Goal: Information Seeking & Learning: Check status

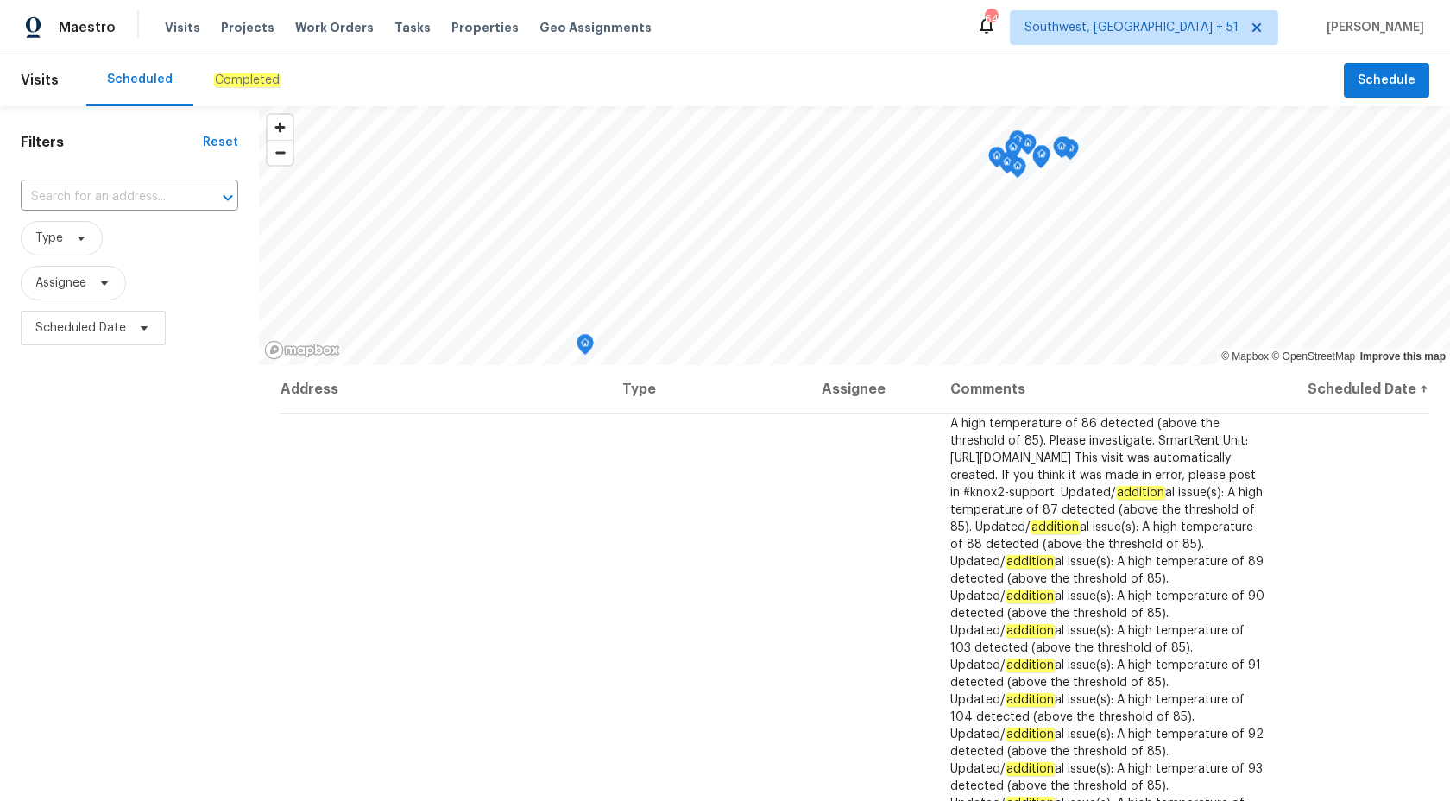
click at [253, 79] on em "Completed" at bounding box center [247, 80] width 66 height 14
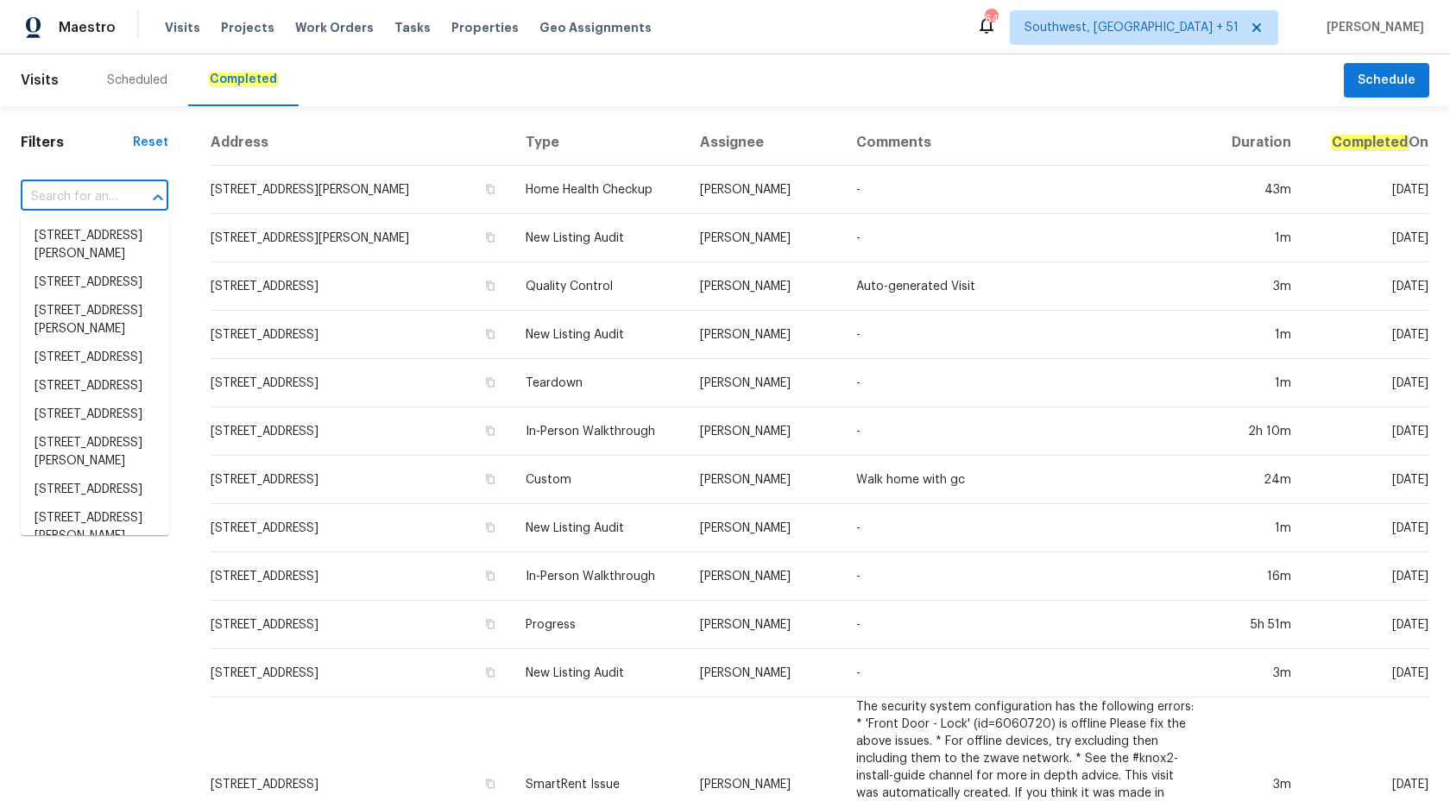
click at [62, 193] on input "text" at bounding box center [70, 197] width 99 height 27
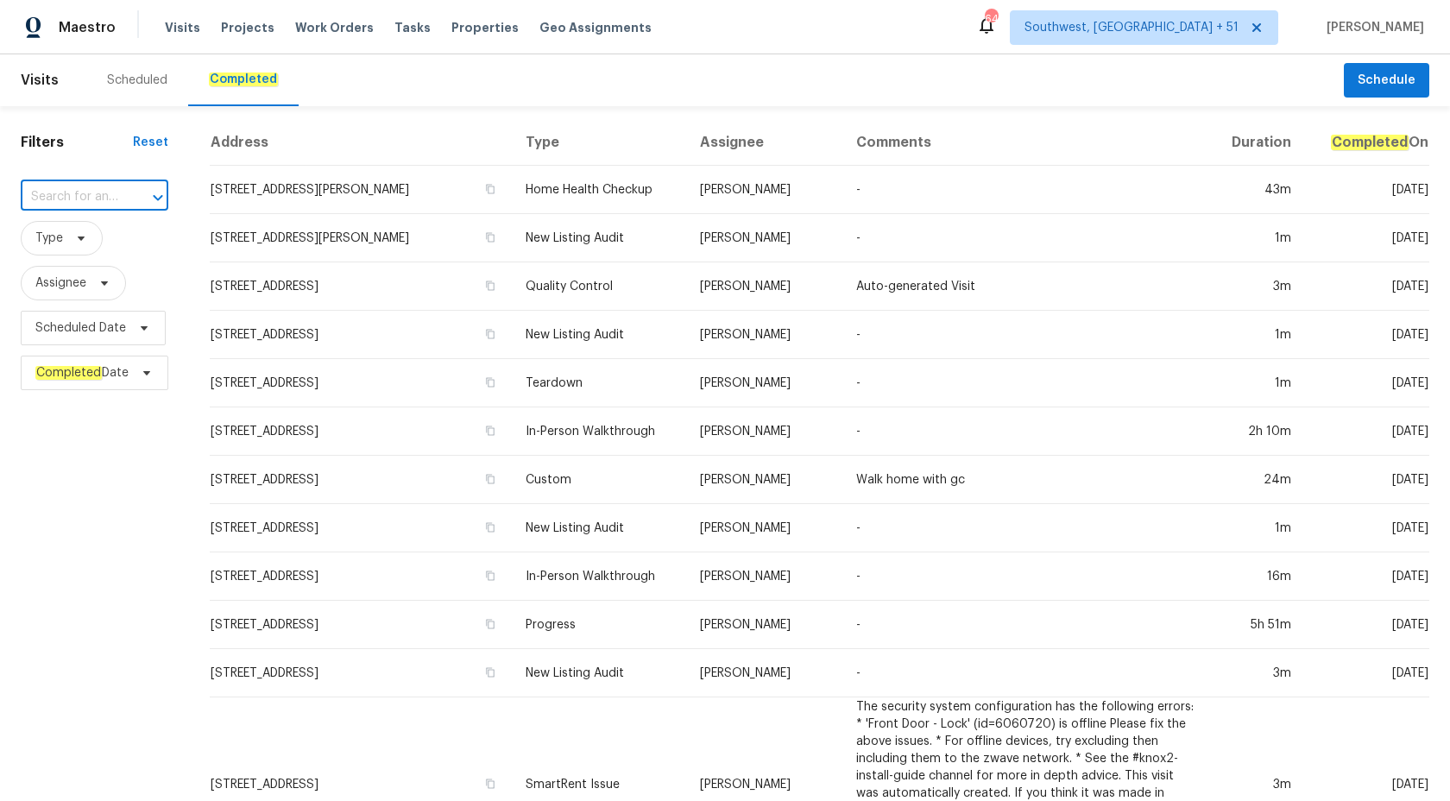
click at [85, 185] on input "text" at bounding box center [70, 197] width 99 height 27
paste input "8001 Briardale Dr Charlotte, NC 28212"
type input "8001 Briardale Dr Charlotte, NC 28212"
click at [103, 236] on li "8001 Briardale Dr, Charlotte, NC 28212" at bounding box center [95, 236] width 148 height 28
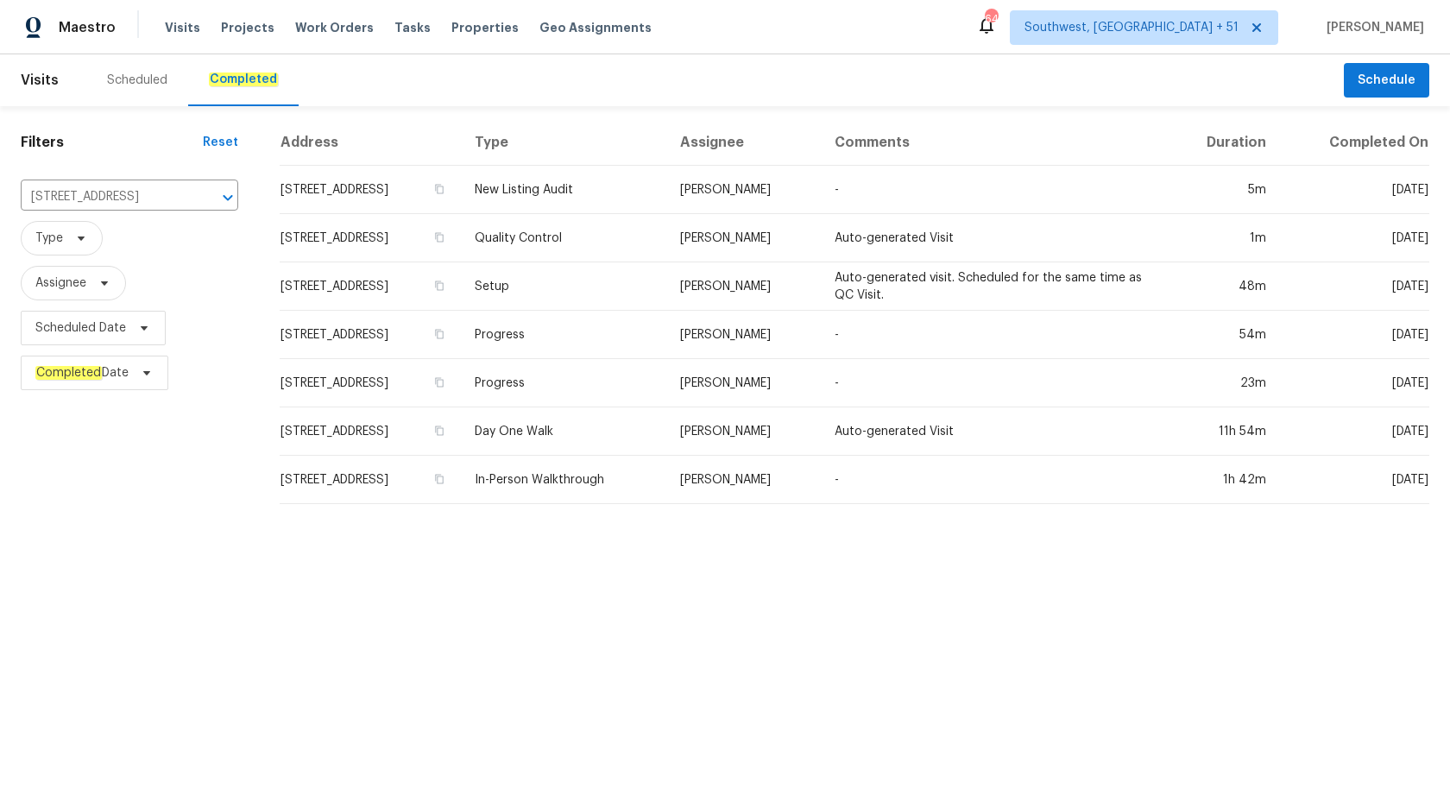
click at [629, 340] on td "Progress" at bounding box center [563, 335] width 205 height 48
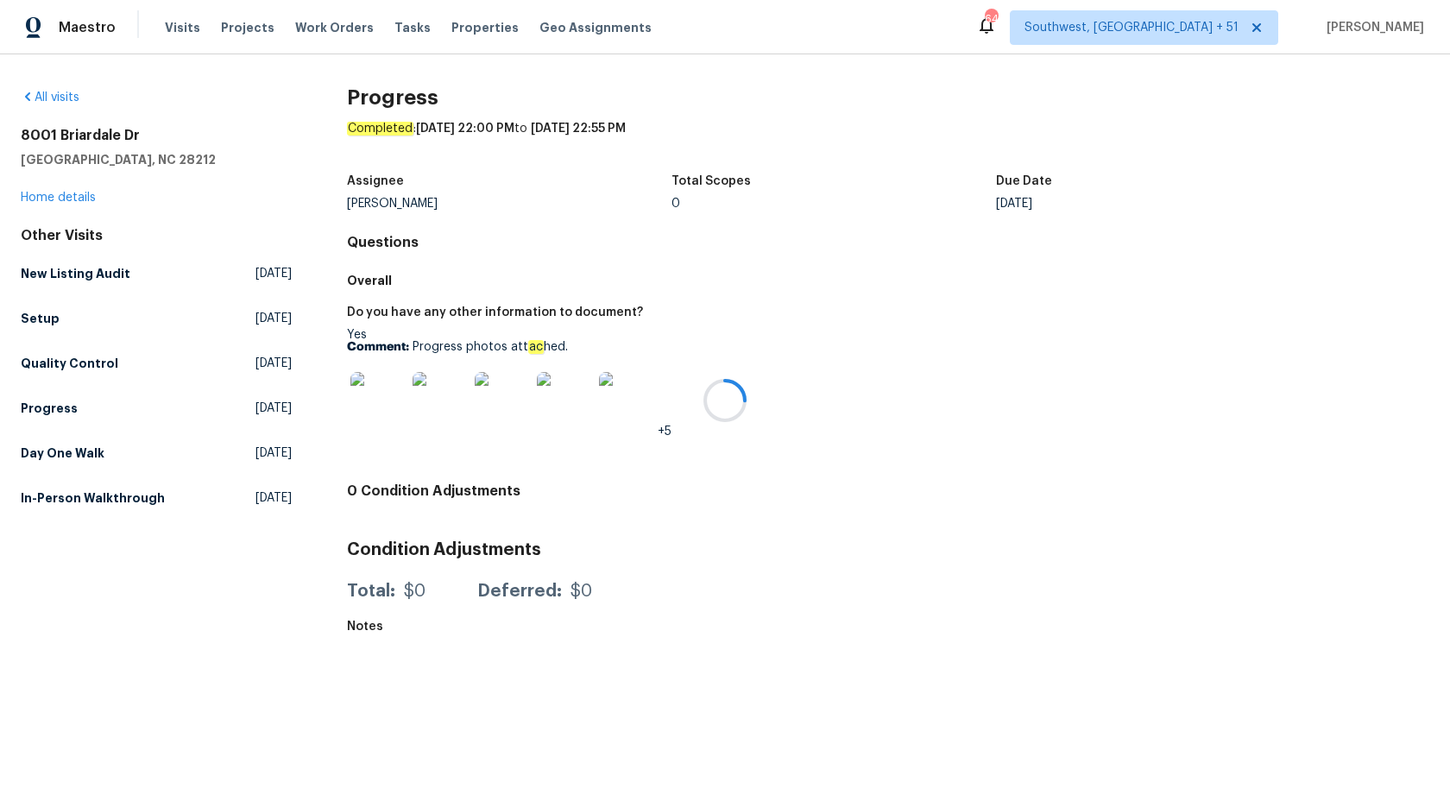
click at [46, 199] on div at bounding box center [725, 400] width 1450 height 801
click at [46, 199] on link "Home details" at bounding box center [58, 198] width 75 height 12
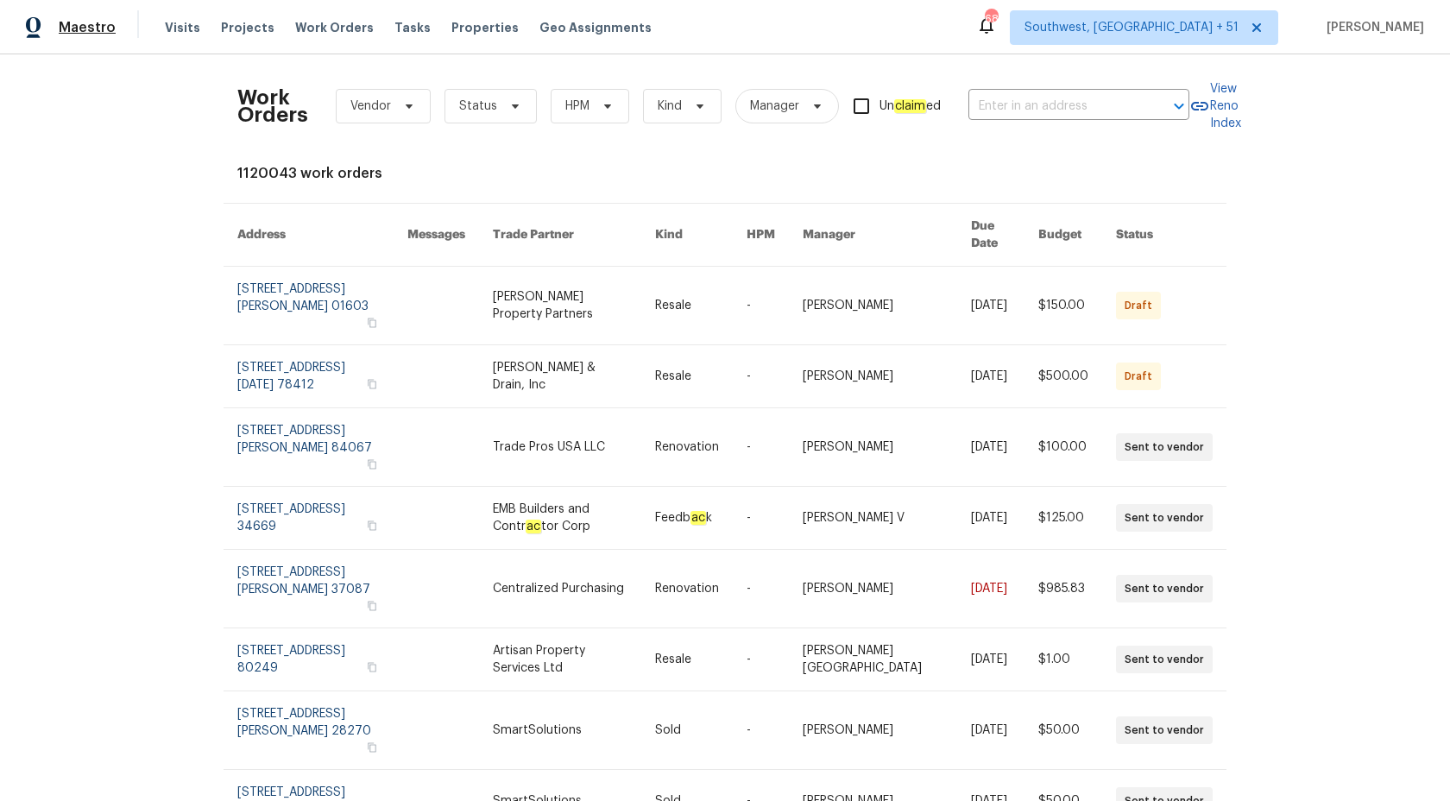
click at [105, 25] on span "Maestro" at bounding box center [87, 27] width 57 height 17
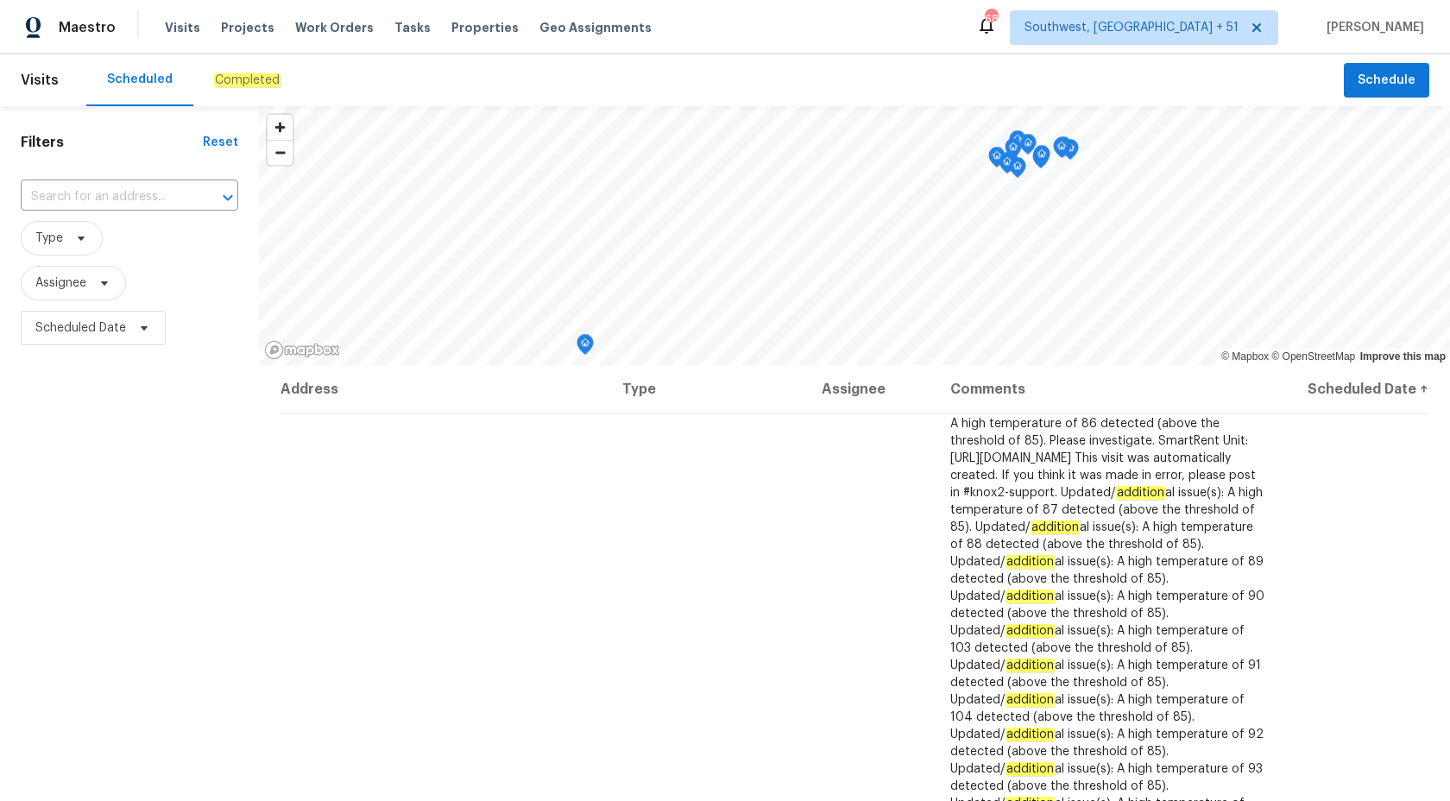
click at [237, 94] on div "Completed" at bounding box center [247, 80] width 108 height 52
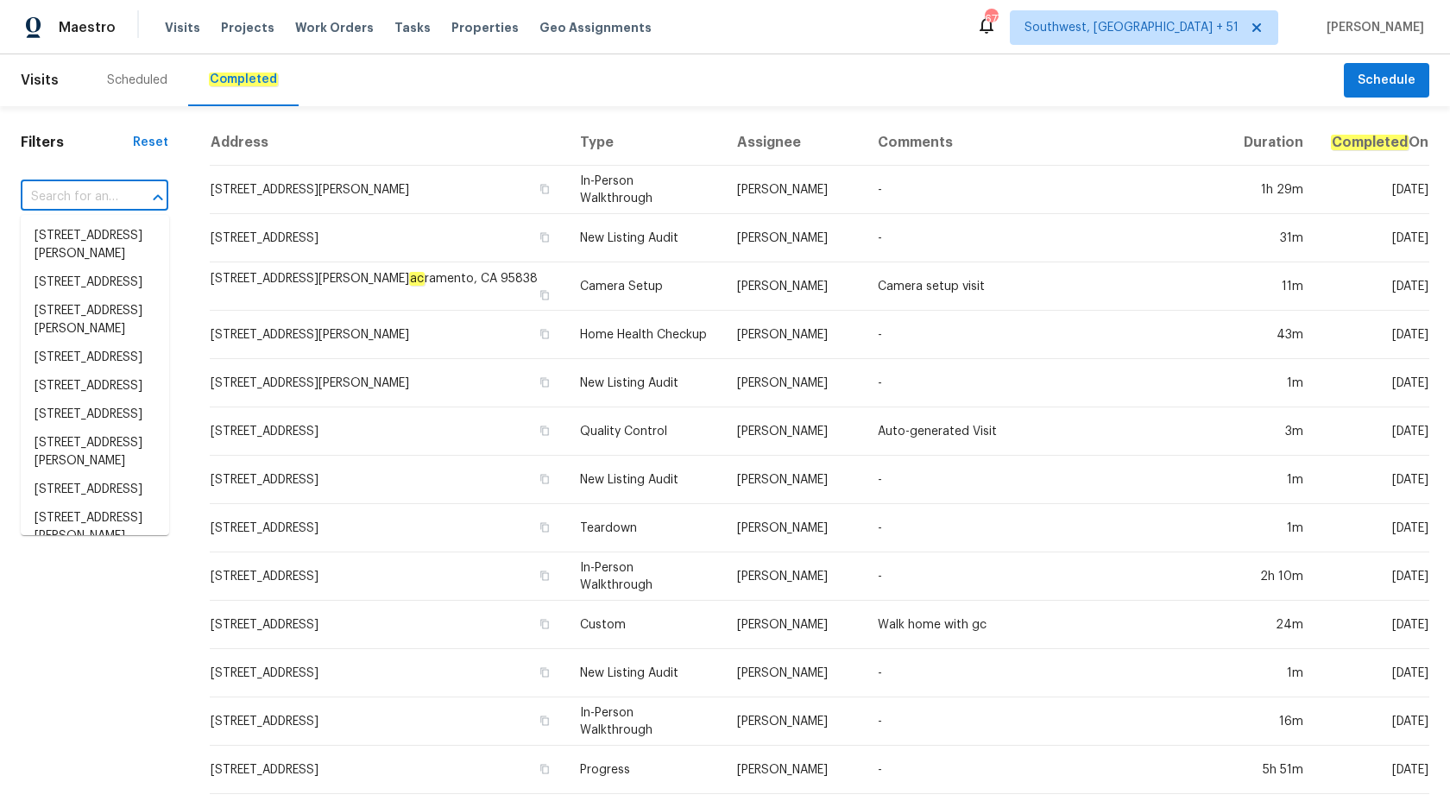
click at [80, 195] on input "text" at bounding box center [70, 197] width 99 height 27
paste input "8001 Briardale Dr Charlotte, NC 28212"
type input "8001 Briardale Dr Charlotte, NC 28212"
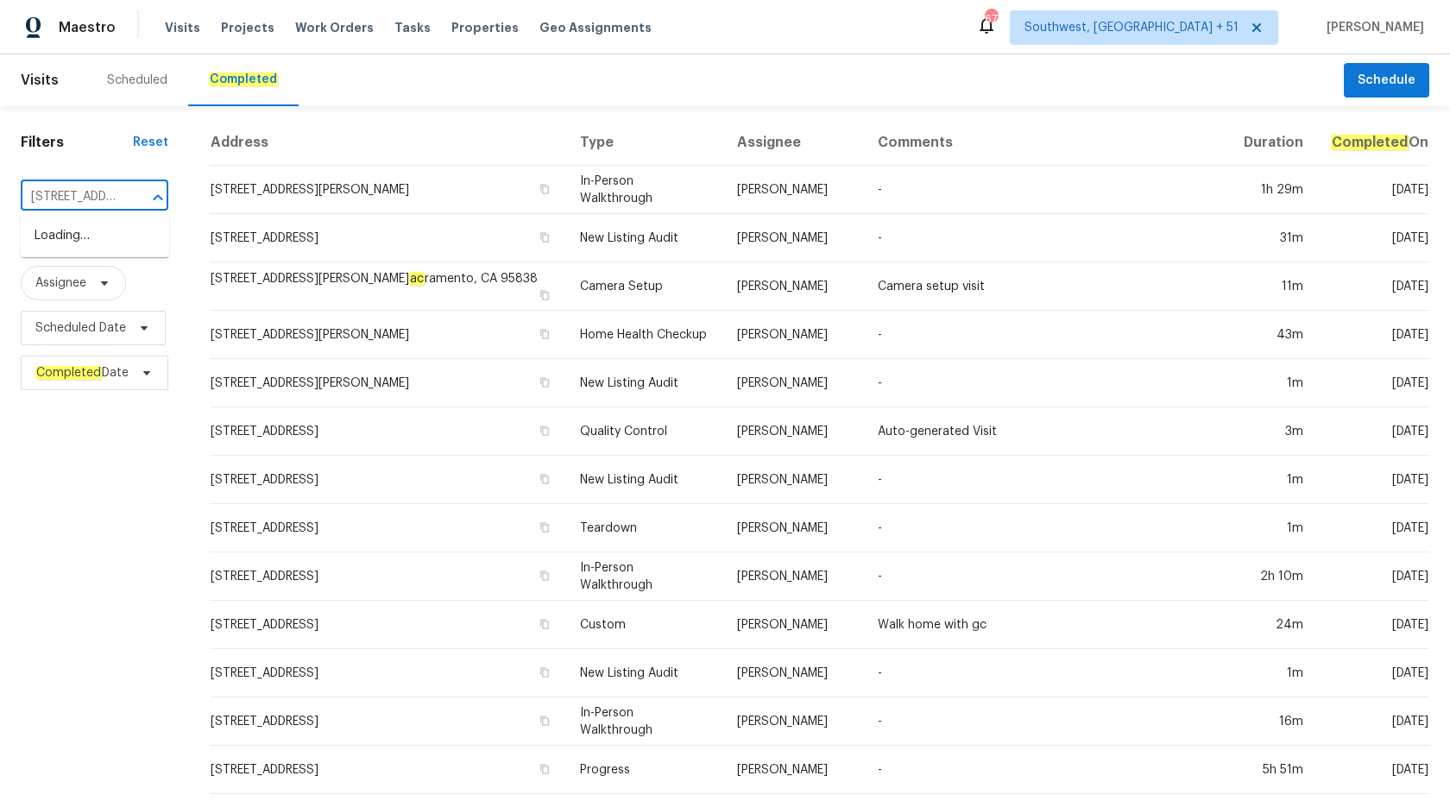
scroll to position [0, 123]
click at [72, 232] on li "8001 Briardale Dr, Charlotte, NC 28212" at bounding box center [95, 236] width 148 height 28
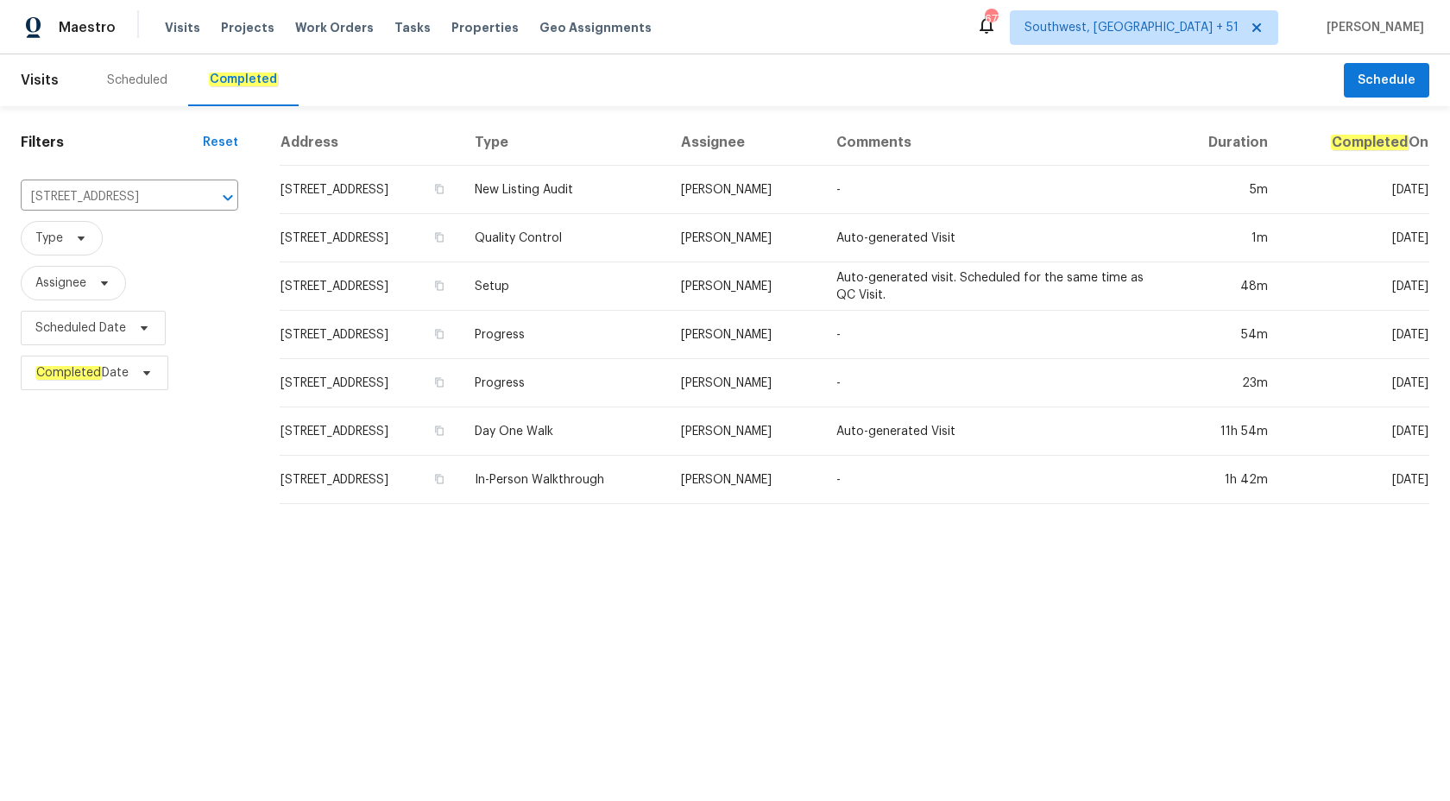
click at [767, 214] on td "Jason Bouque" at bounding box center [744, 238] width 155 height 48
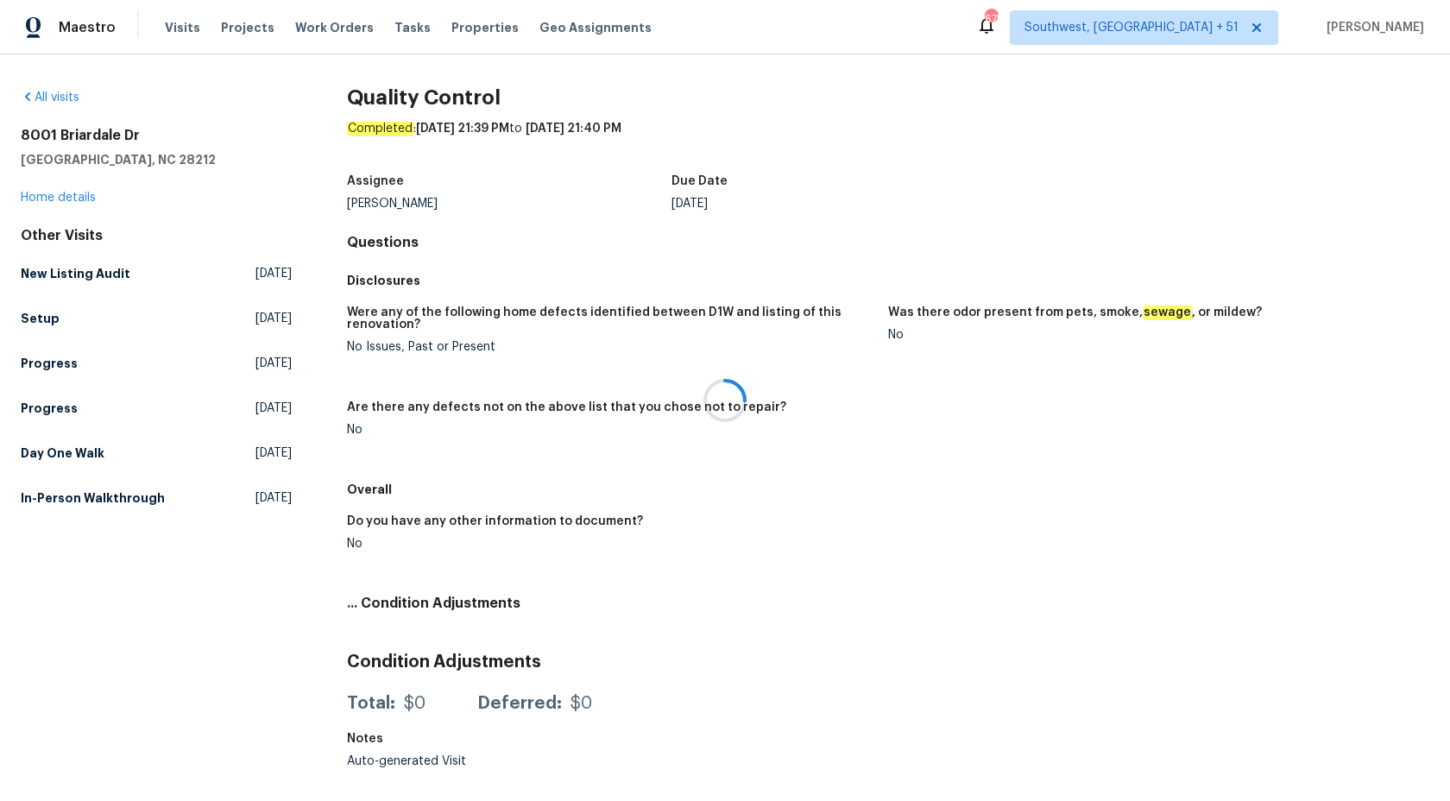
click at [85, 198] on div at bounding box center [725, 400] width 1450 height 801
click at [65, 198] on link "Home details" at bounding box center [58, 198] width 75 height 12
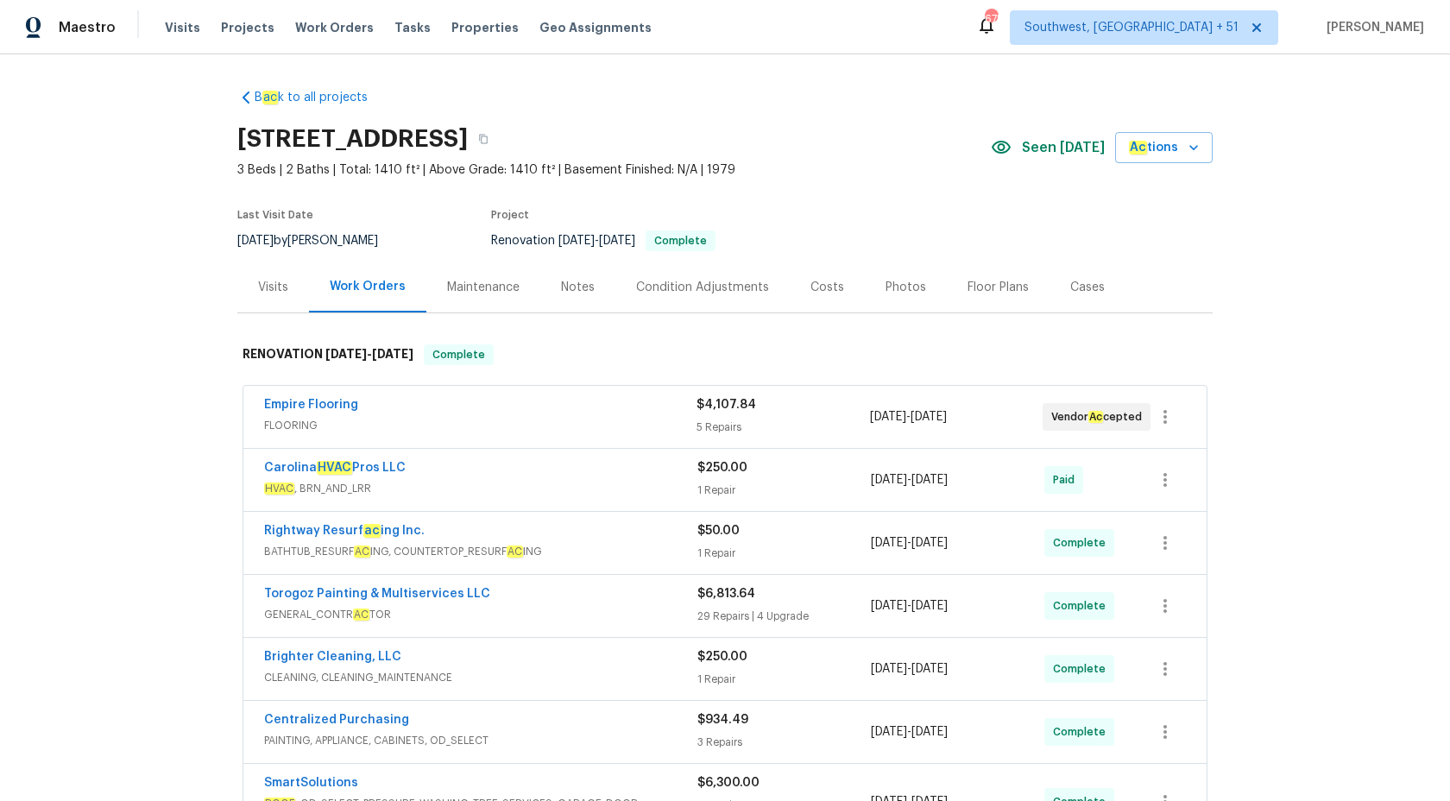
click at [269, 285] on div "Visits" at bounding box center [273, 287] width 30 height 17
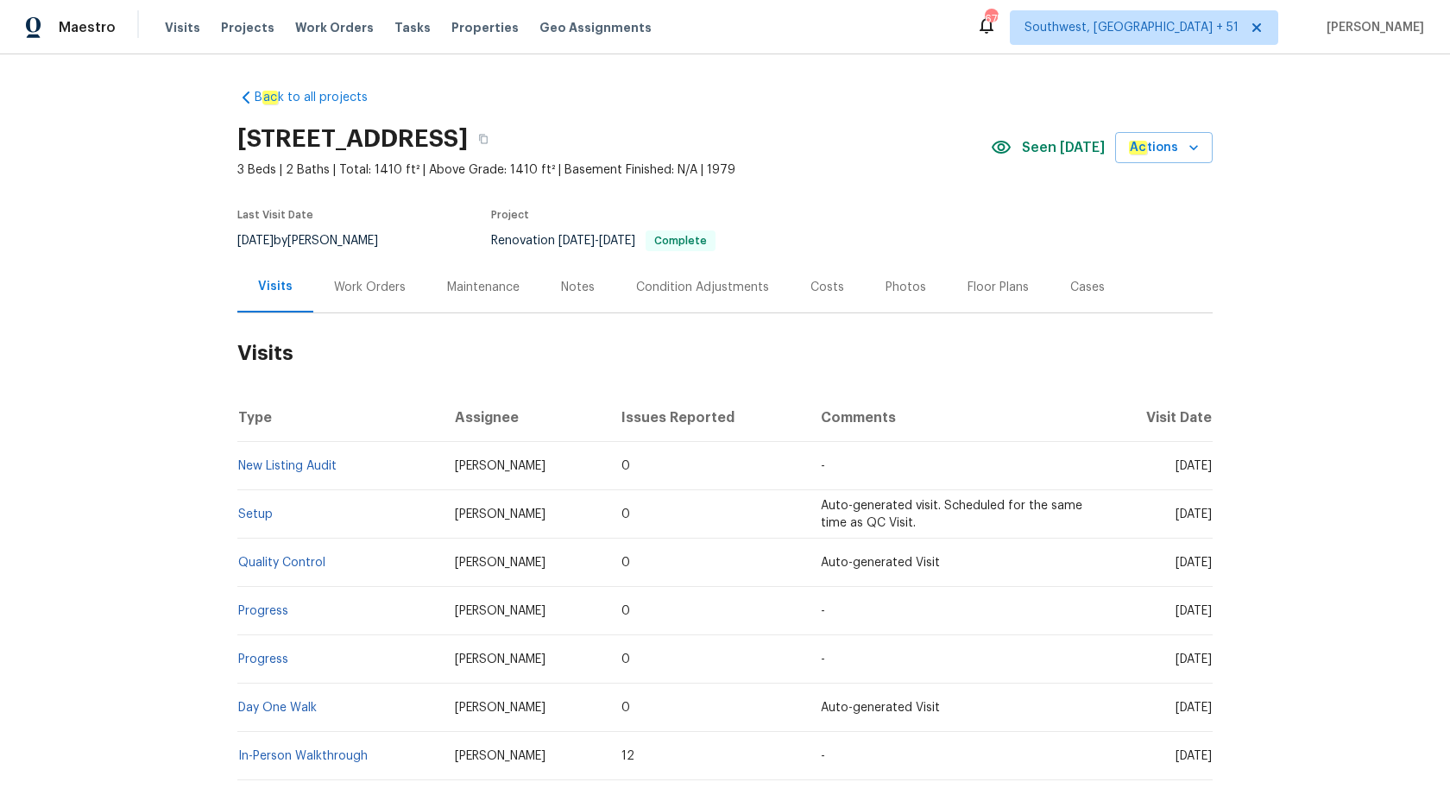
click at [316, 457] on td "New Listing Audit" at bounding box center [339, 466] width 204 height 48
click at [316, 475] on td "New Listing Audit" at bounding box center [339, 466] width 204 height 48
click at [315, 473] on td "New Listing Audit" at bounding box center [339, 466] width 204 height 48
click at [323, 462] on link "New Listing Audit" at bounding box center [287, 466] width 98 height 12
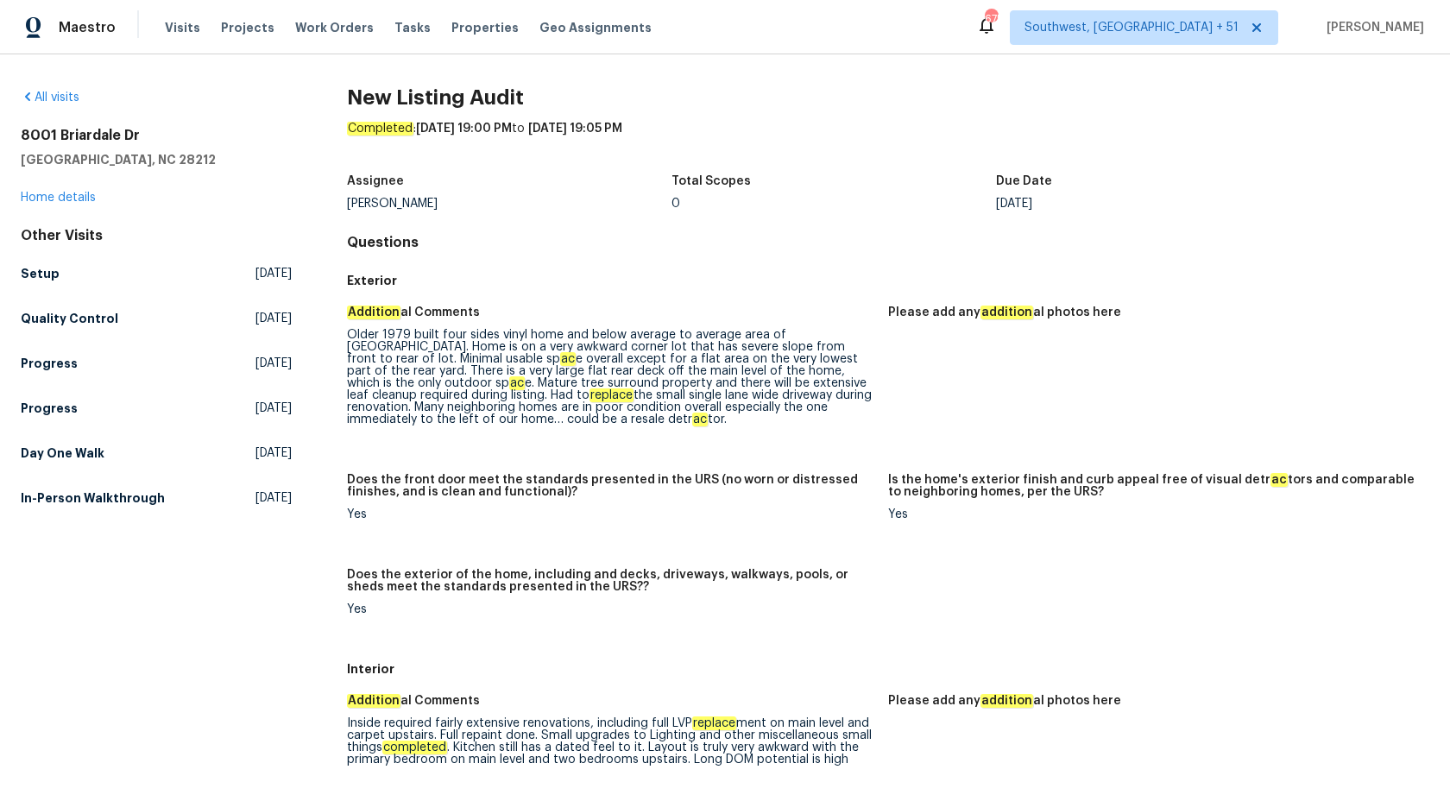
click at [733, 334] on div "Older 1979 built four sides vinyl home and below average to average area of Eas…" at bounding box center [610, 377] width 527 height 97
click at [618, 237] on h4 "Questions" at bounding box center [888, 242] width 1082 height 17
click at [68, 281] on link "Setup Fri, Sep 26 2025" at bounding box center [156, 273] width 271 height 31
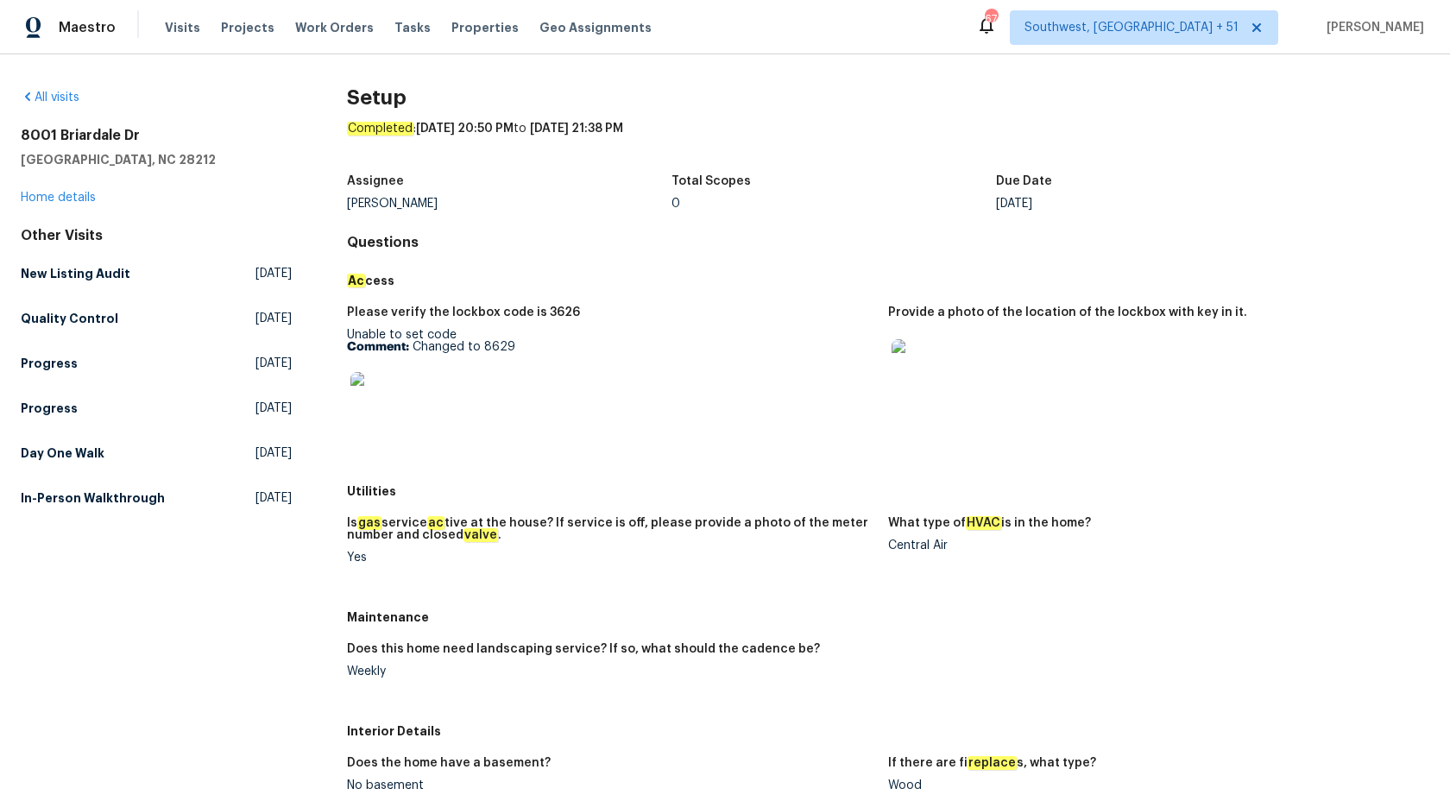
click at [758, 211] on div "Assignee Jason Bouque Total Scopes 0 Due Date Fri, Sep 26" at bounding box center [888, 192] width 1082 height 55
click at [774, 343] on p "Comment: Changed to 8629" at bounding box center [610, 347] width 527 height 12
click at [98, 488] on link "In-Person Walkthrough Fri, Aug 08 2025" at bounding box center [156, 497] width 271 height 31
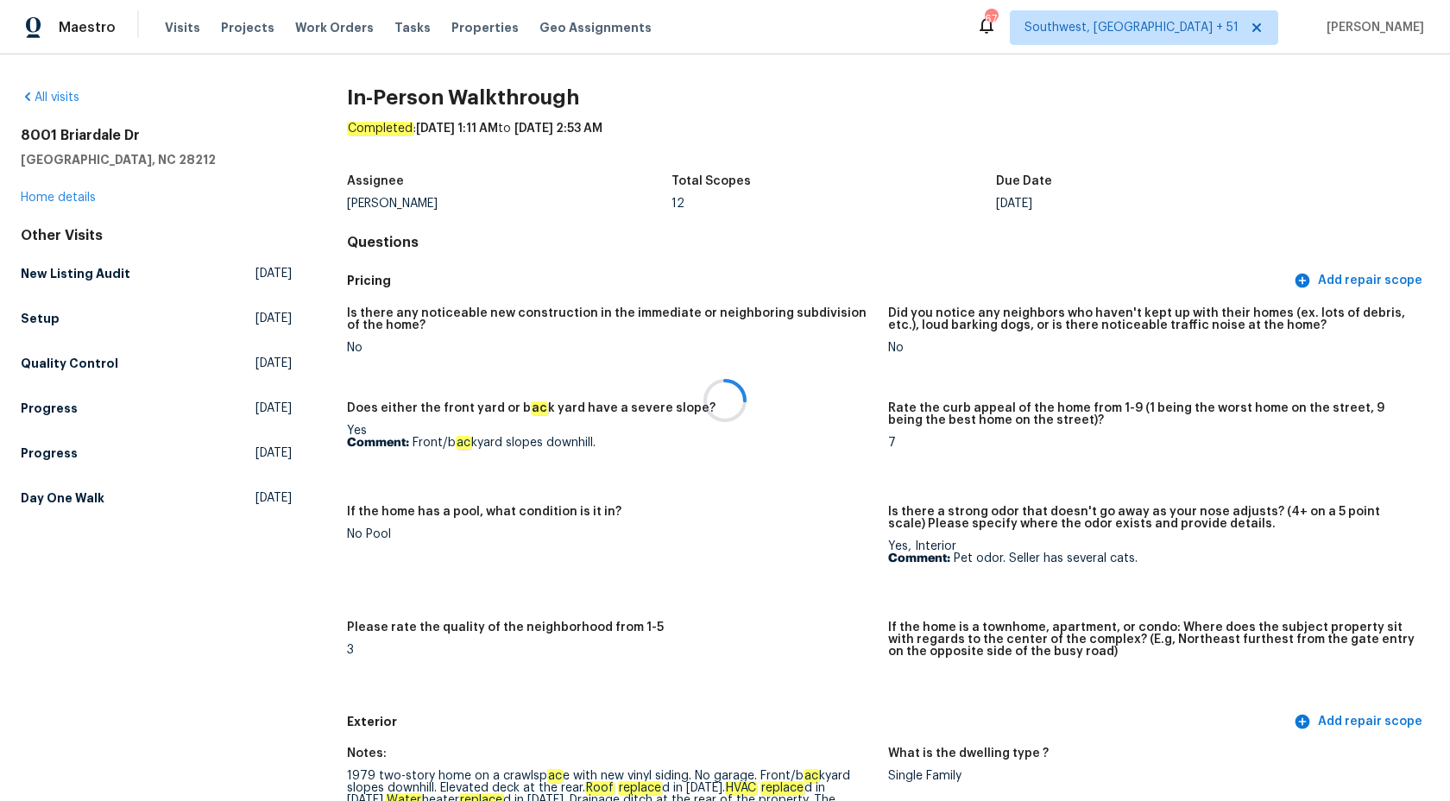
click at [751, 180] on div at bounding box center [725, 400] width 1450 height 801
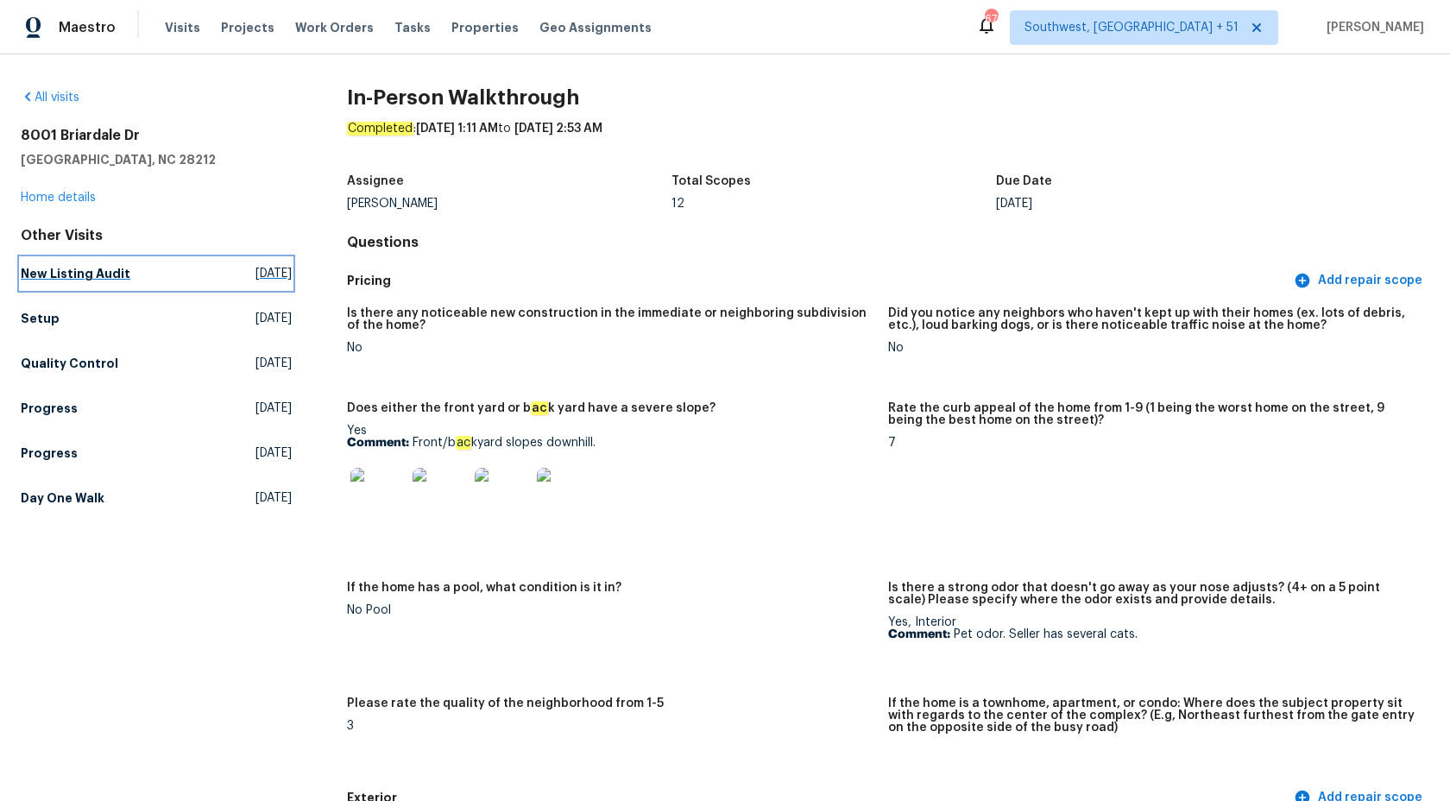
click at [84, 266] on h5 "New Listing Audit" at bounding box center [76, 273] width 110 height 17
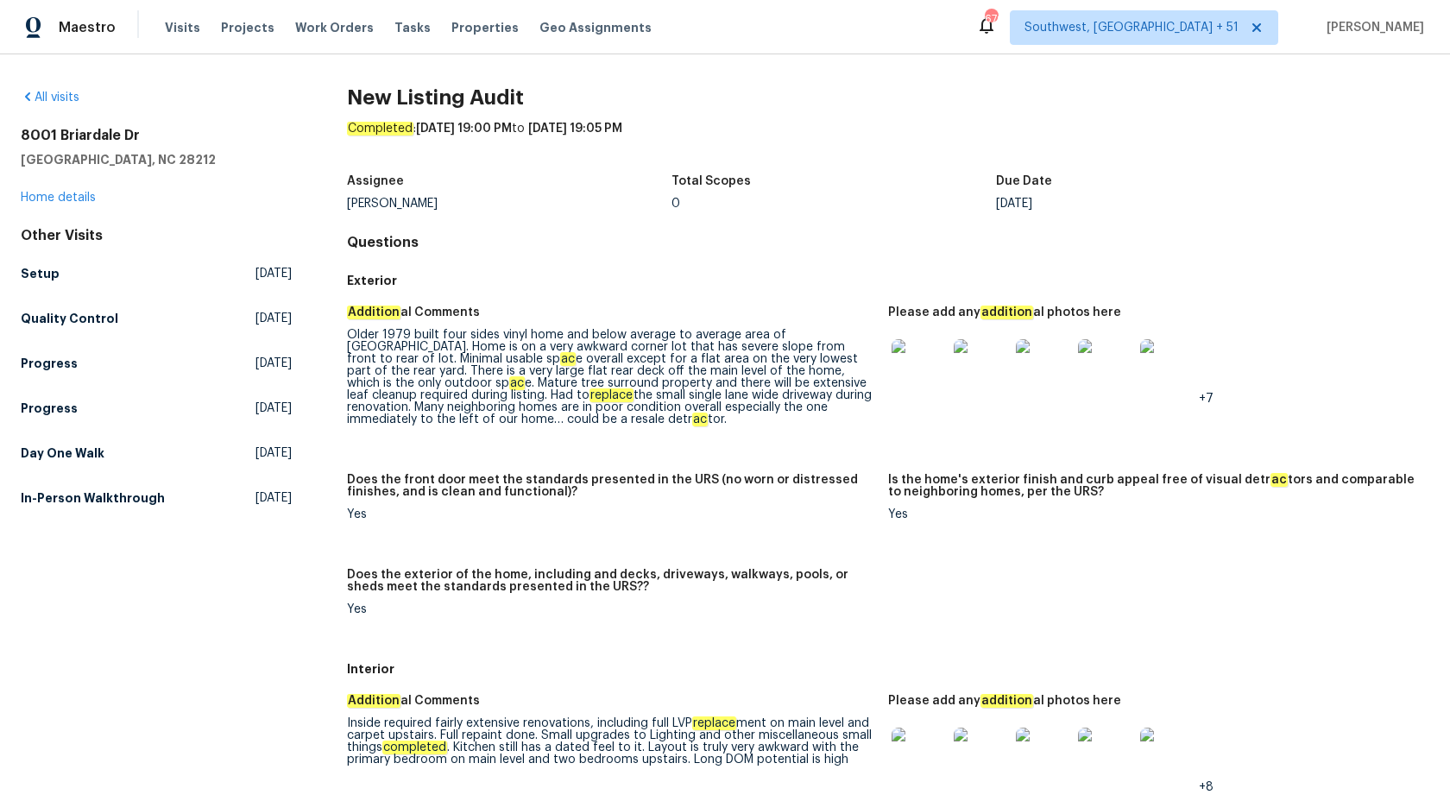
click at [554, 206] on div "Brian Fudge" at bounding box center [509, 204] width 324 height 12
click at [43, 266] on h5 "Setup" at bounding box center [40, 273] width 39 height 17
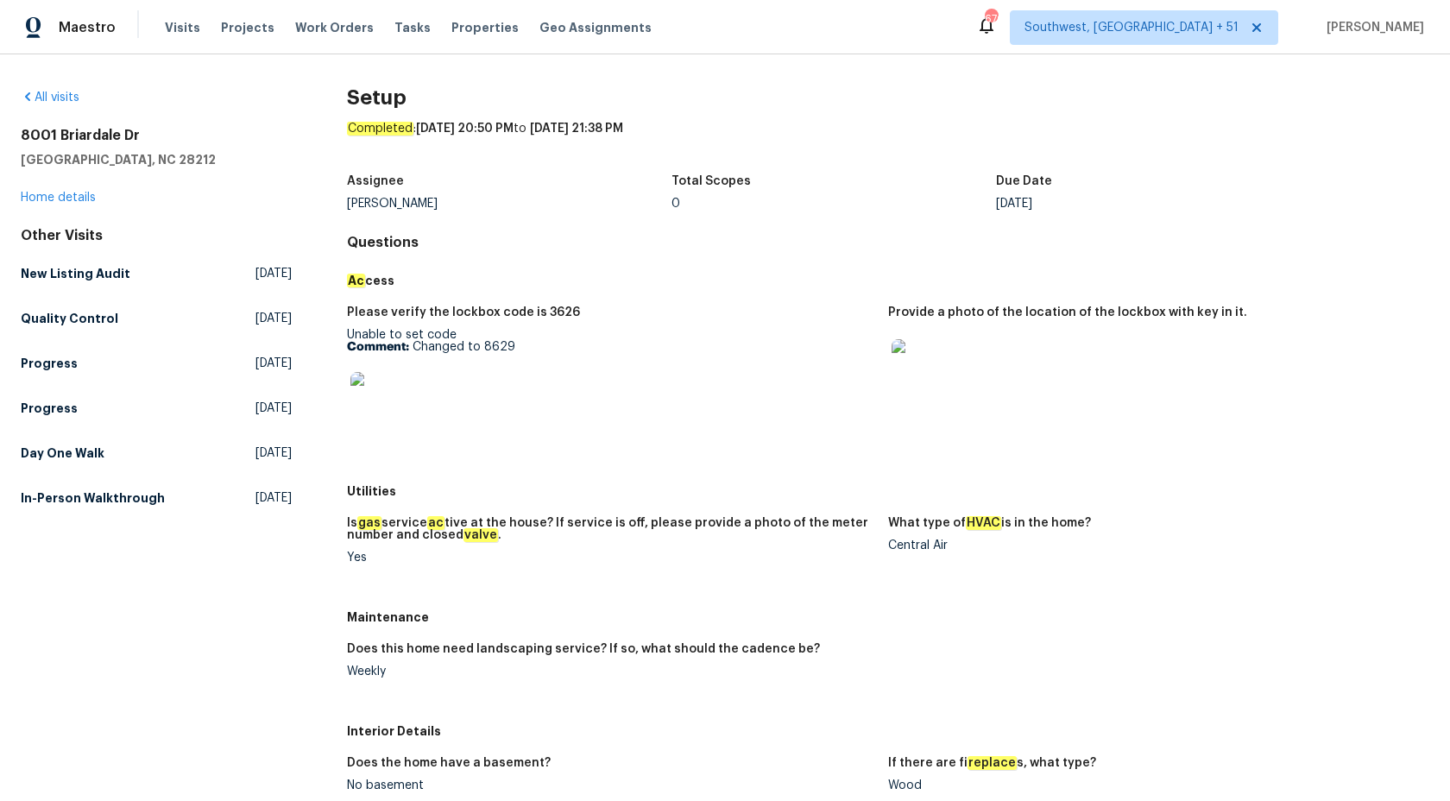
click at [66, 305] on link "Quality Control Fri, Sep 26 2025" at bounding box center [156, 318] width 271 height 31
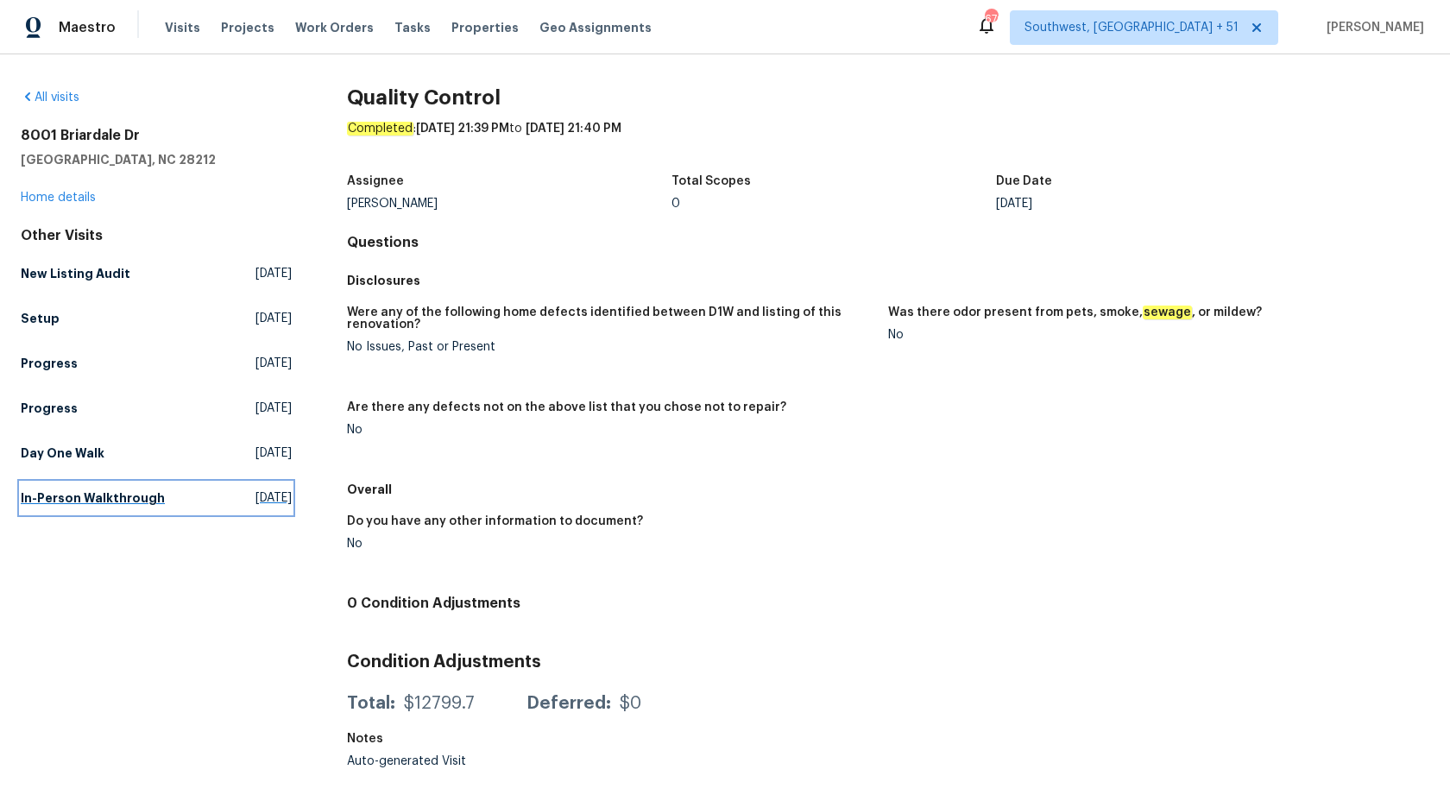
click at [137, 503] on h5 "In-Person Walkthrough" at bounding box center [93, 497] width 144 height 17
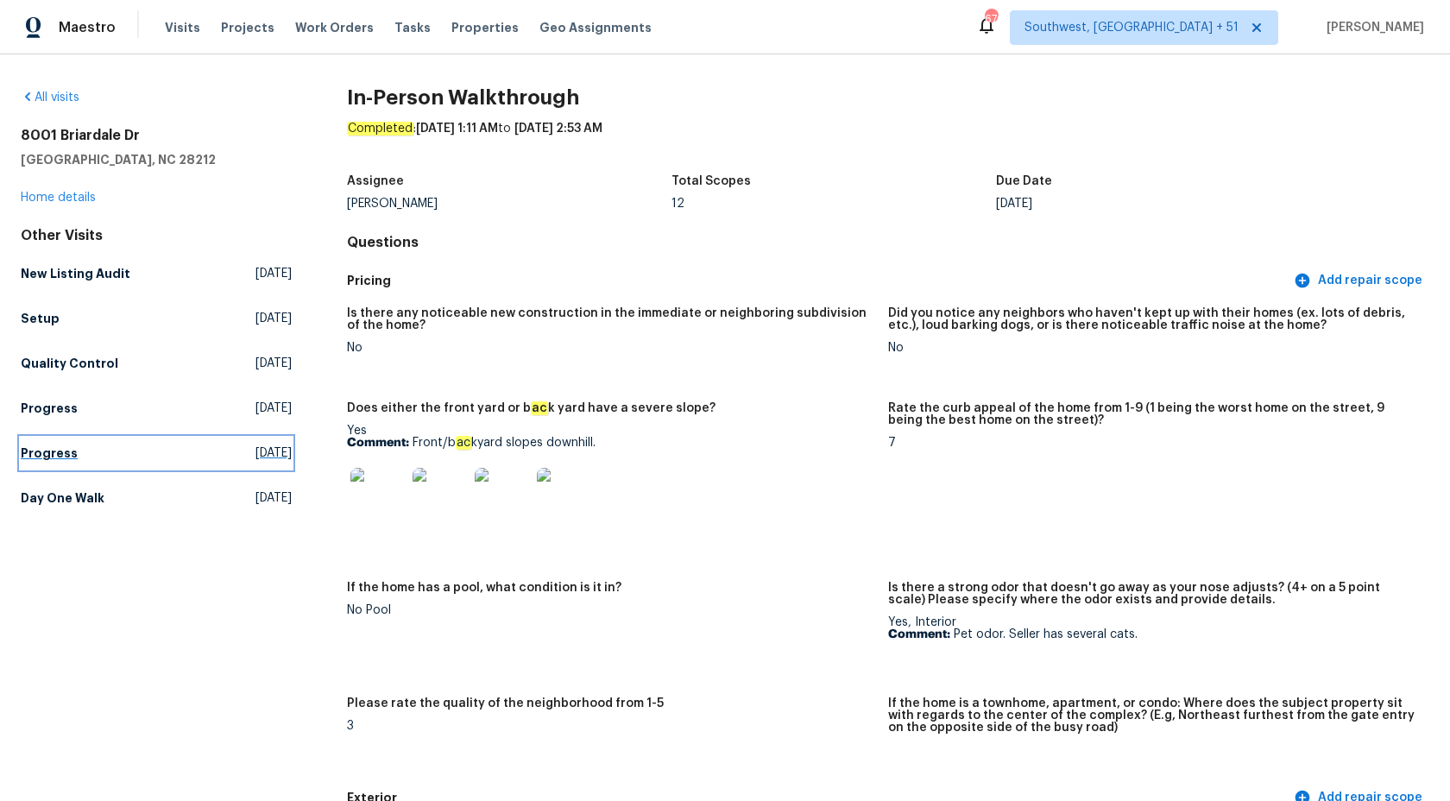
click at [38, 446] on h5 "Progress" at bounding box center [49, 452] width 57 height 17
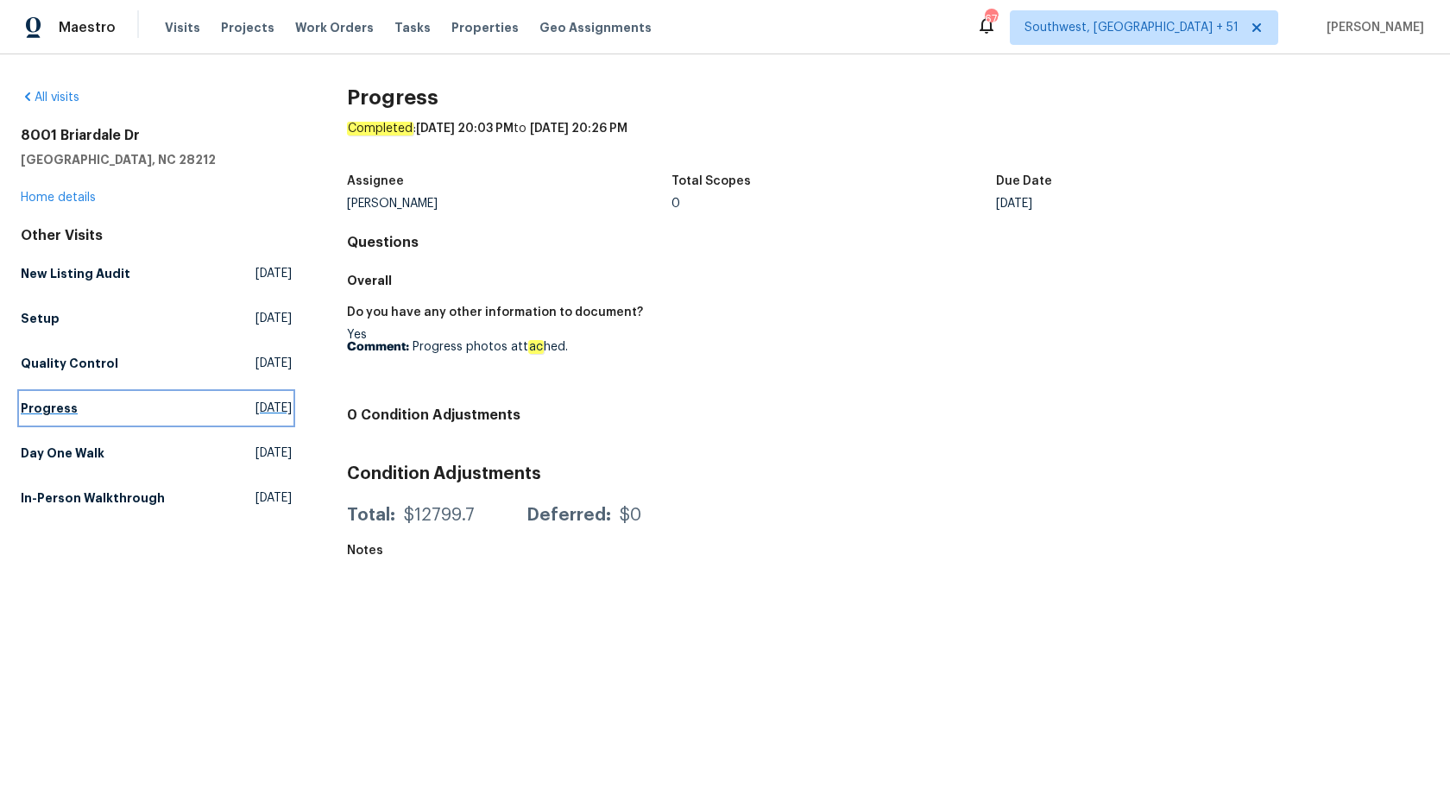
click at [39, 414] on h5 "Progress" at bounding box center [49, 407] width 57 height 17
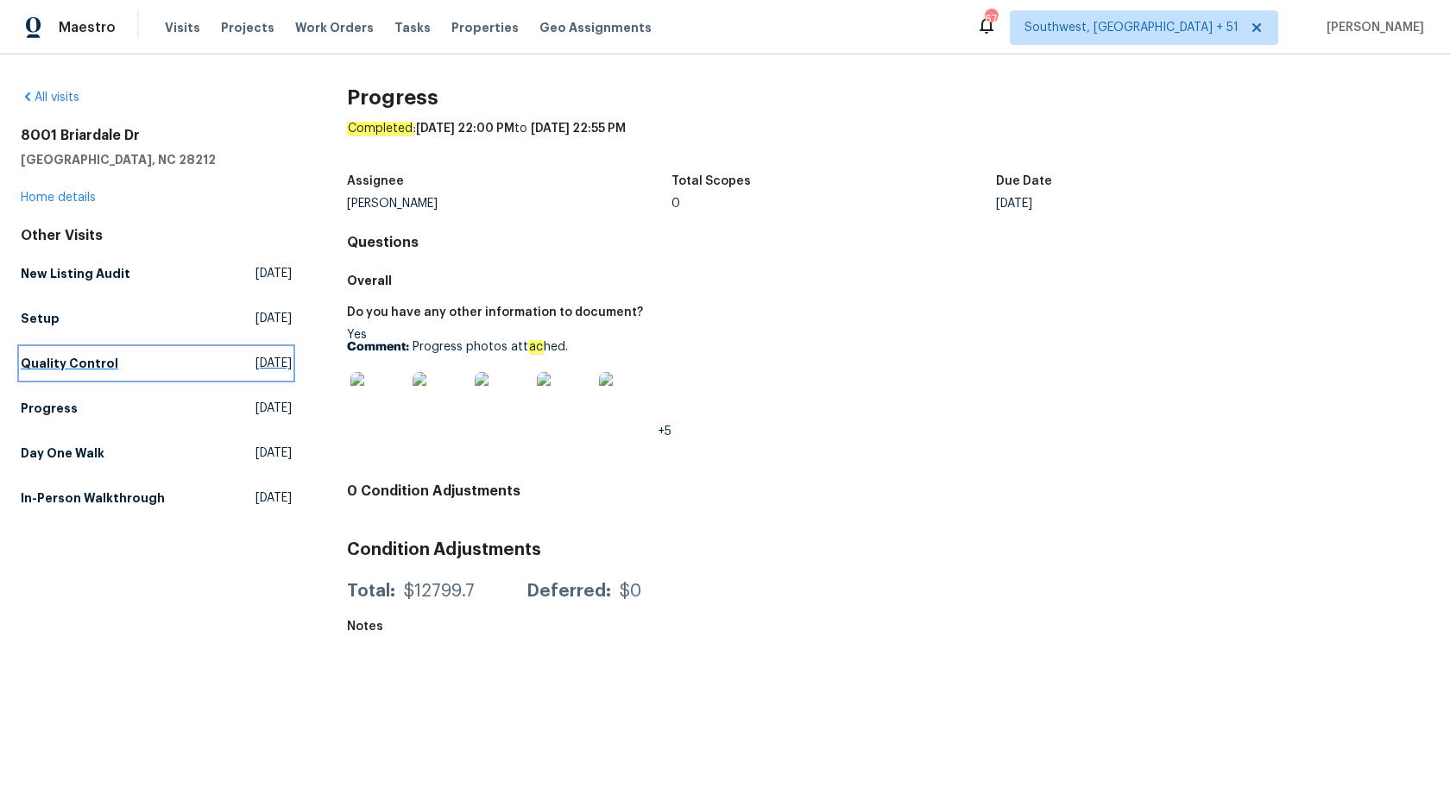
click at [69, 371] on h5 "Quality Control" at bounding box center [70, 363] width 98 height 17
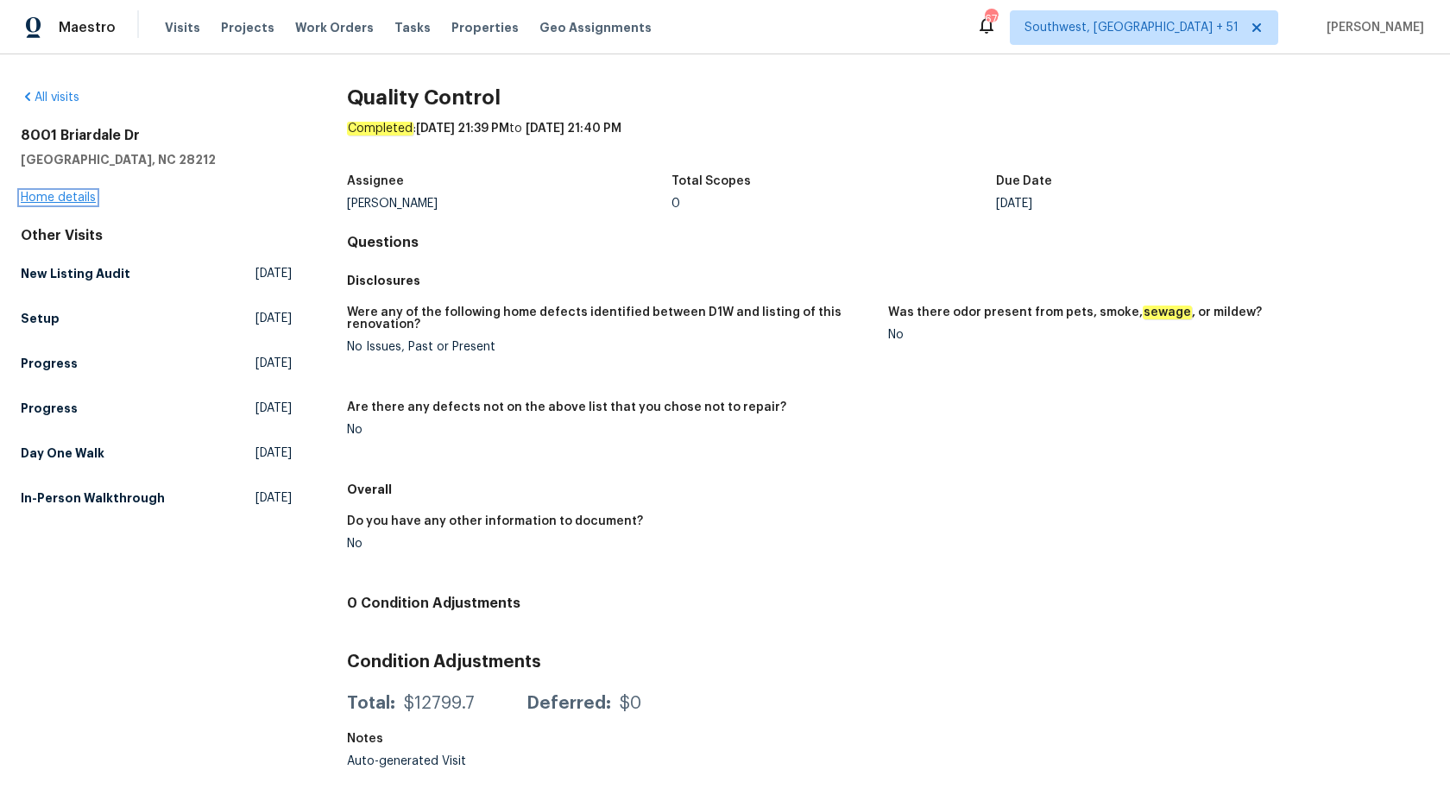
click at [87, 193] on link "Home details" at bounding box center [58, 198] width 75 height 12
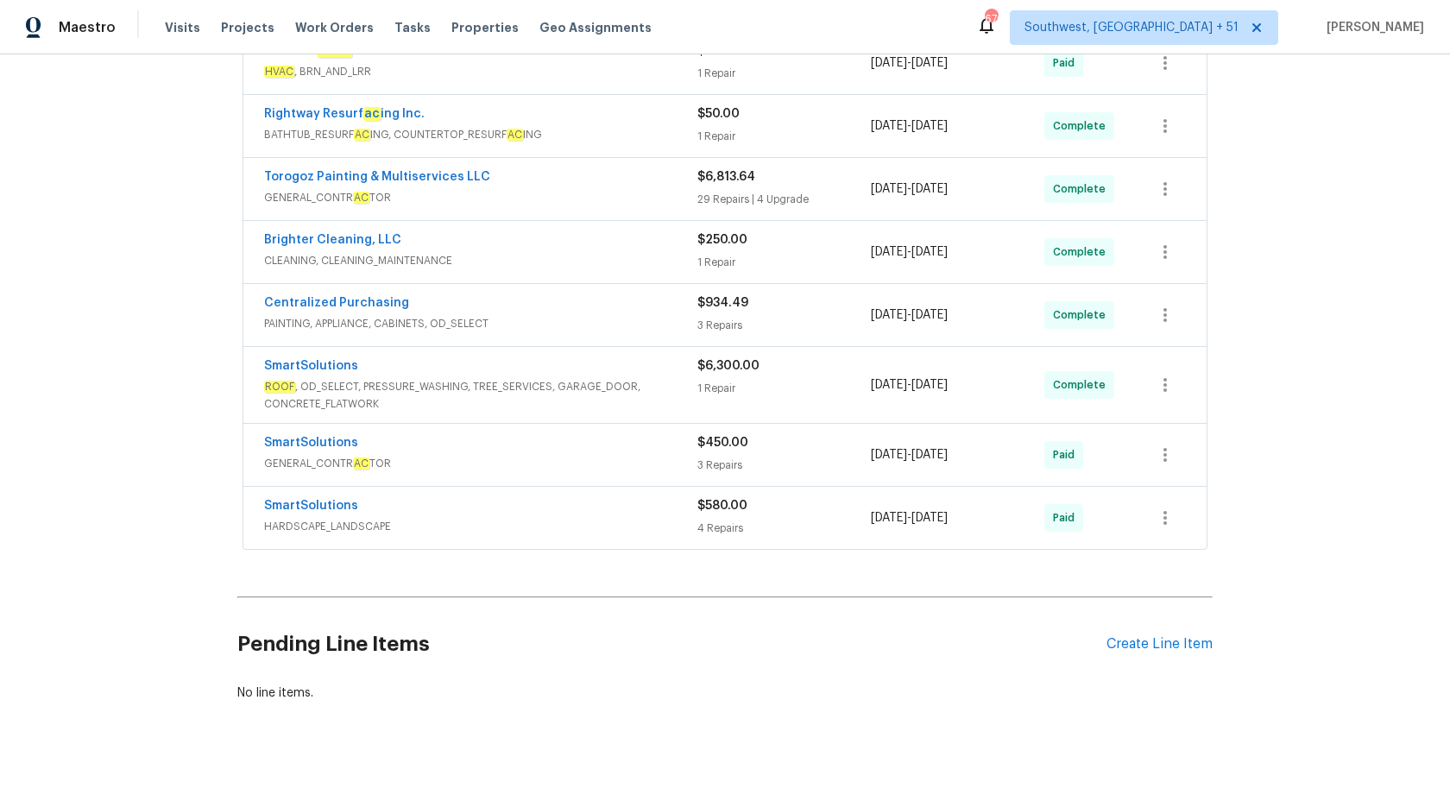
scroll to position [435, 0]
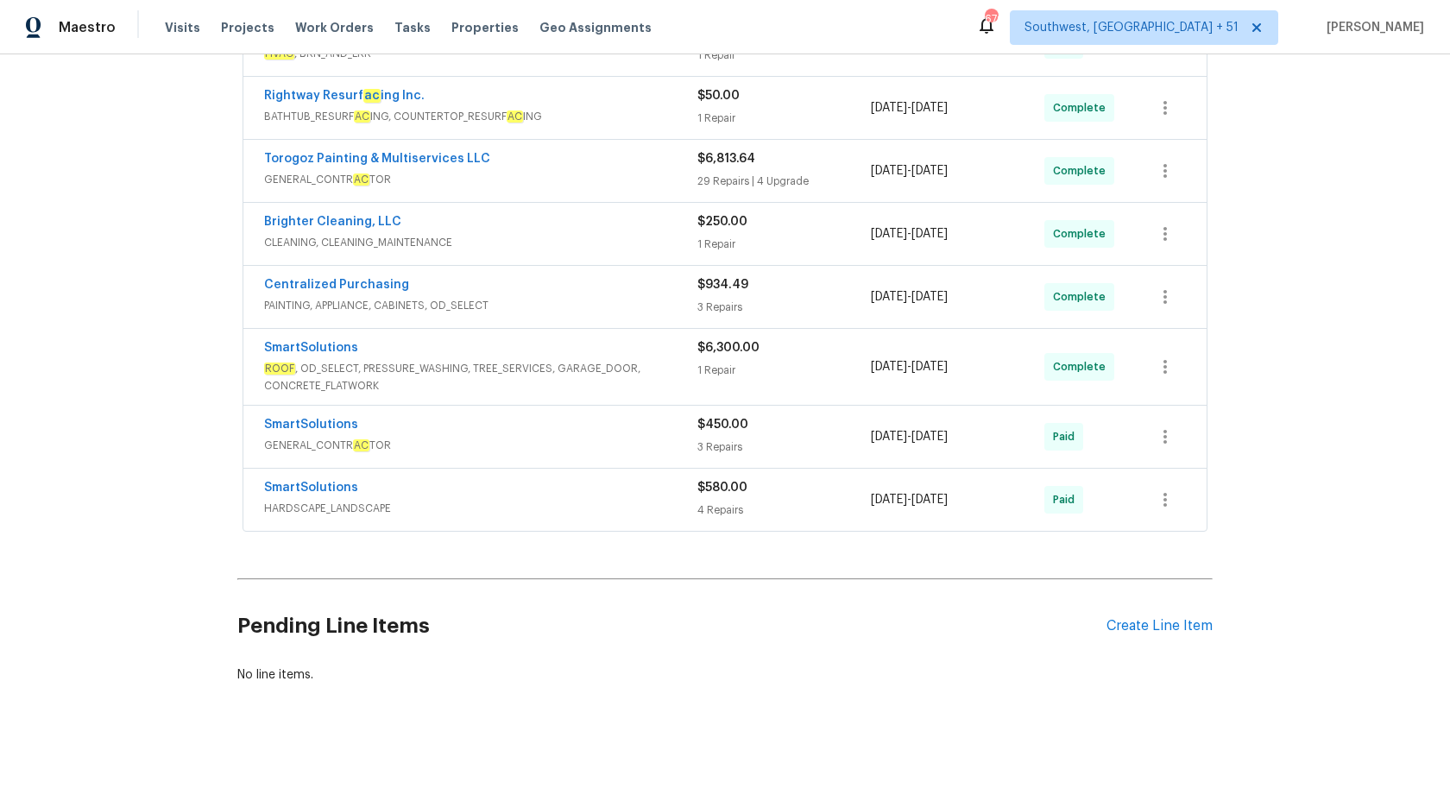
click at [686, 510] on span "HARDSCAPE_LANDSCAPE" at bounding box center [480, 508] width 433 height 17
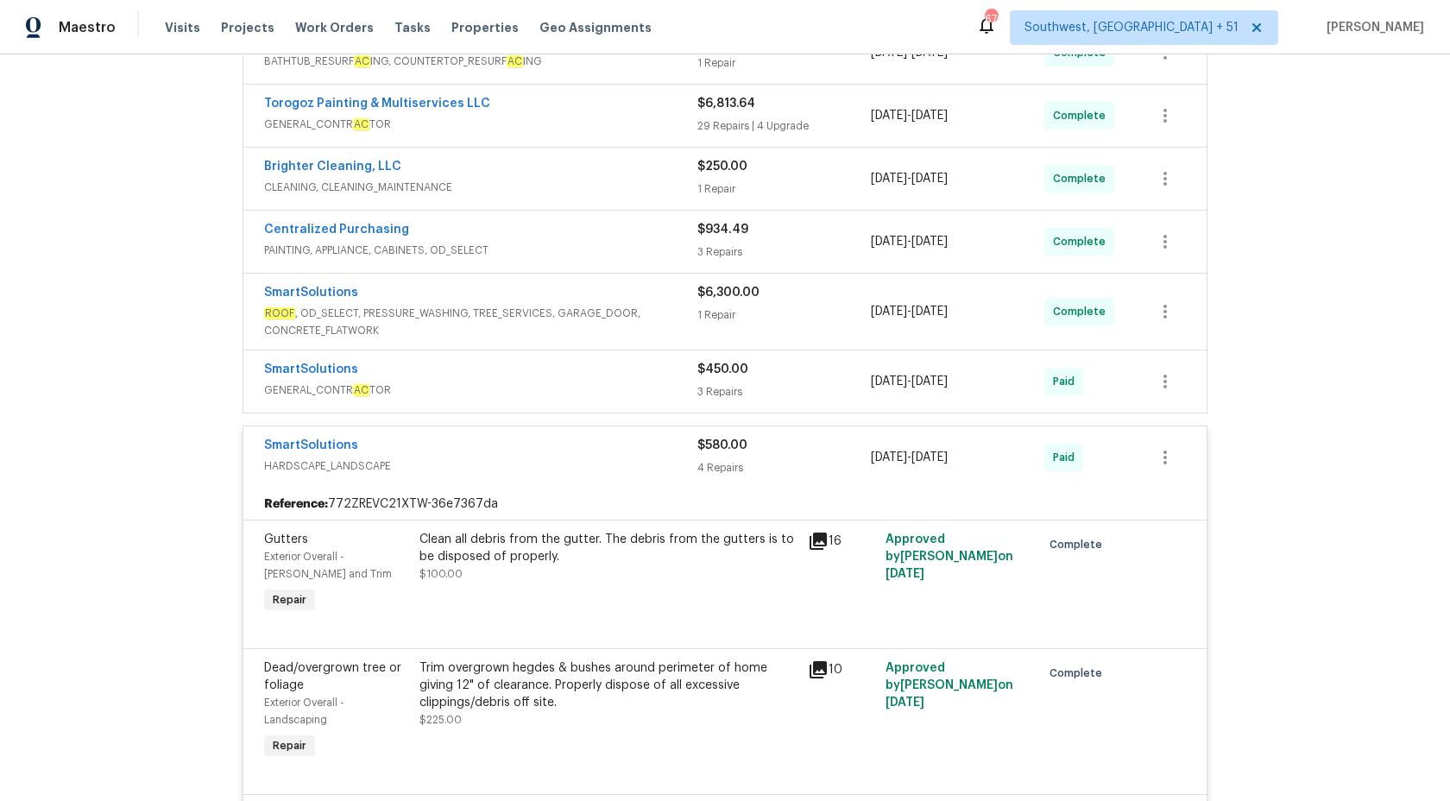
scroll to position [381, 0]
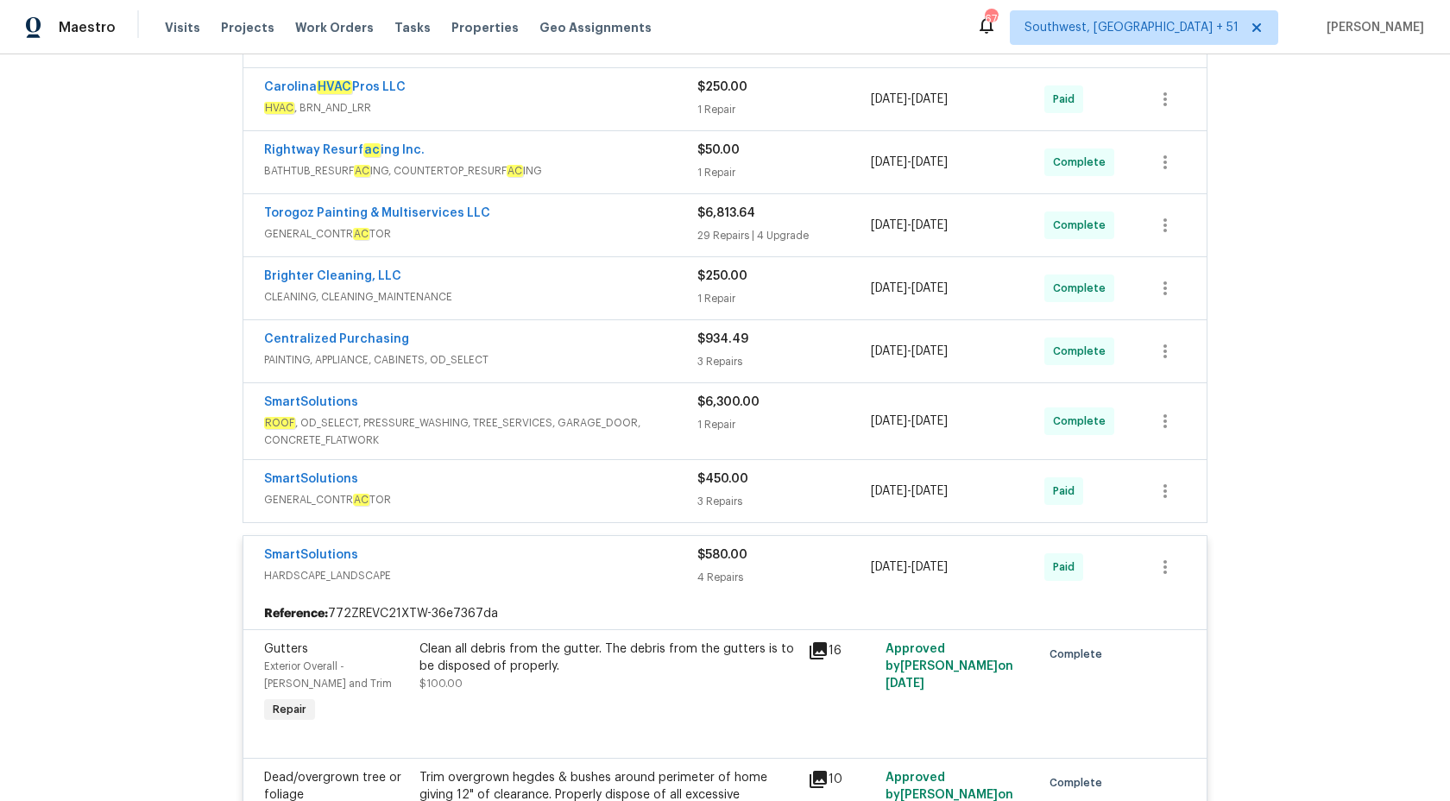
click at [684, 573] on span "HARDSCAPE_LANDSCAPE" at bounding box center [480, 575] width 433 height 17
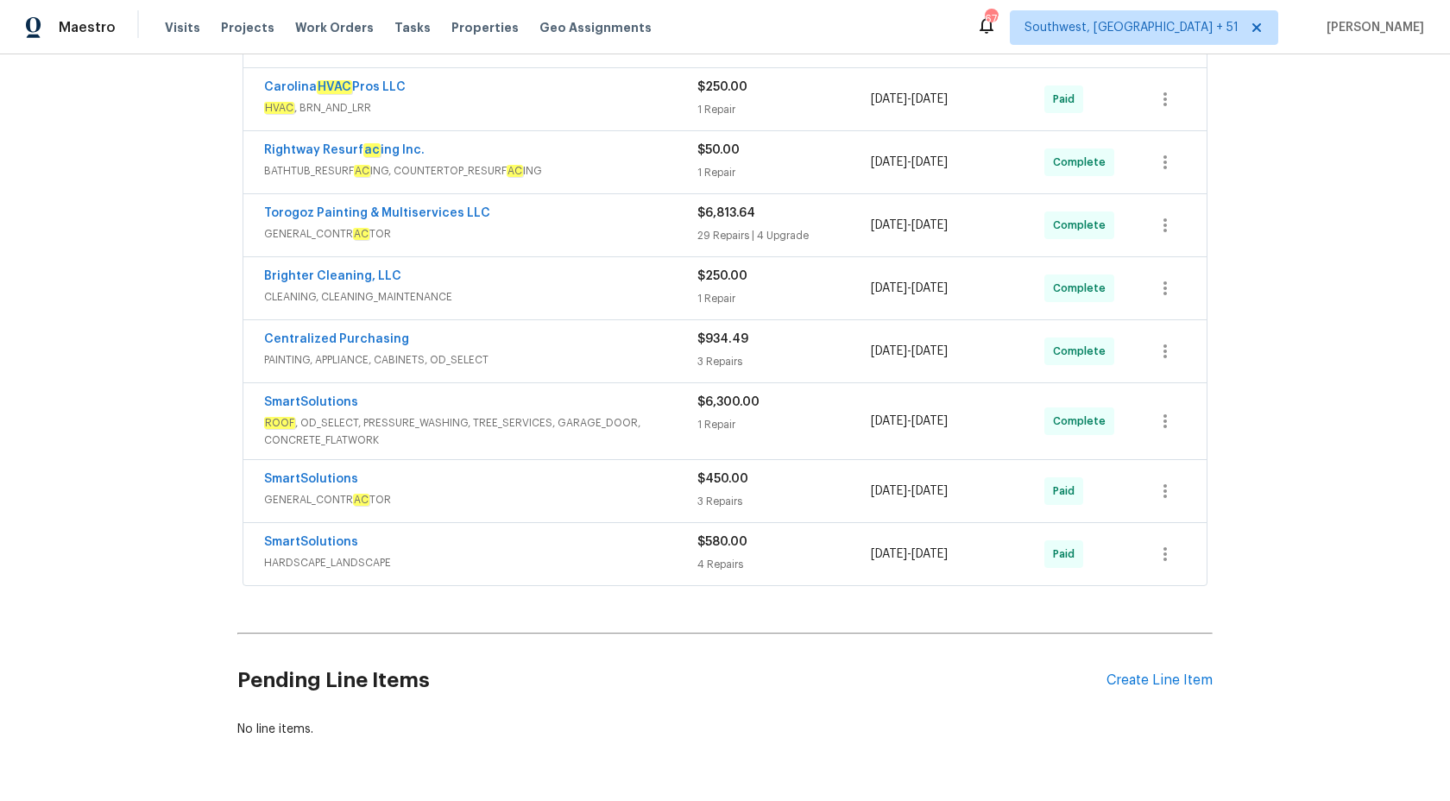
click at [641, 507] on span "GENERAL_CONTR AC TOR" at bounding box center [480, 499] width 433 height 17
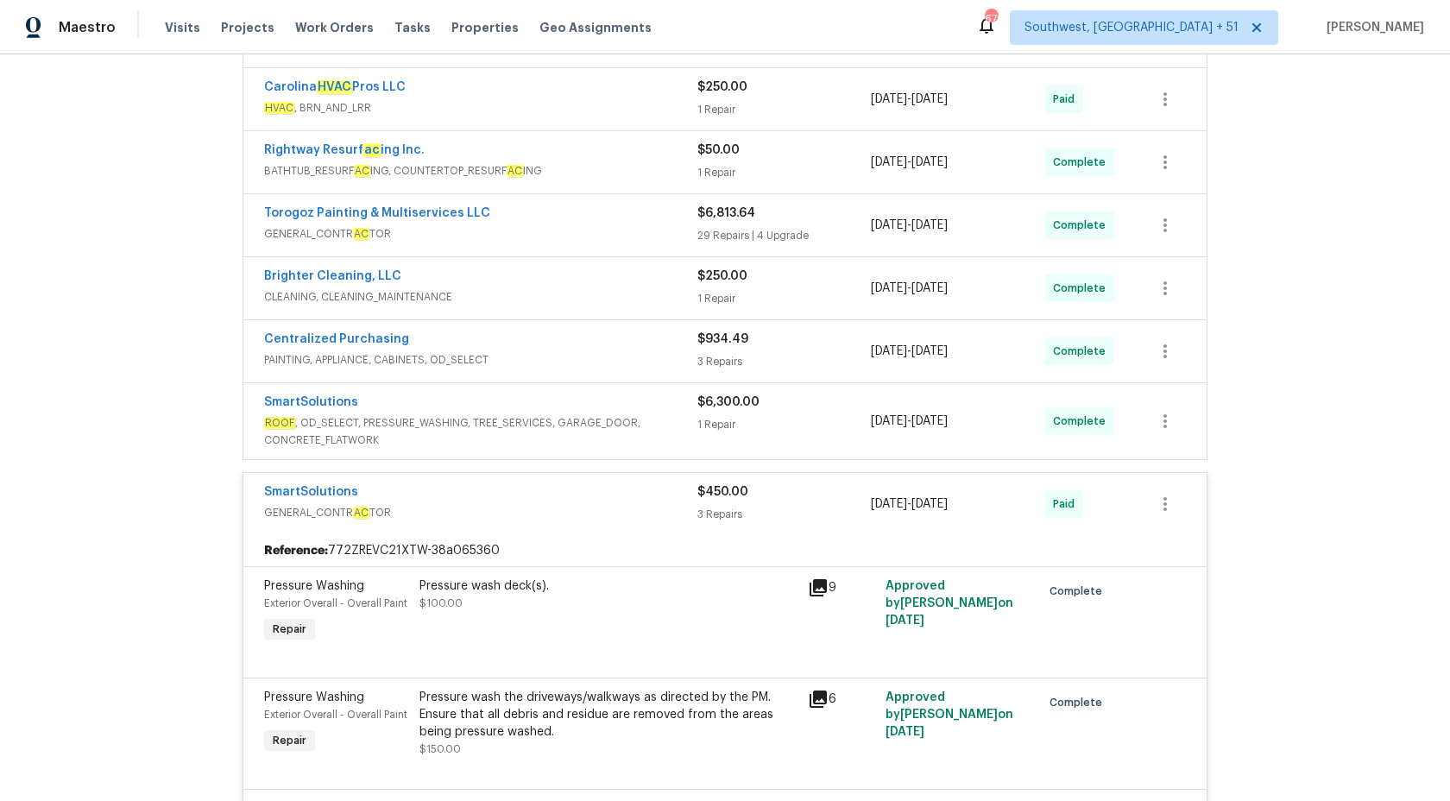
scroll to position [530, 0]
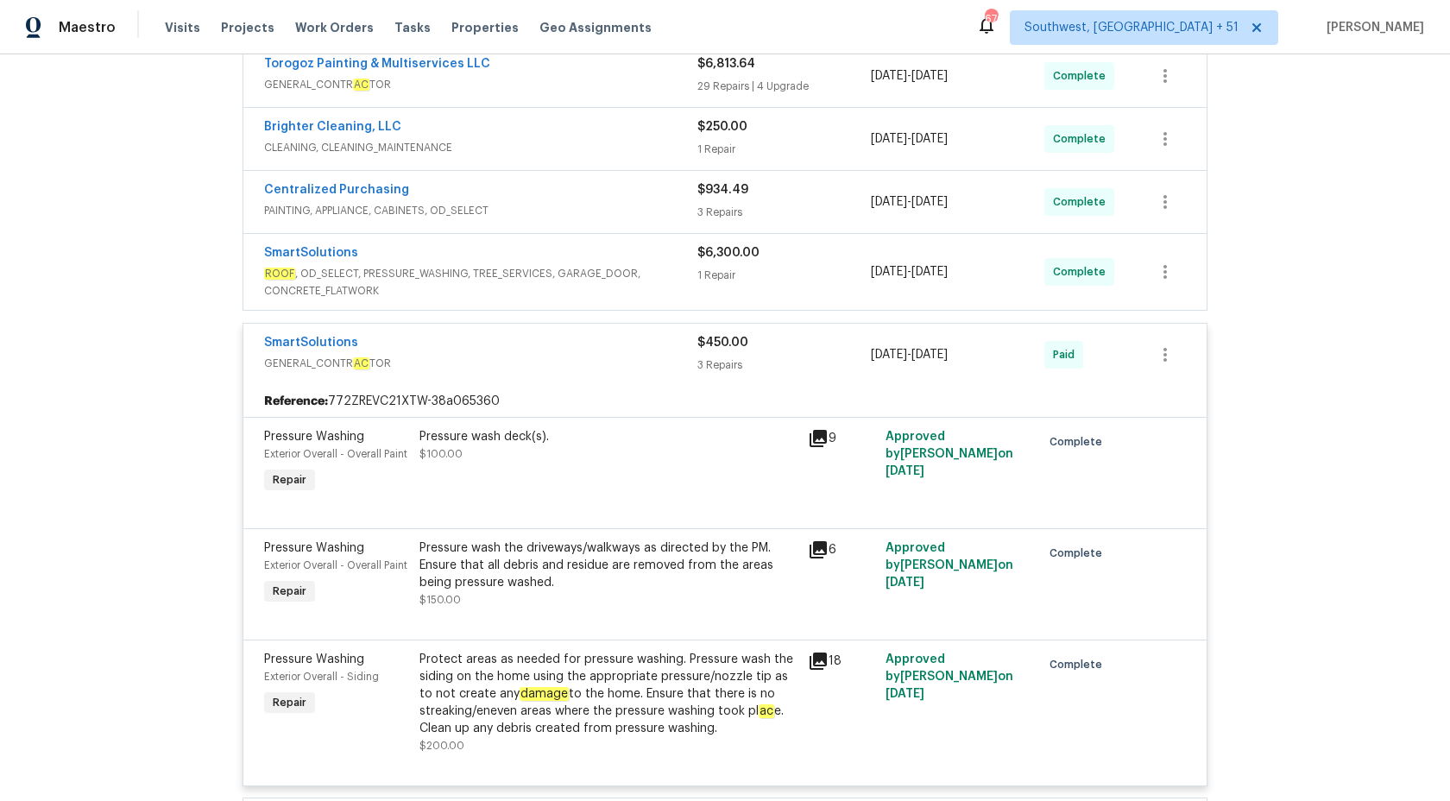
click at [714, 373] on div "3 Repairs" at bounding box center [783, 364] width 173 height 17
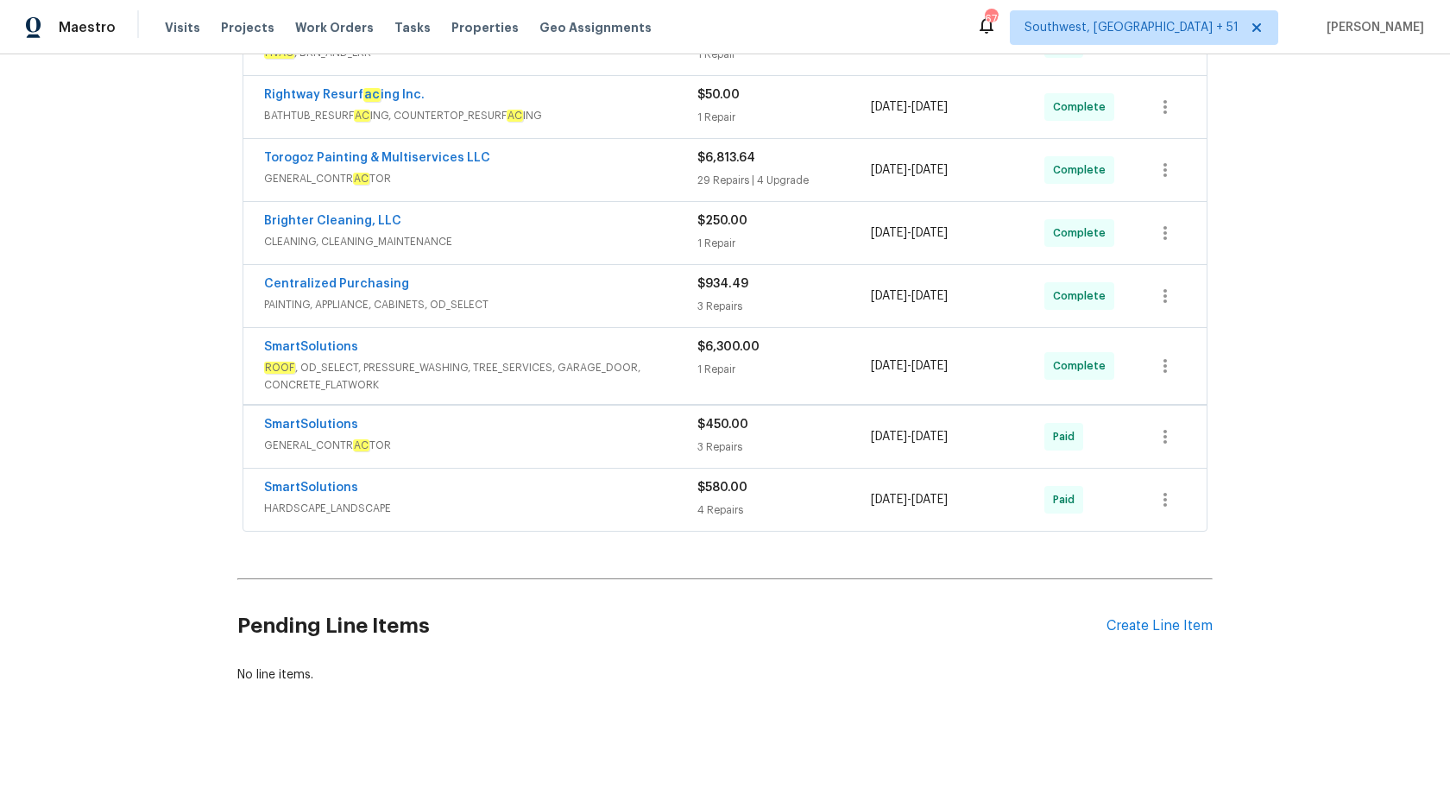
scroll to position [435, 0]
click at [685, 374] on span "ROOF , OD_SELECT, PRESSURE_WASHING, TREE_SERVICES, GARAGE_DOOR, CONCRETE_FLATWO…" at bounding box center [480, 377] width 433 height 35
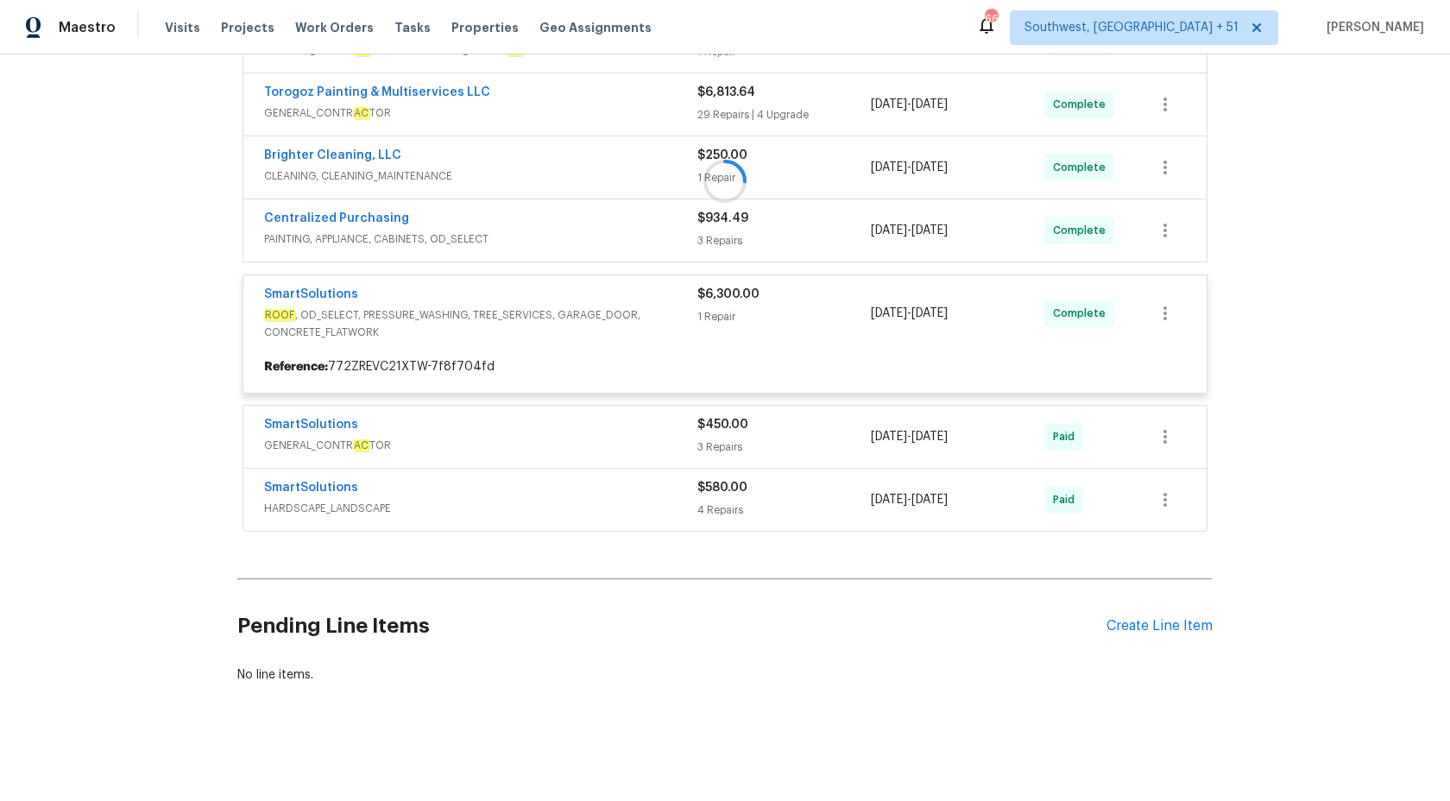
scroll to position [530, 0]
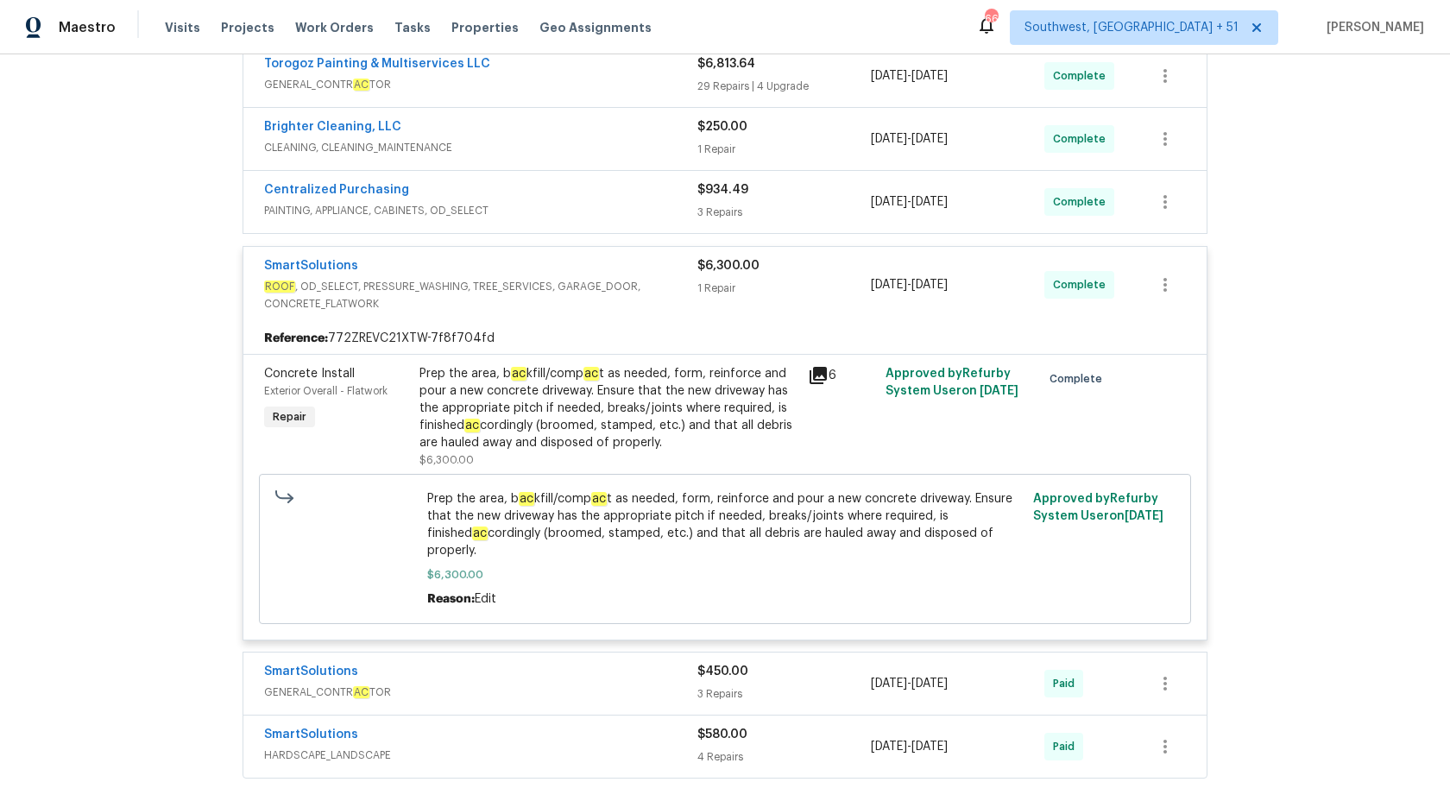
click at [659, 403] on div "Prep the area, b ac kfill/comp ac t as needed, form, reinforce and pour a new c…" at bounding box center [608, 408] width 378 height 86
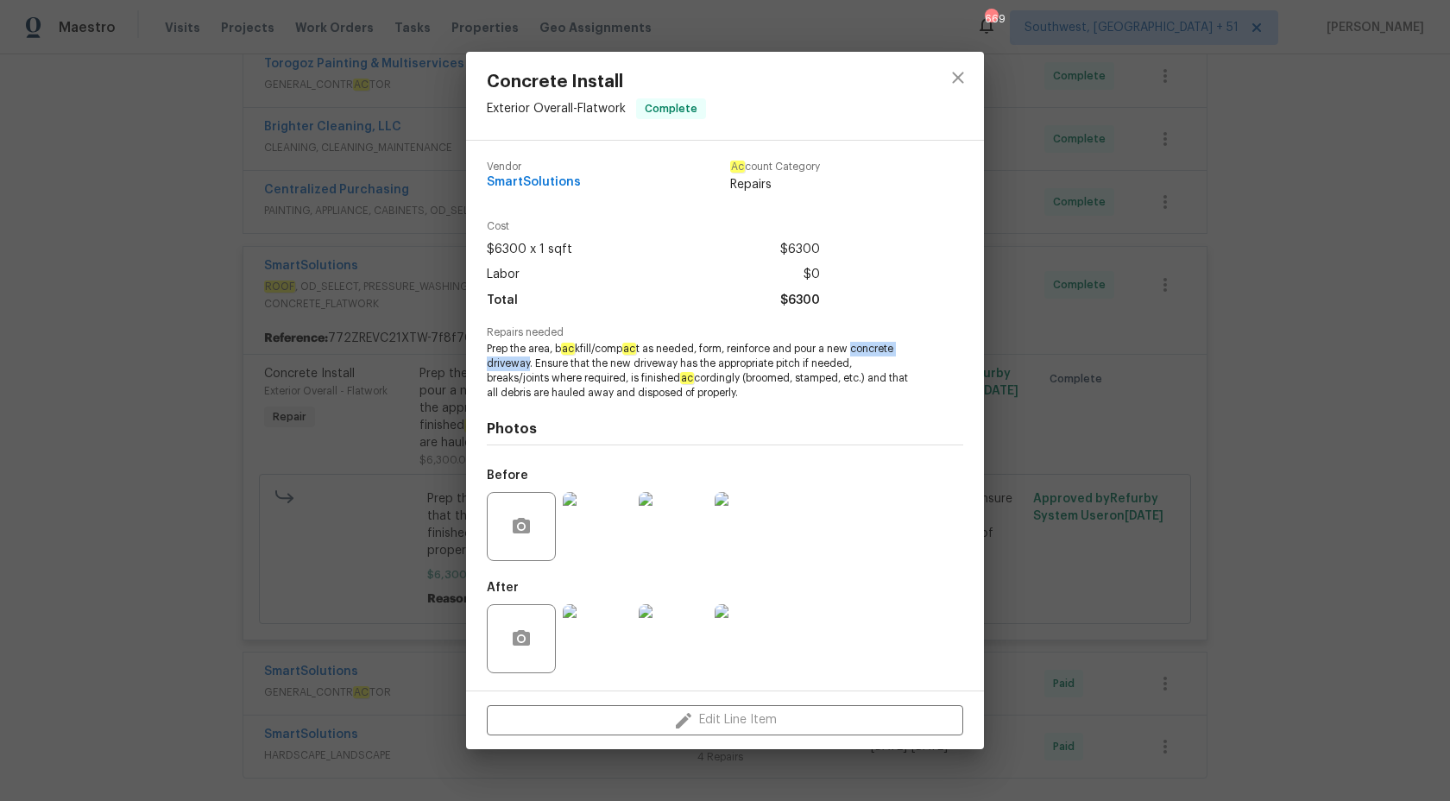
drag, startPoint x: 854, startPoint y: 349, endPoint x: 529, endPoint y: 367, distance: 325.7
click at [529, 367] on span "Prep the area, b ac kfill/comp ac t as needed, form, reinforce and pour a new c…" at bounding box center [701, 371] width 429 height 58
copy span "concrete driveway"
click at [1387, 355] on div "Concrete Install Exterior Overall - Flatwork Complete Vendor SmartSolutions Ac …" at bounding box center [725, 400] width 1450 height 801
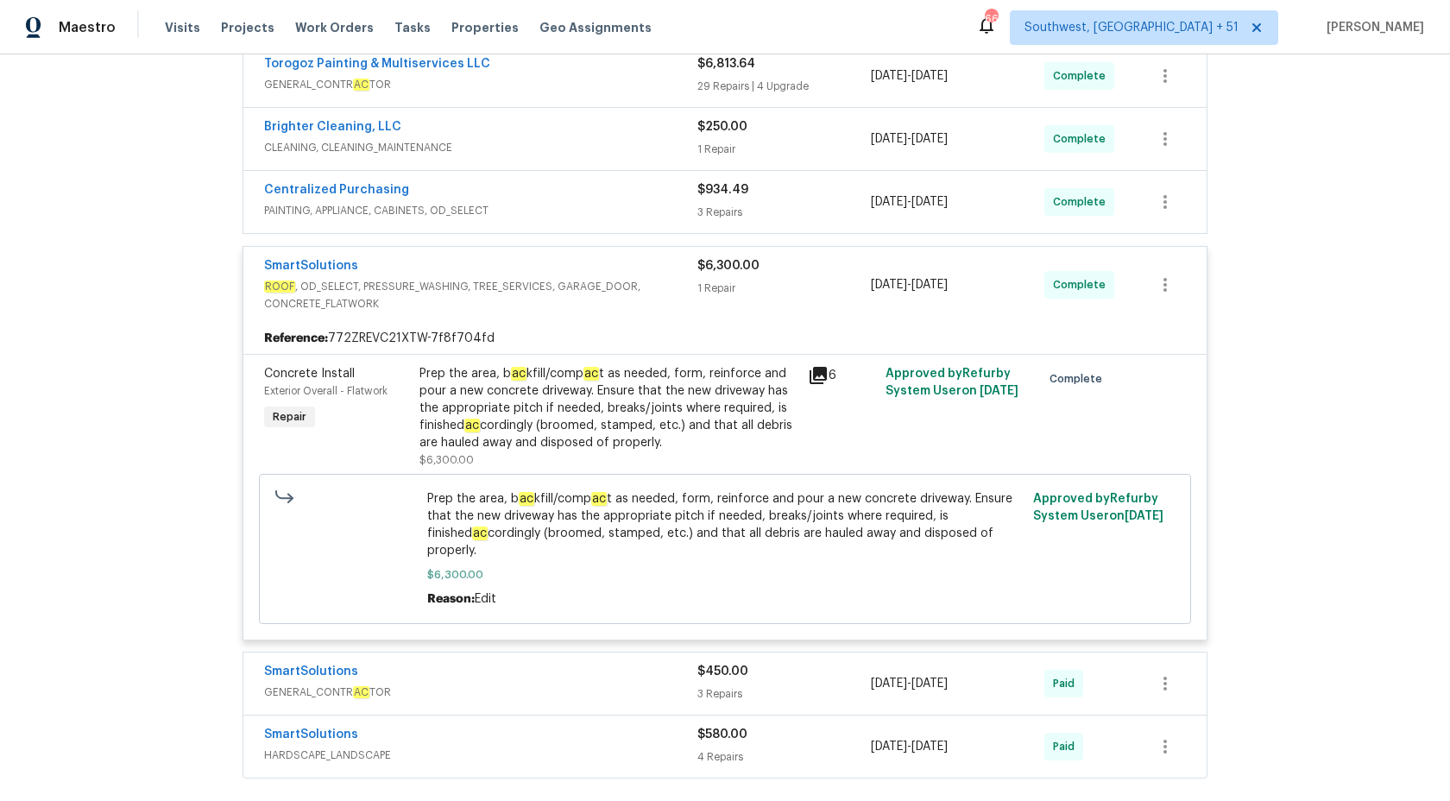
click at [701, 277] on div "$6,300.00 1 Repair" at bounding box center [783, 284] width 173 height 55
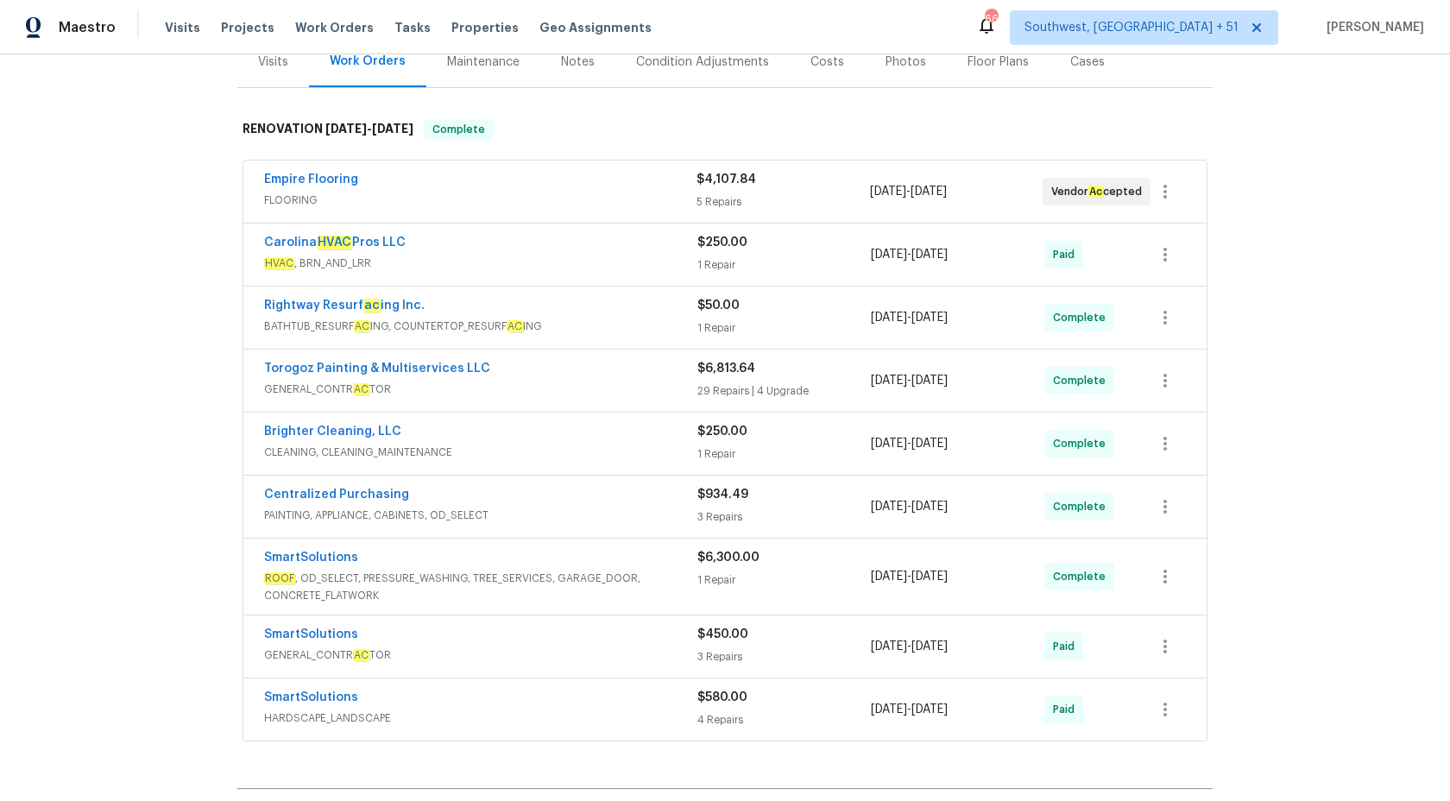
scroll to position [210, 0]
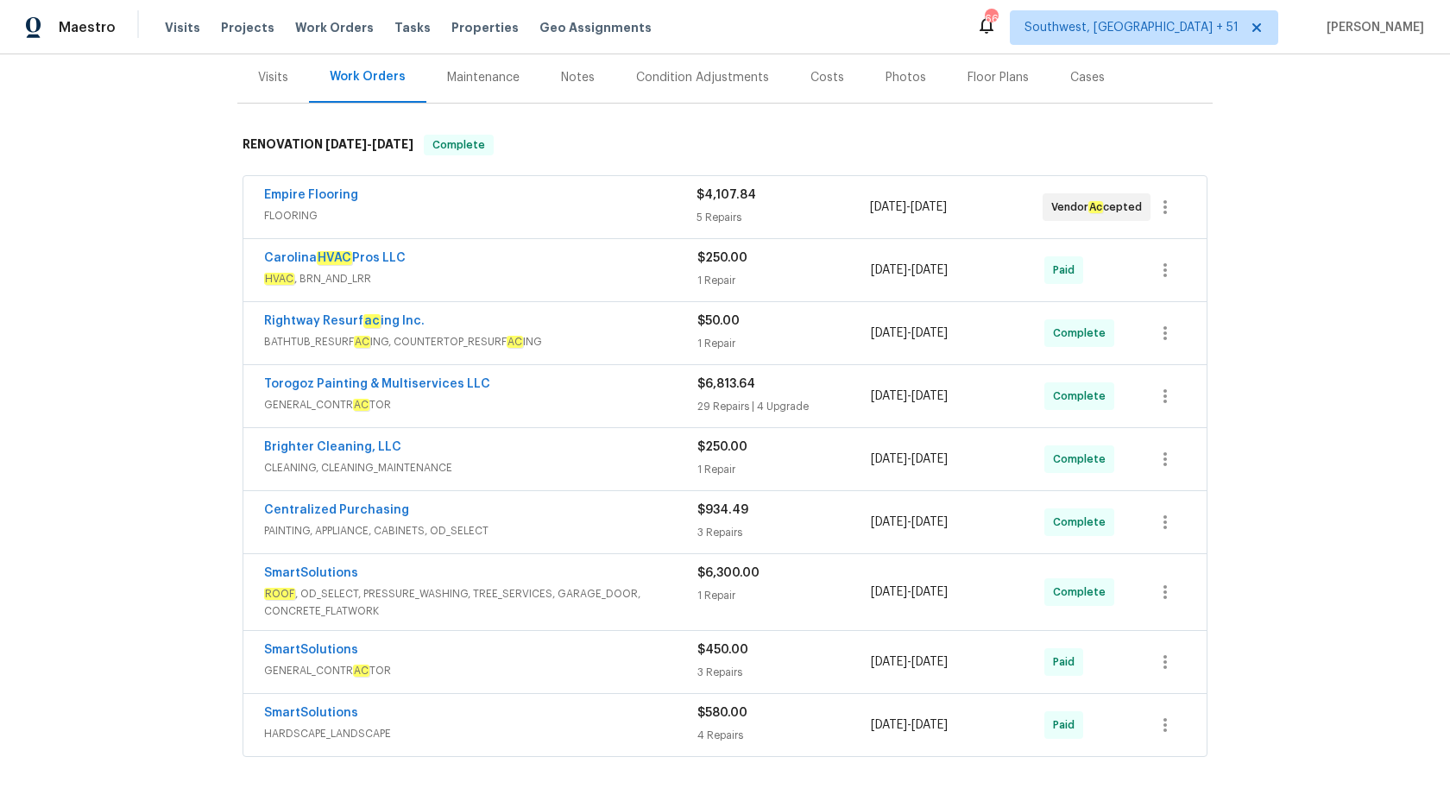
click at [610, 208] on span "FLOORING" at bounding box center [480, 215] width 432 height 17
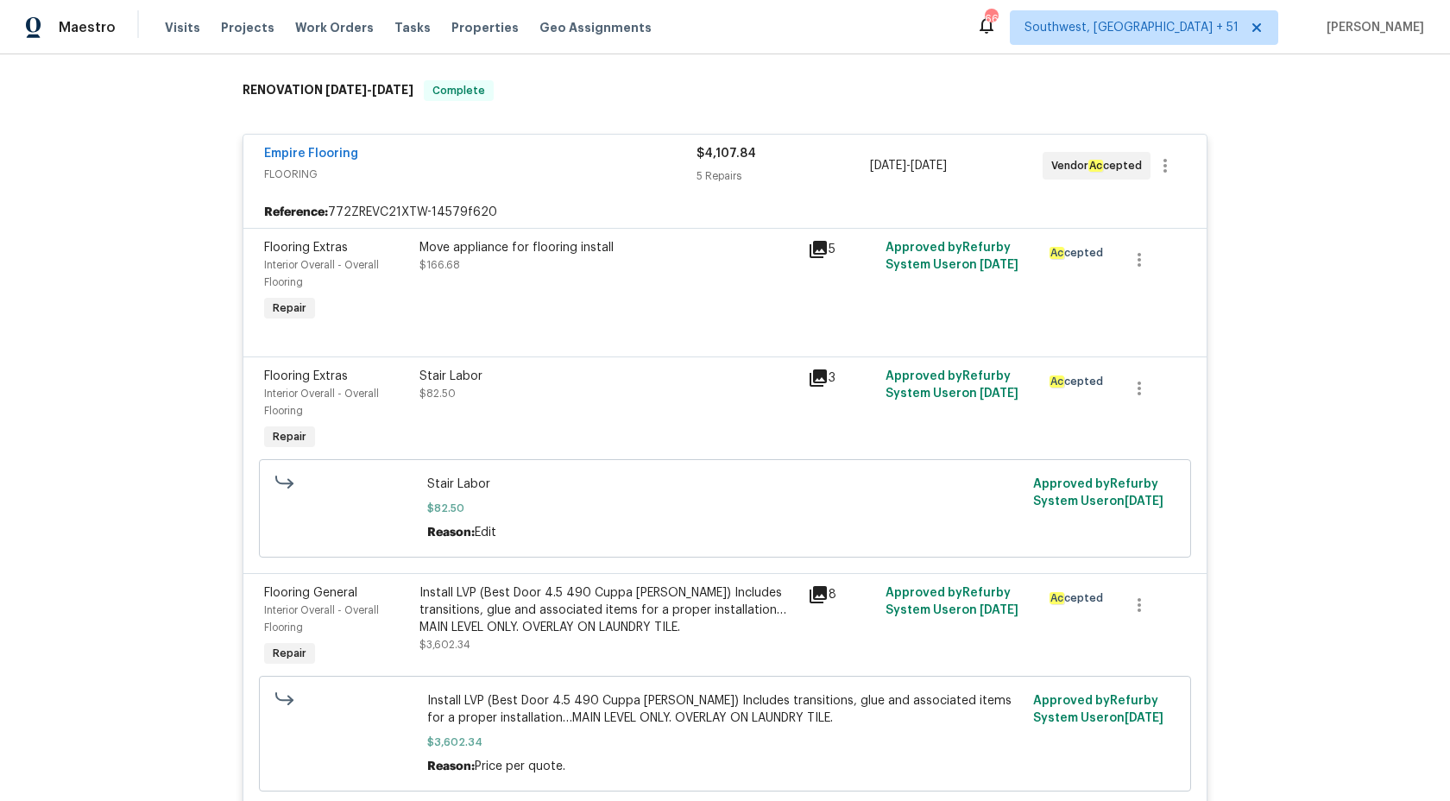
scroll to position [0, 0]
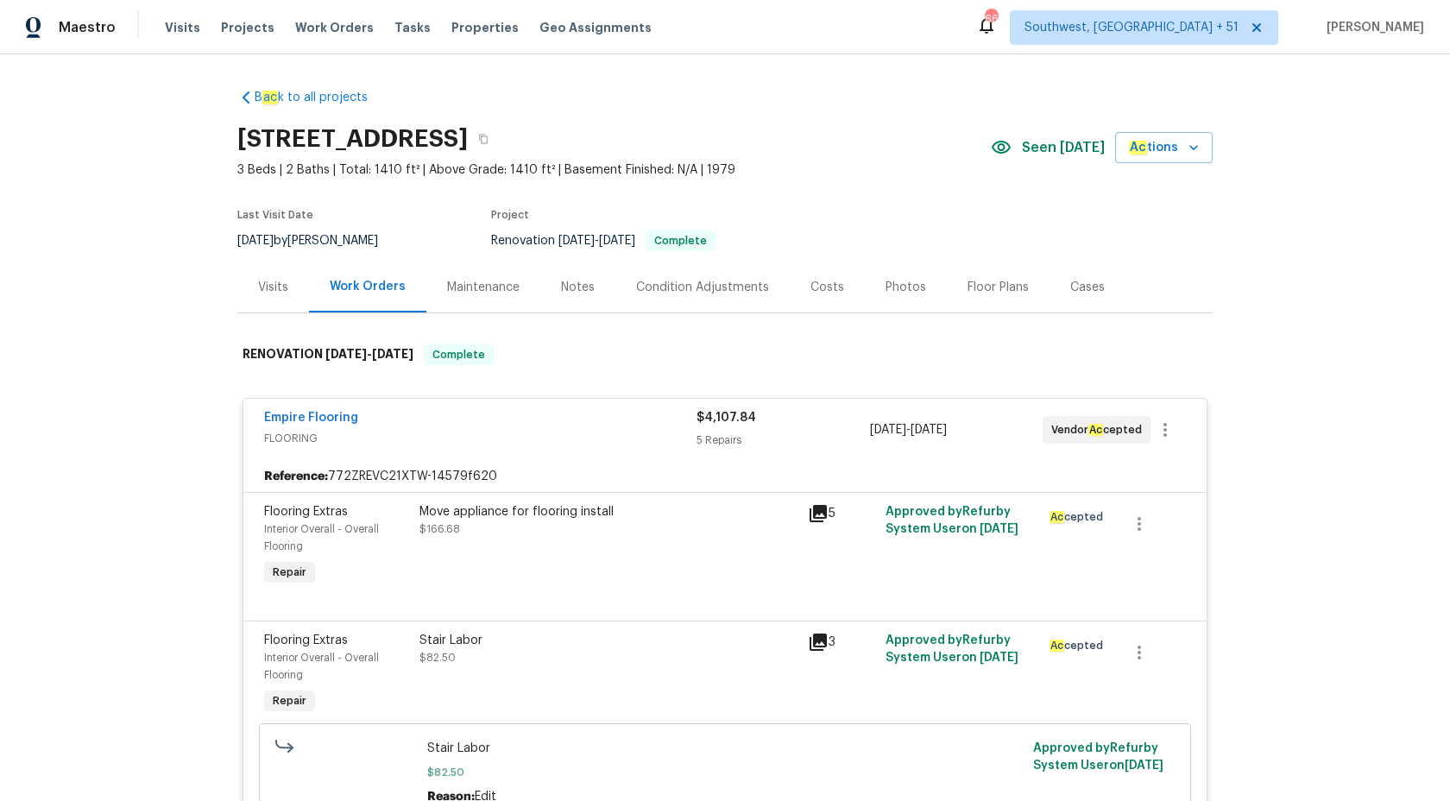
click at [709, 448] on div "5 Repairs" at bounding box center [782, 439] width 173 height 17
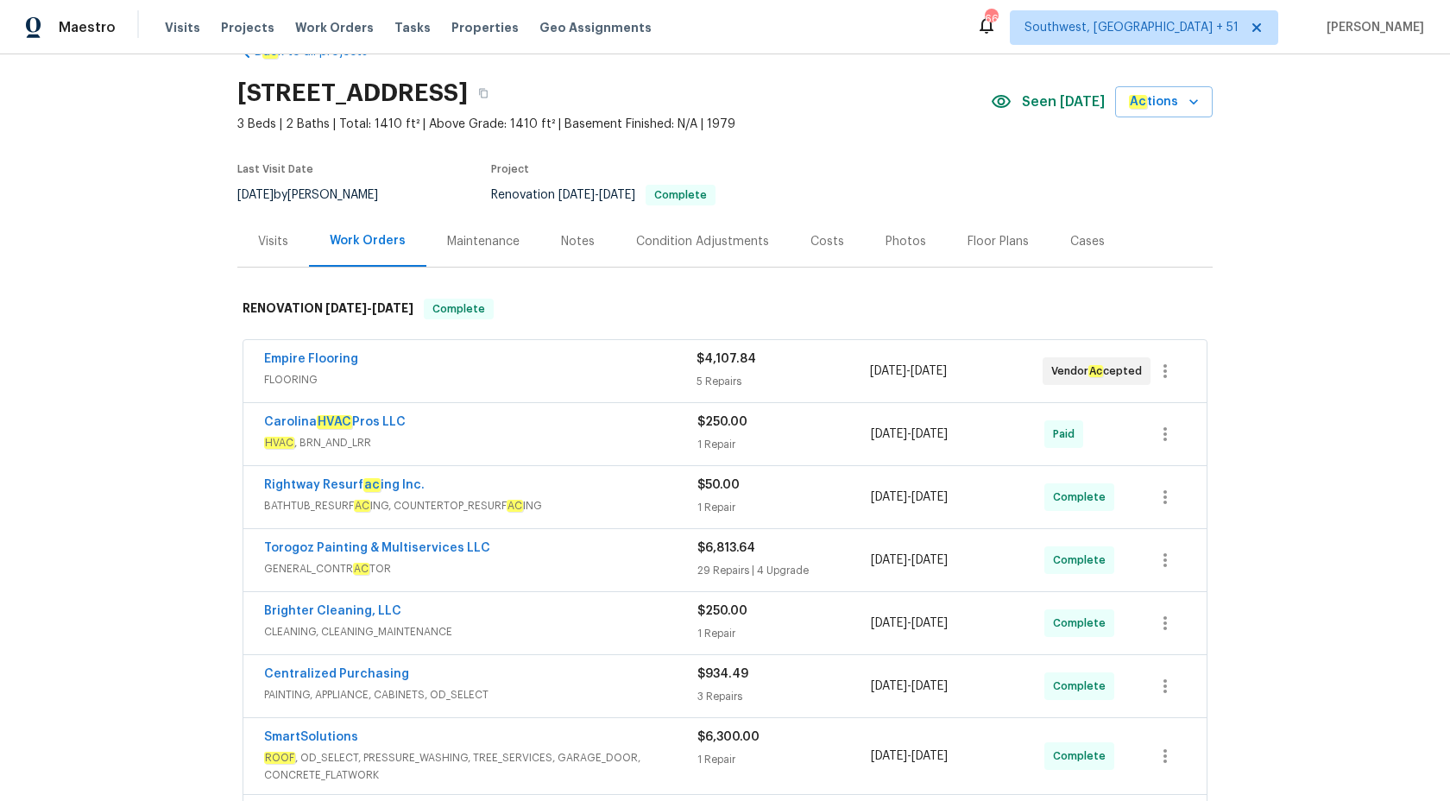
scroll to position [55, 0]
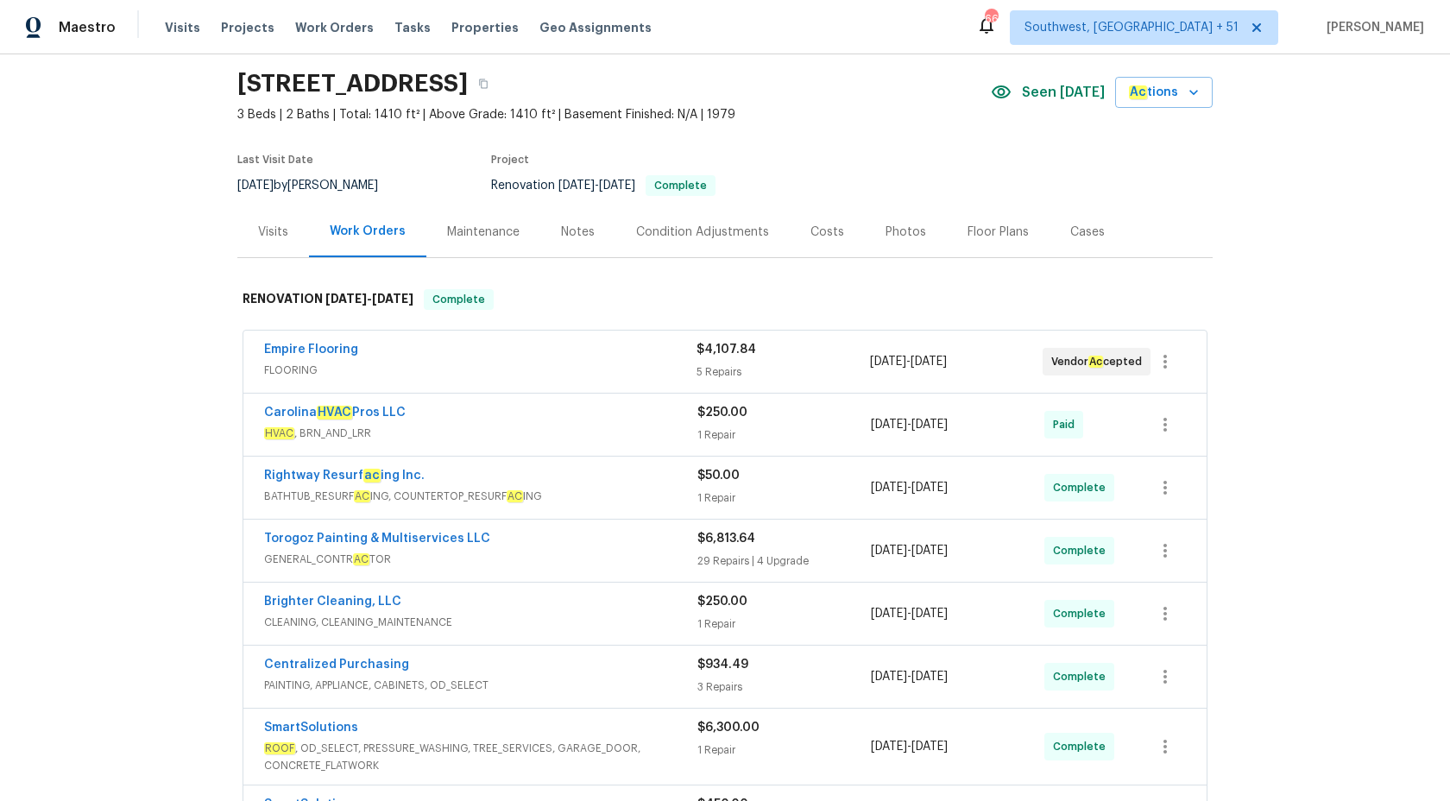
click at [667, 420] on div "Carolina HVAC Pros LLC" at bounding box center [480, 414] width 433 height 21
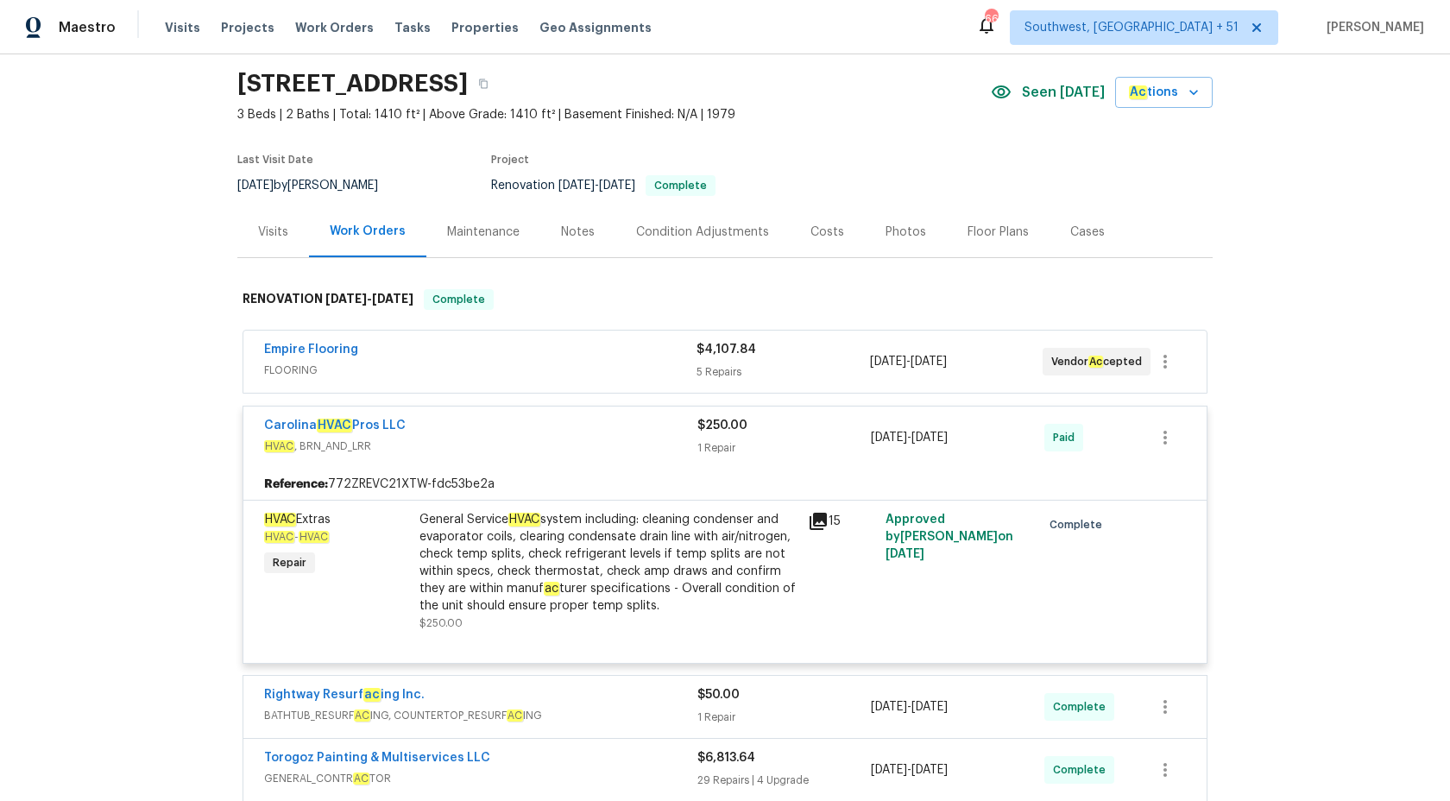
click at [667, 420] on div "Carolina HVAC Pros LLC" at bounding box center [480, 427] width 433 height 21
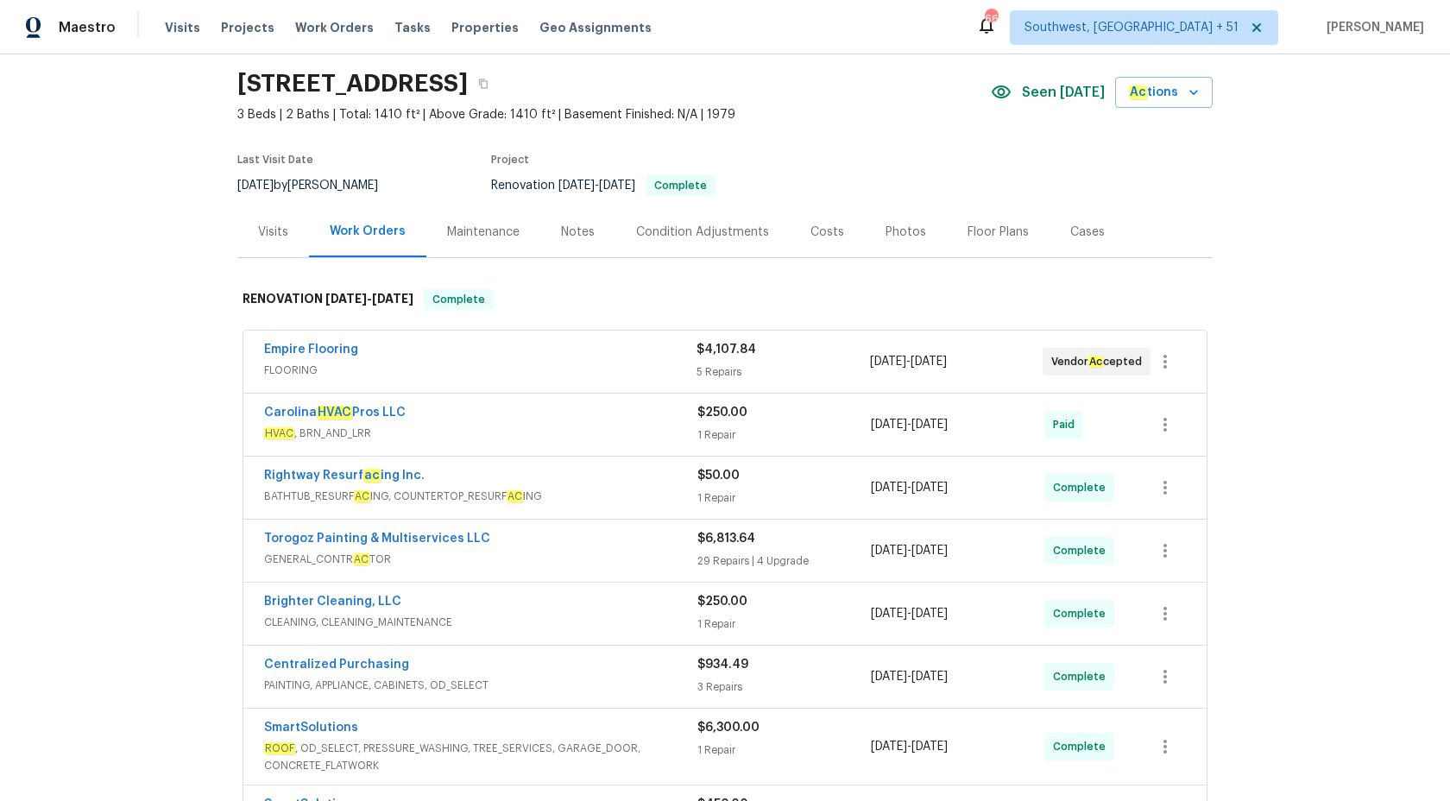
click at [632, 492] on span "BATHTUB_RESURF AC ING, COUNTERTOP_RESURF AC ING" at bounding box center [480, 496] width 433 height 17
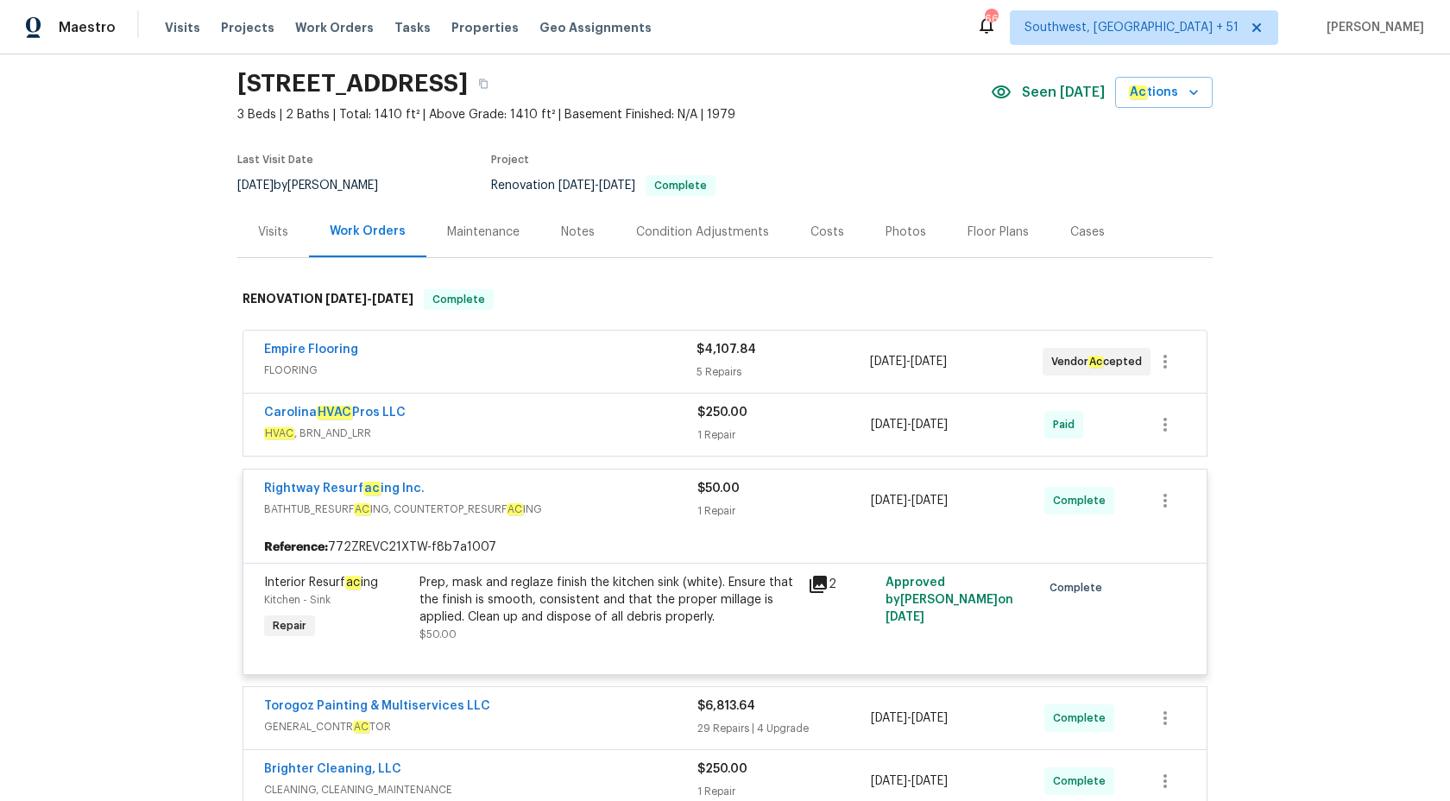
click at [632, 492] on div "Rightway Resurf ac ing Inc." at bounding box center [480, 490] width 433 height 21
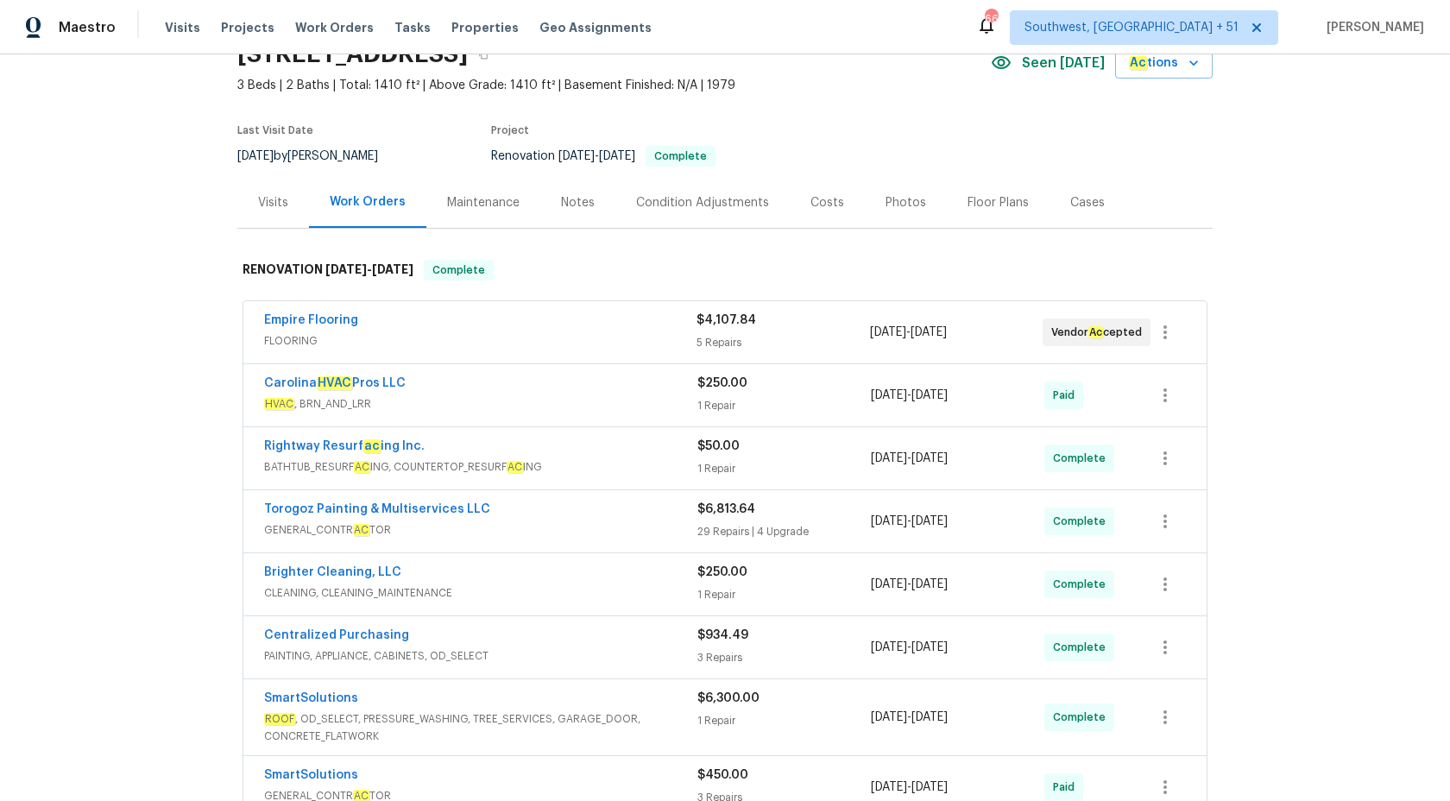
scroll to position [91, 0]
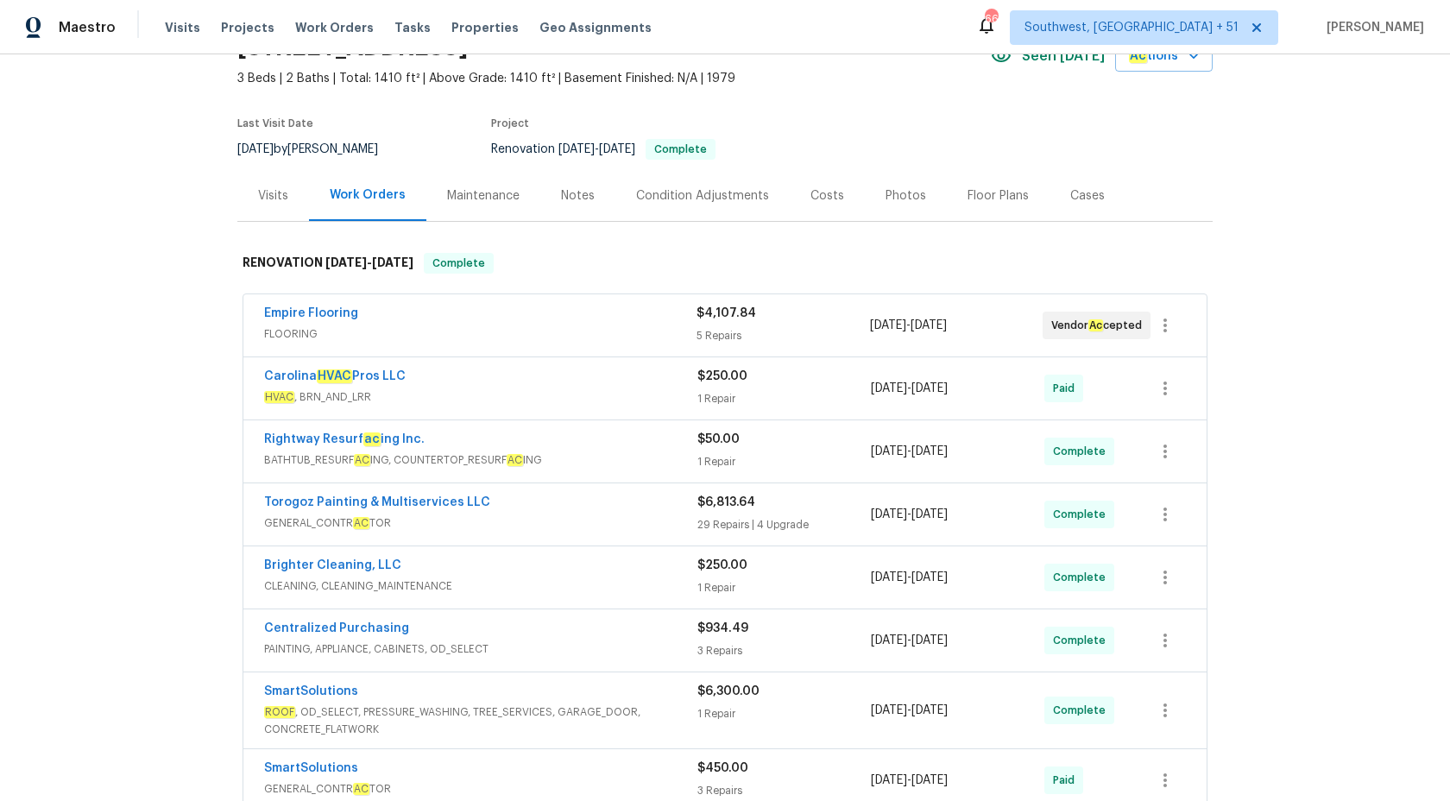
click at [631, 494] on div "Torogoz Painting & Multiservices LLC" at bounding box center [480, 504] width 433 height 21
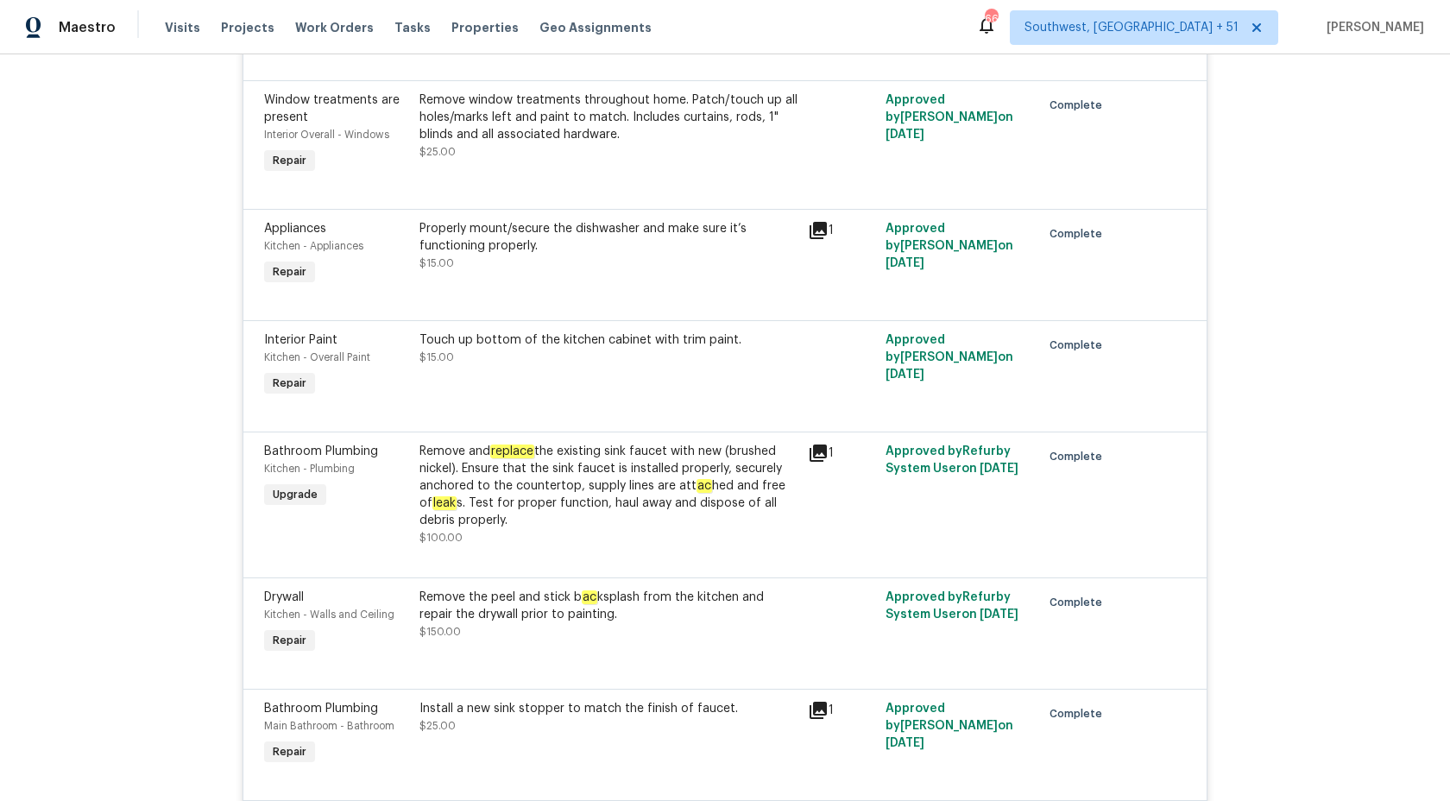
scroll to position [2271, 0]
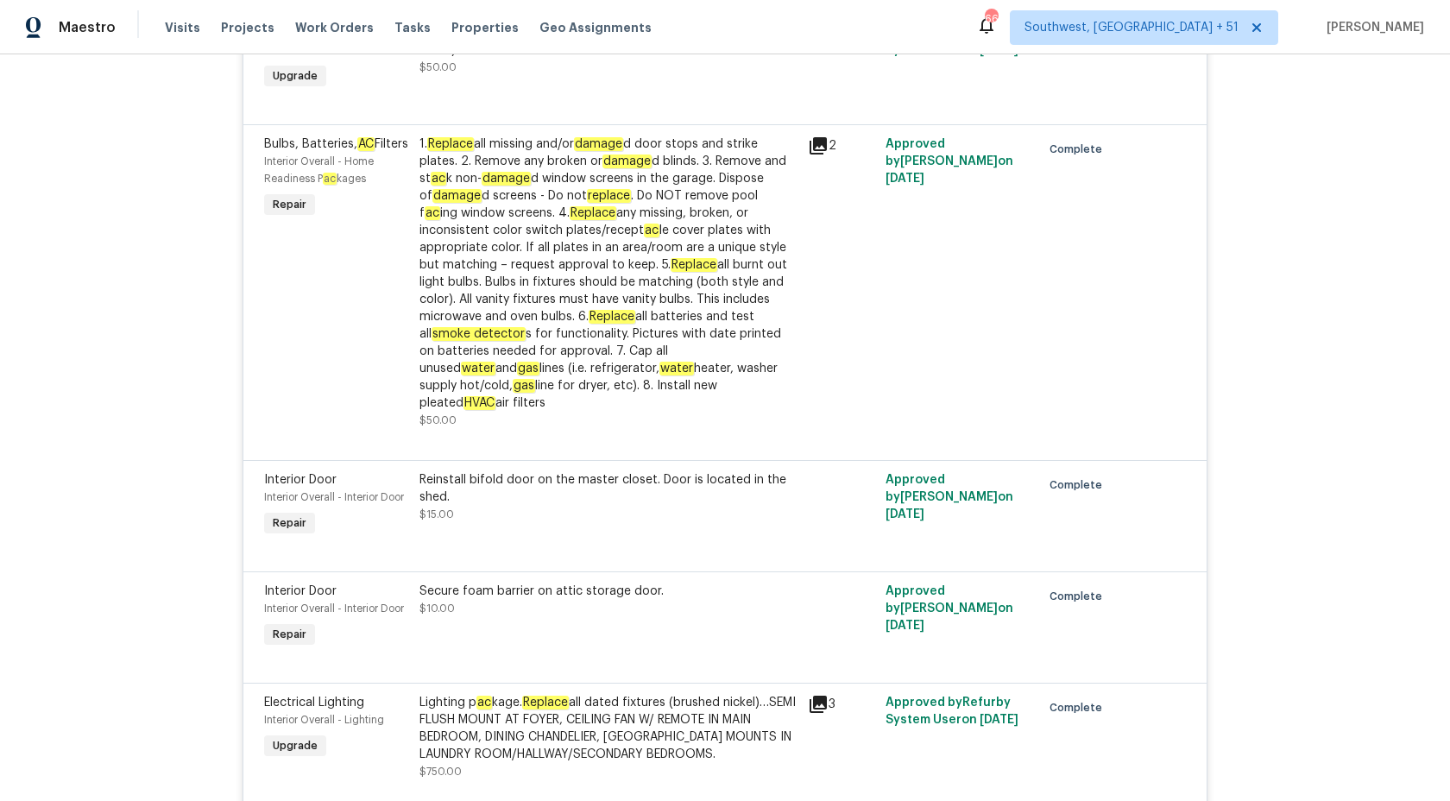
click at [658, 342] on div "1. Replace all missing and/or damage d door stops and strike plates. 2. Remove …" at bounding box center [608, 273] width 378 height 276
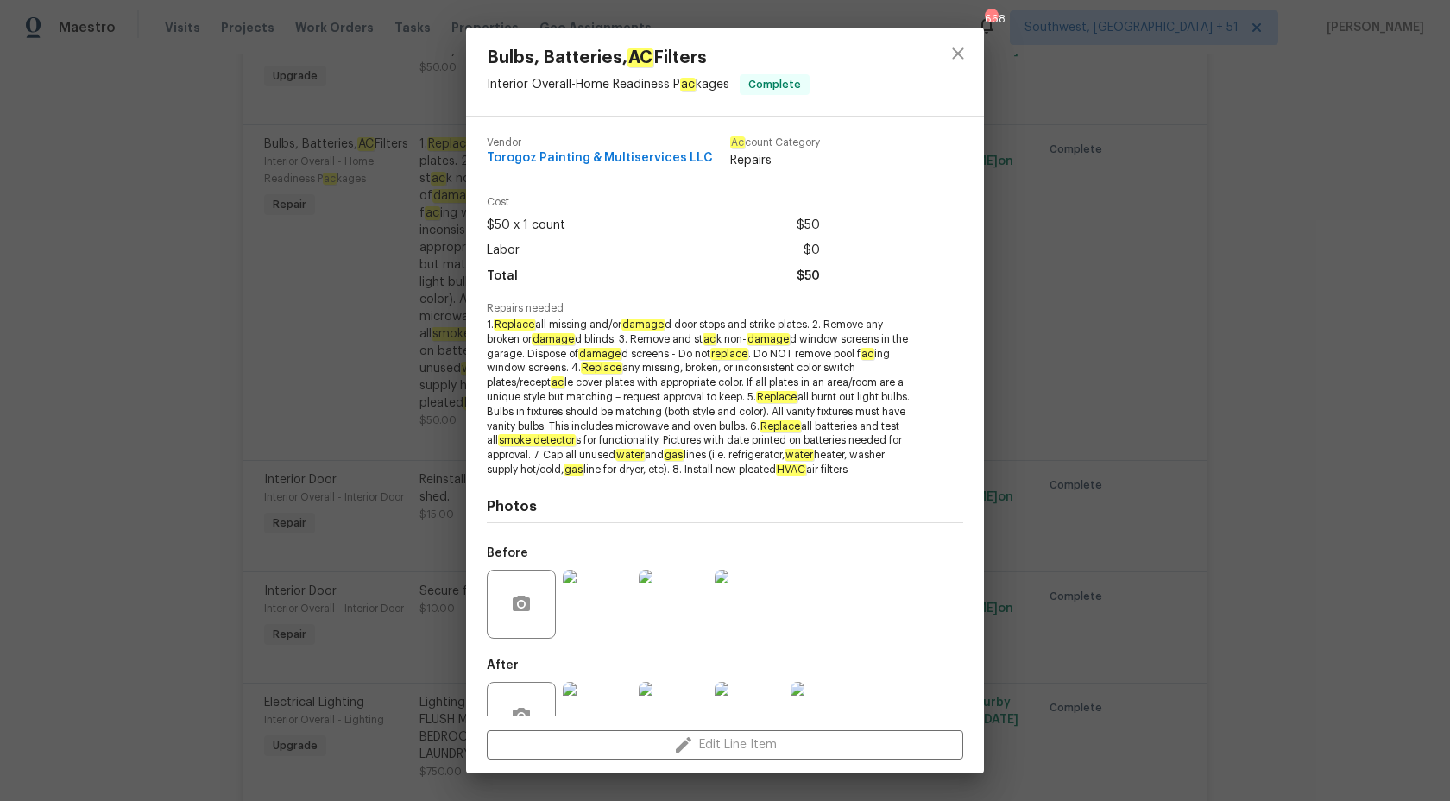
scroll to position [67, 0]
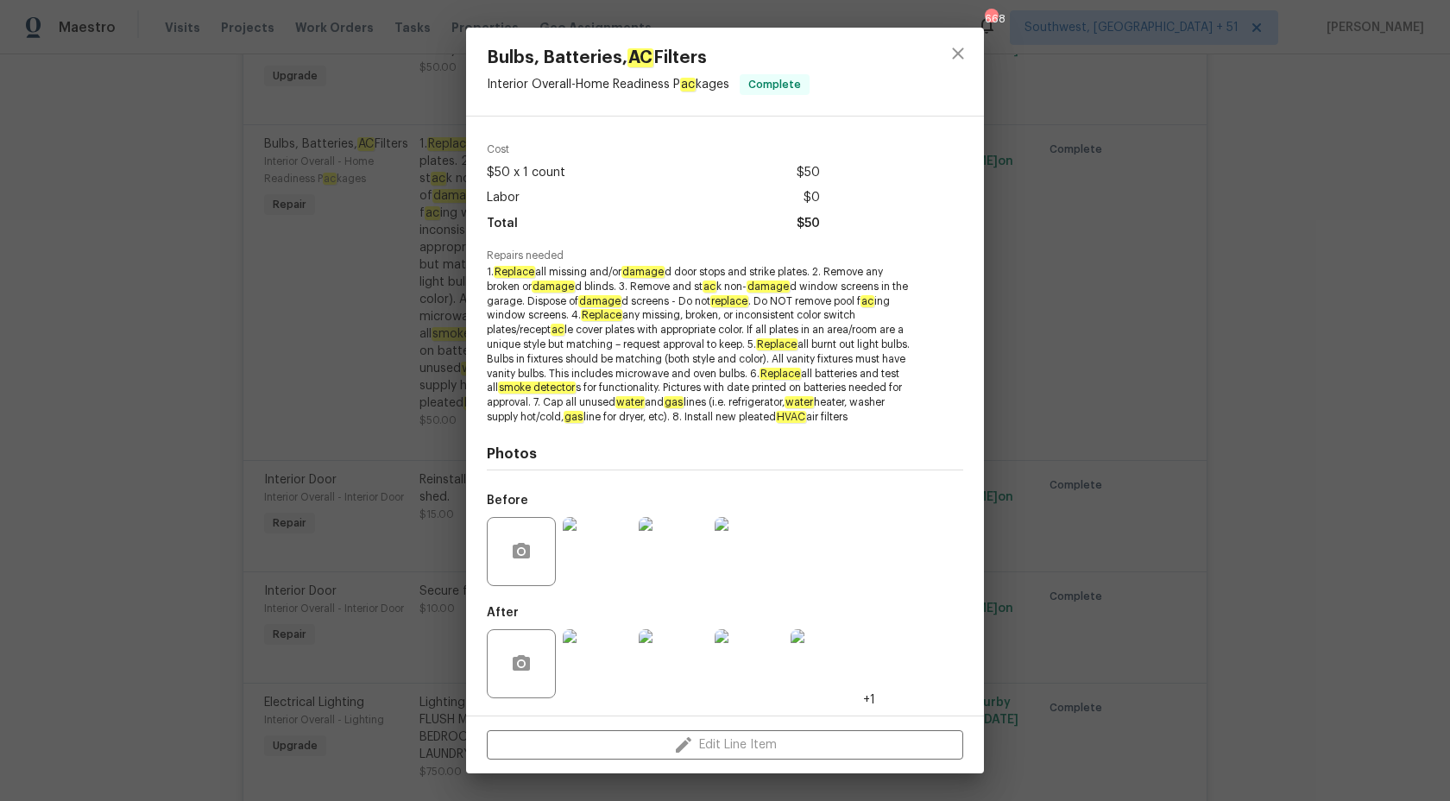
click at [1308, 475] on div "Bulbs, Batteries, AC Filters Interior Overall - Home Readiness P ac kages Compl…" at bounding box center [725, 400] width 1450 height 801
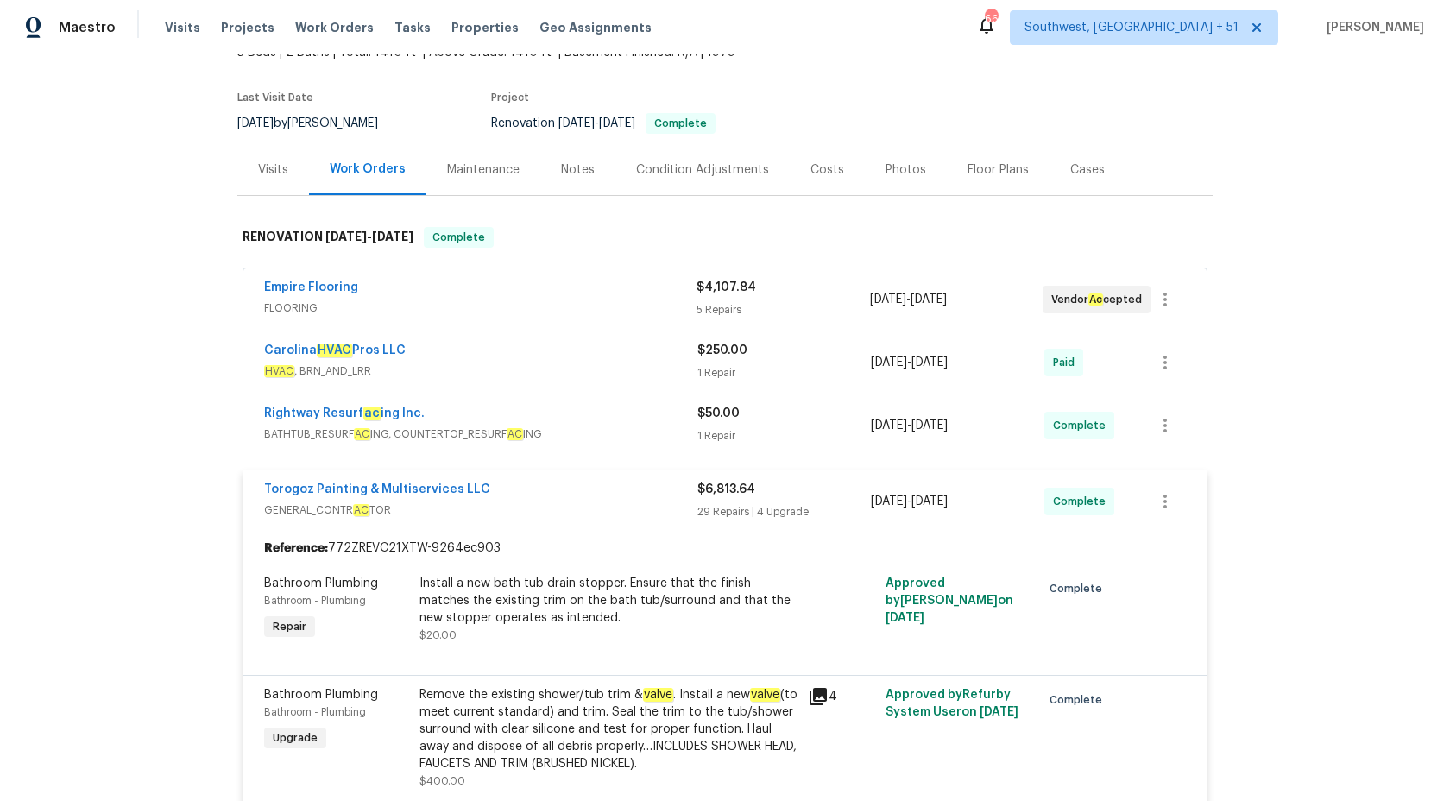
scroll to position [0, 0]
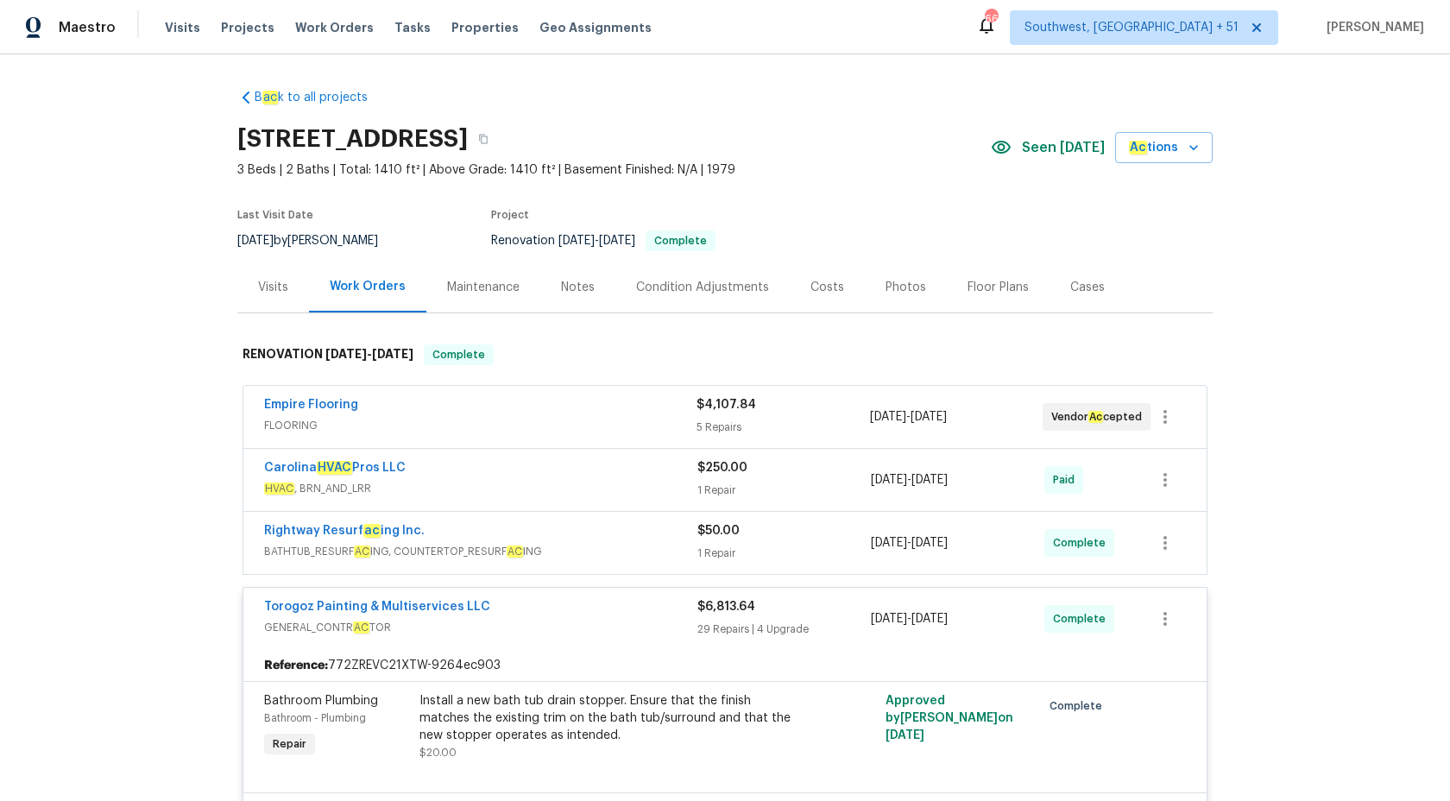
click at [678, 604] on div "Torogoz Painting & Multiservices LLC" at bounding box center [480, 608] width 433 height 21
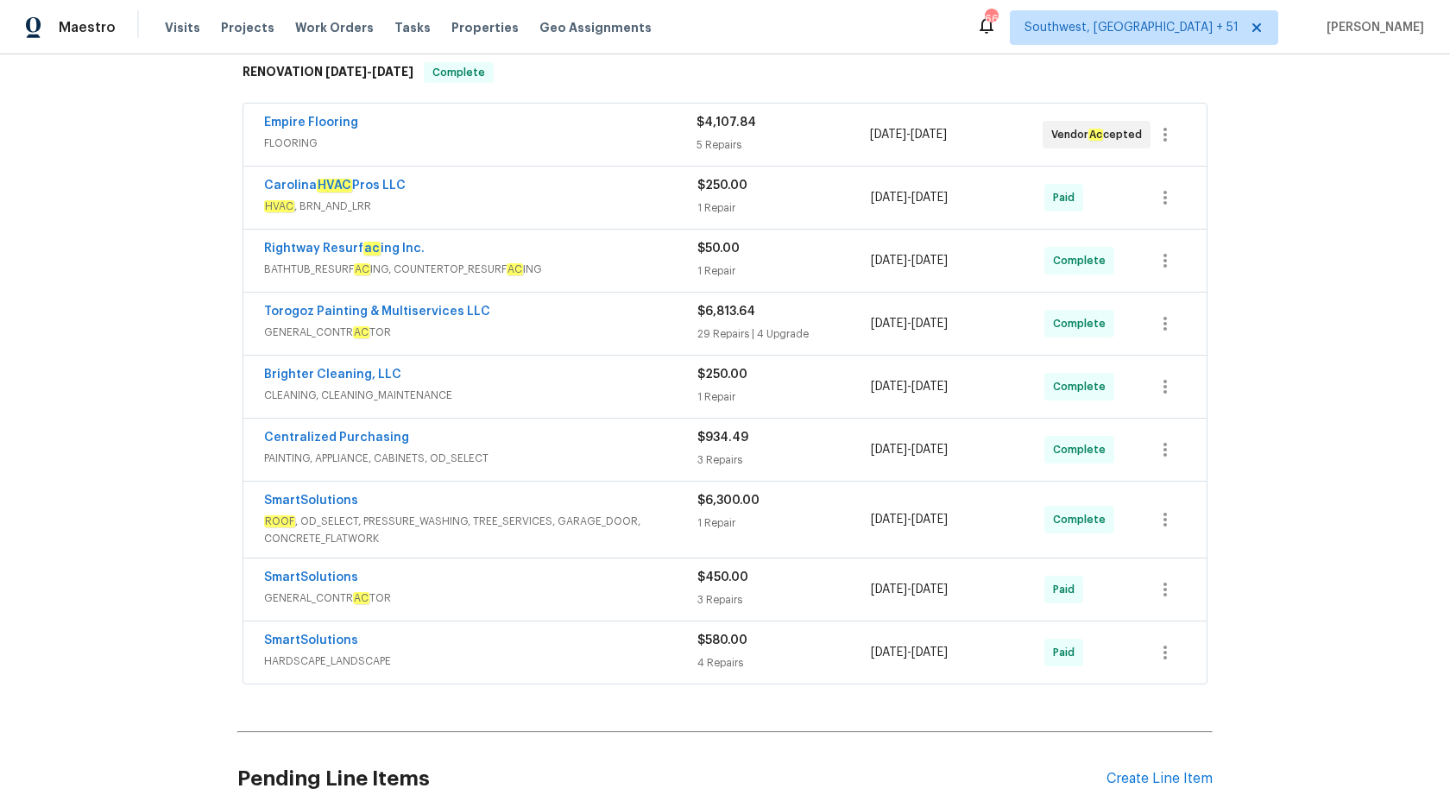
scroll to position [143, 0]
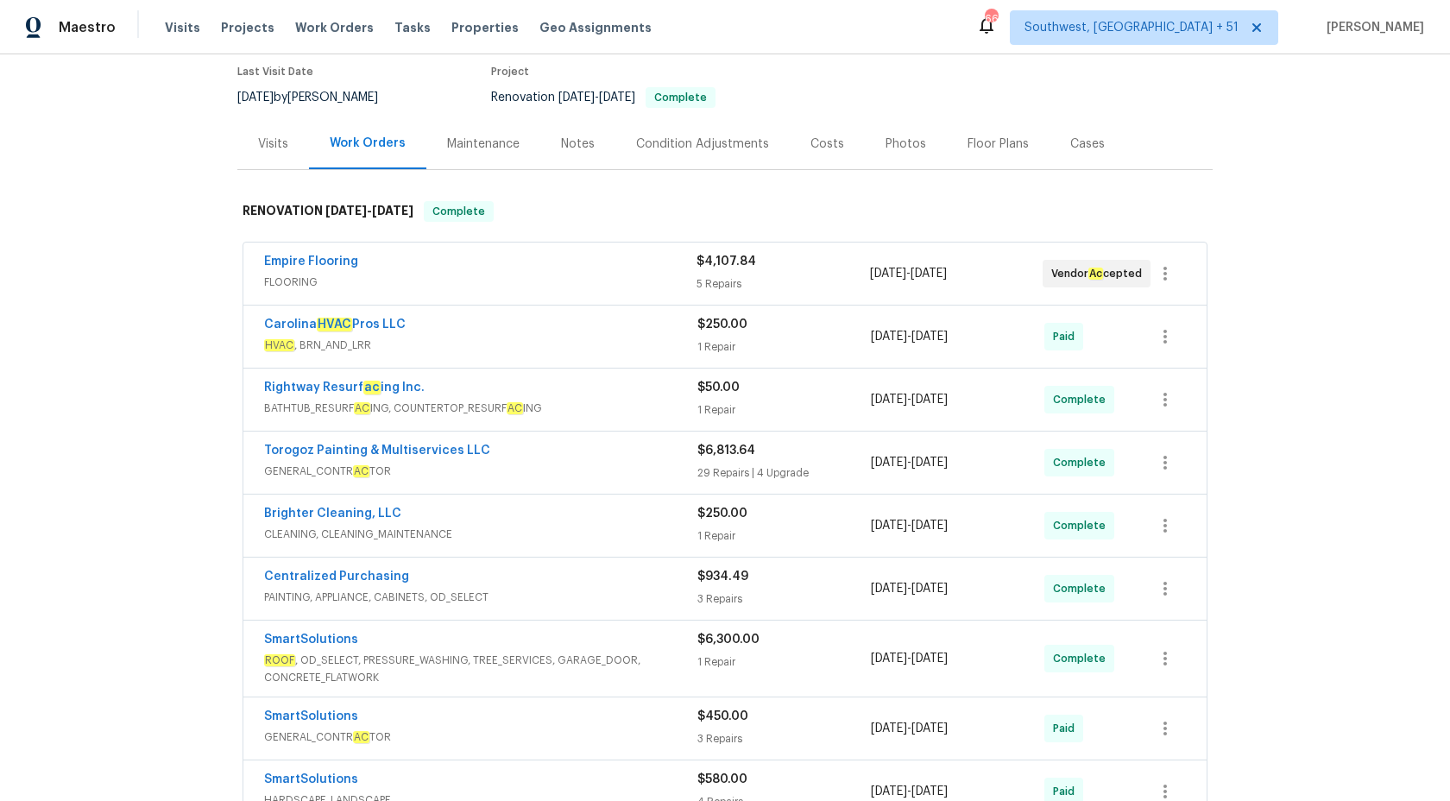
click at [656, 272] on div "Empire Flooring" at bounding box center [480, 263] width 432 height 21
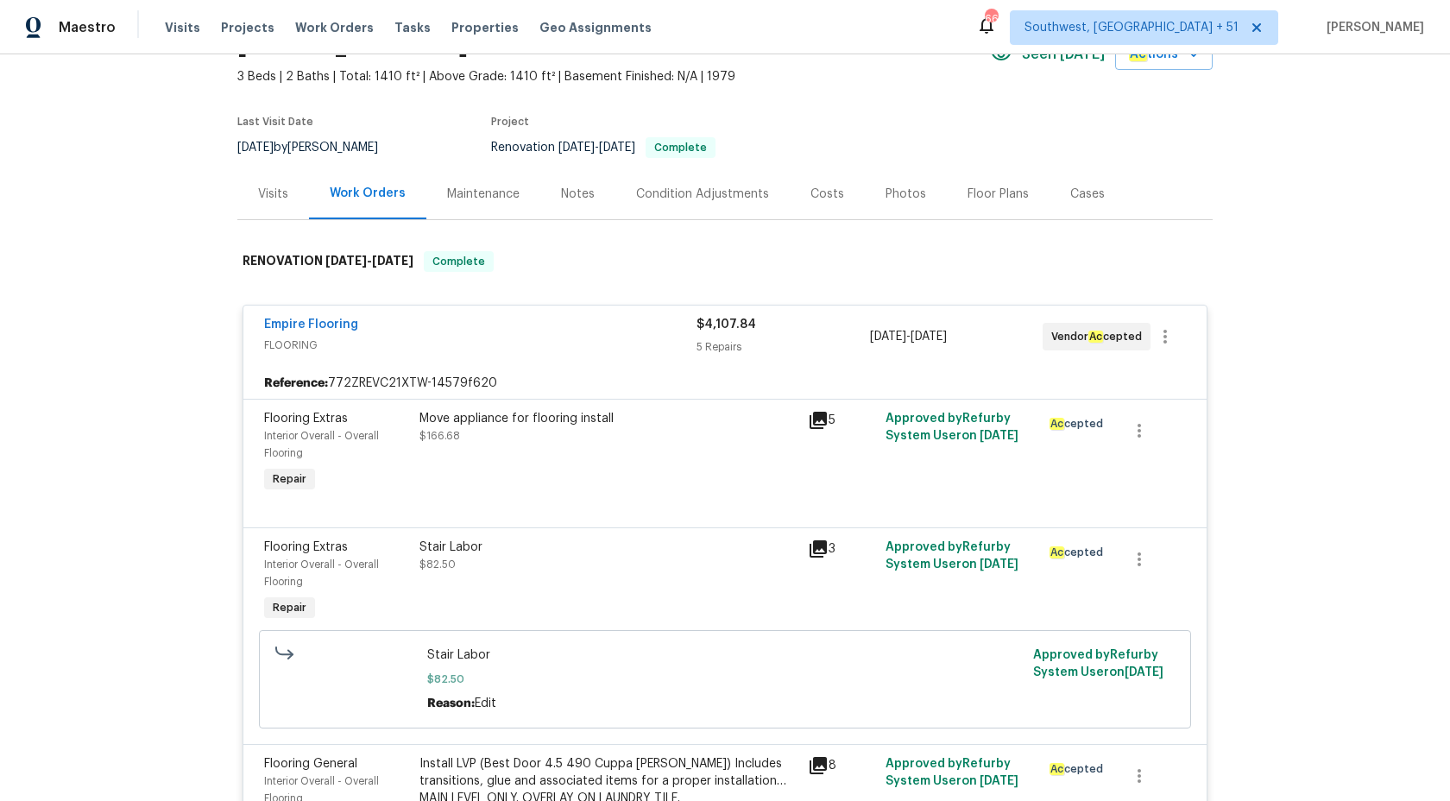
scroll to position [0, 0]
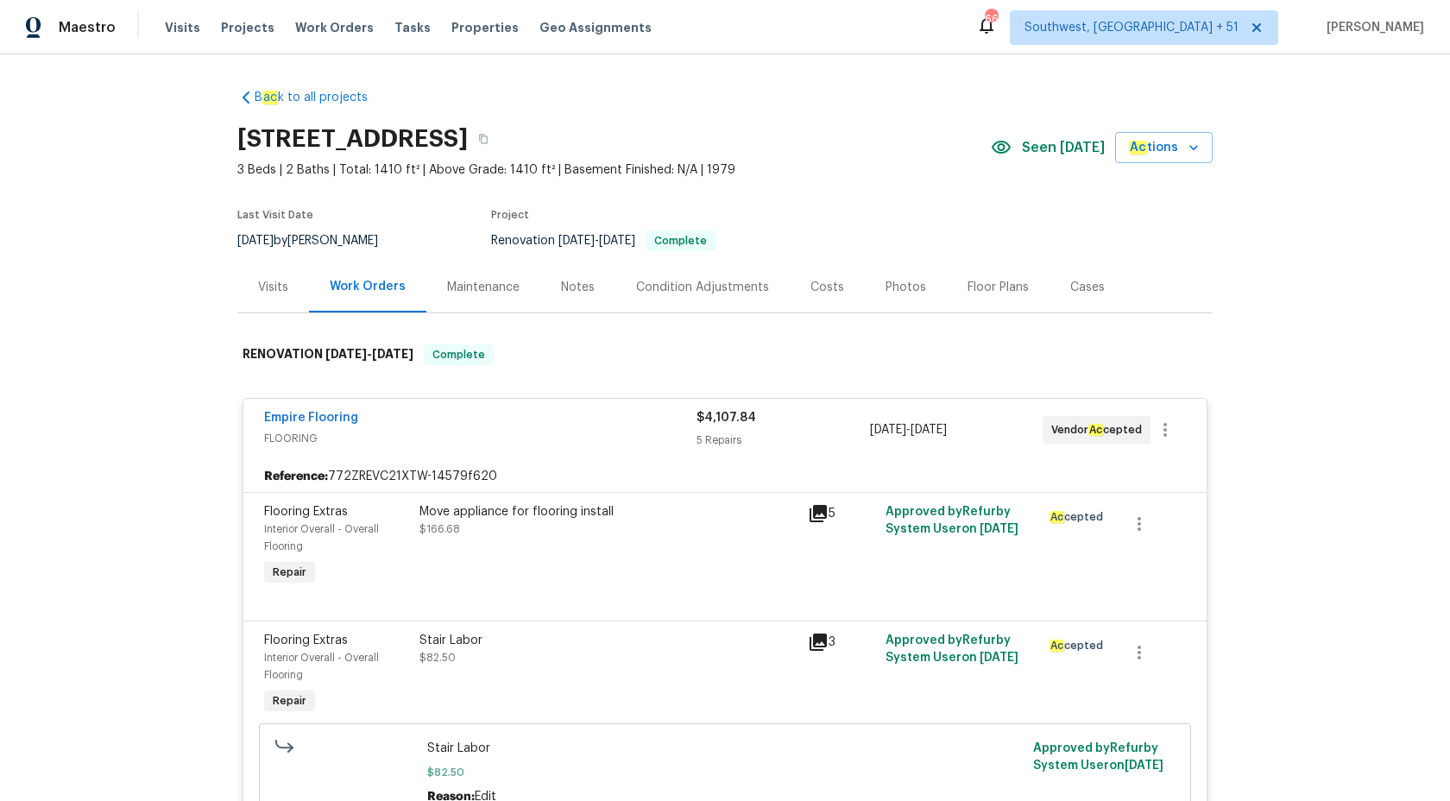
click at [626, 439] on span "FLOORING" at bounding box center [480, 438] width 432 height 17
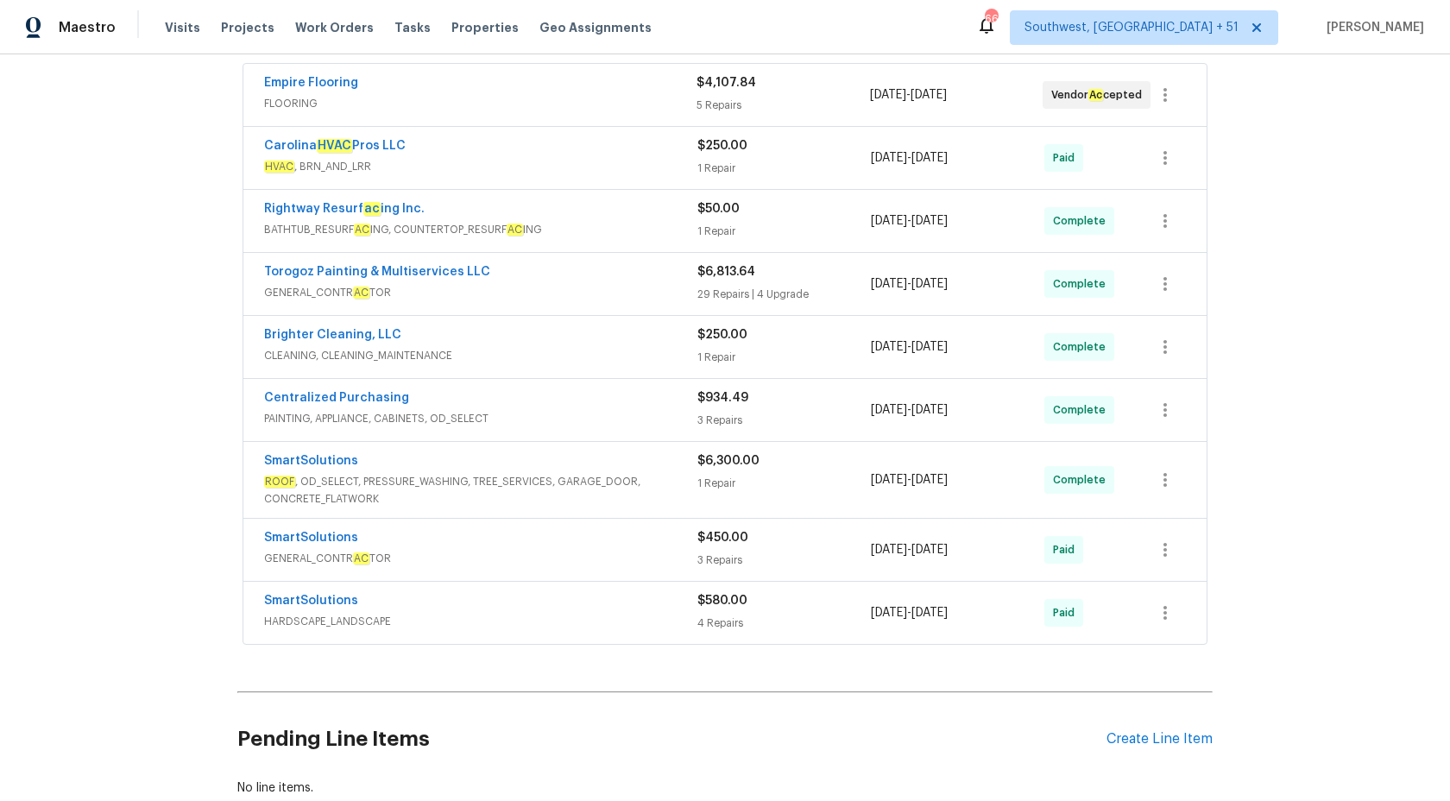
scroll to position [352, 0]
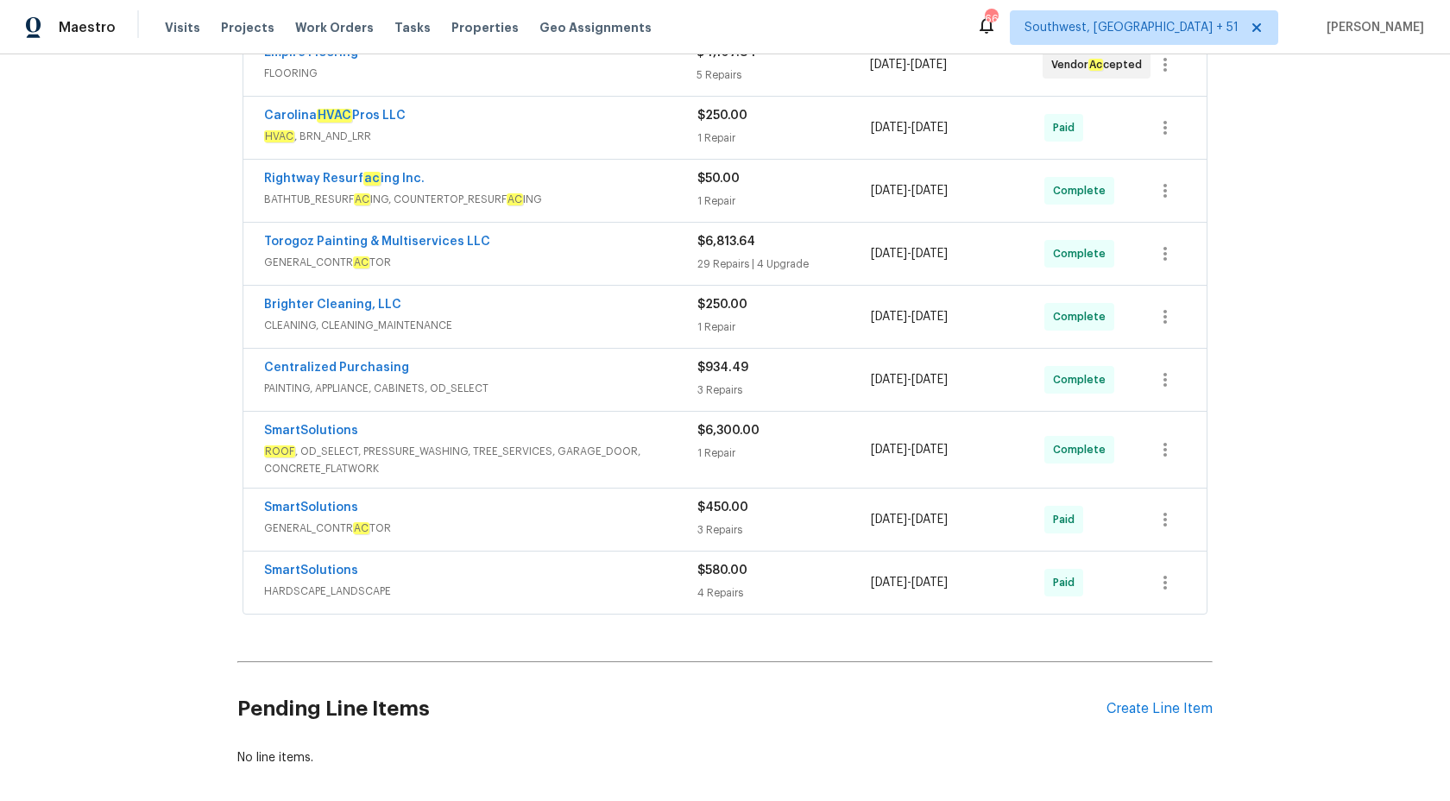
click at [535, 505] on div "SmartSolutions" at bounding box center [480, 509] width 433 height 21
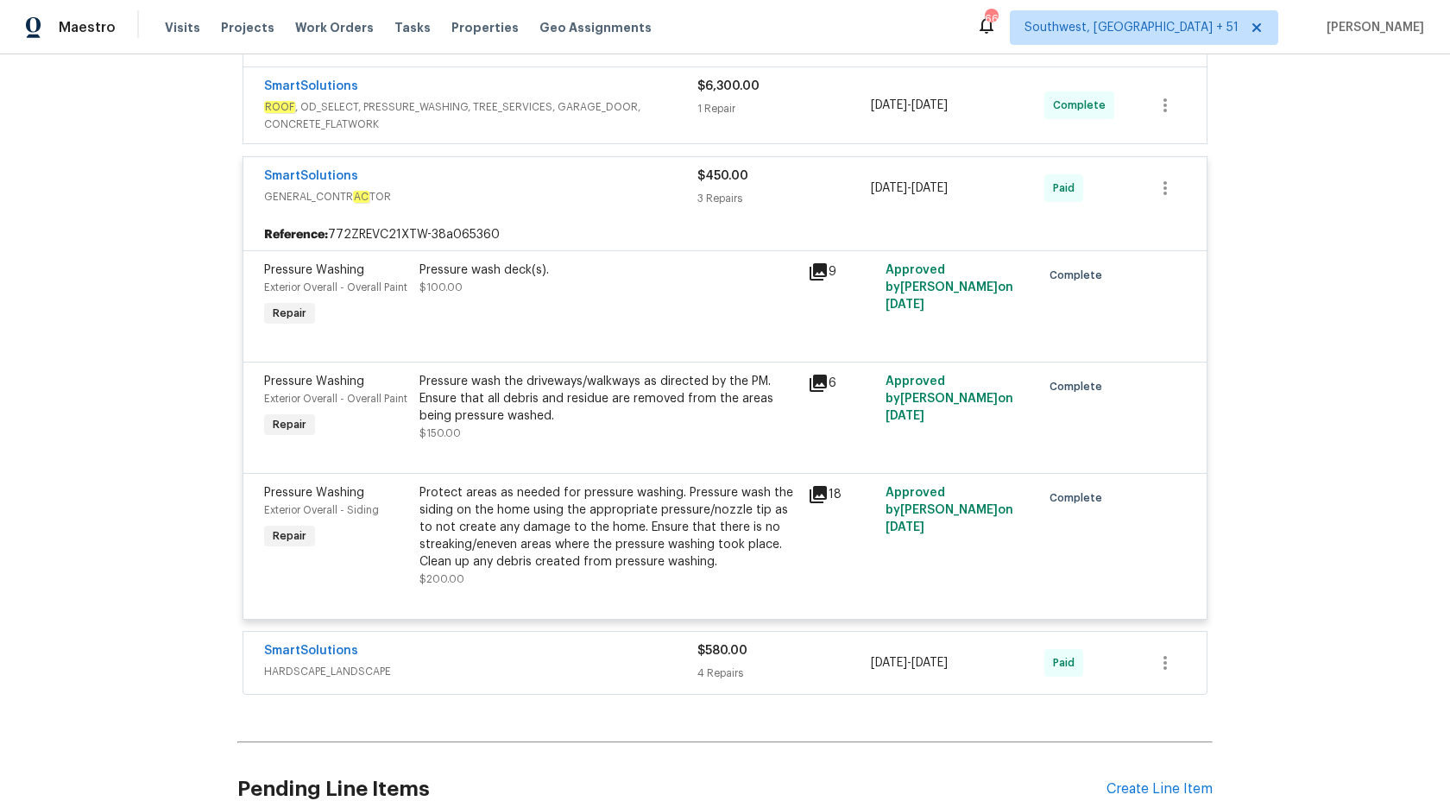
scroll to position [754, 0]
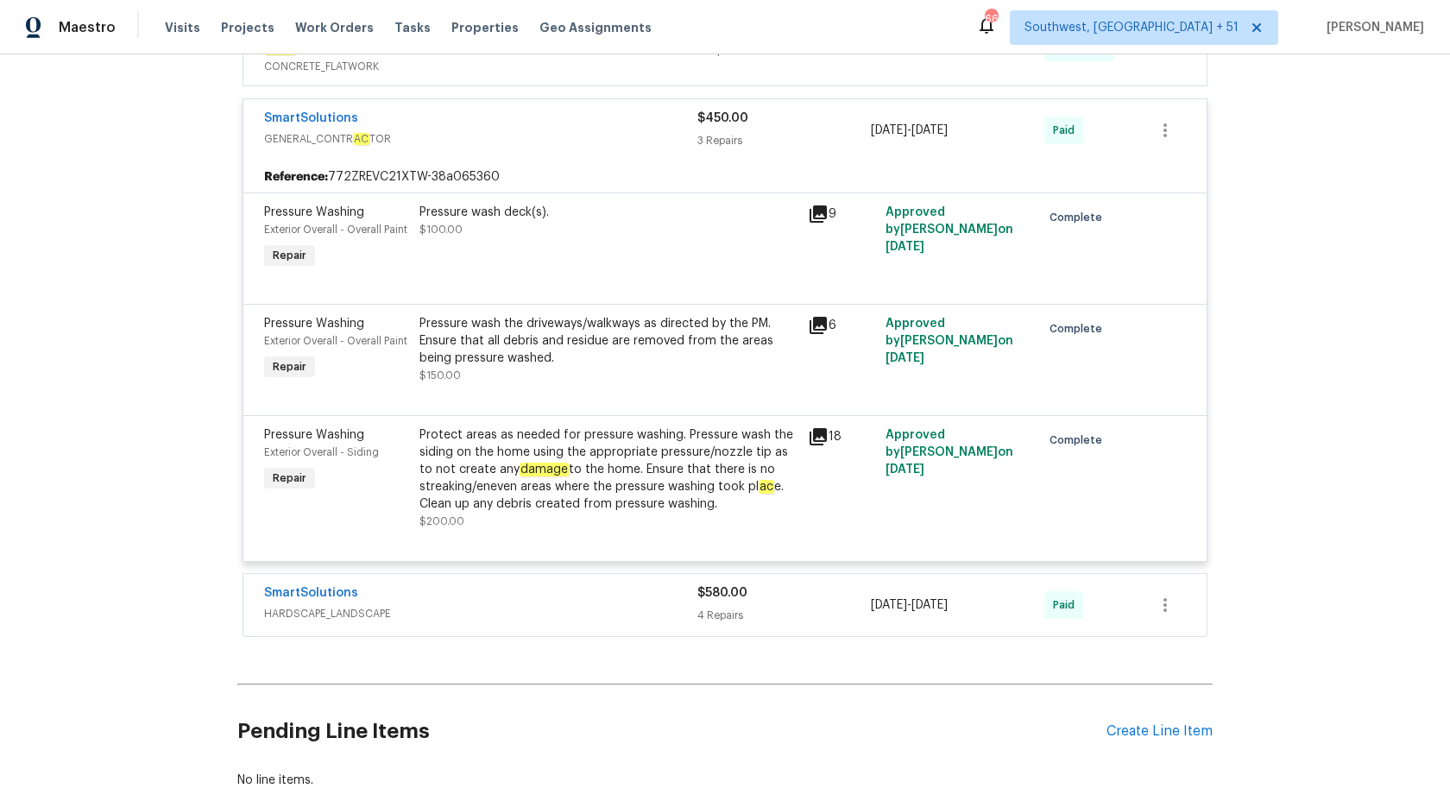
click at [736, 121] on span "$450.00" at bounding box center [722, 118] width 51 height 12
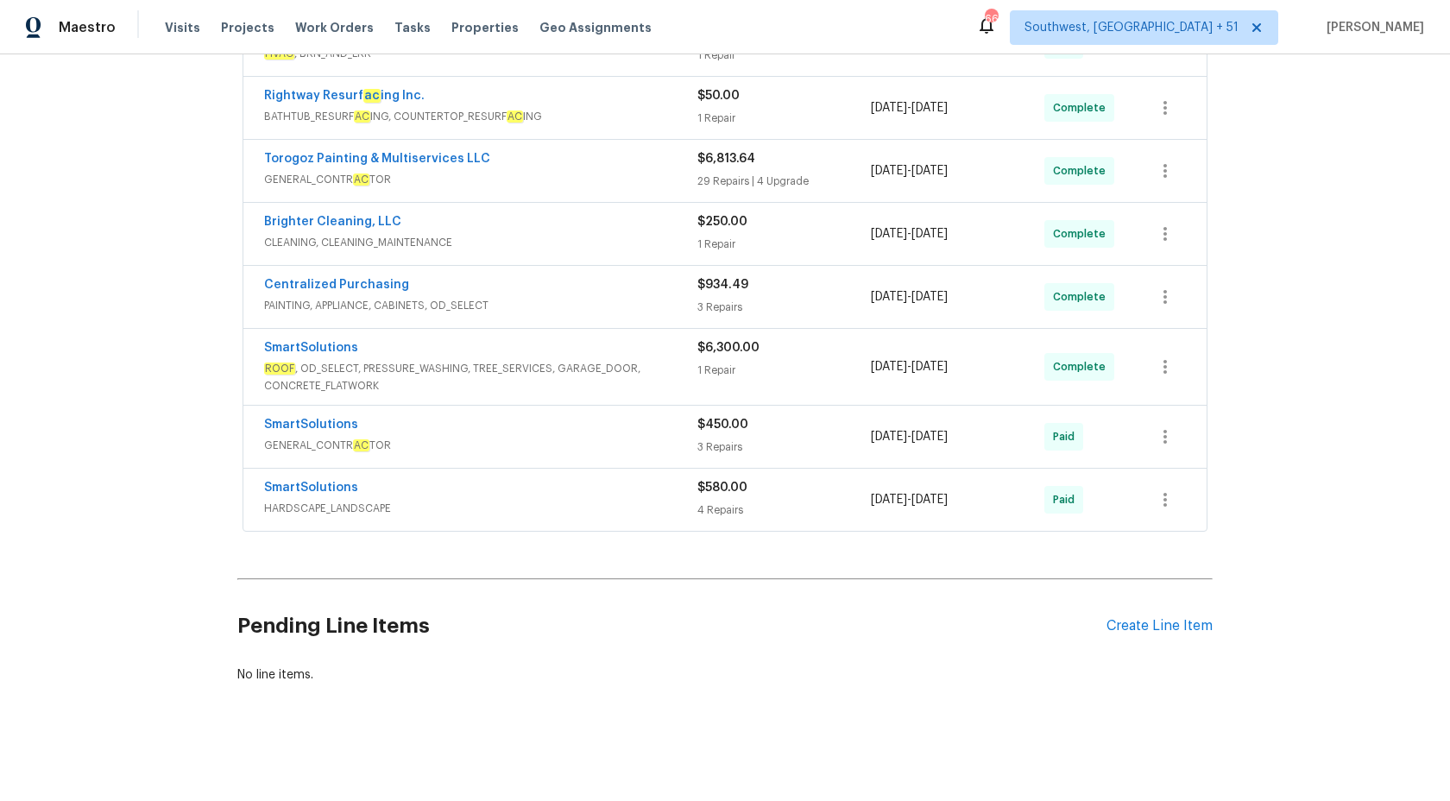
click at [607, 505] on span "HARDSCAPE_LANDSCAPE" at bounding box center [480, 508] width 433 height 17
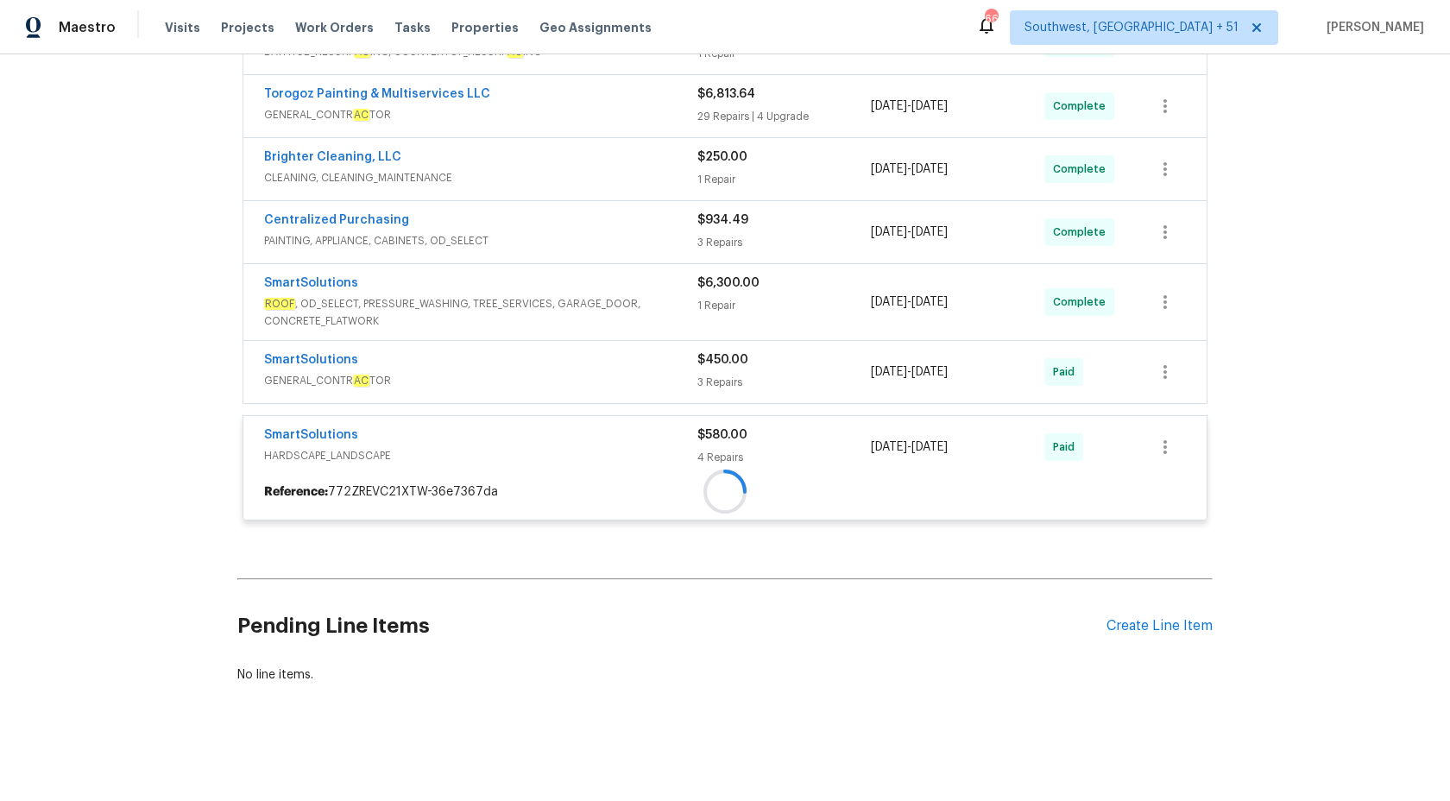
scroll to position [501, 0]
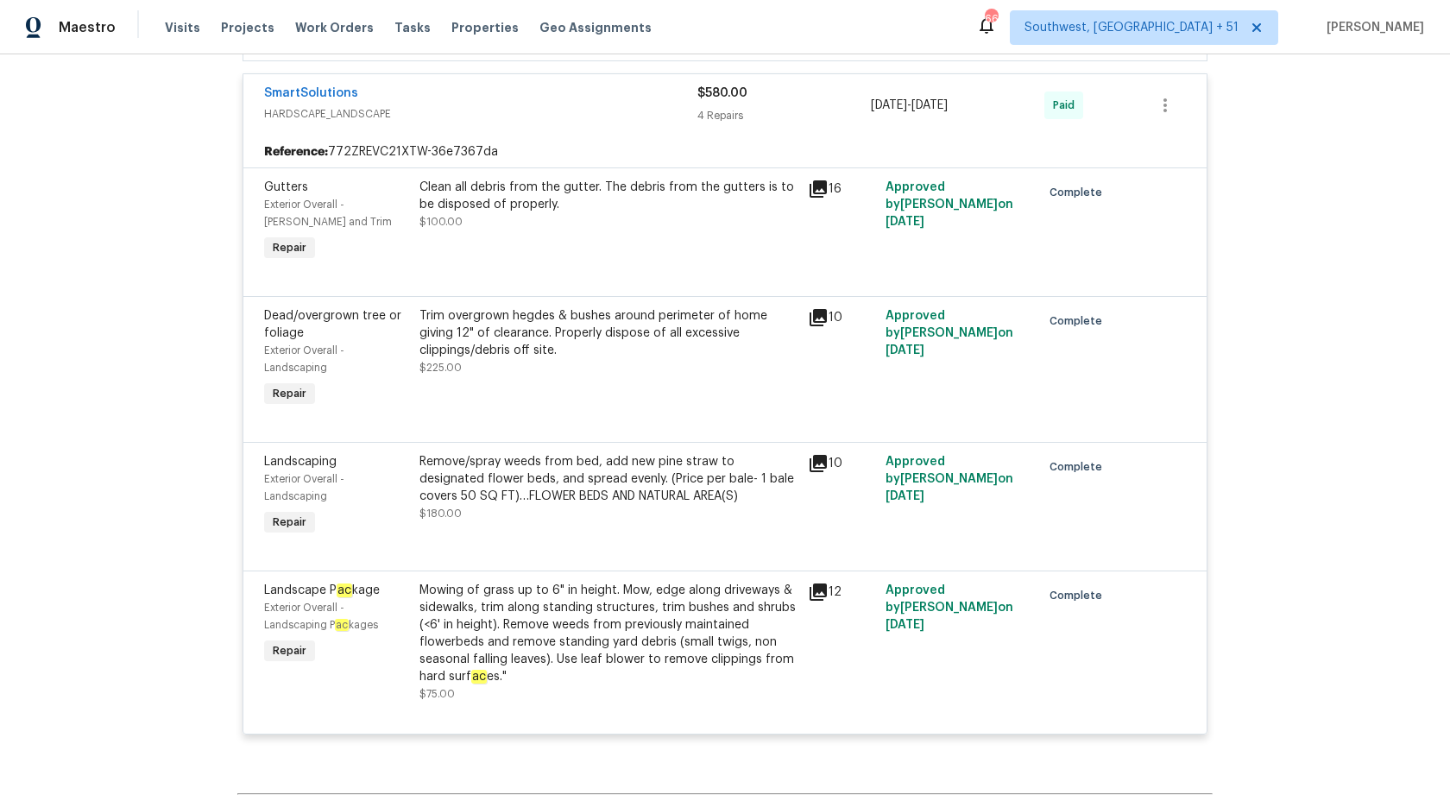
click at [746, 112] on div "4 Repairs" at bounding box center [783, 115] width 173 height 17
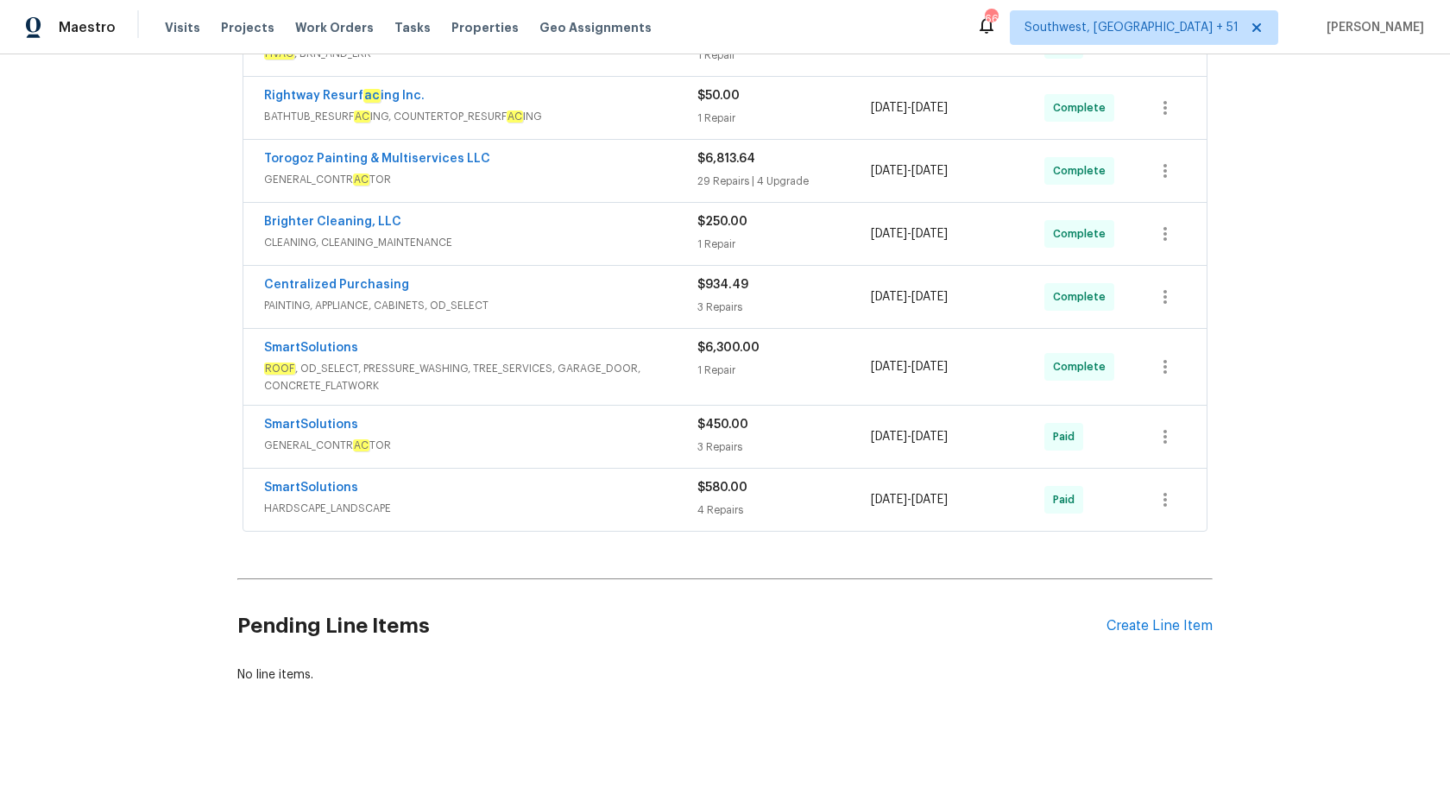
scroll to position [0, 0]
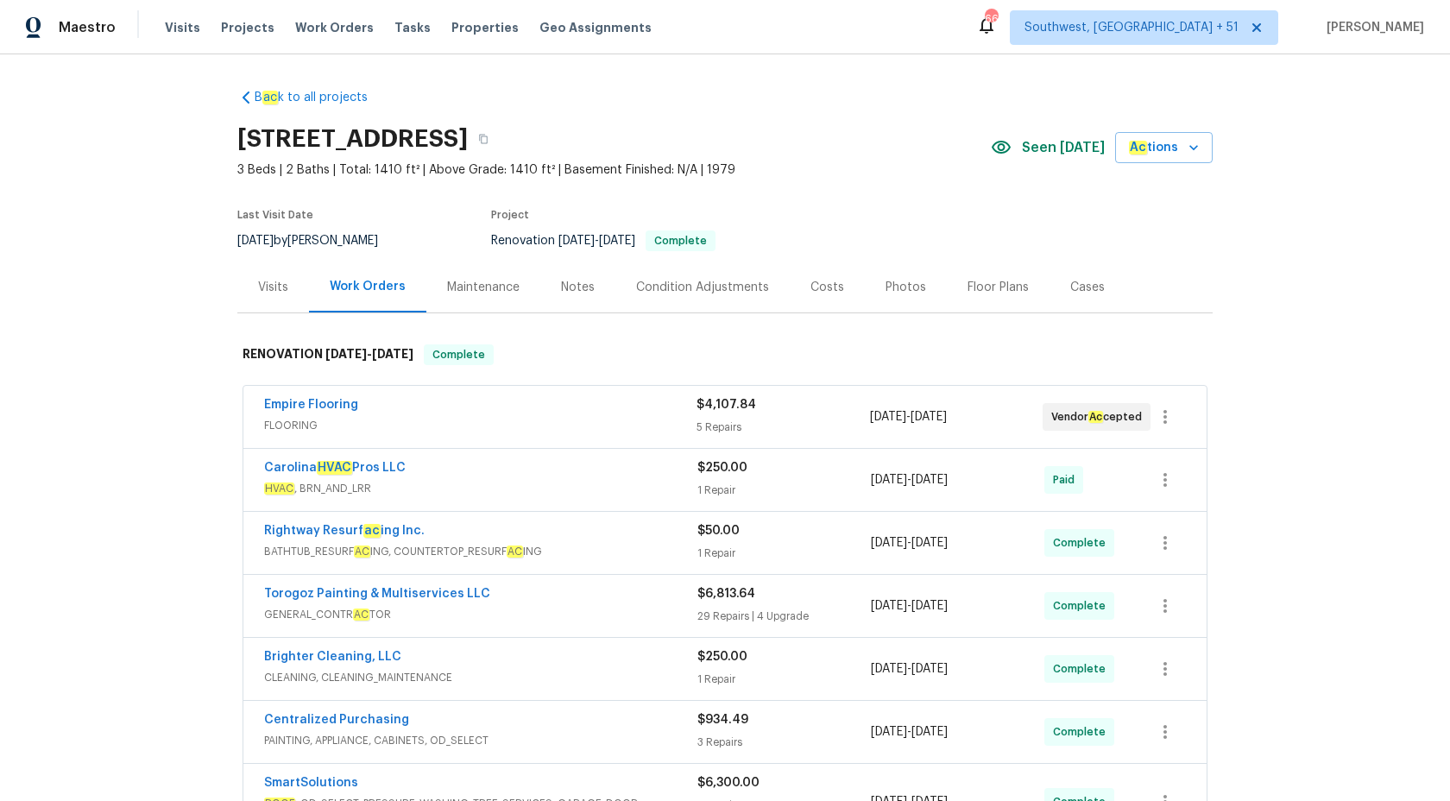
click at [269, 291] on div "Visits" at bounding box center [273, 287] width 30 height 17
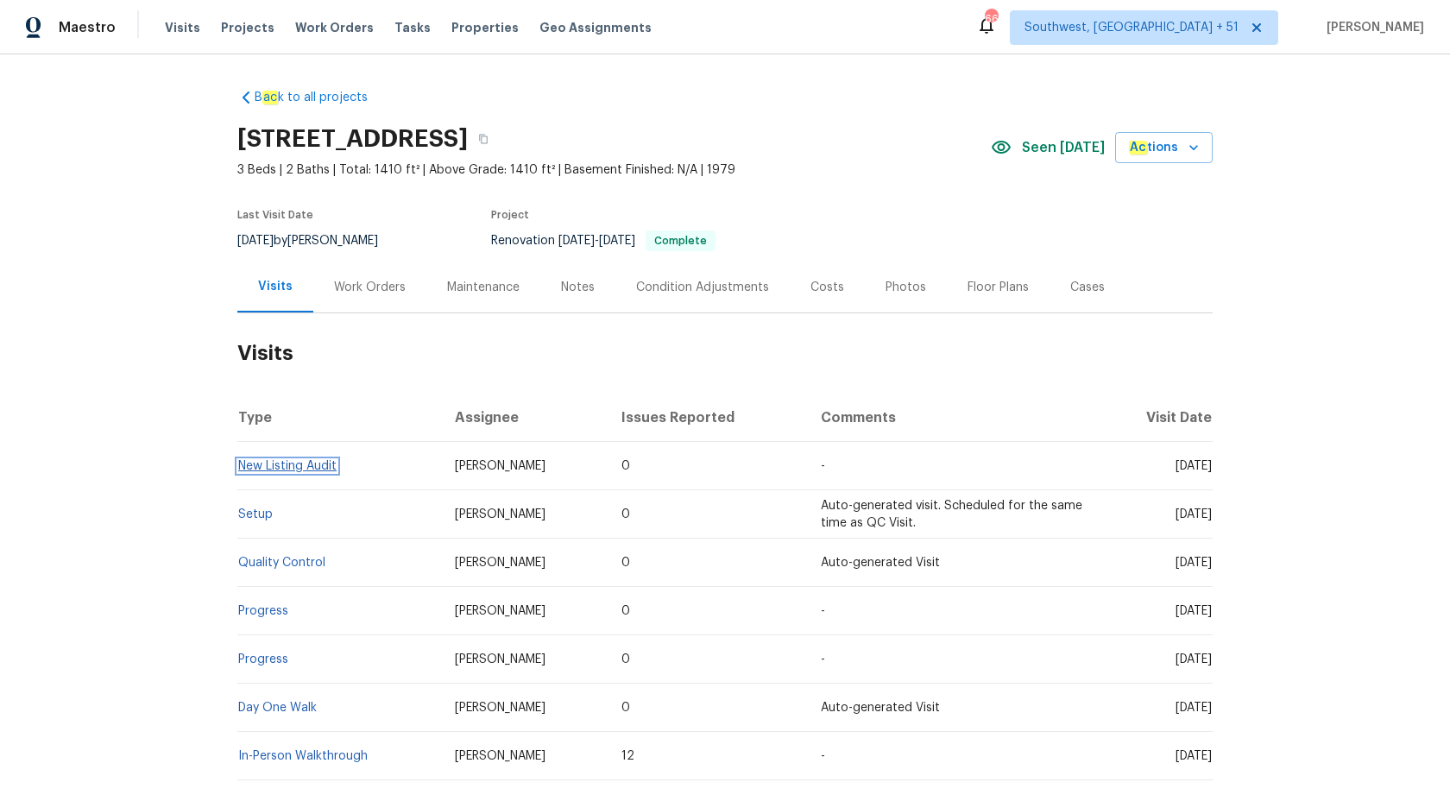
click at [274, 469] on link "New Listing Audit" at bounding box center [287, 466] width 98 height 12
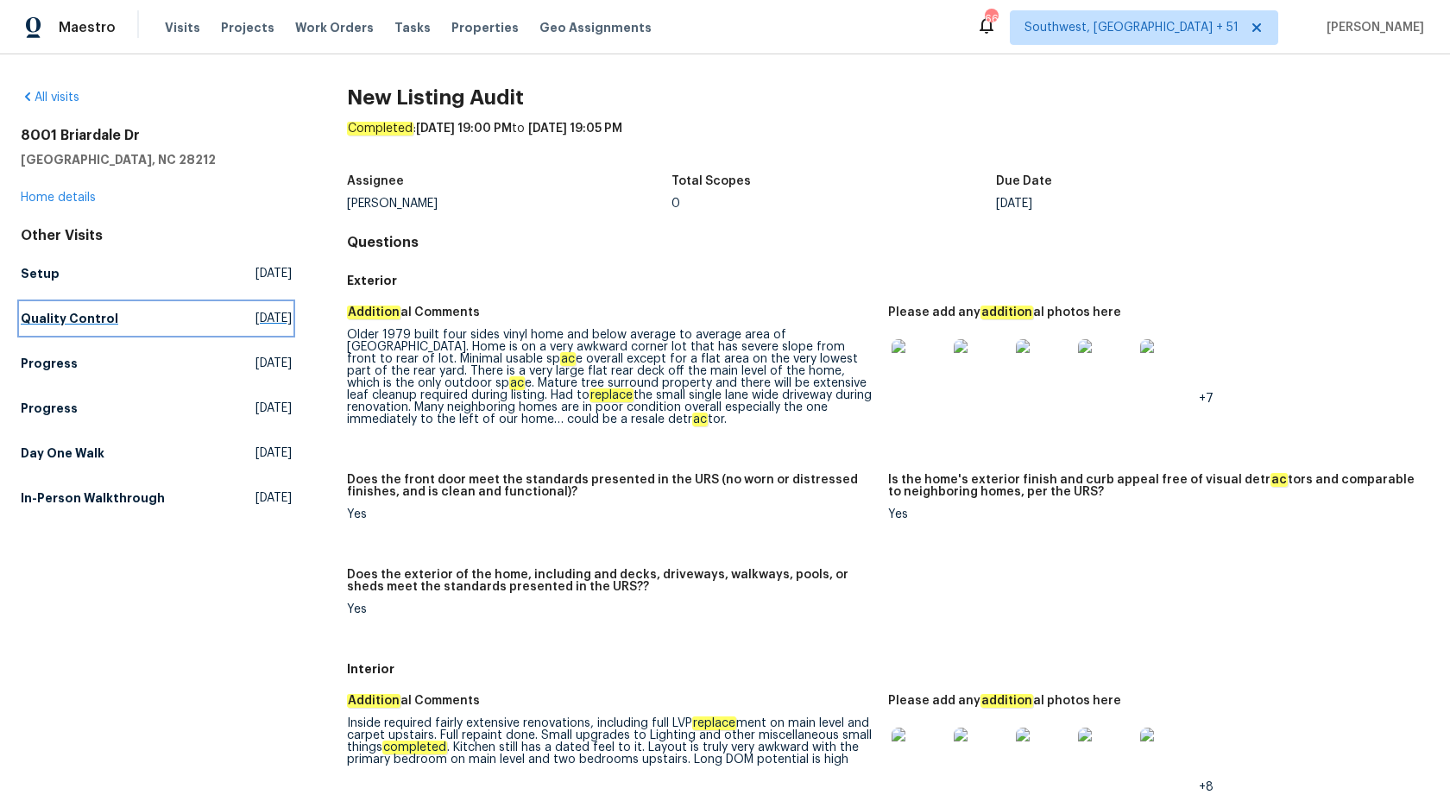
click at [47, 324] on h5 "Quality Control" at bounding box center [70, 318] width 98 height 17
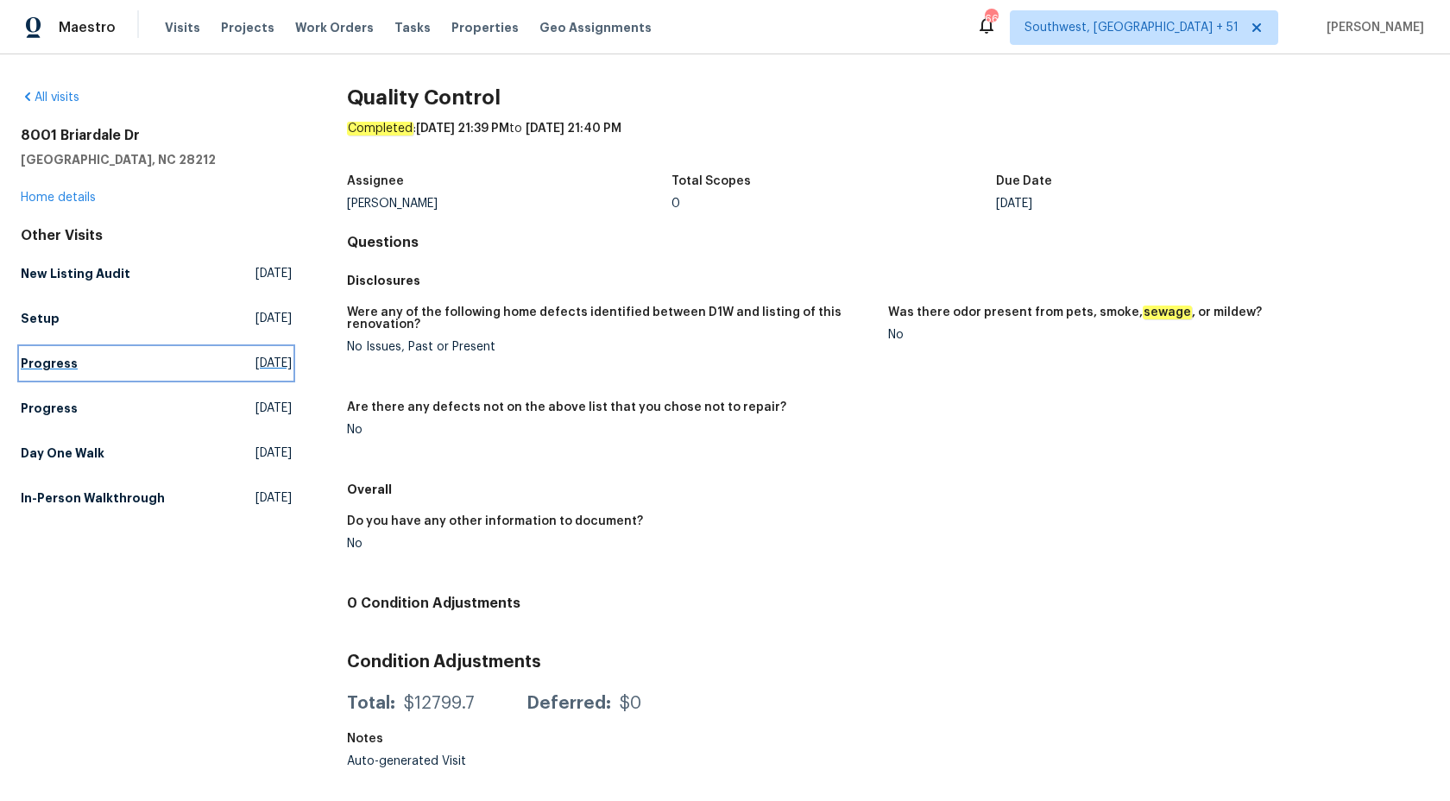
click at [64, 362] on h5 "Progress" at bounding box center [49, 363] width 57 height 17
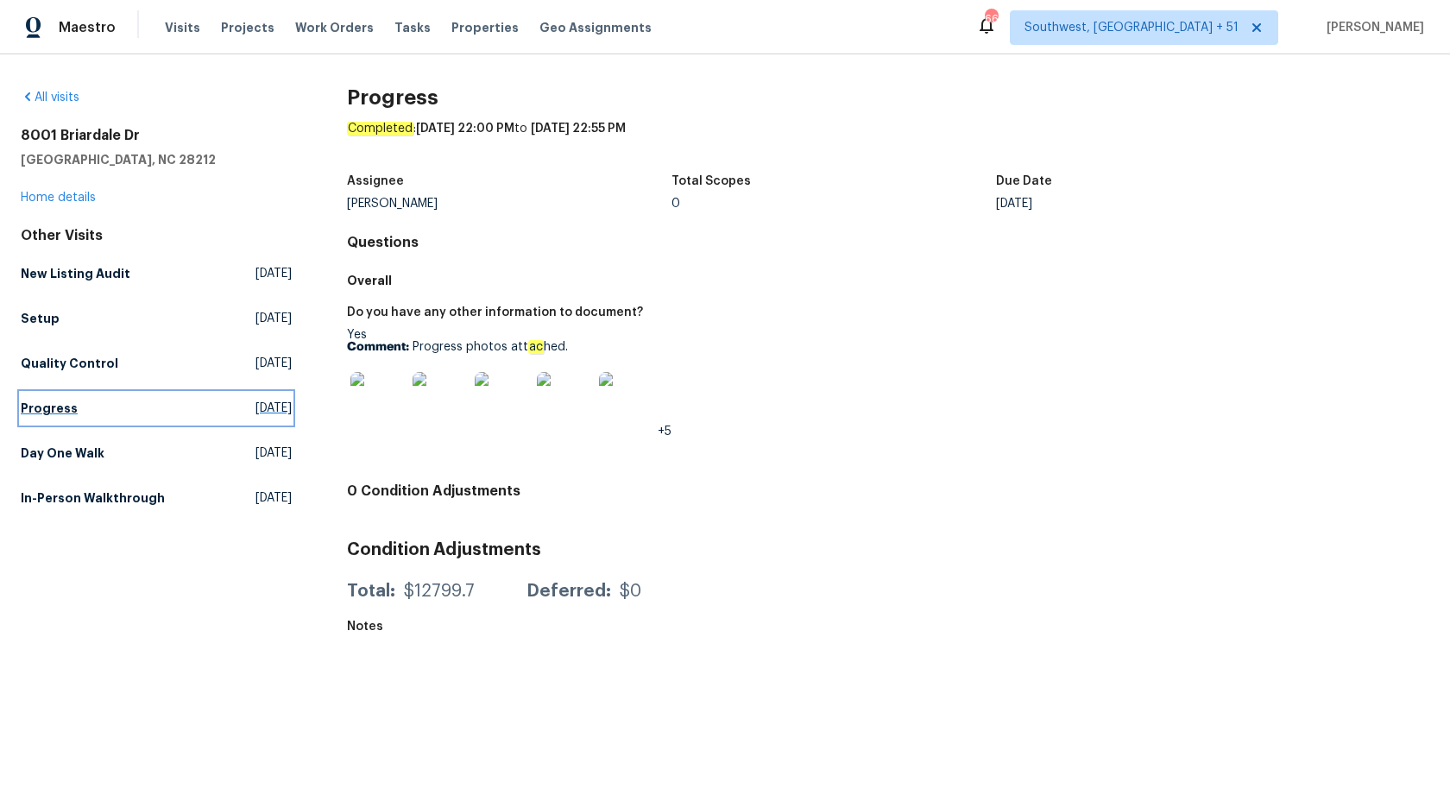
click at [52, 414] on h5 "Progress" at bounding box center [49, 407] width 57 height 17
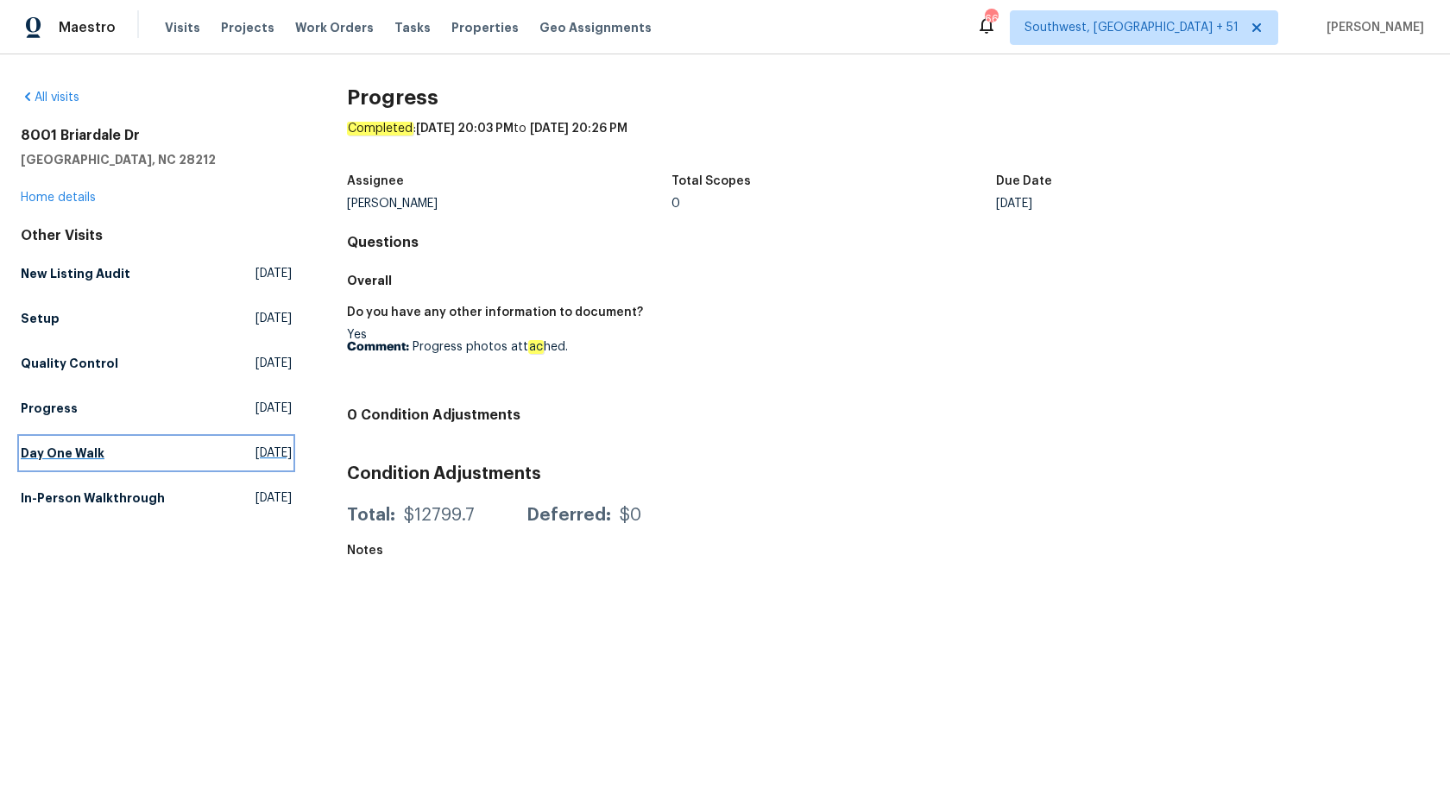
click at [56, 458] on h5 "Day One Walk" at bounding box center [63, 452] width 84 height 17
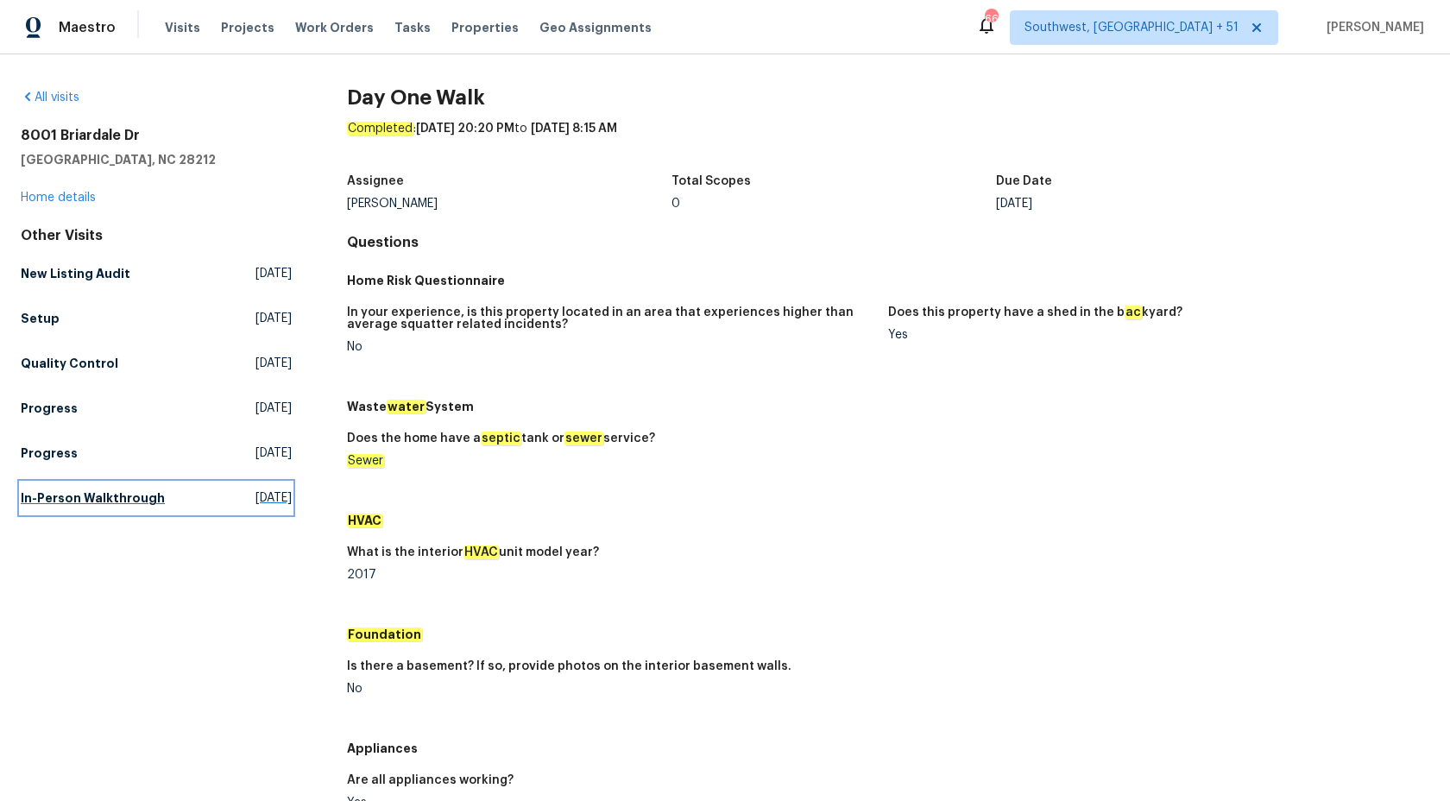
click at [89, 497] on h5 "In-Person Walkthrough" at bounding box center [93, 497] width 144 height 17
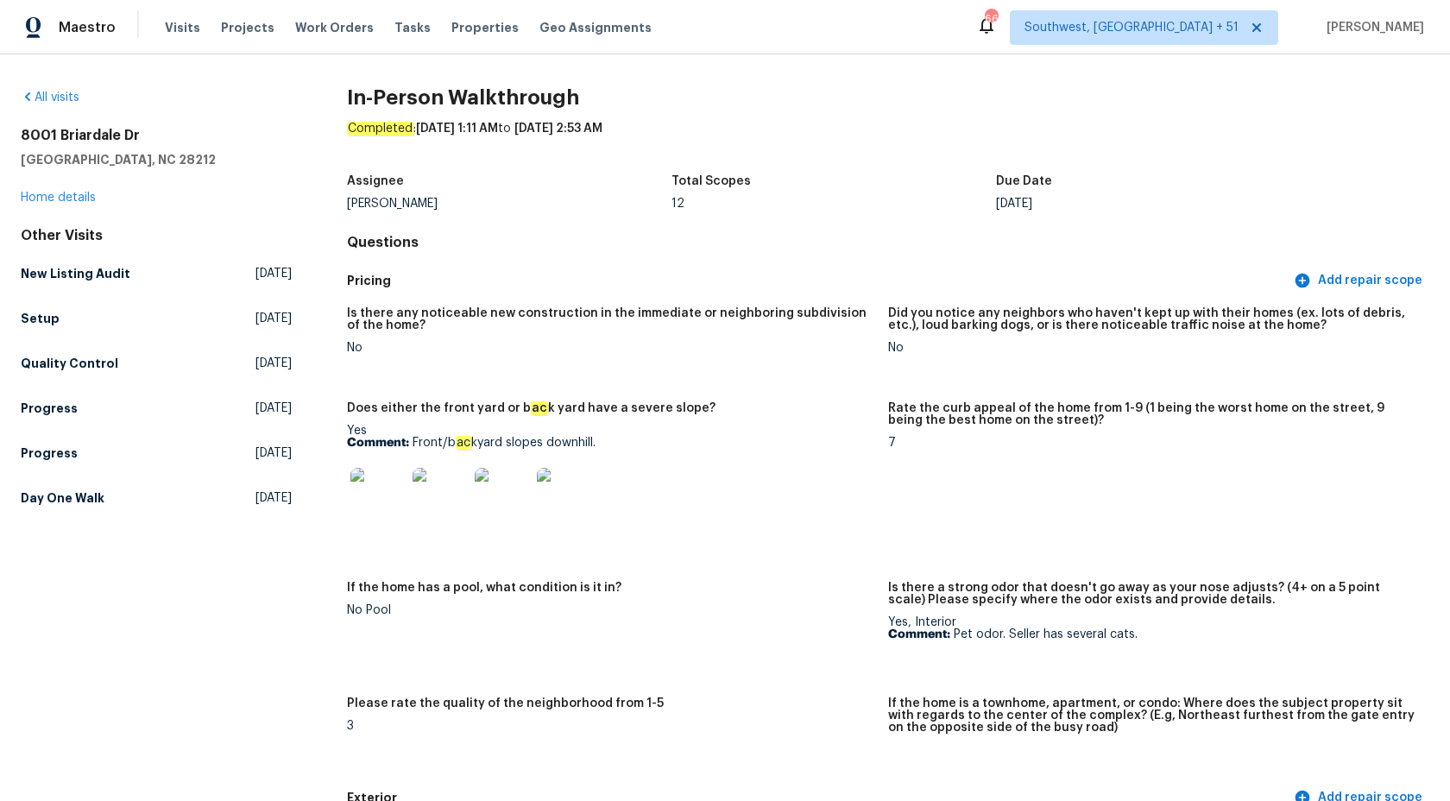
click at [727, 393] on div "Is there any noticeable new construction in the immediate or neighboring subdiv…" at bounding box center [888, 539] width 1082 height 485
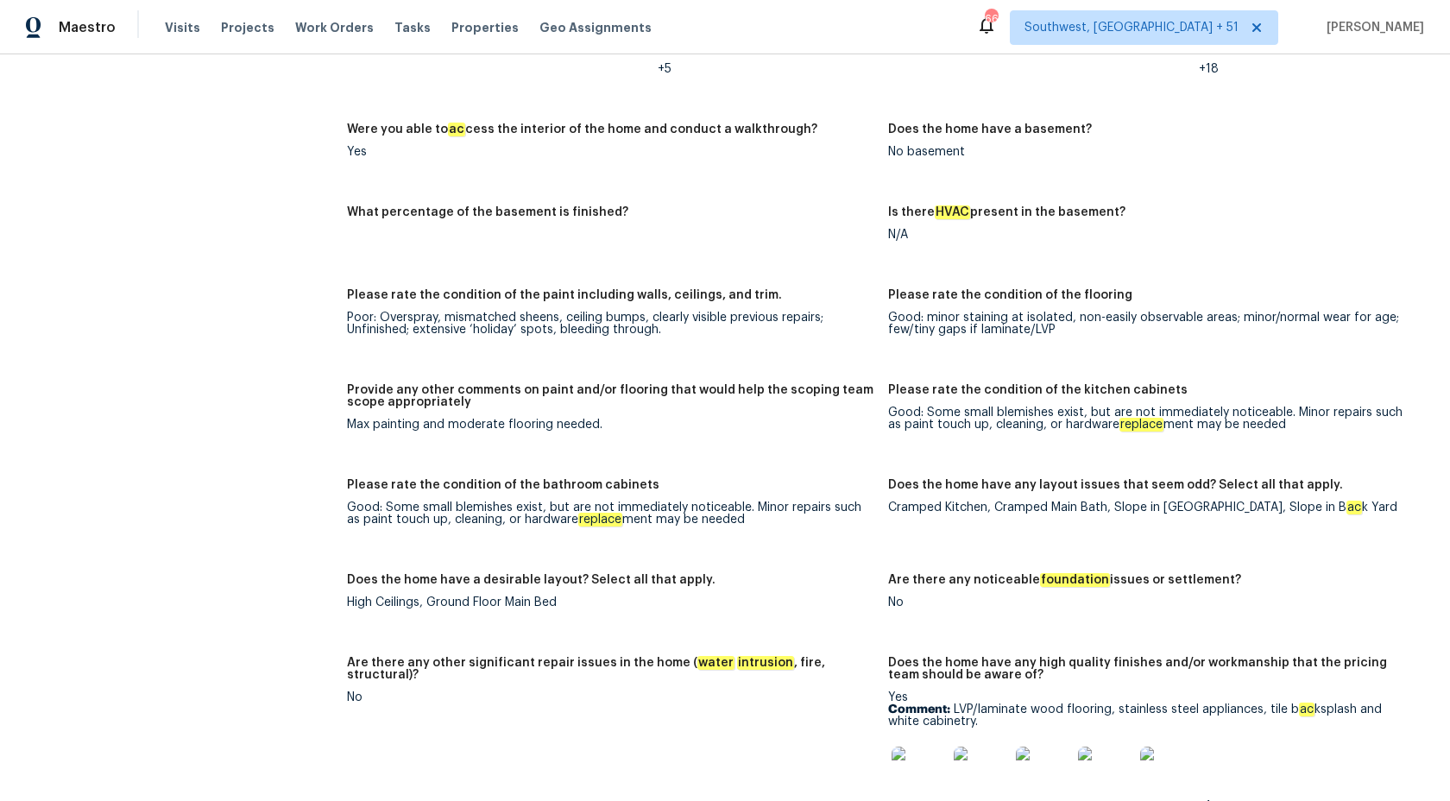
scroll to position [2066, 0]
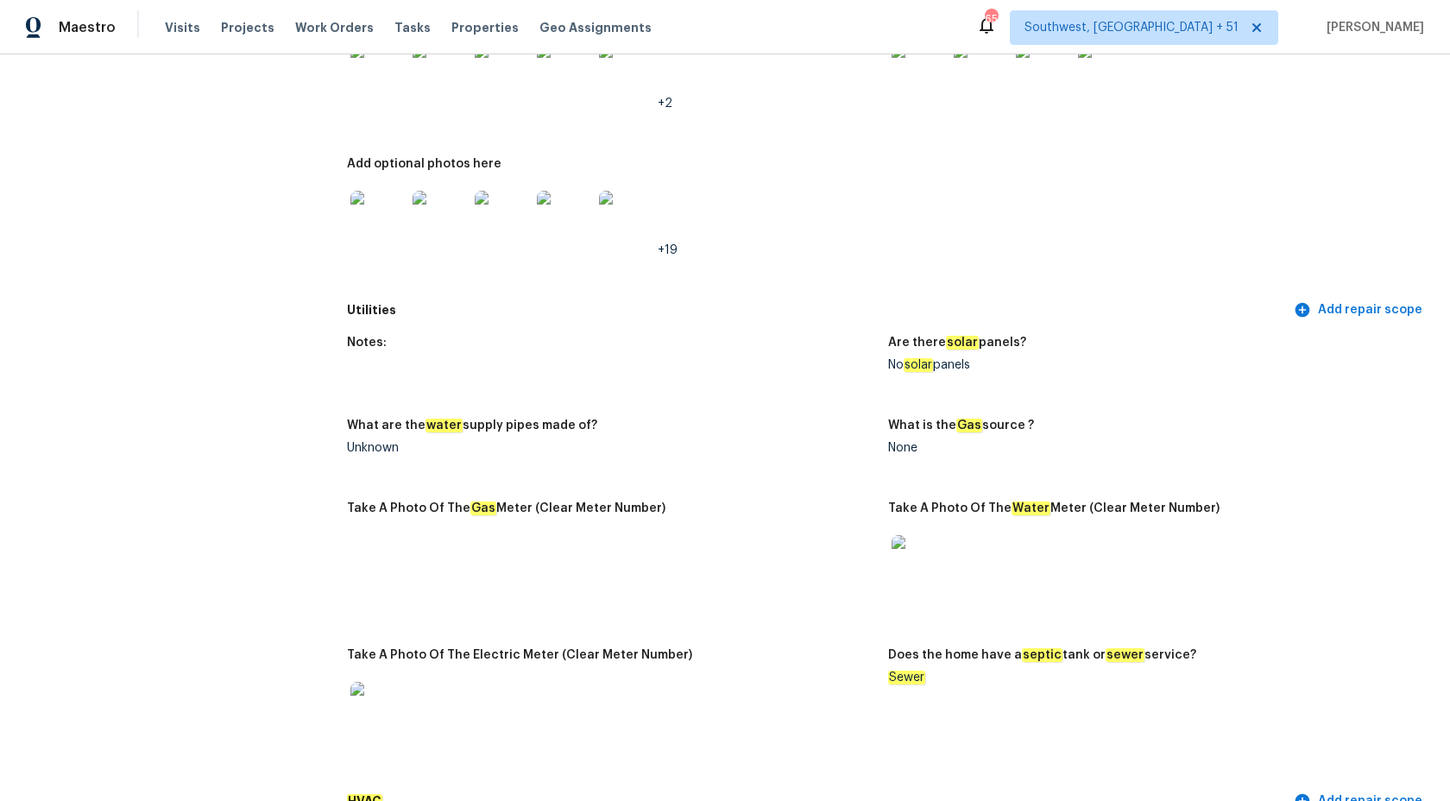
click at [85, 37] on div "Maestro" at bounding box center [58, 27] width 116 height 35
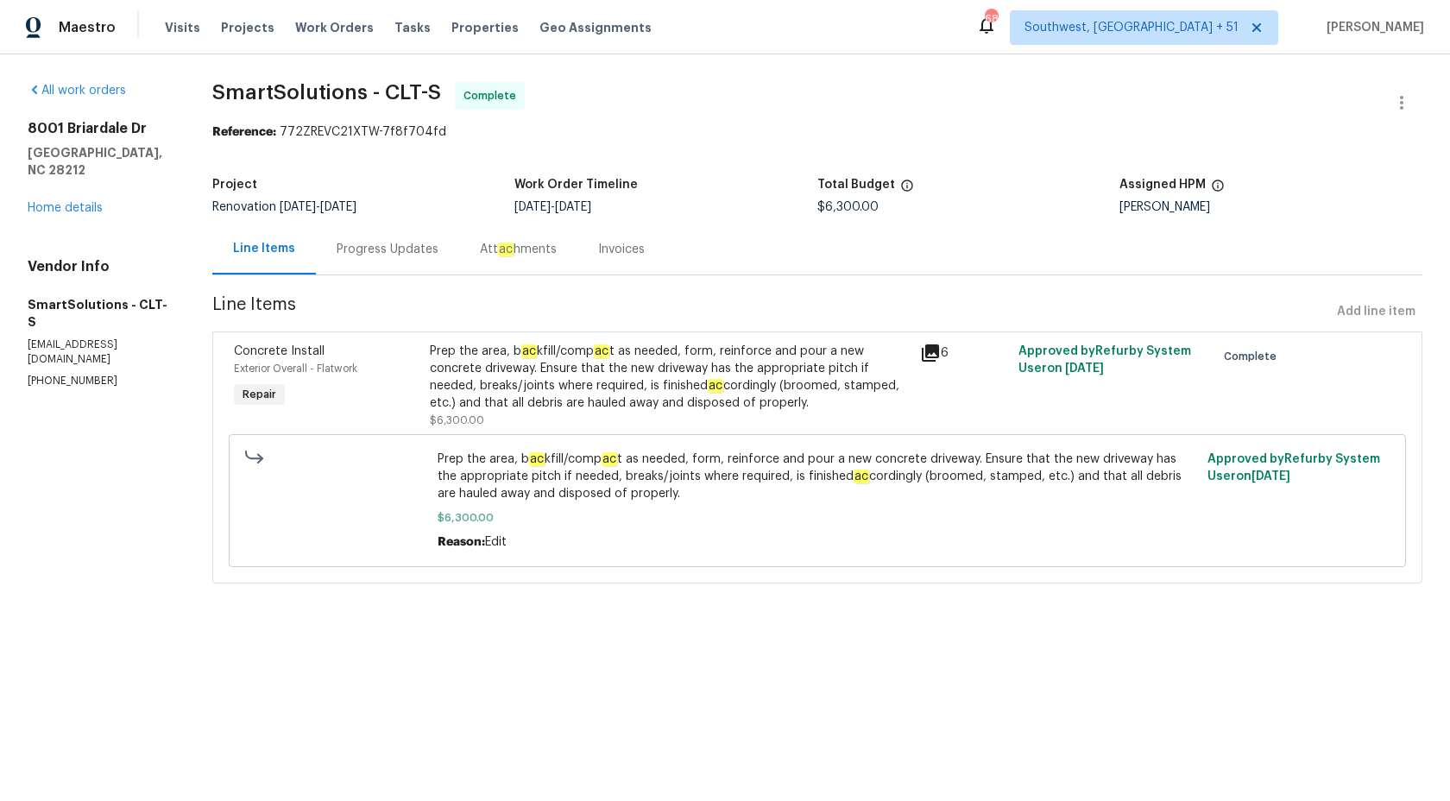
click at [387, 254] on div "Progress Updates" at bounding box center [388, 249] width 102 height 17
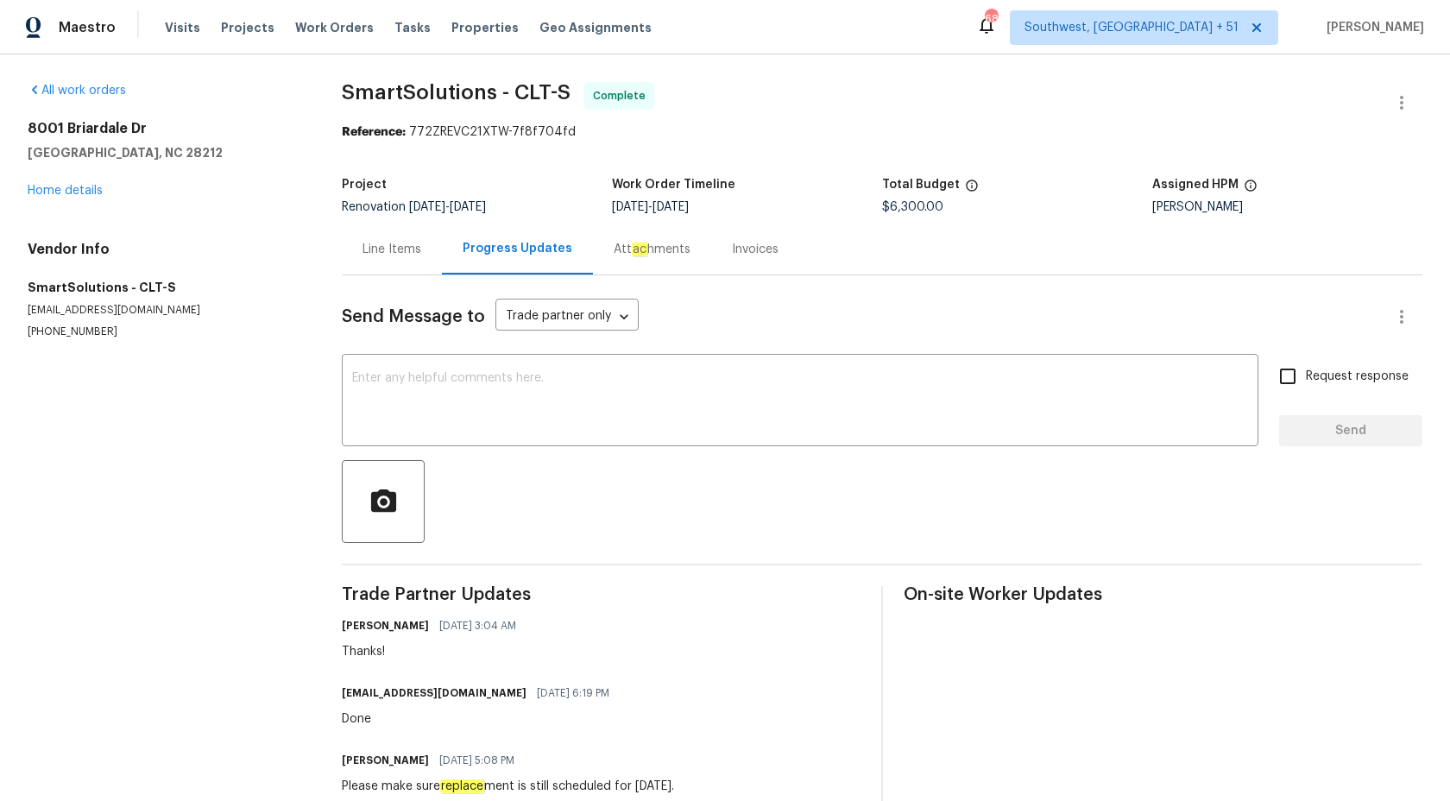
click at [738, 262] on div "Invoices" at bounding box center [755, 248] width 88 height 51
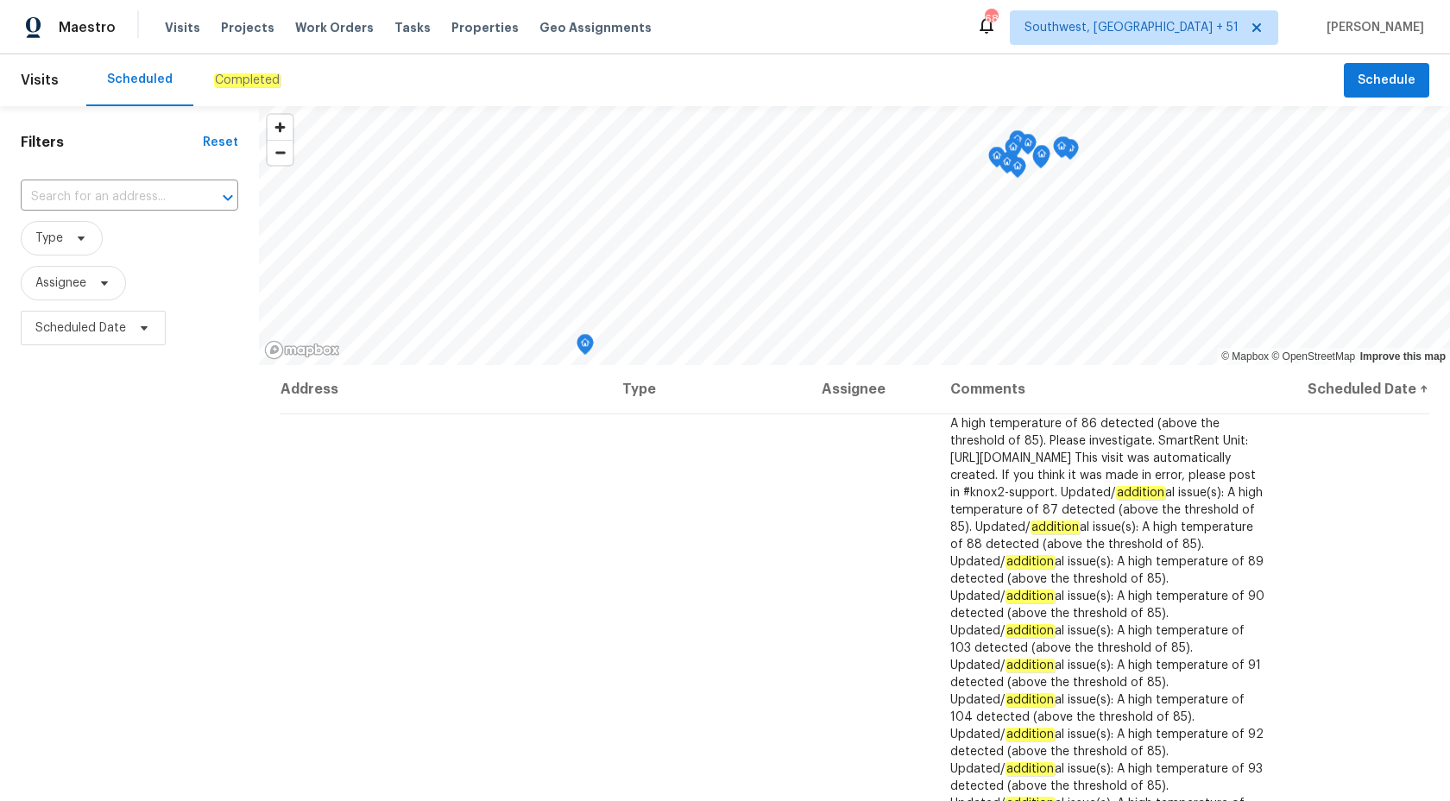
click at [253, 90] on div "Completed" at bounding box center [247, 80] width 108 height 52
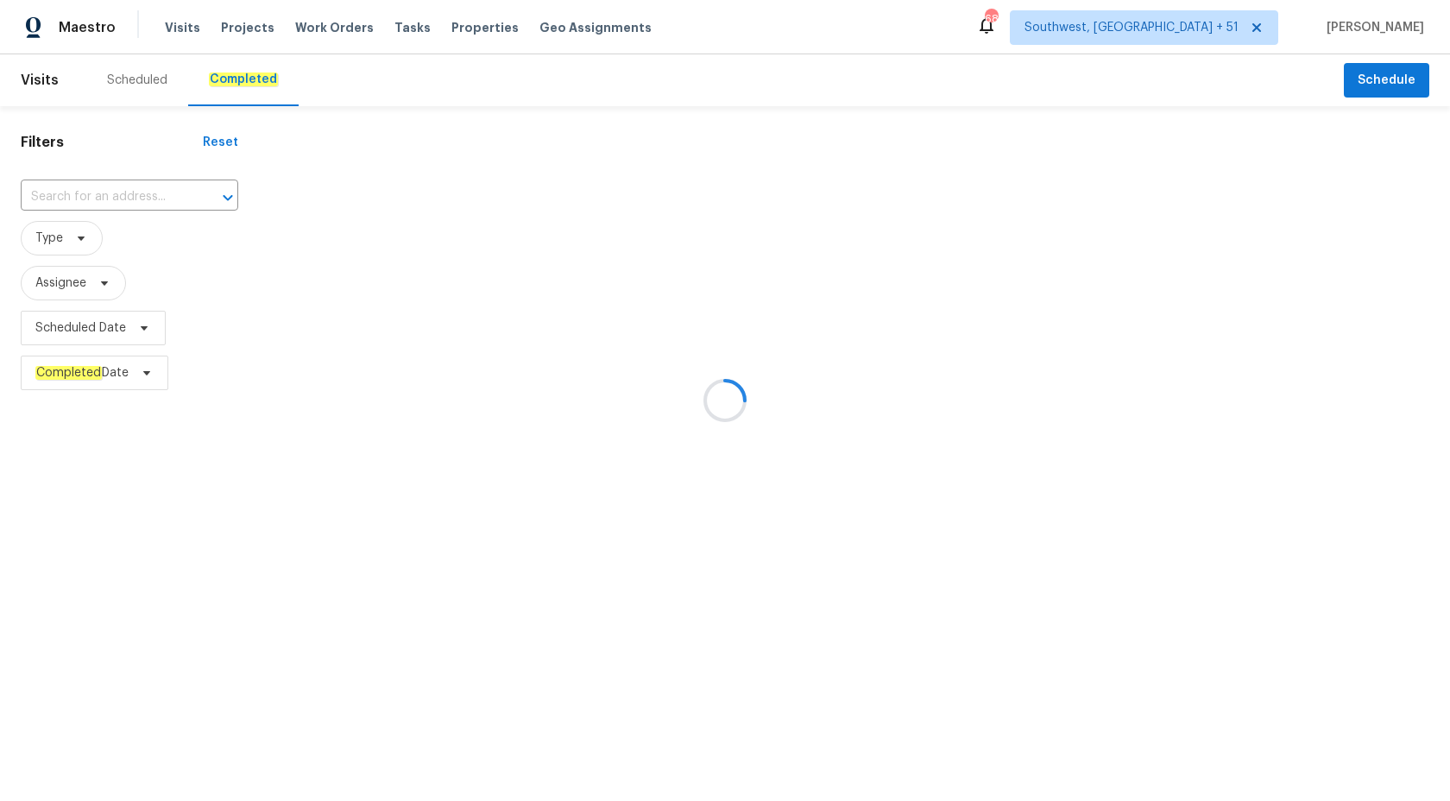
click at [25, 622] on div at bounding box center [725, 400] width 1450 height 801
click at [85, 211] on div at bounding box center [725, 400] width 1450 height 801
click at [89, 200] on div at bounding box center [725, 400] width 1450 height 801
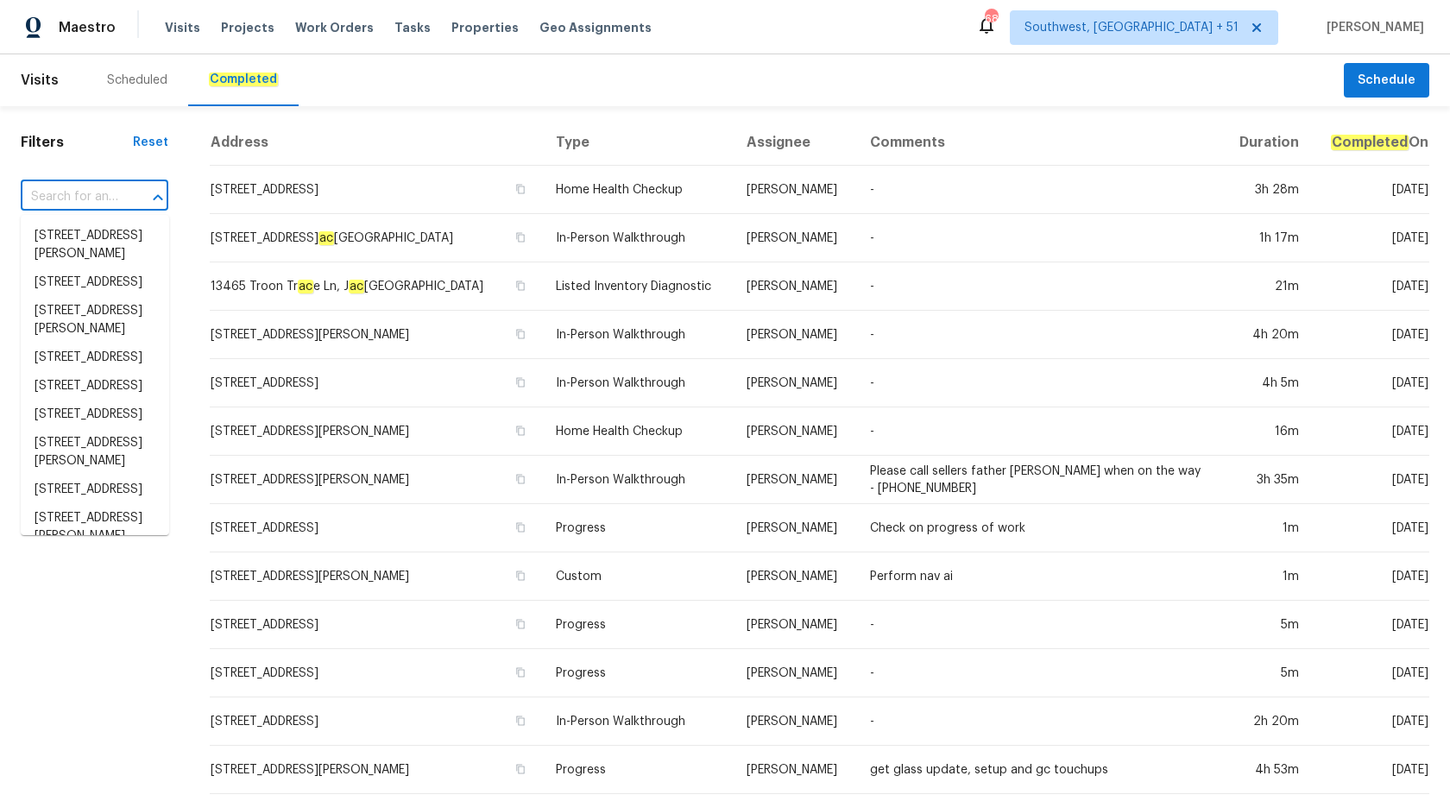
click at [100, 185] on input "text" at bounding box center [70, 197] width 99 height 27
paste input "1427 E Gate Dr, Venice, FL 34285"
type input "1427 E Gate Dr, Venice, FL 34285"
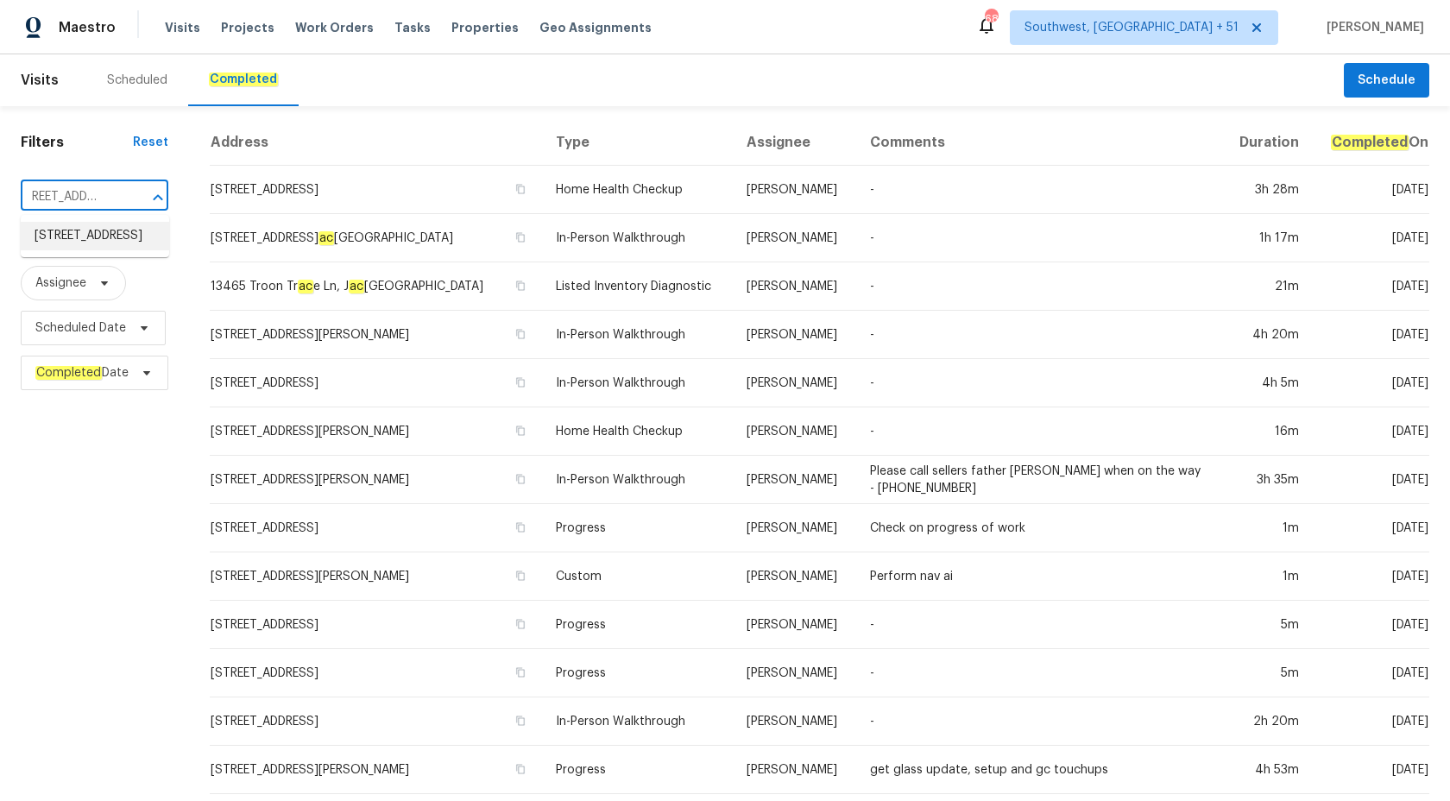
click at [98, 250] on li "1427 E Gate Dr, Venice, FL 34285" at bounding box center [95, 236] width 148 height 28
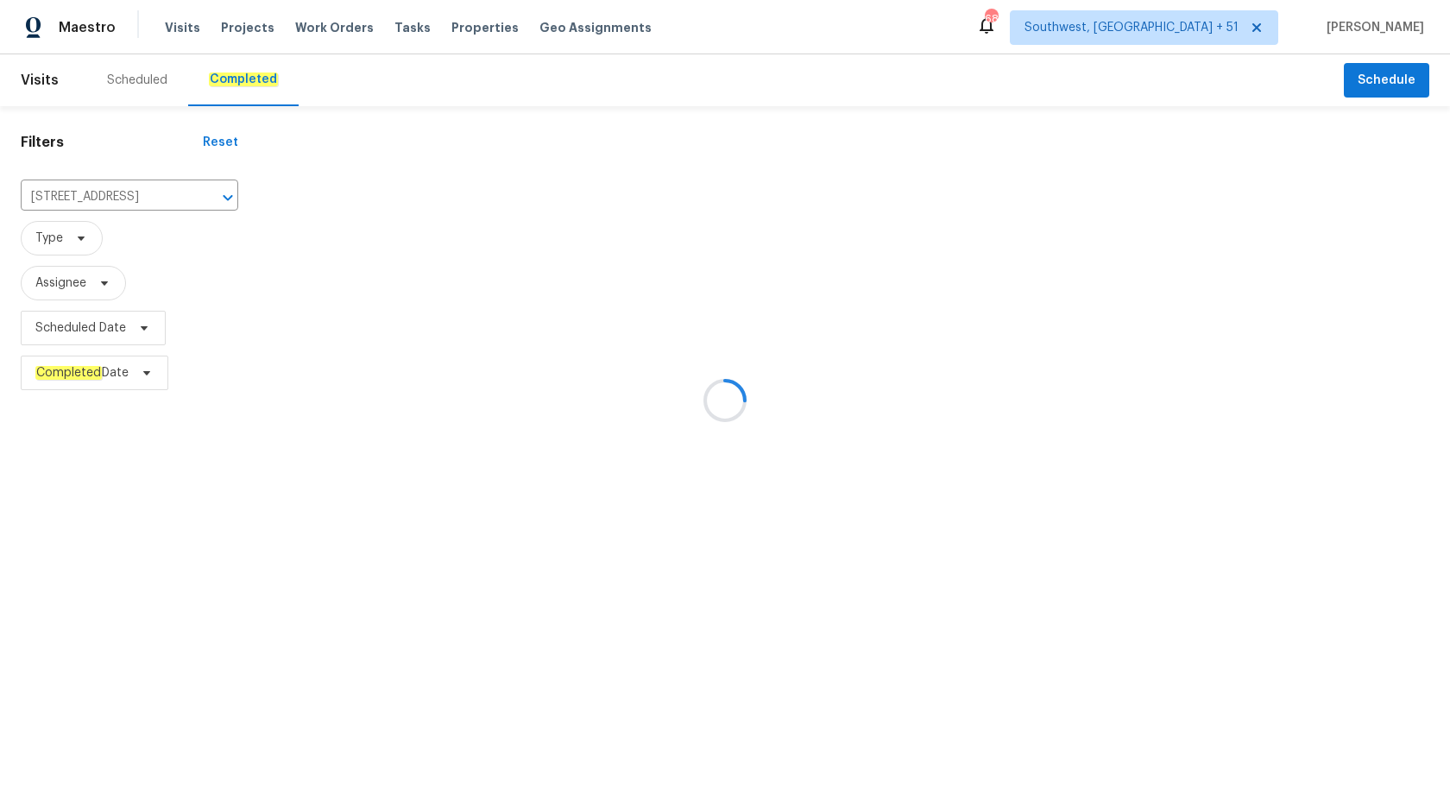
click at [736, 341] on div at bounding box center [725, 400] width 1450 height 801
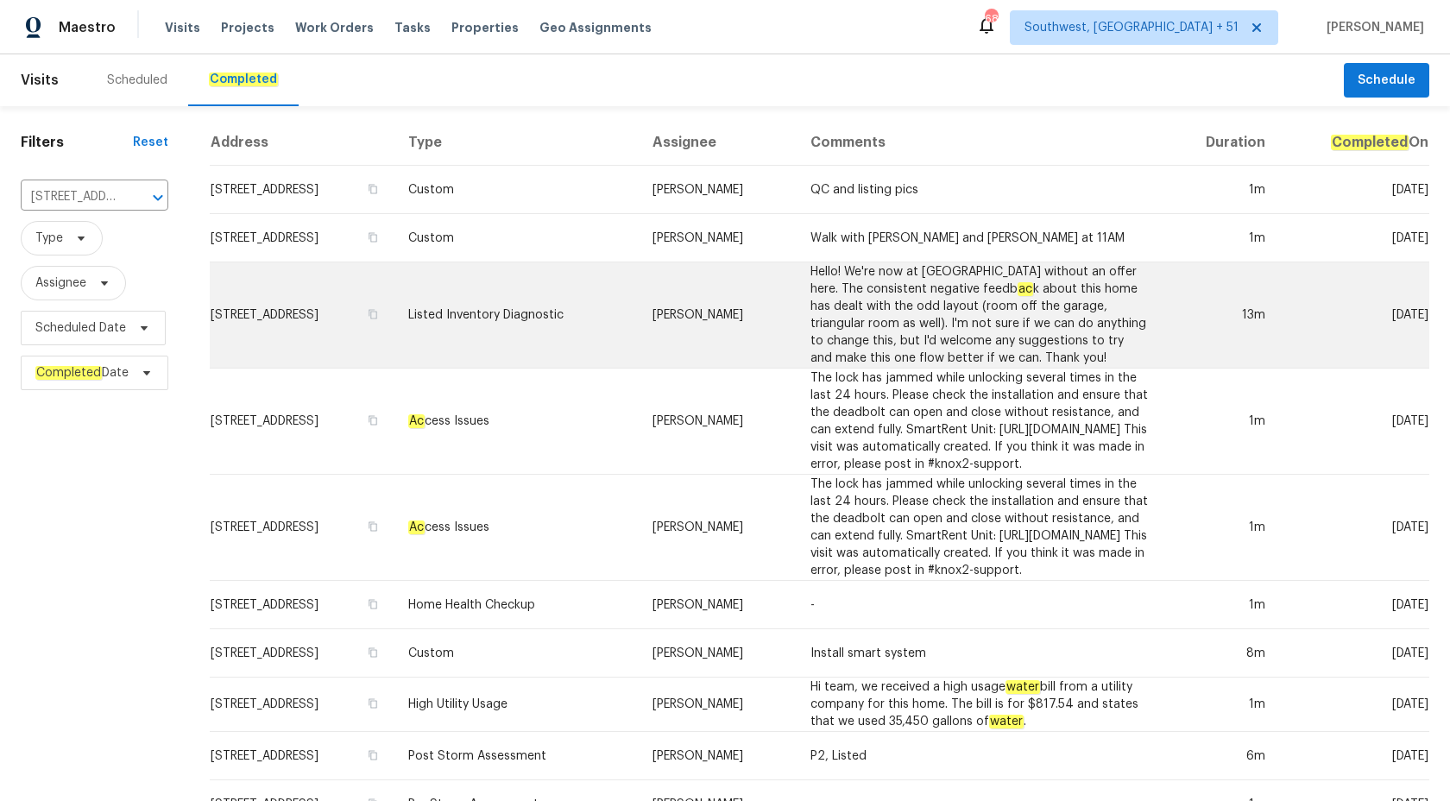
click at [844, 306] on td "Hello! We're now at 233 DOM without an offer here. The consistent negative feed…" at bounding box center [979, 315] width 366 height 106
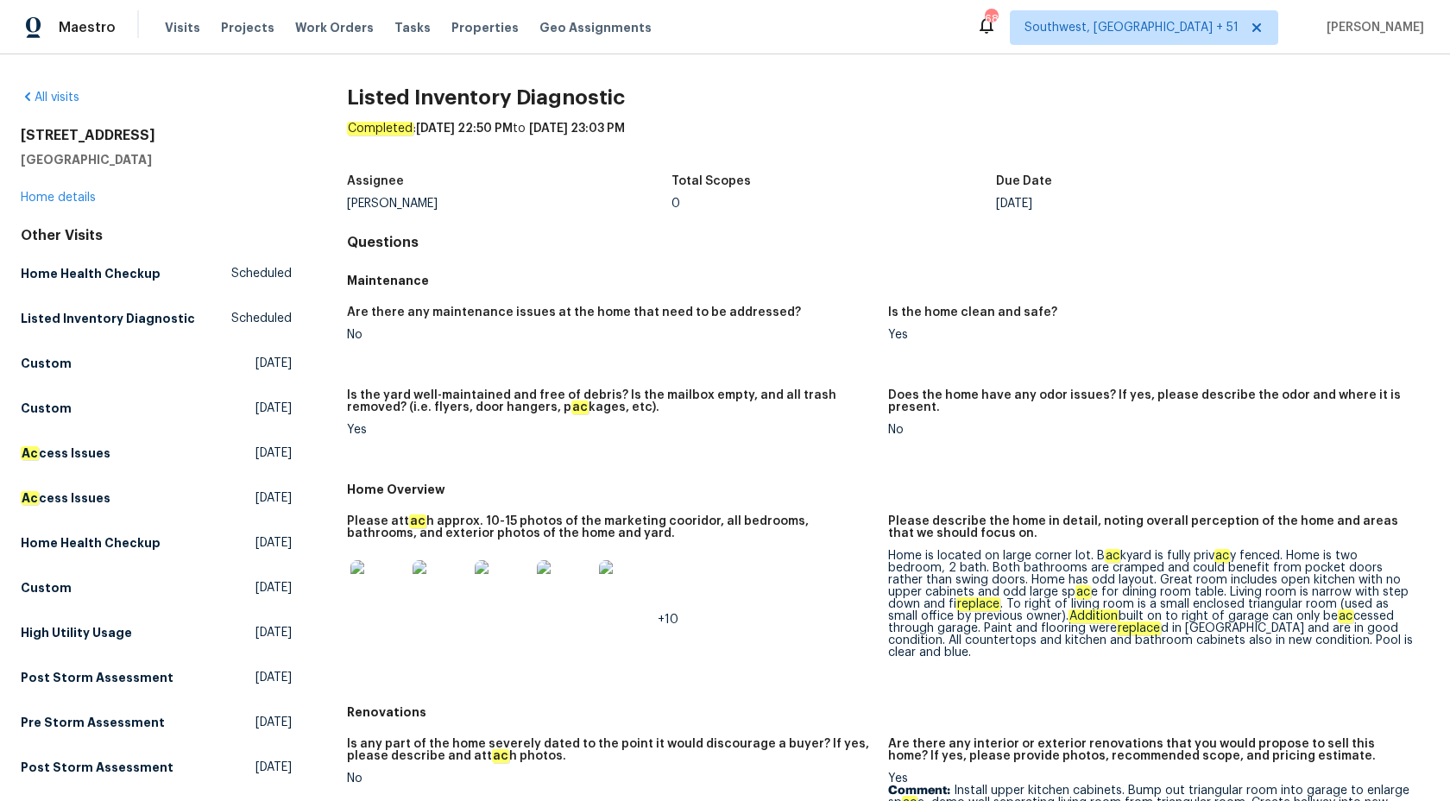
click at [47, 208] on div "All visits 1427 E Gate Dr Venice, FL 34285 Home details Other Visits Home Healt…" at bounding box center [156, 682] width 271 height 1187
click at [46, 204] on div "1427 E Gate Dr Venice, FL 34285 Home details" at bounding box center [156, 166] width 271 height 79
click at [60, 197] on link "Home details" at bounding box center [58, 198] width 75 height 12
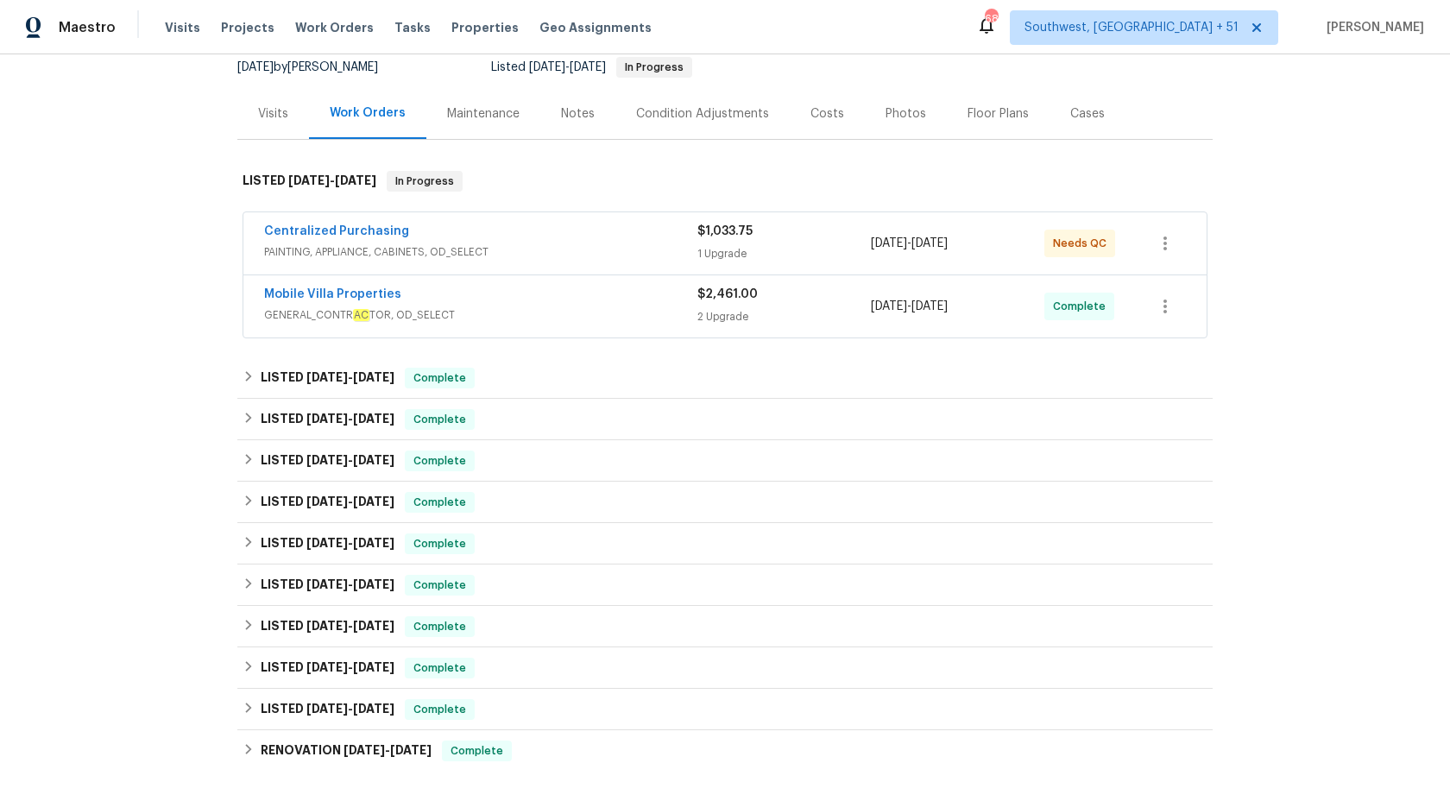
scroll to position [175, 0]
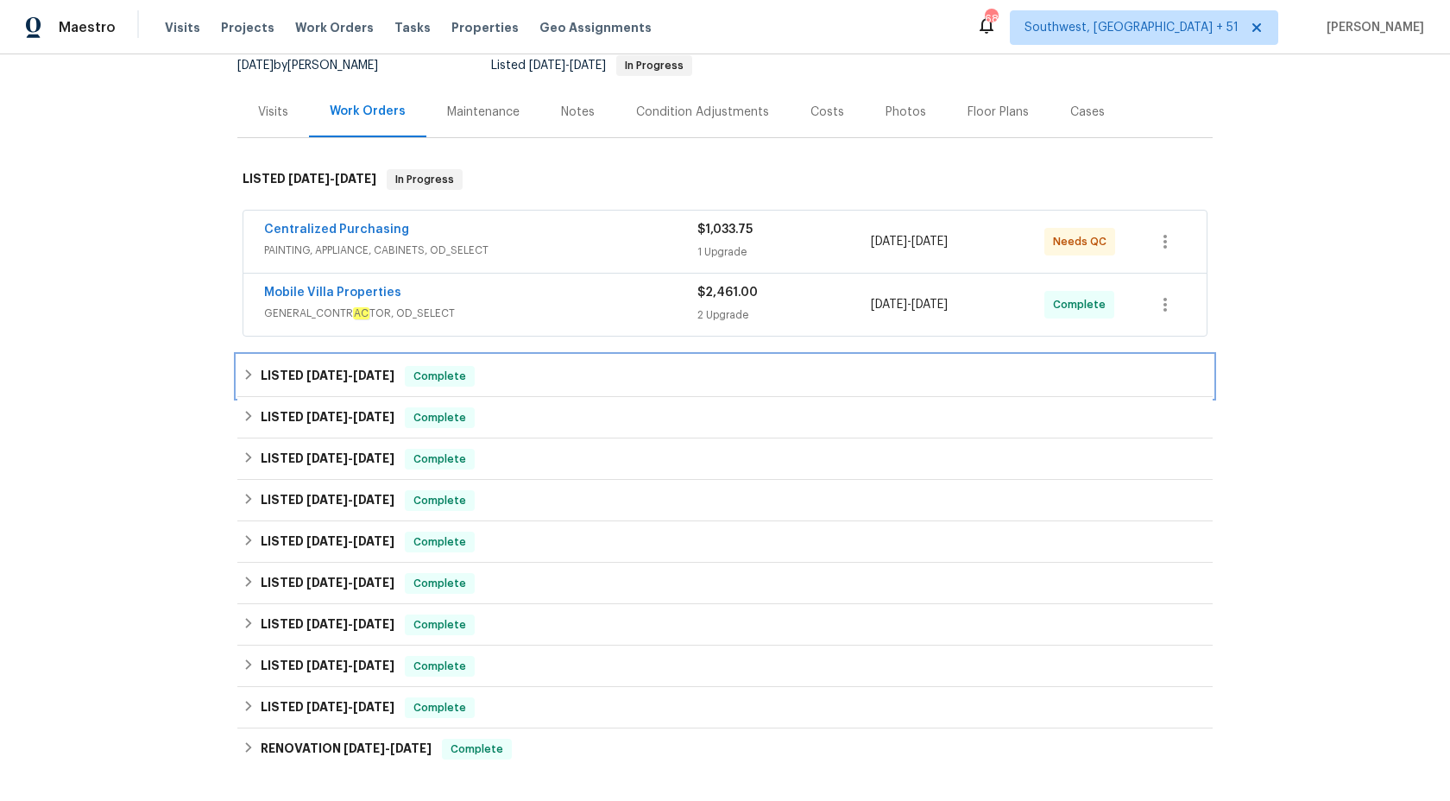
click at [373, 378] on span "9/13/25" at bounding box center [373, 375] width 41 height 12
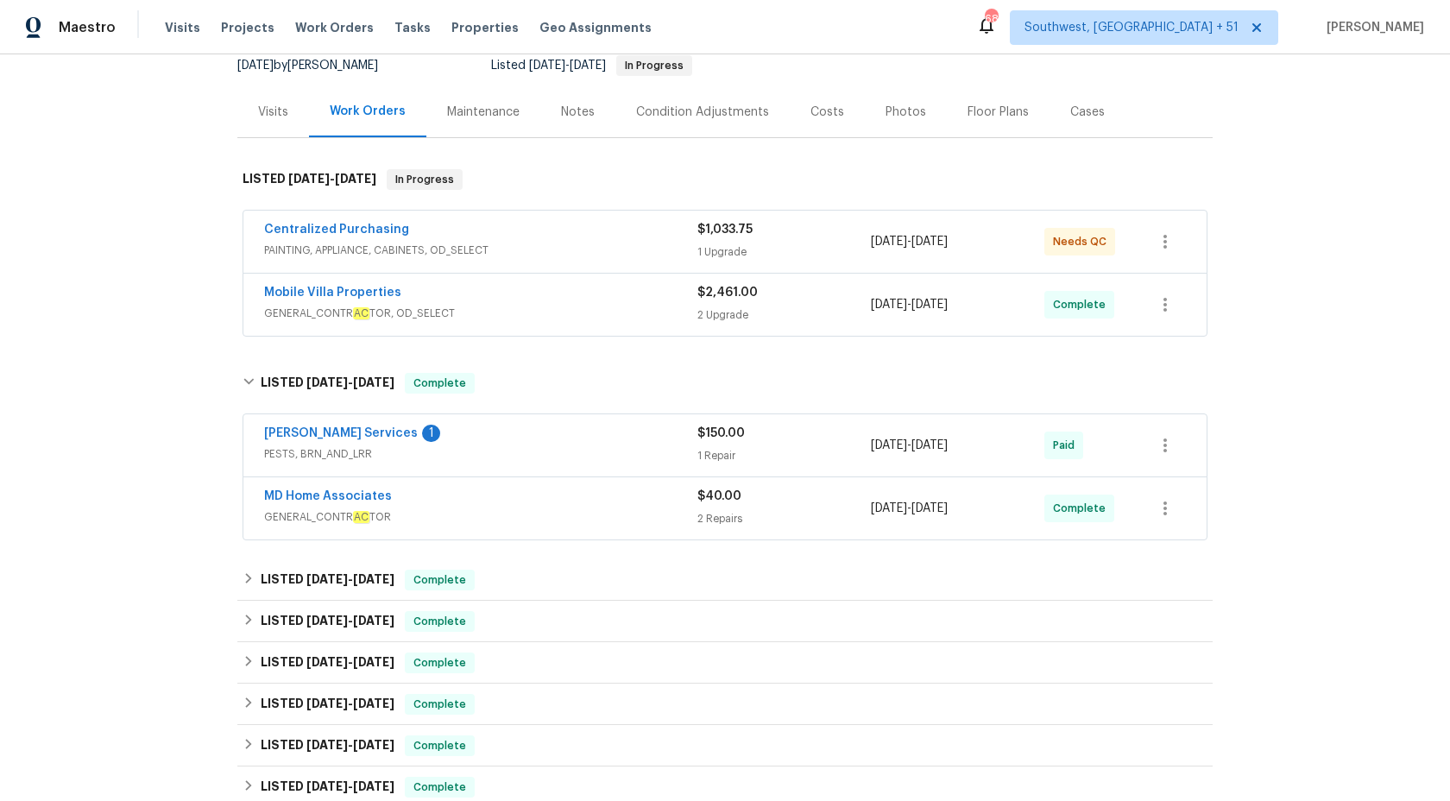
click at [667, 506] on div "MD Home Associates" at bounding box center [480, 498] width 433 height 21
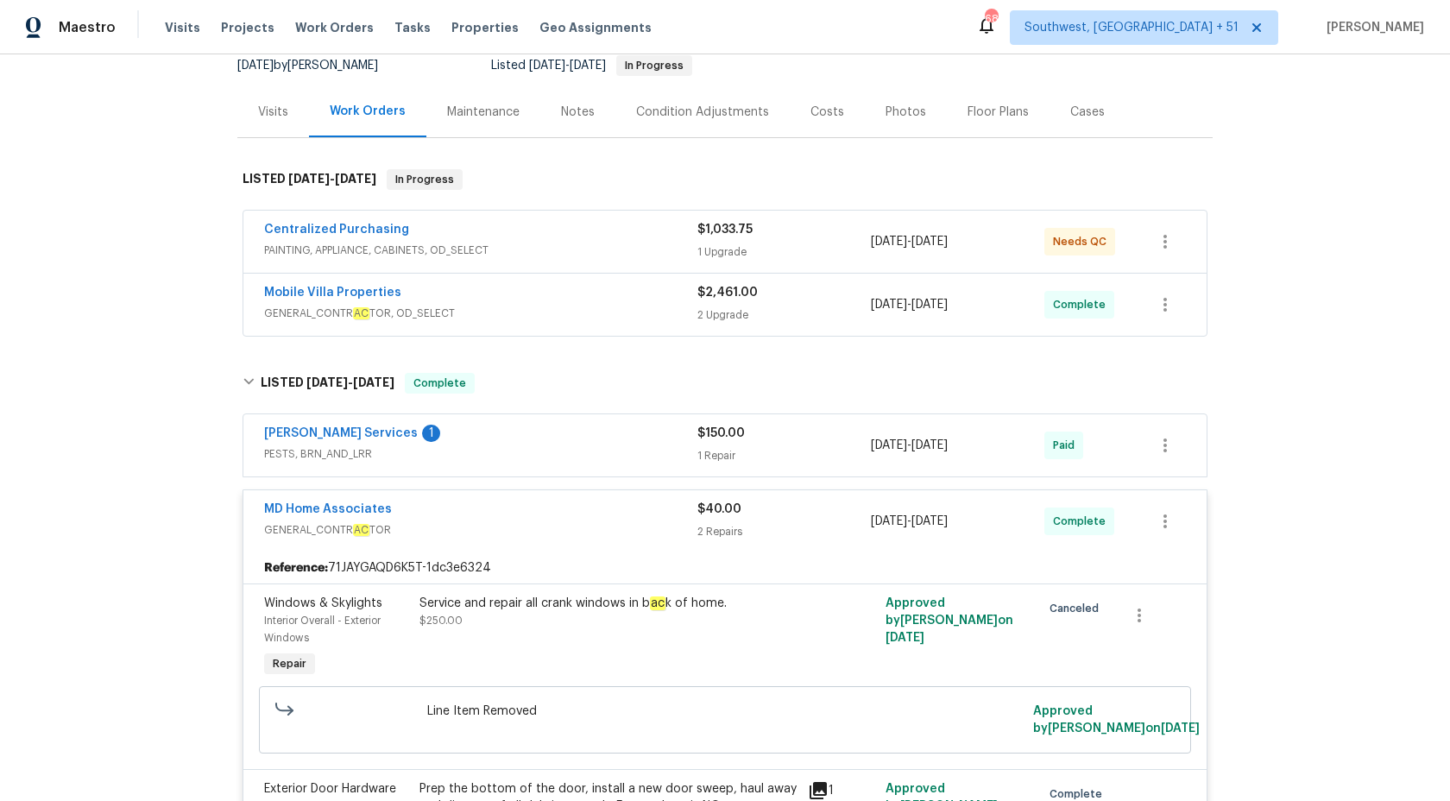
click at [686, 518] on div "MD Home Associates" at bounding box center [480, 510] width 433 height 21
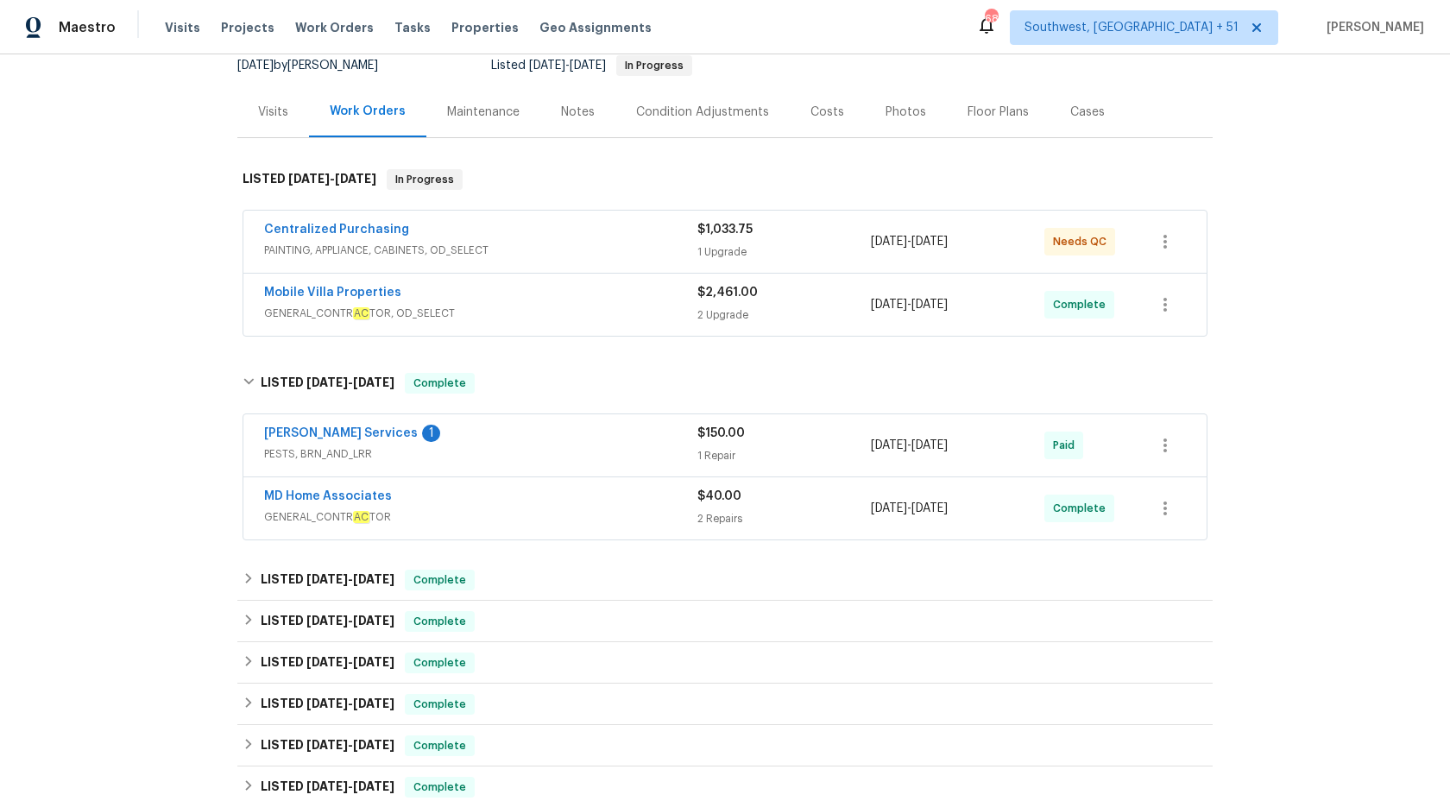
click at [705, 465] on div "$150.00 1 Repair" at bounding box center [783, 445] width 173 height 41
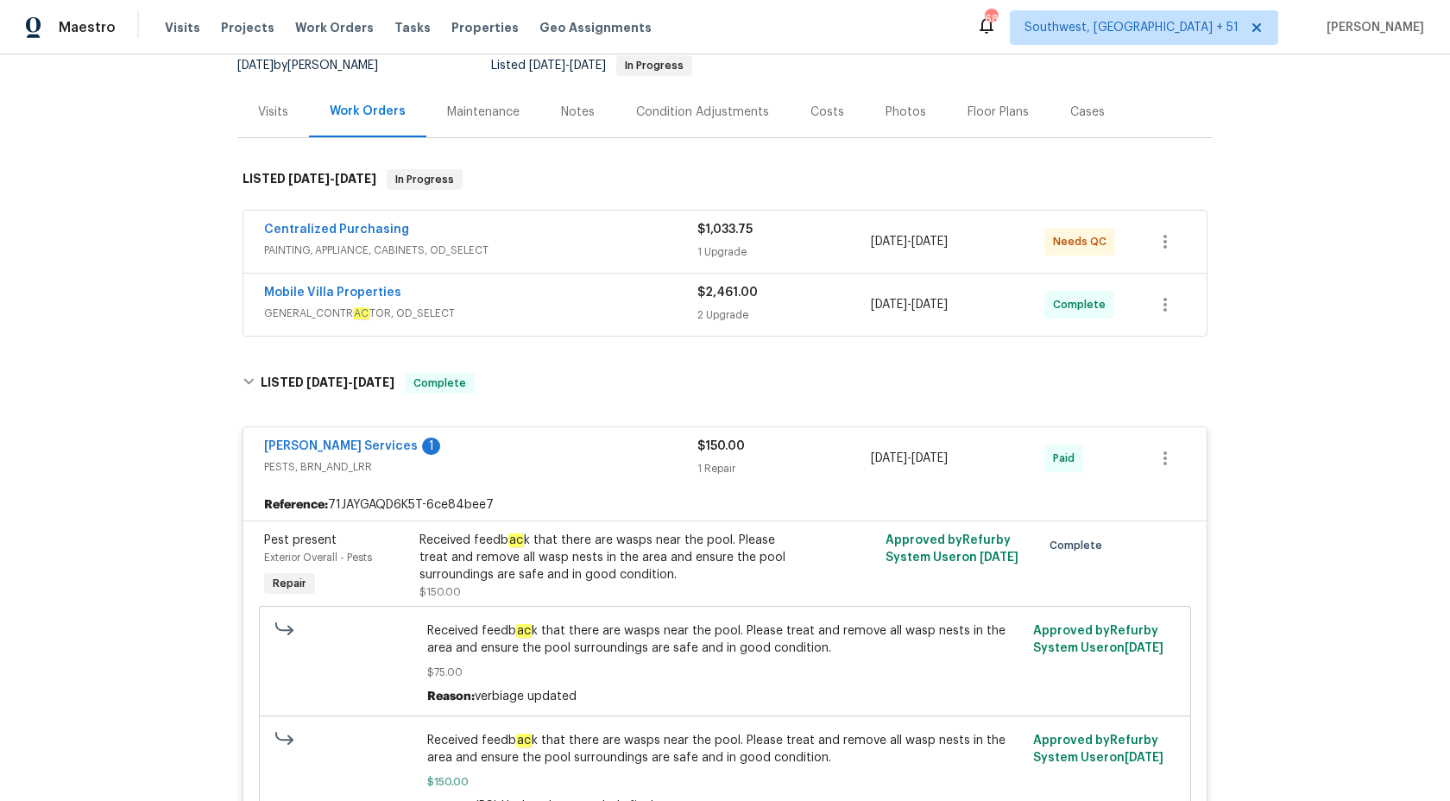
click at [695, 460] on span "PESTS, BRN_AND_LRR" at bounding box center [480, 466] width 433 height 17
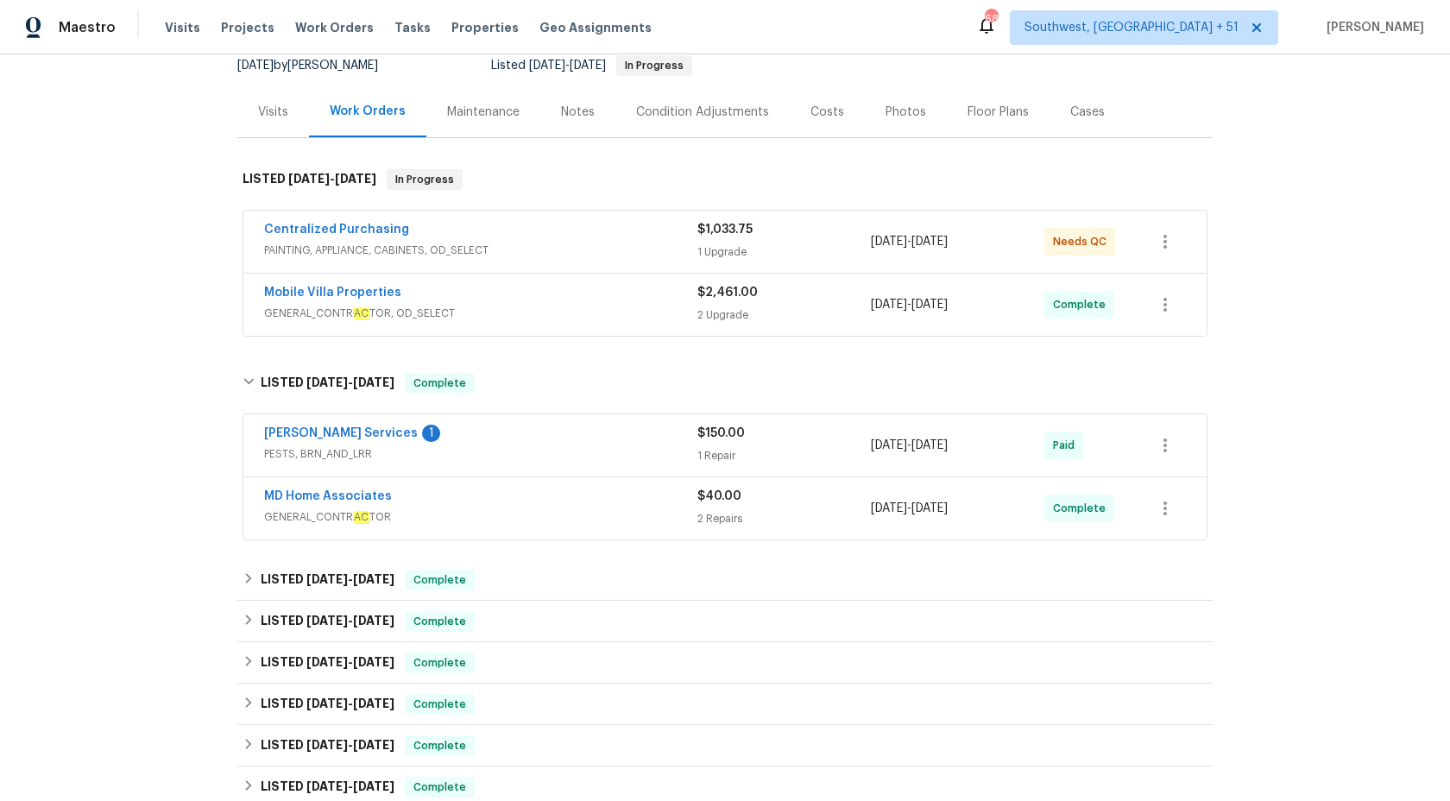
click at [686, 298] on div "Mobile Villa Properties" at bounding box center [480, 294] width 433 height 21
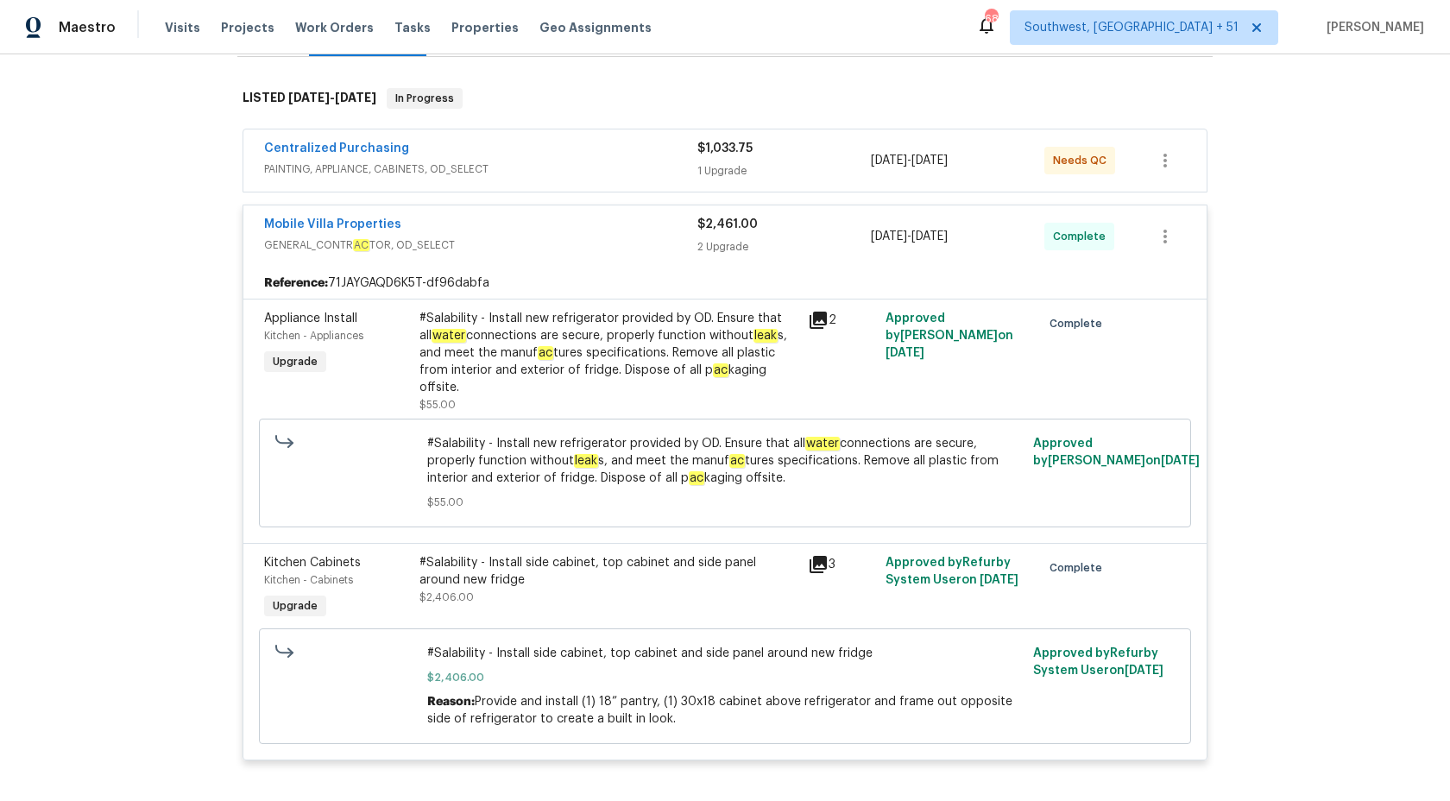
scroll to position [255, 0]
click at [651, 152] on div "Centralized Purchasing" at bounding box center [480, 152] width 433 height 21
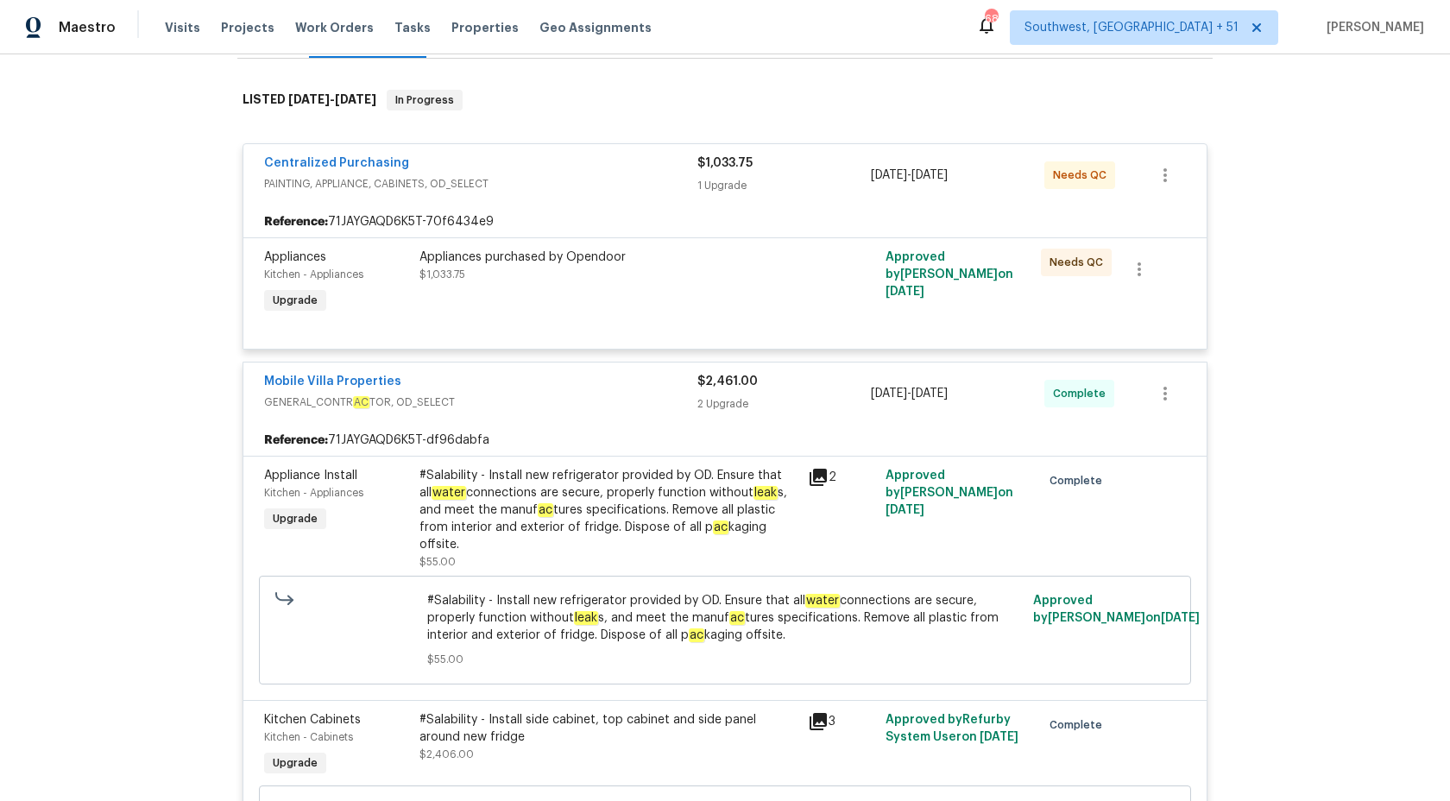
click at [673, 181] on span "PAINTING, APPLIANCE, CABINETS, OD_SELECT" at bounding box center [480, 183] width 433 height 17
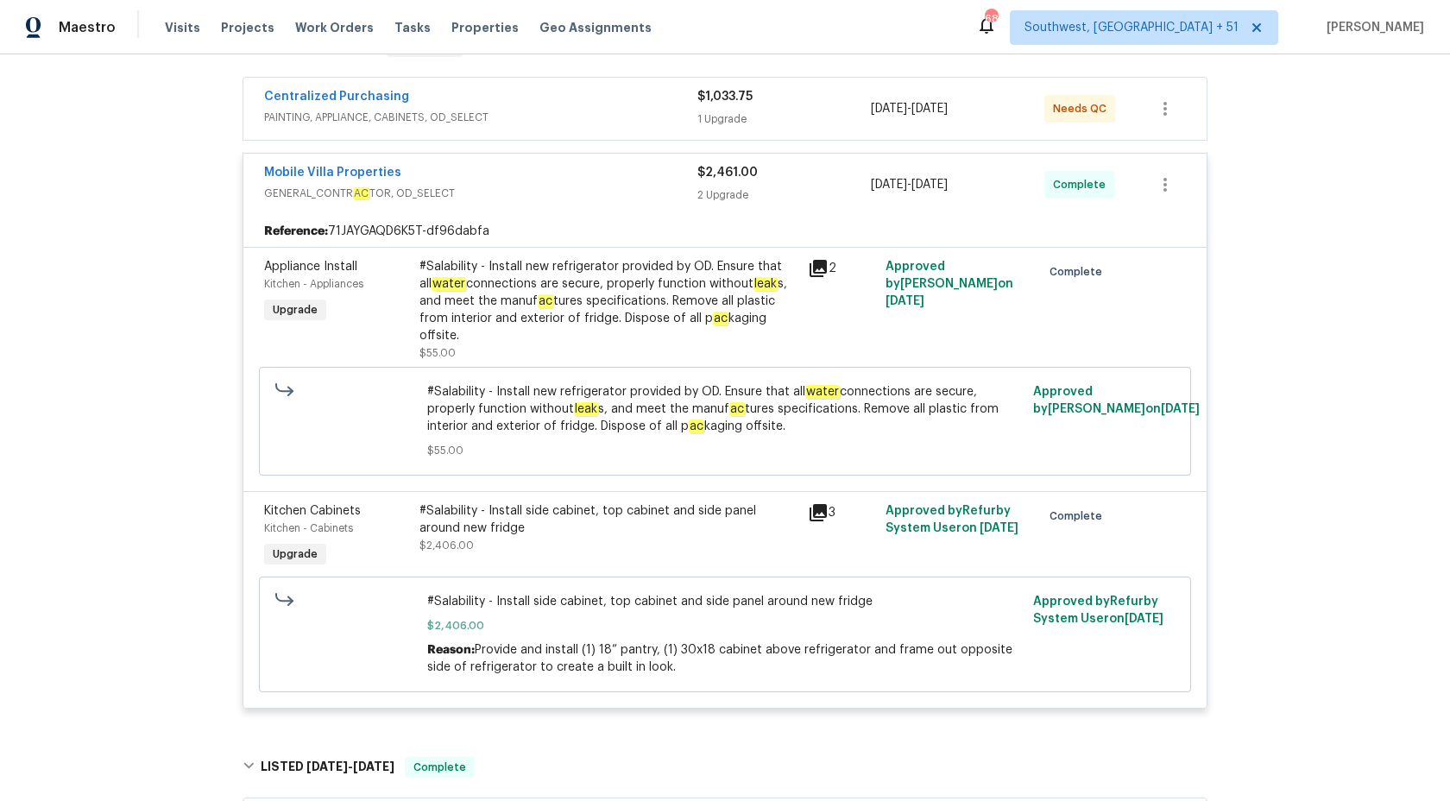
scroll to position [313, 0]
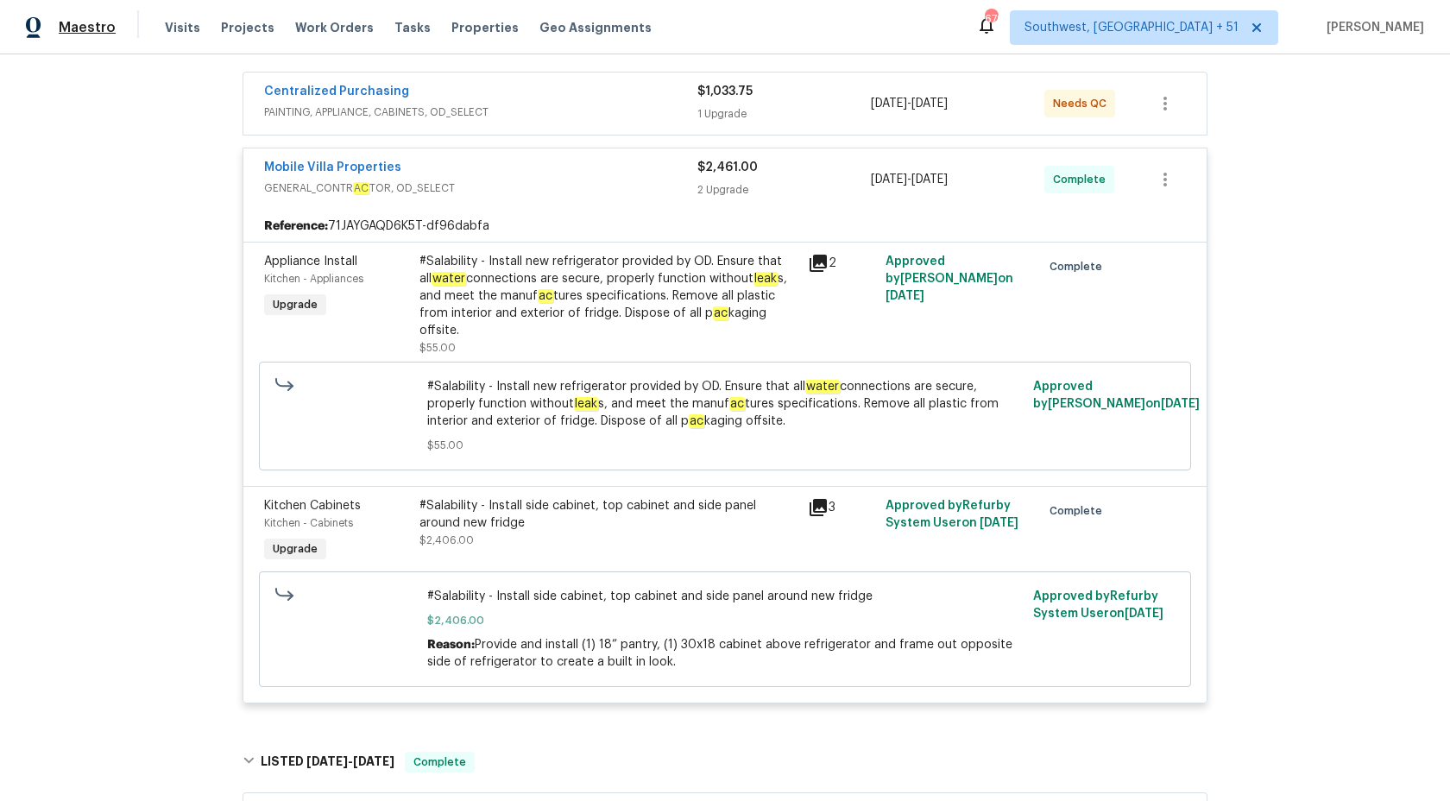
click at [104, 28] on span "Maestro" at bounding box center [87, 27] width 57 height 17
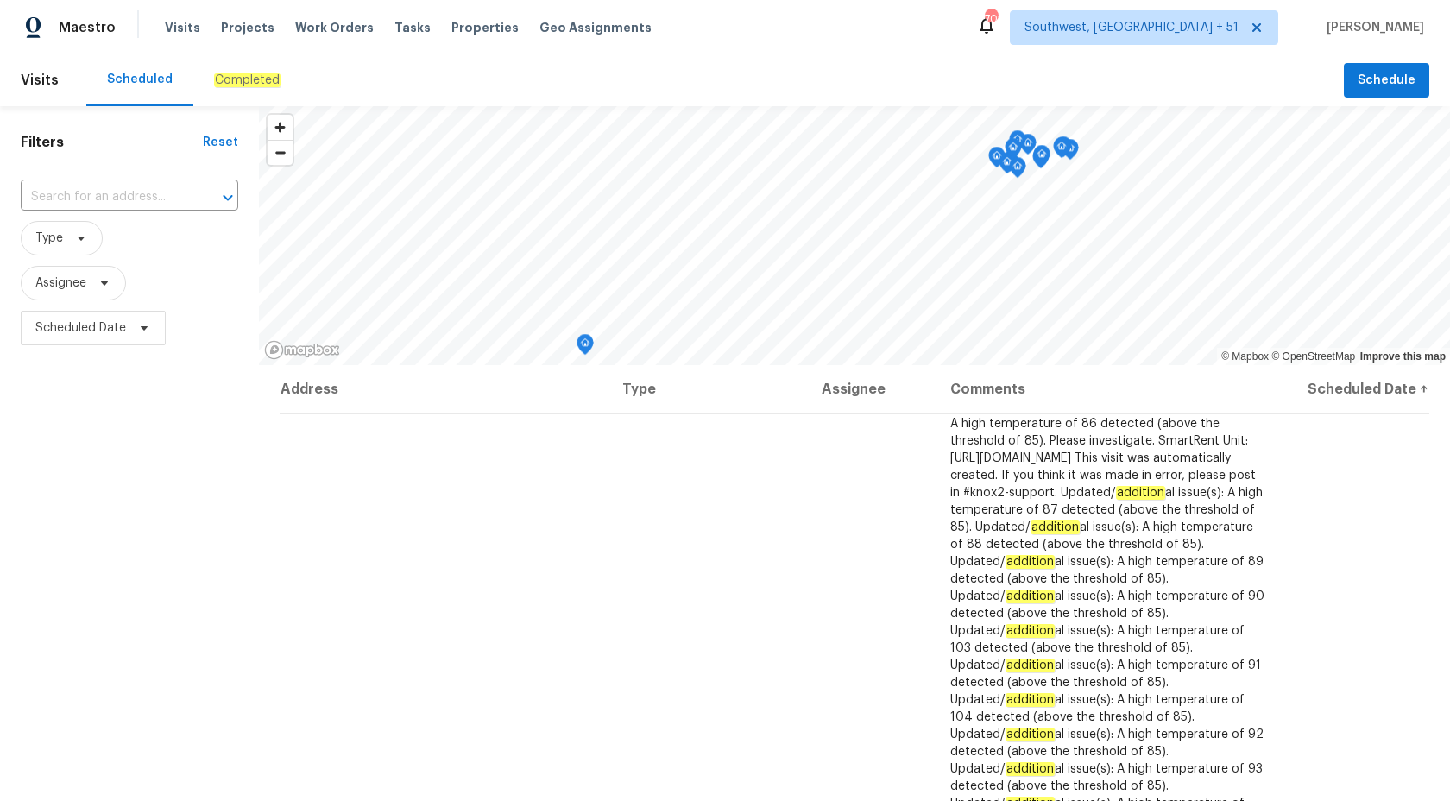
click at [246, 83] on em "Completed" at bounding box center [247, 80] width 66 height 14
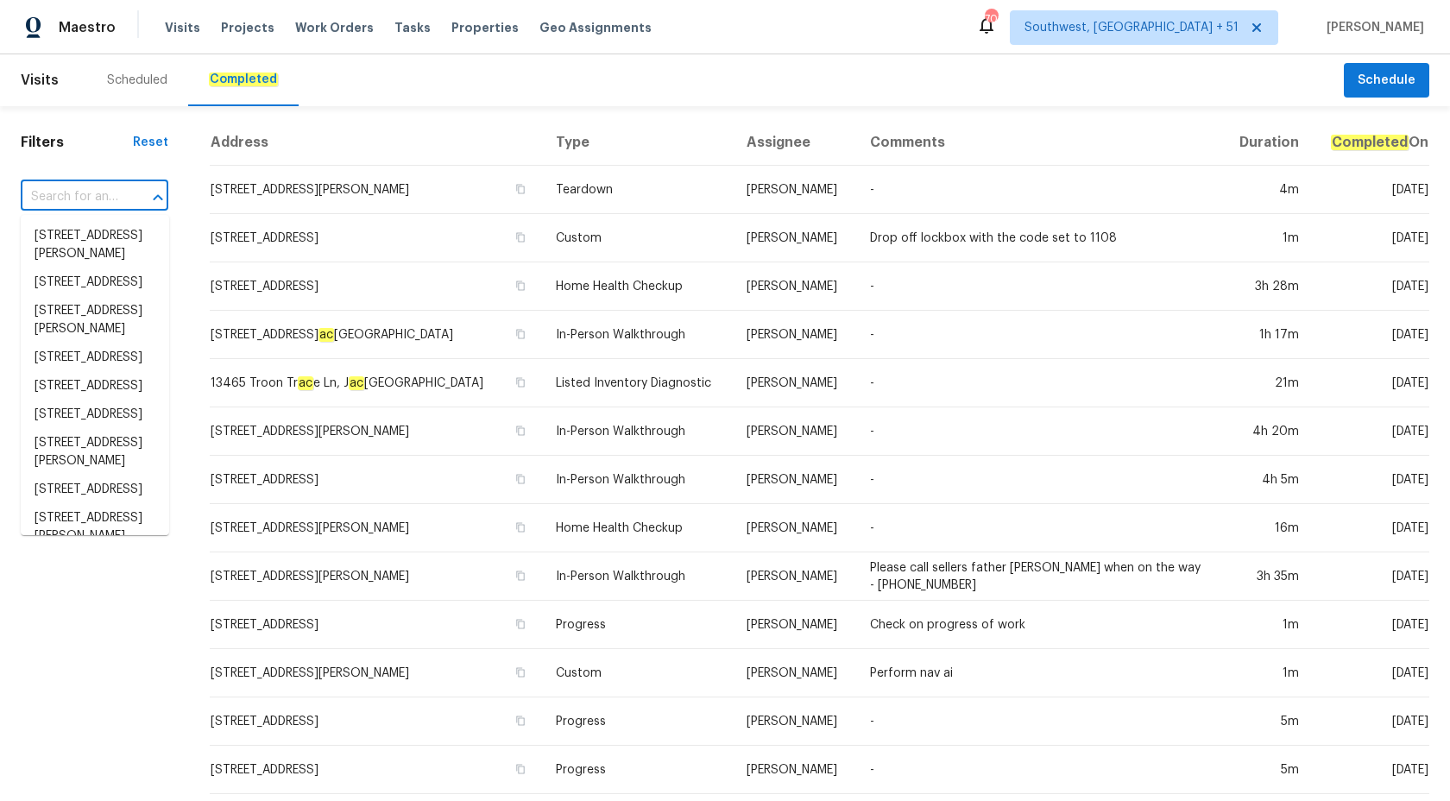
click at [75, 189] on input "text" at bounding box center [70, 197] width 99 height 27
paste input "[STREET_ADDRESS]"
type input "[STREET_ADDRESS]"
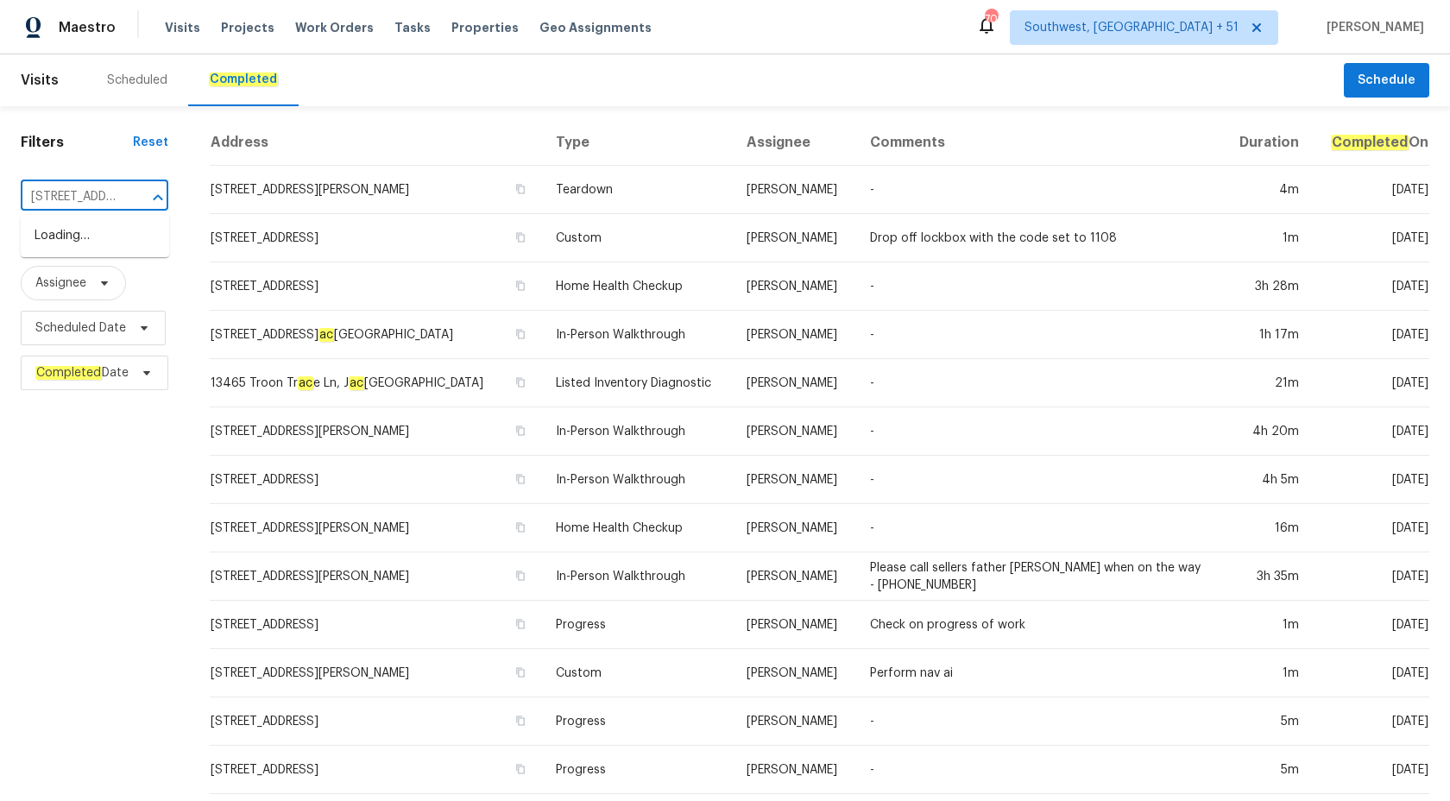
scroll to position [0, 154]
click at [64, 240] on li "[STREET_ADDRESS]" at bounding box center [95, 236] width 148 height 28
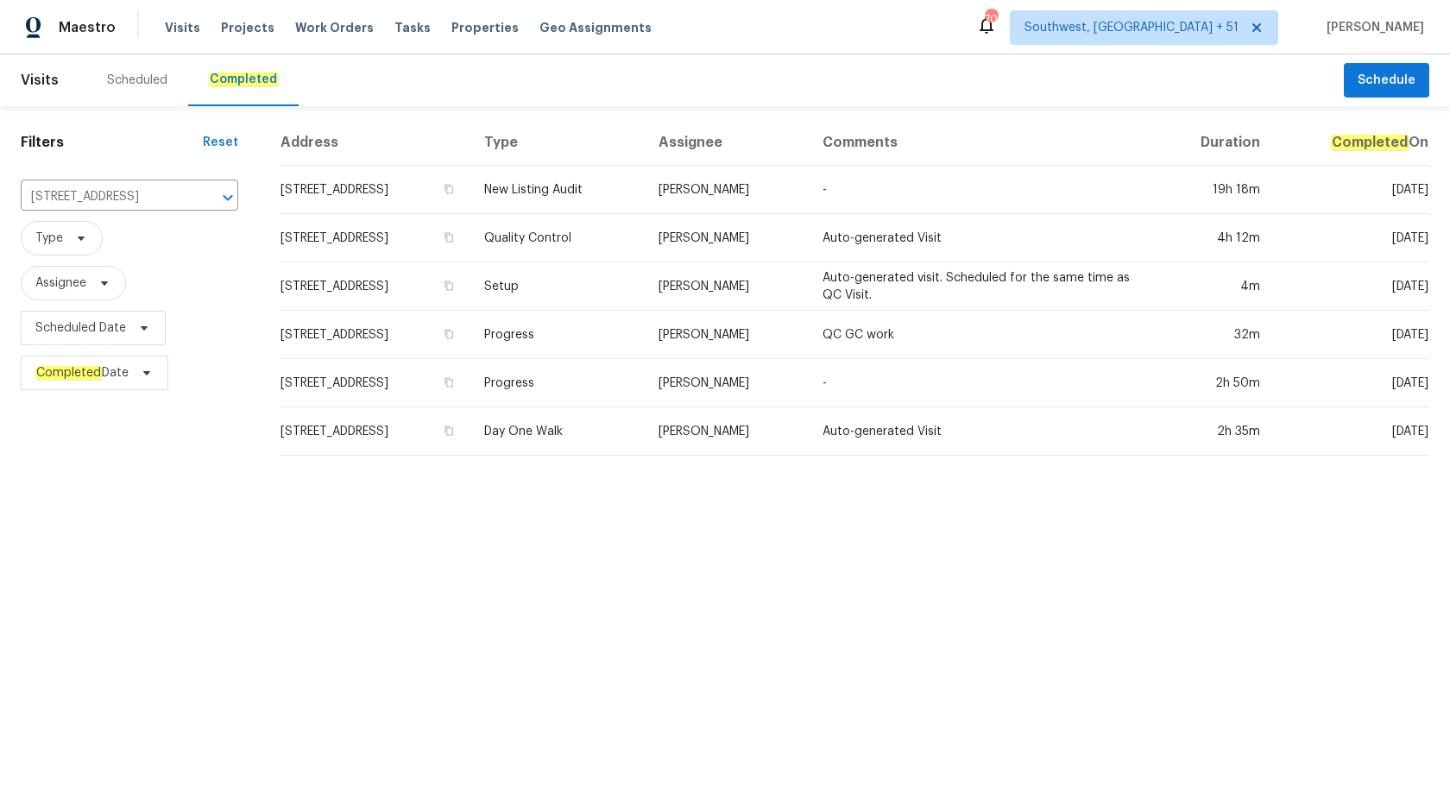
click at [586, 263] on td "Setup" at bounding box center [557, 286] width 174 height 48
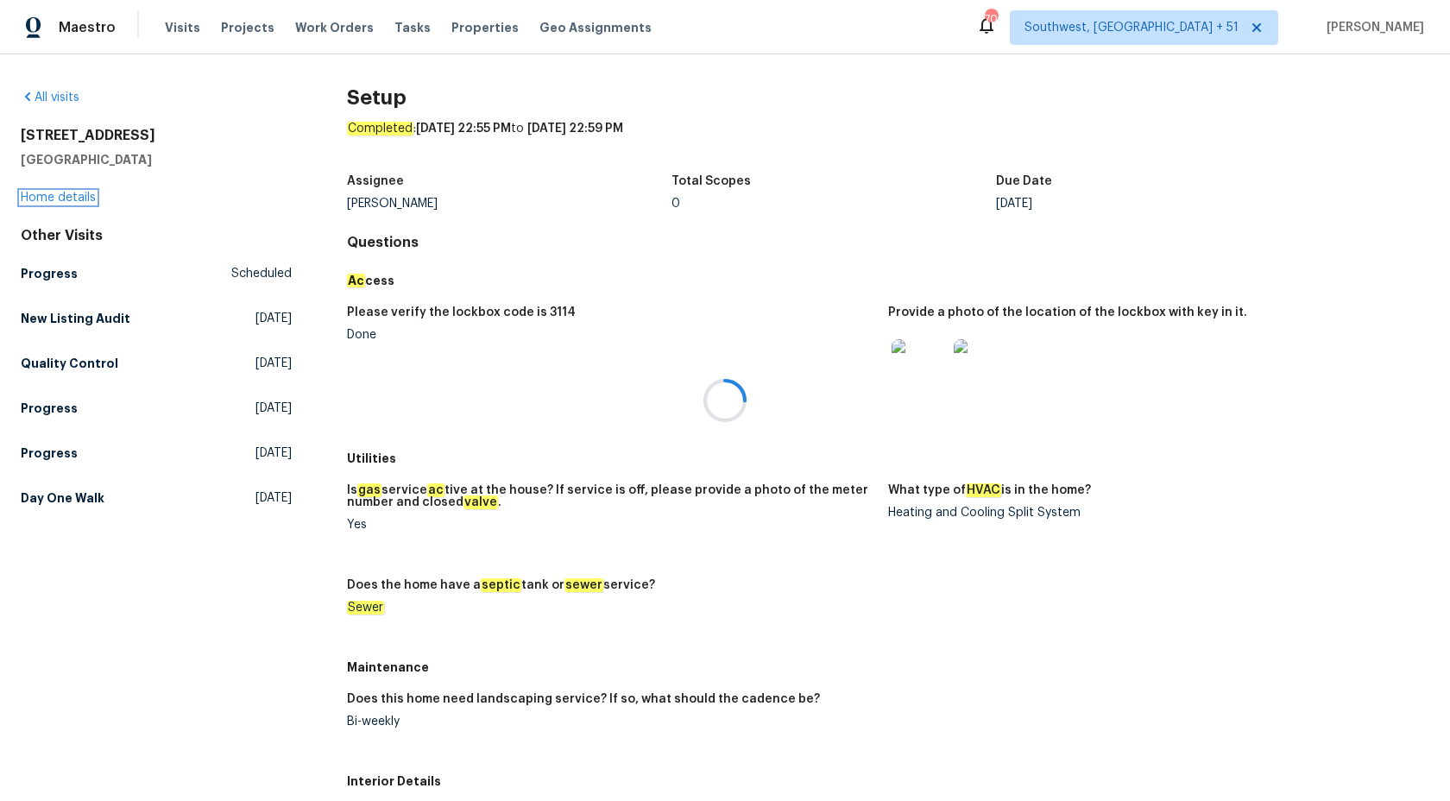
click at [56, 197] on link "Home details" at bounding box center [58, 198] width 75 height 12
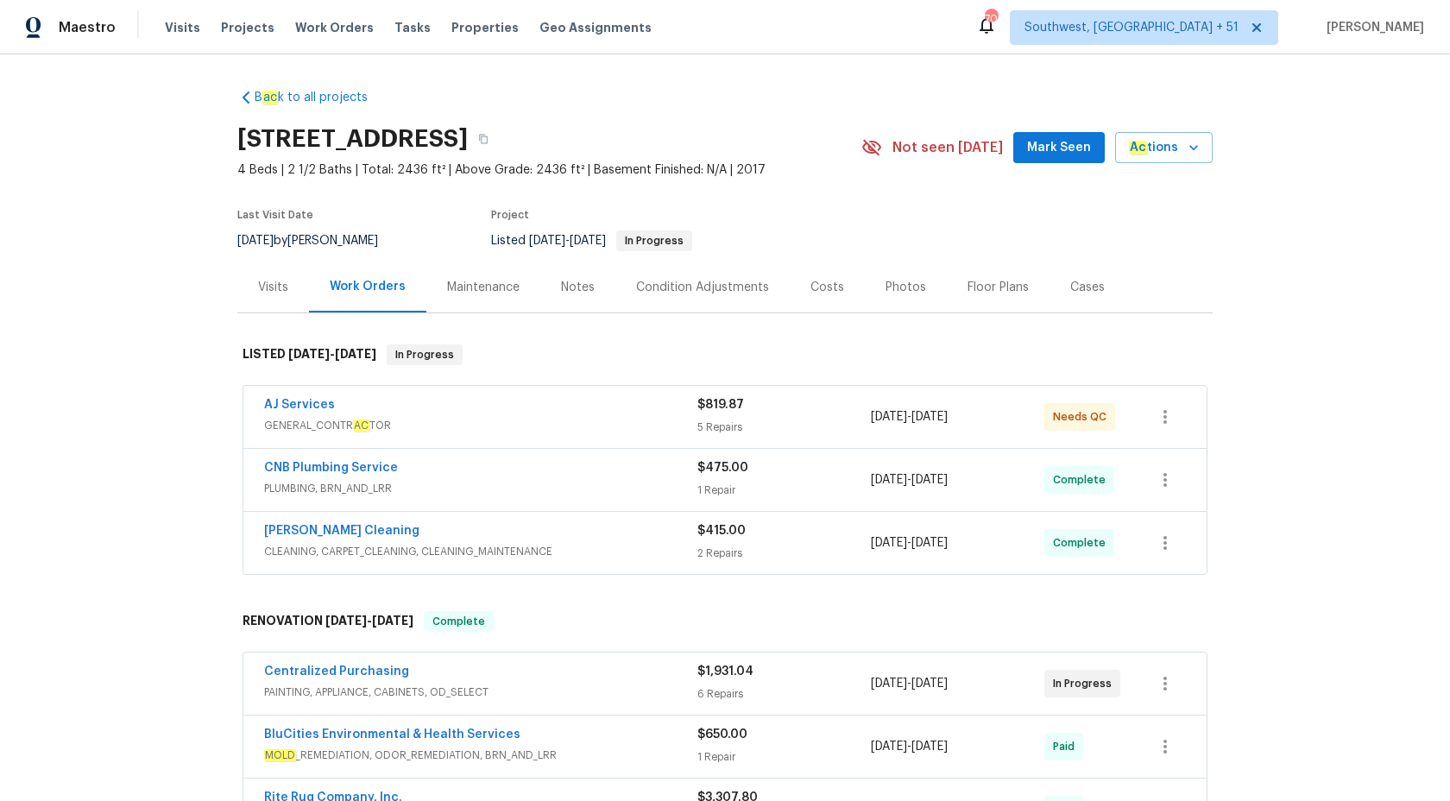
click at [571, 418] on span "GENERAL_CONTR AC TOR" at bounding box center [480, 425] width 433 height 17
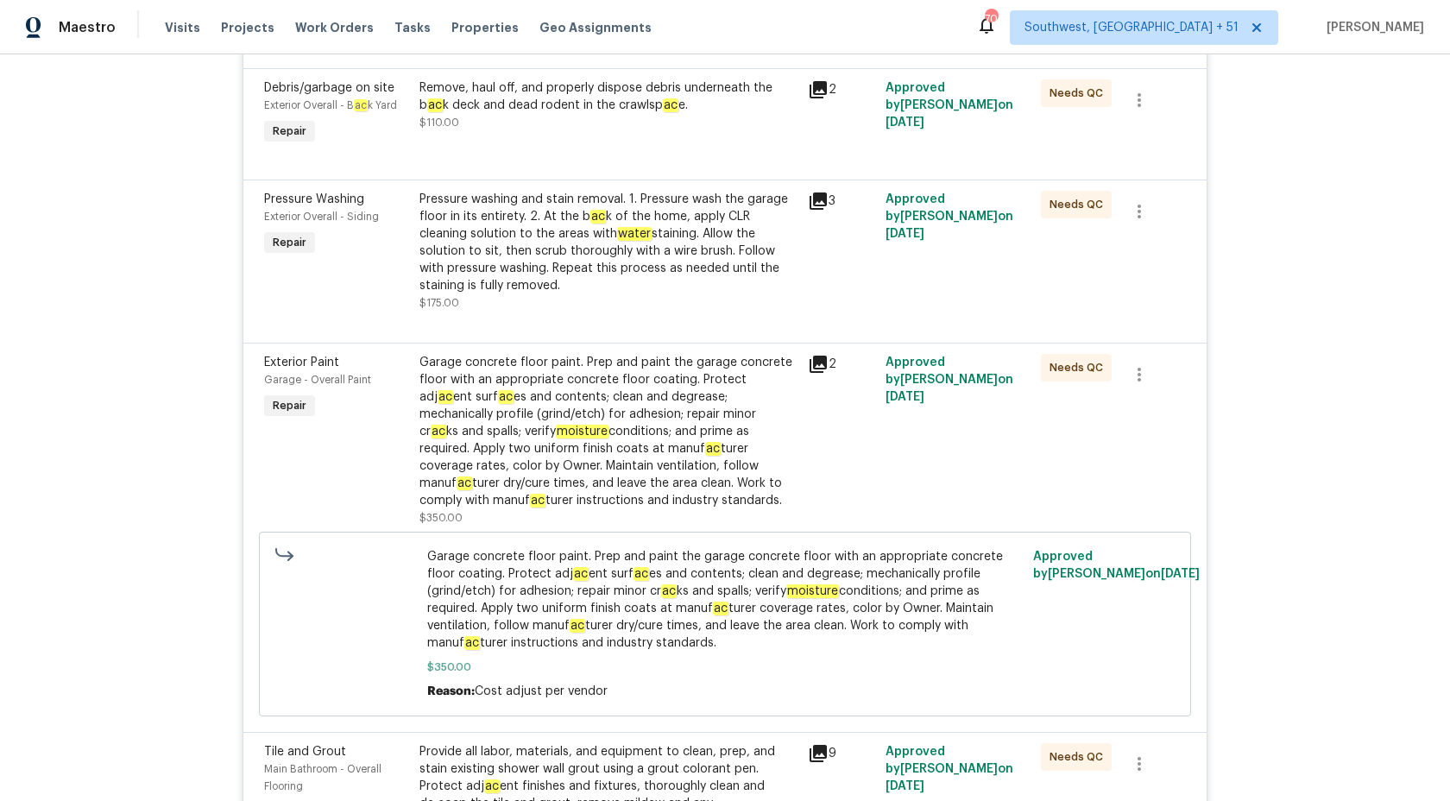
scroll to position [170, 0]
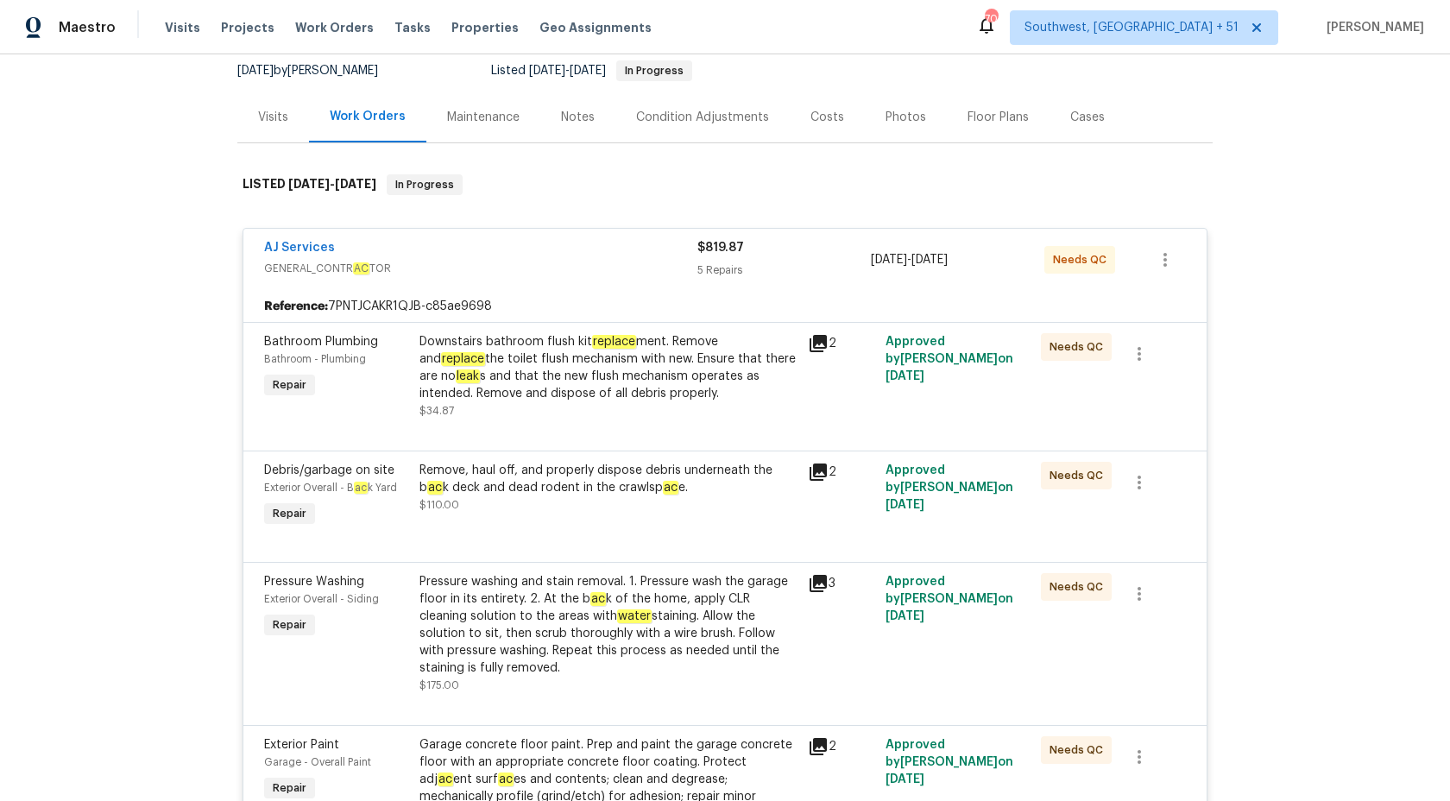
click at [728, 274] on div "5 Repairs" at bounding box center [783, 269] width 173 height 17
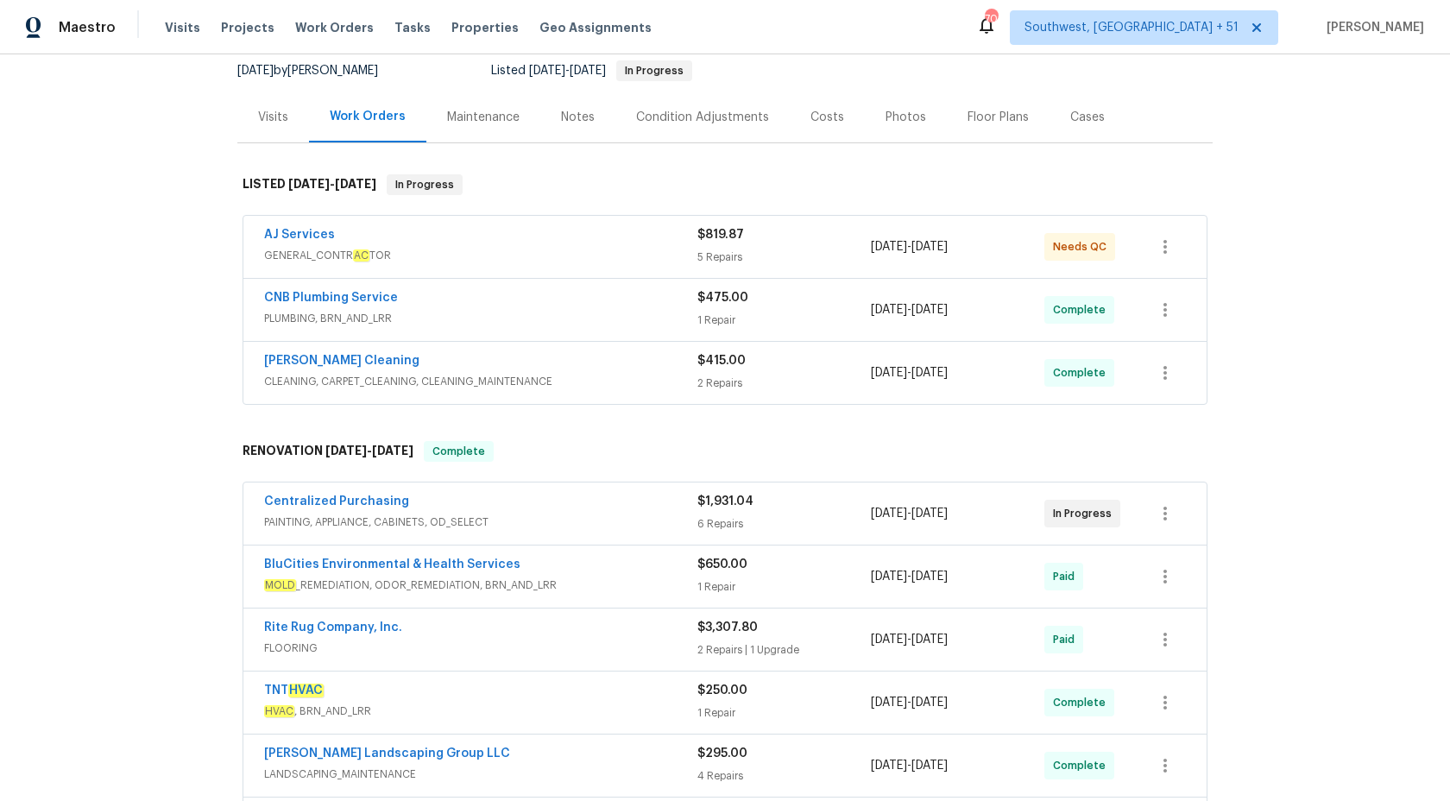
click at [650, 364] on div "[PERSON_NAME] Cleaning" at bounding box center [480, 362] width 433 height 21
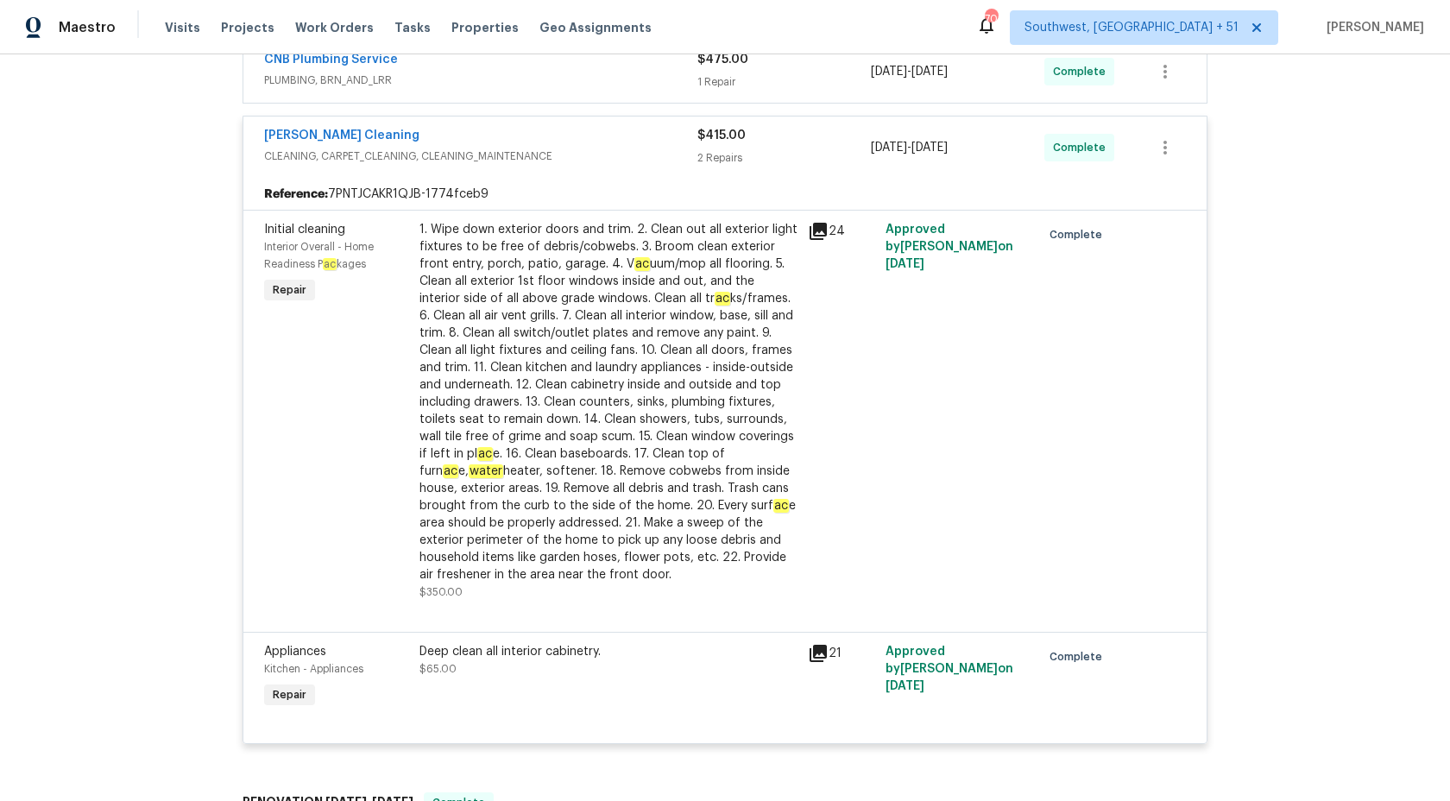
scroll to position [289, 0]
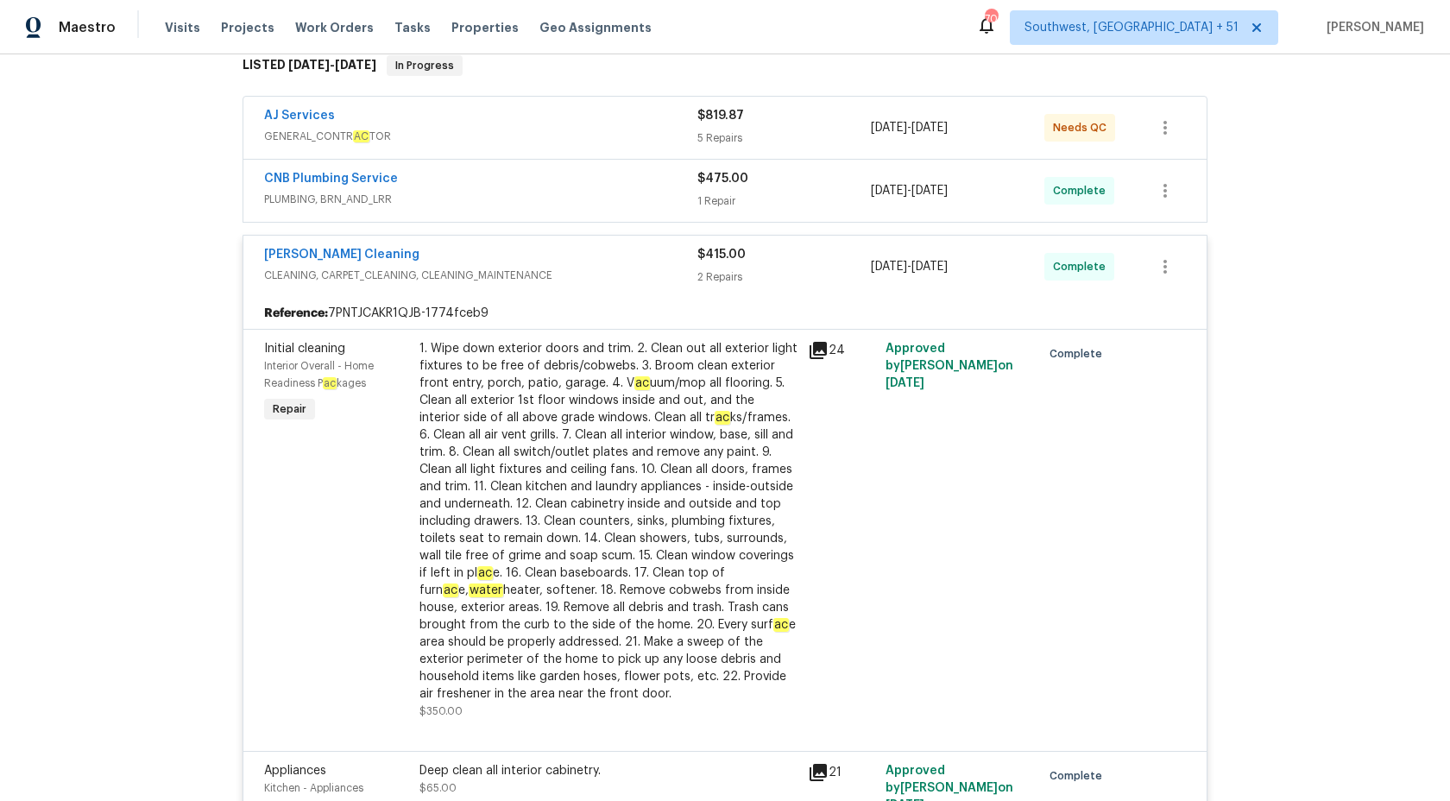
click at [675, 280] on span "CLEANING, CARPET_CLEANING, CLEANING_MAINTENANCE" at bounding box center [480, 275] width 433 height 17
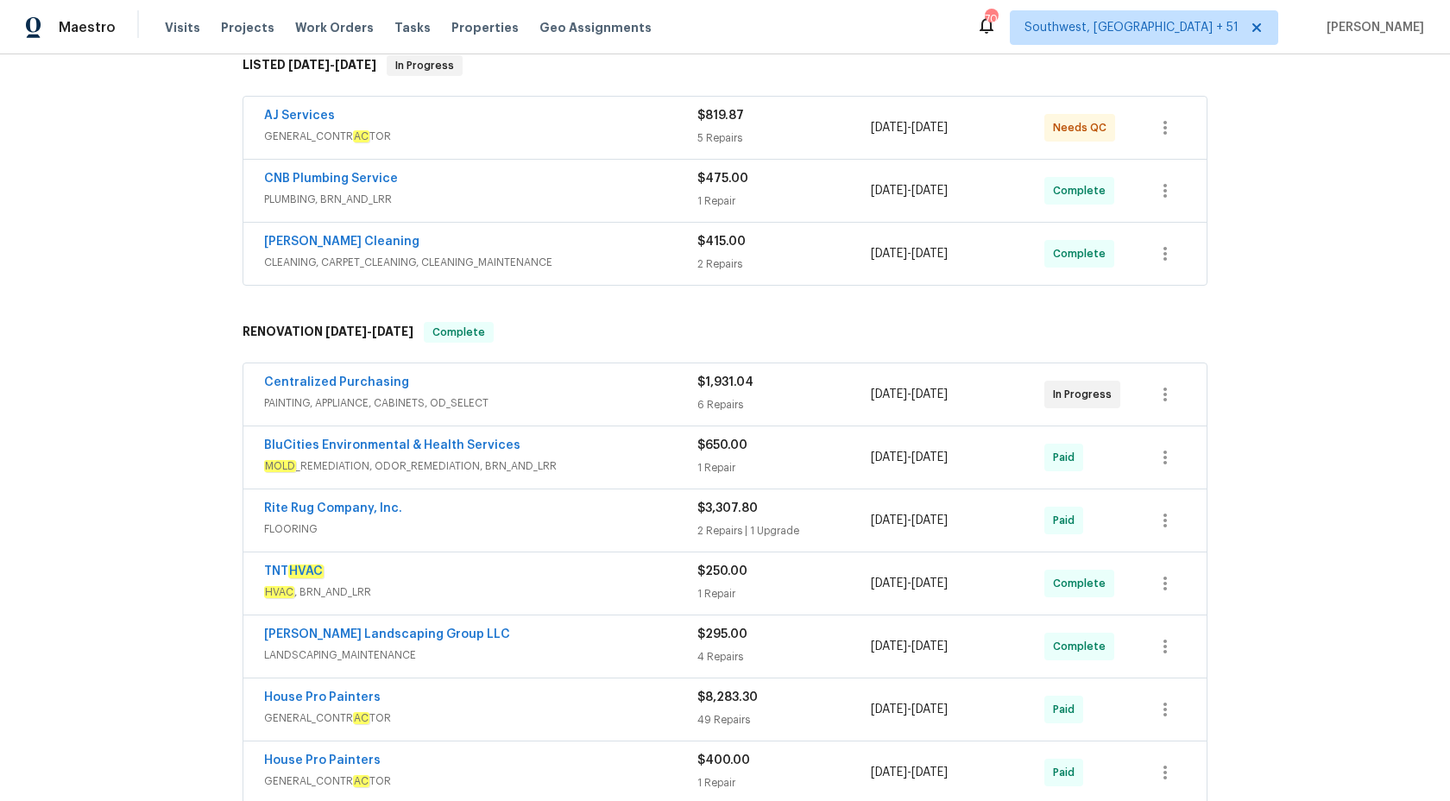
click at [612, 199] on span "PLUMBING, BRN_AND_LRR" at bounding box center [480, 199] width 433 height 17
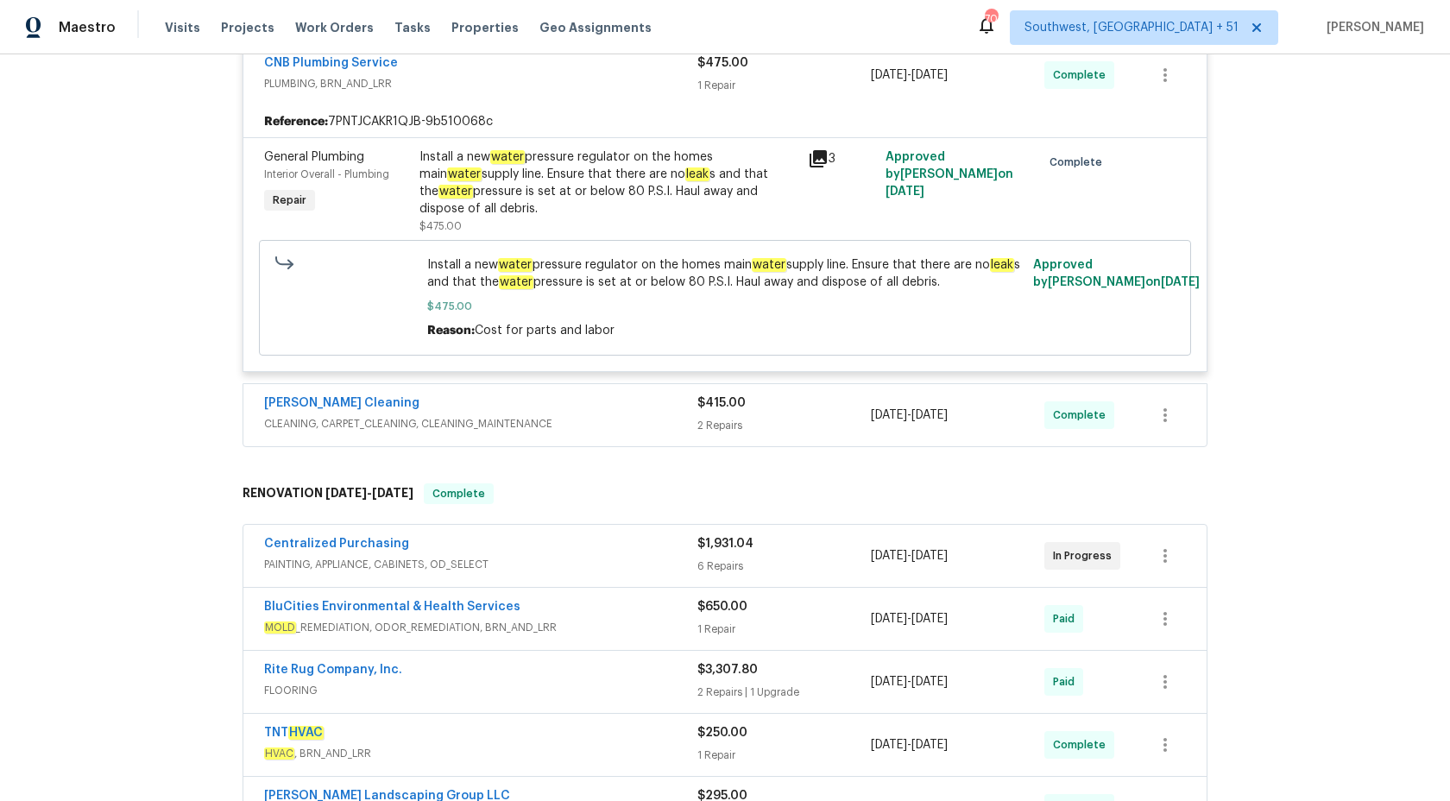
scroll to position [632, 0]
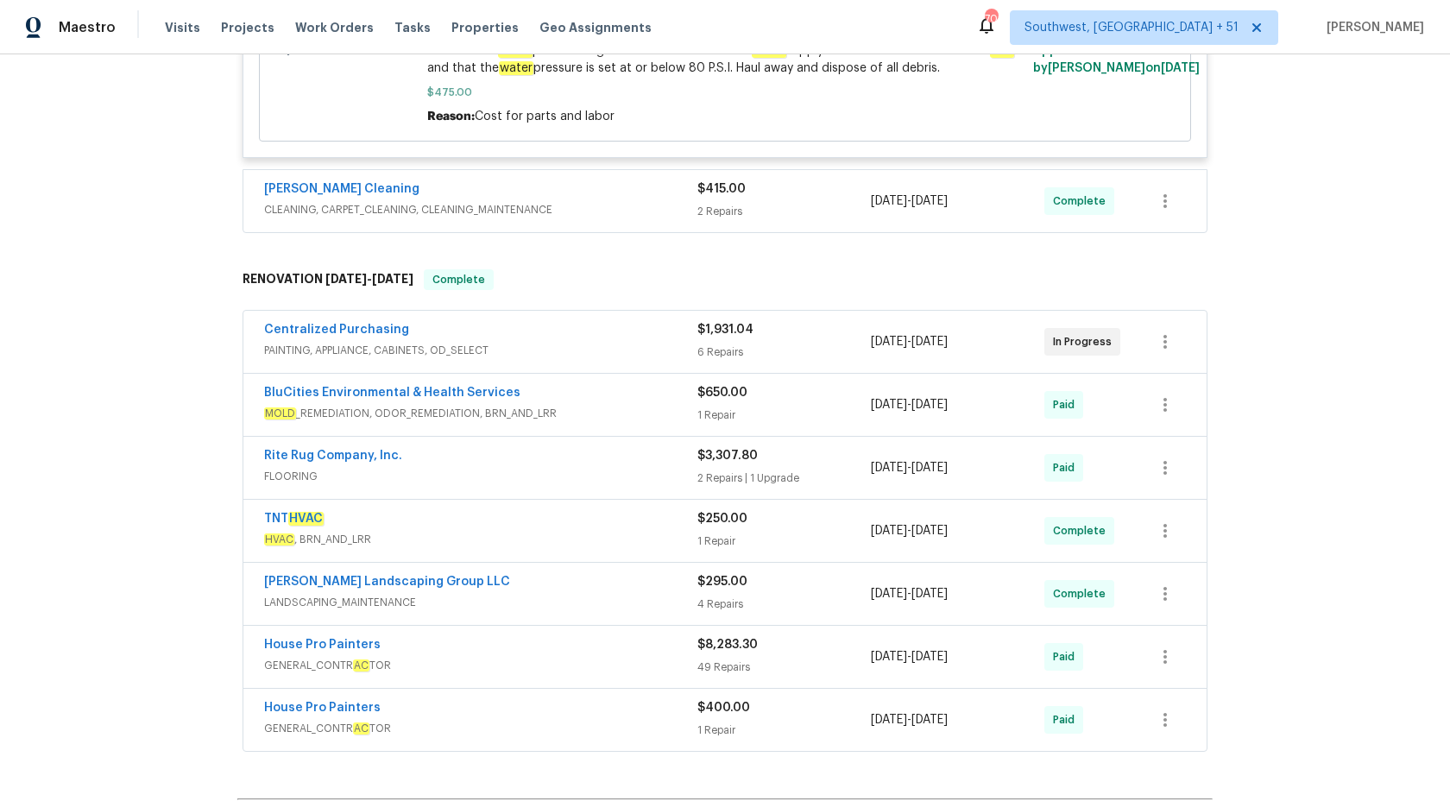
click at [623, 207] on span "CLEANING, CARPET_CLEANING, CLEANING_MAINTENANCE" at bounding box center [480, 209] width 433 height 17
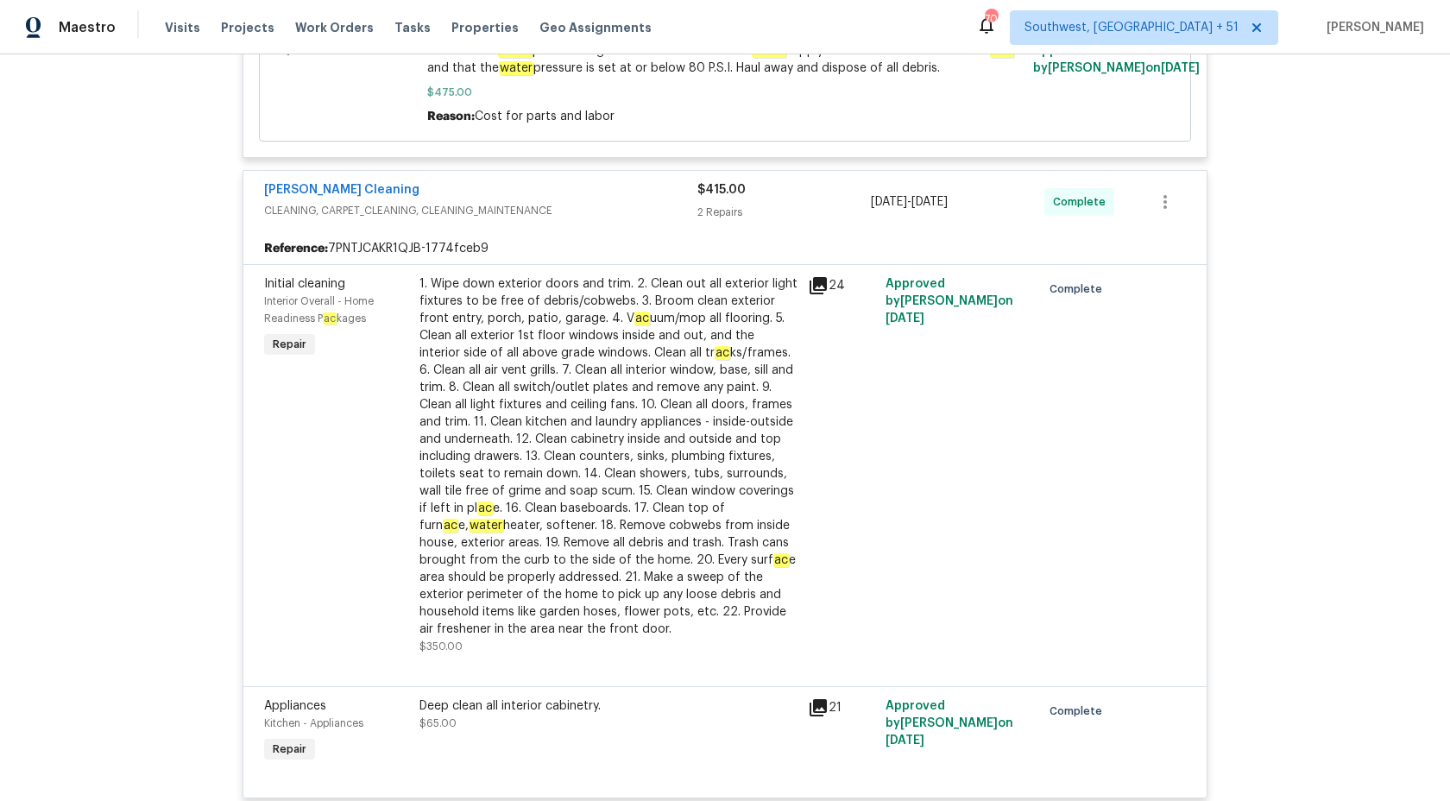
scroll to position [600, 0]
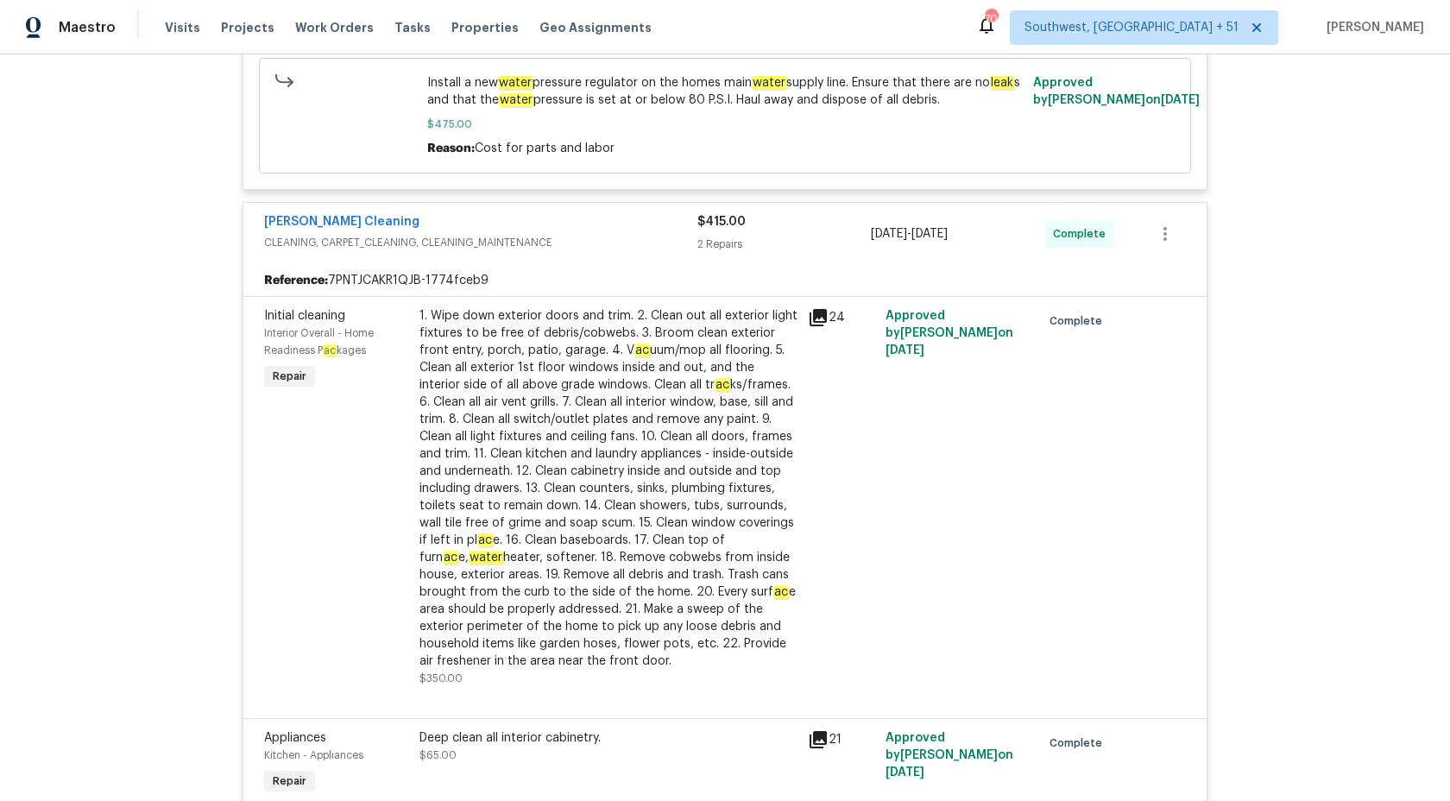
click at [632, 259] on div "Soledad Cleaning CLEANING, CARPET_CLEANING, CLEANING_MAINTENANCE $415.00 2 Repa…" at bounding box center [724, 234] width 963 height 62
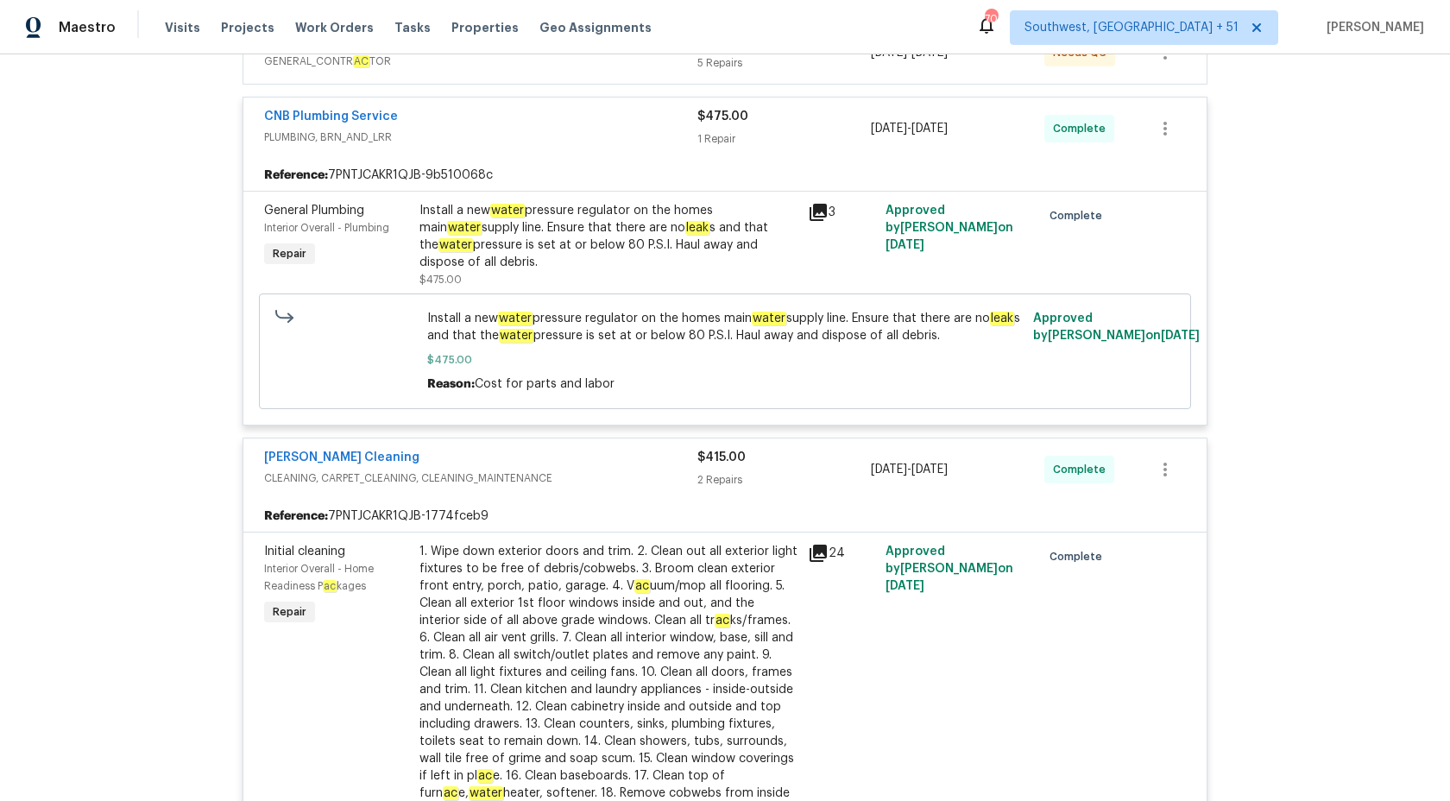
scroll to position [359, 0]
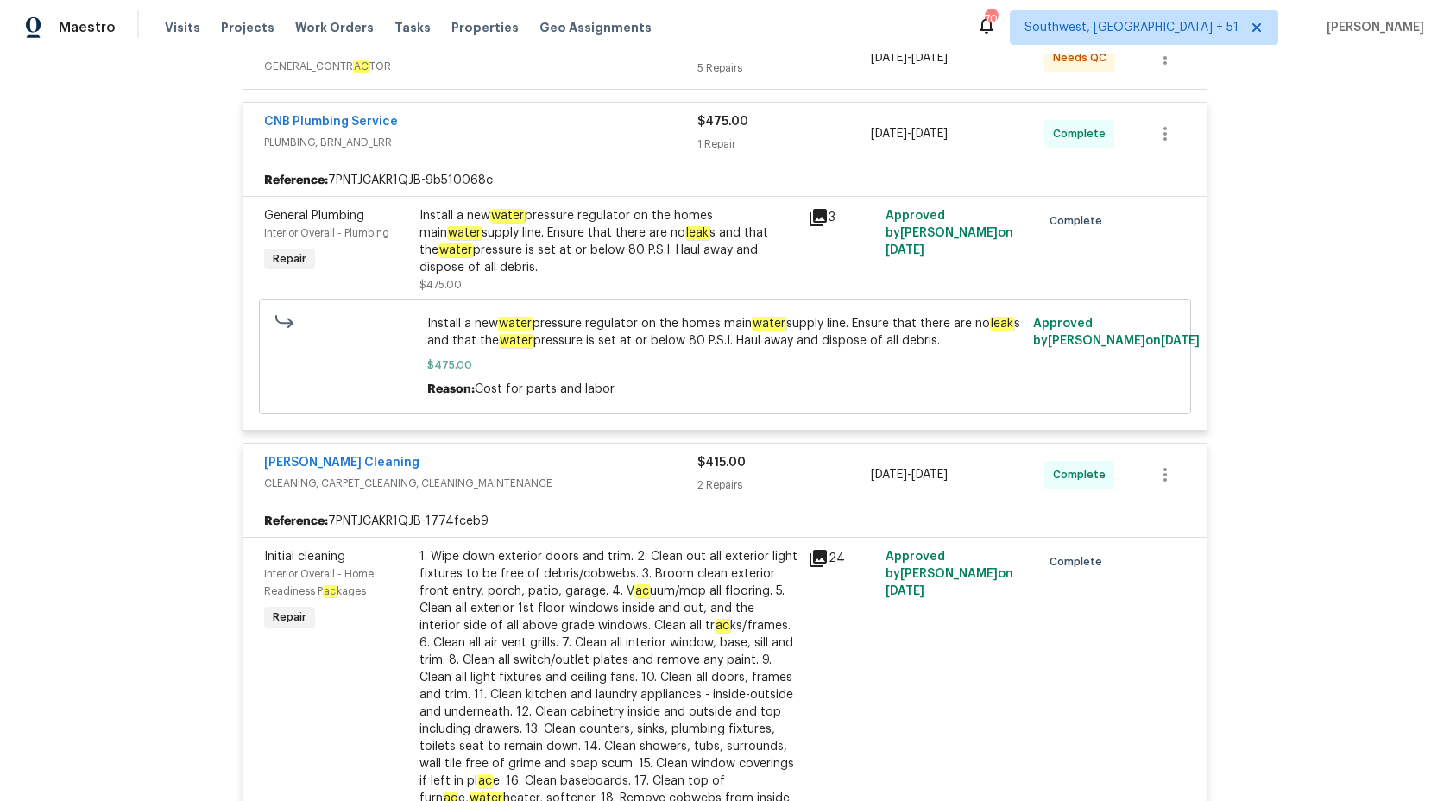
click at [658, 467] on div "Soledad Cleaning" at bounding box center [480, 464] width 433 height 21
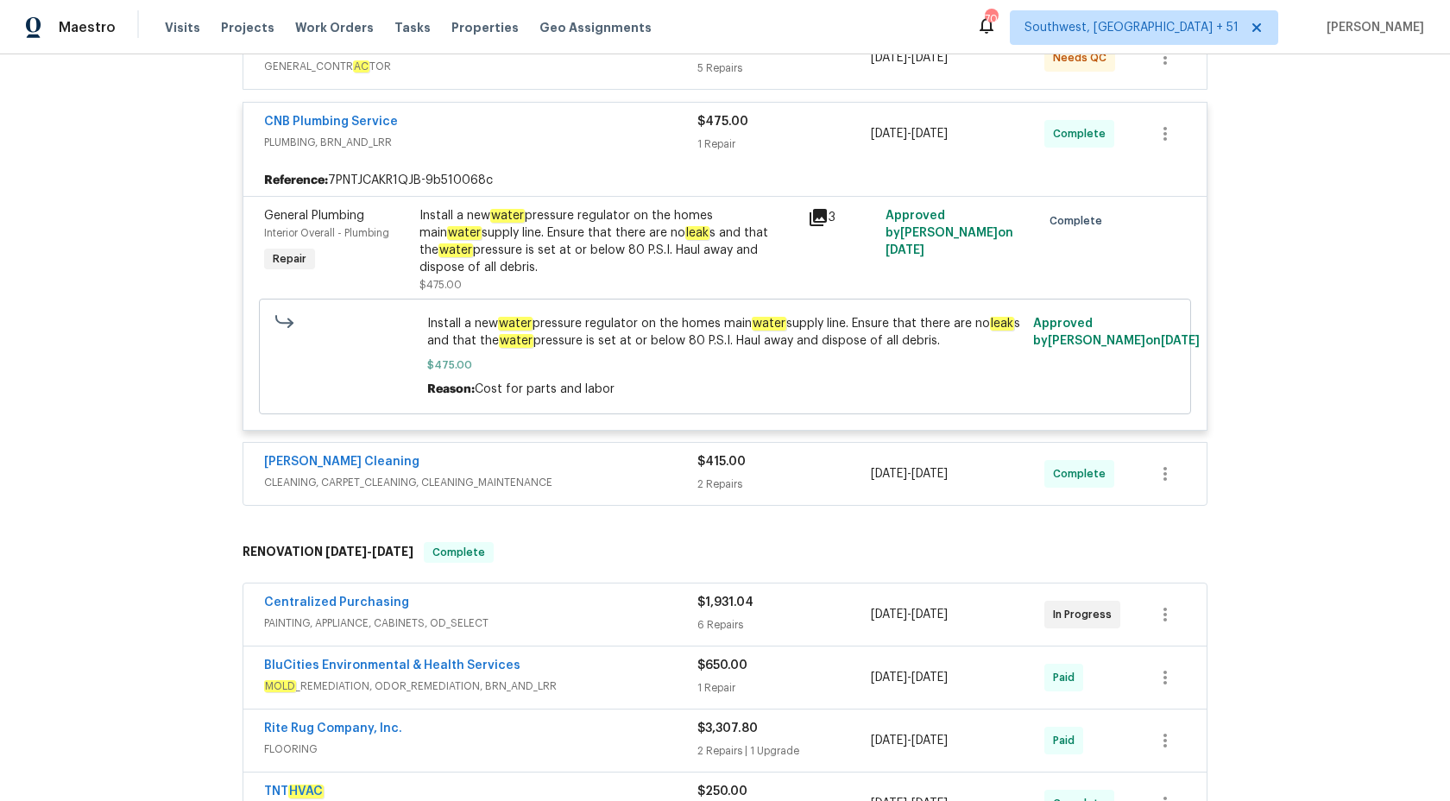
click at [618, 245] on div "Install a new water pressure regulator on the homes main water supply line. Ens…" at bounding box center [608, 241] width 378 height 69
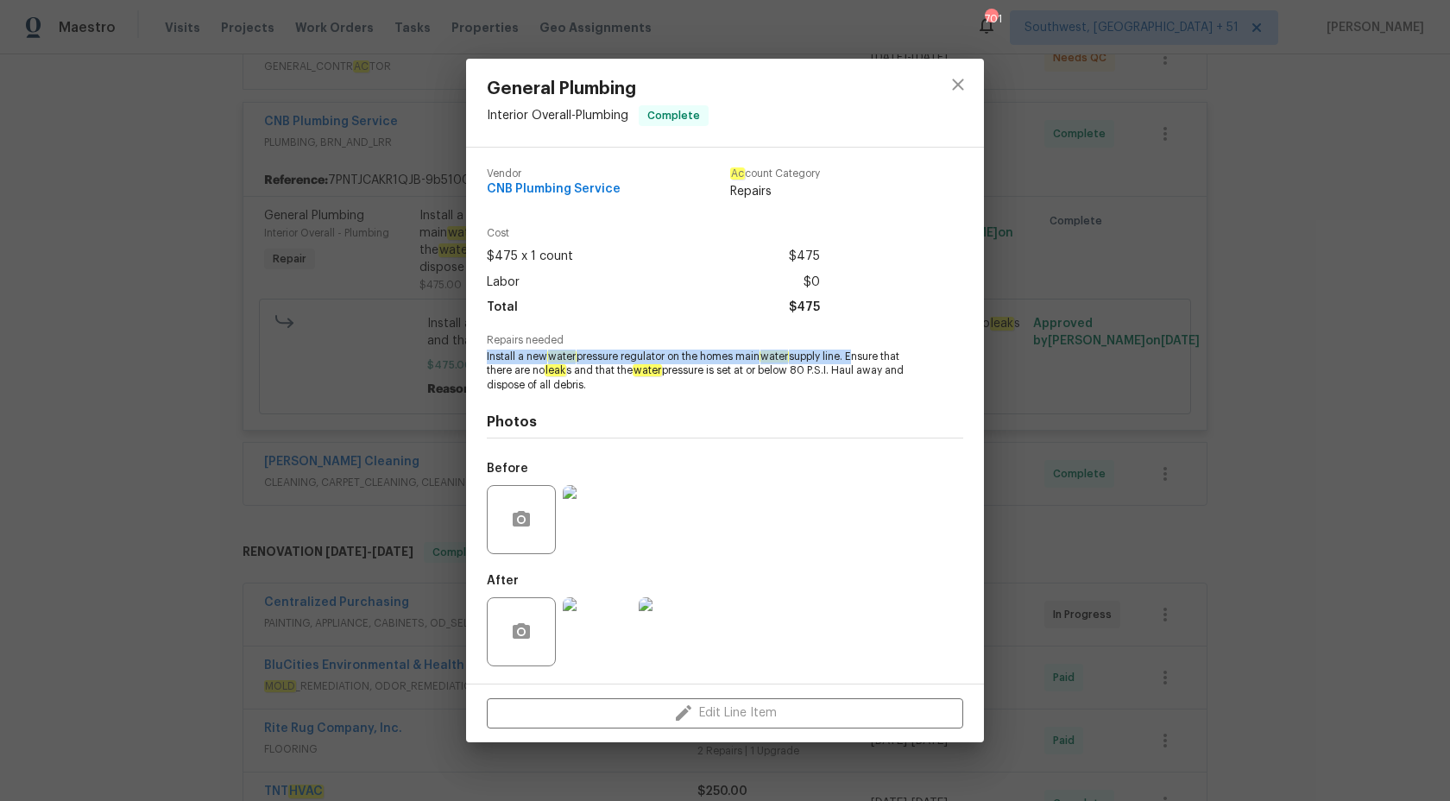
copy span "Install a new water pressure regulator on the homes main water supply line."
drag, startPoint x: 485, startPoint y: 355, endPoint x: 857, endPoint y: 354, distance: 371.9
click at [857, 354] on div "Vendor CNB Plumbing Service Ac count Category Repairs Cost $475 x 1 count $475 …" at bounding box center [725, 416] width 518 height 536
click at [1242, 336] on div "General Plumbing Interior Overall - Plumbing Complete Vendor CNB Plumbing Servi…" at bounding box center [725, 400] width 1450 height 801
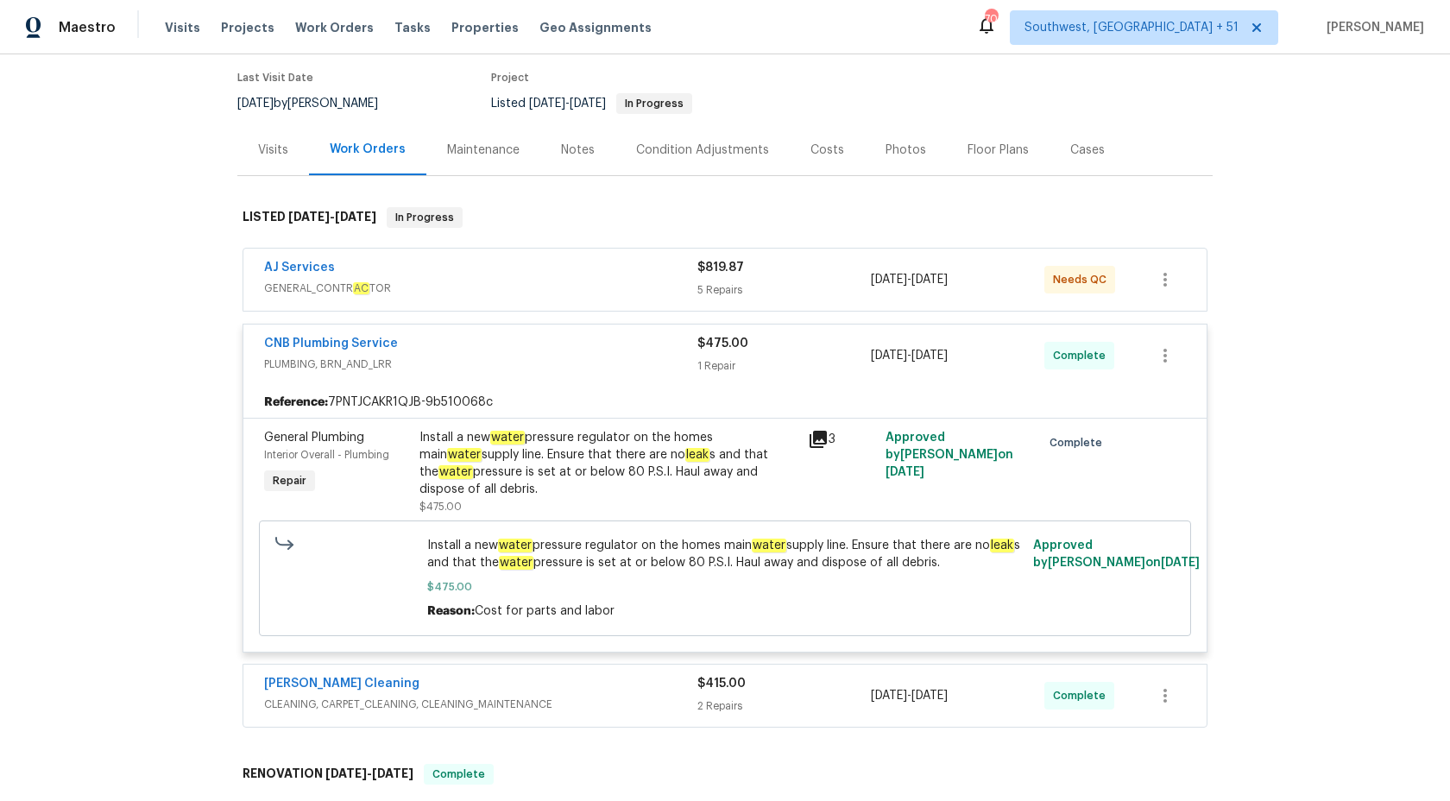
scroll to position [81, 0]
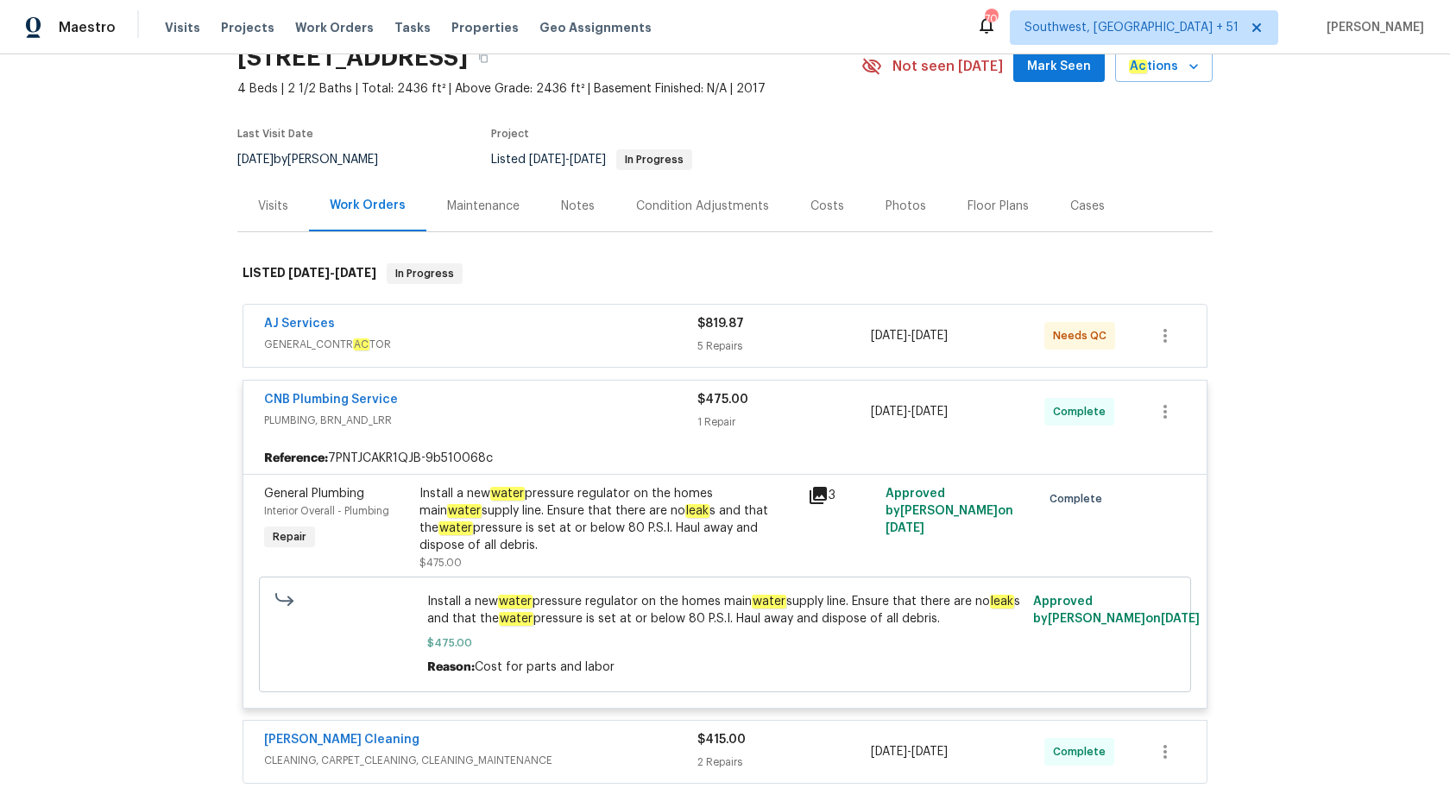
click at [708, 440] on div "CNB Plumbing Service PLUMBING, BRN_AND_LRR $475.00 1 Repair 9/24/2025 - 9/29/20…" at bounding box center [724, 412] width 963 height 62
click at [661, 338] on span "GENERAL_CONTR AC TOR" at bounding box center [480, 344] width 433 height 17
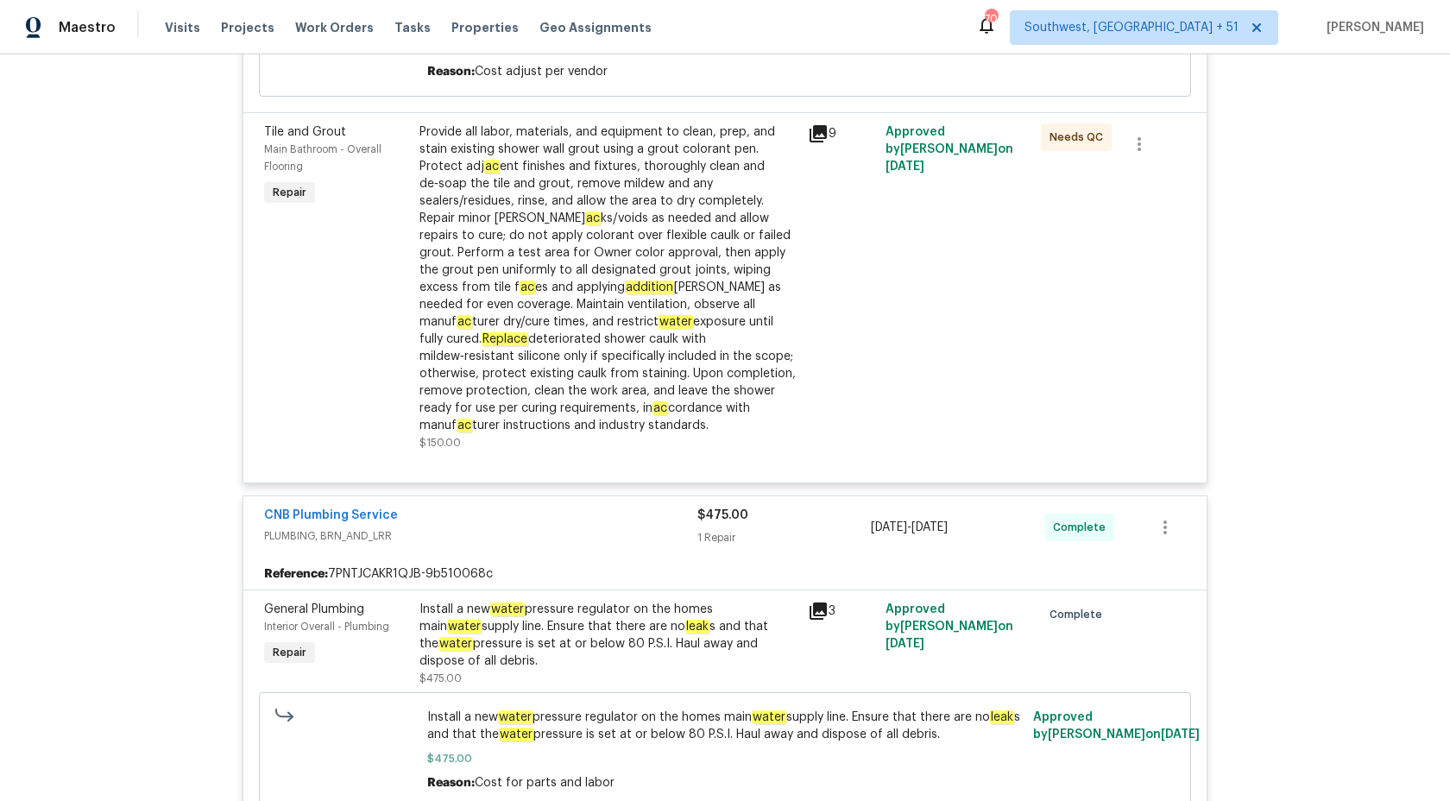
click at [667, 533] on span "PLUMBING, BRN_AND_LRR" at bounding box center [480, 535] width 433 height 17
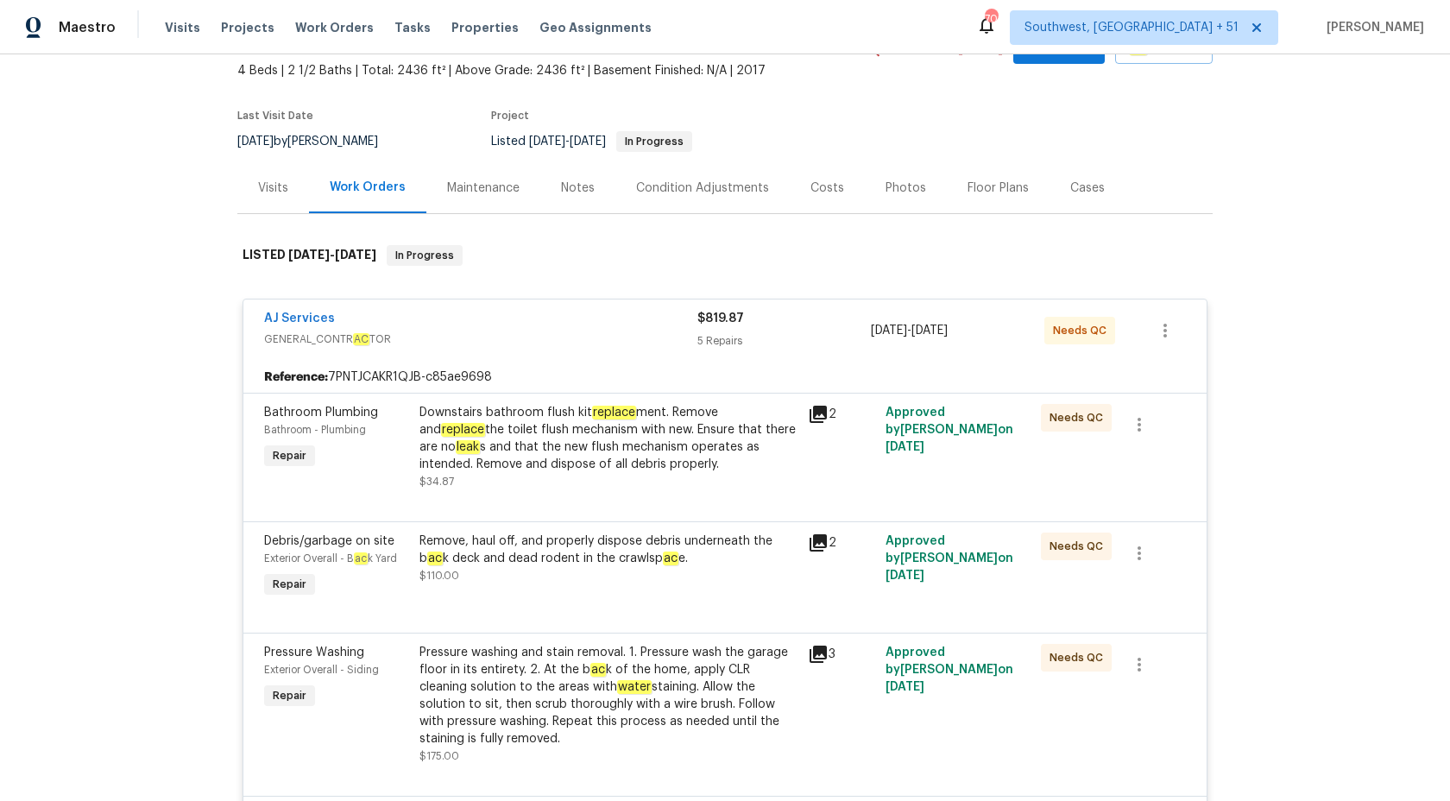
scroll to position [97, 0]
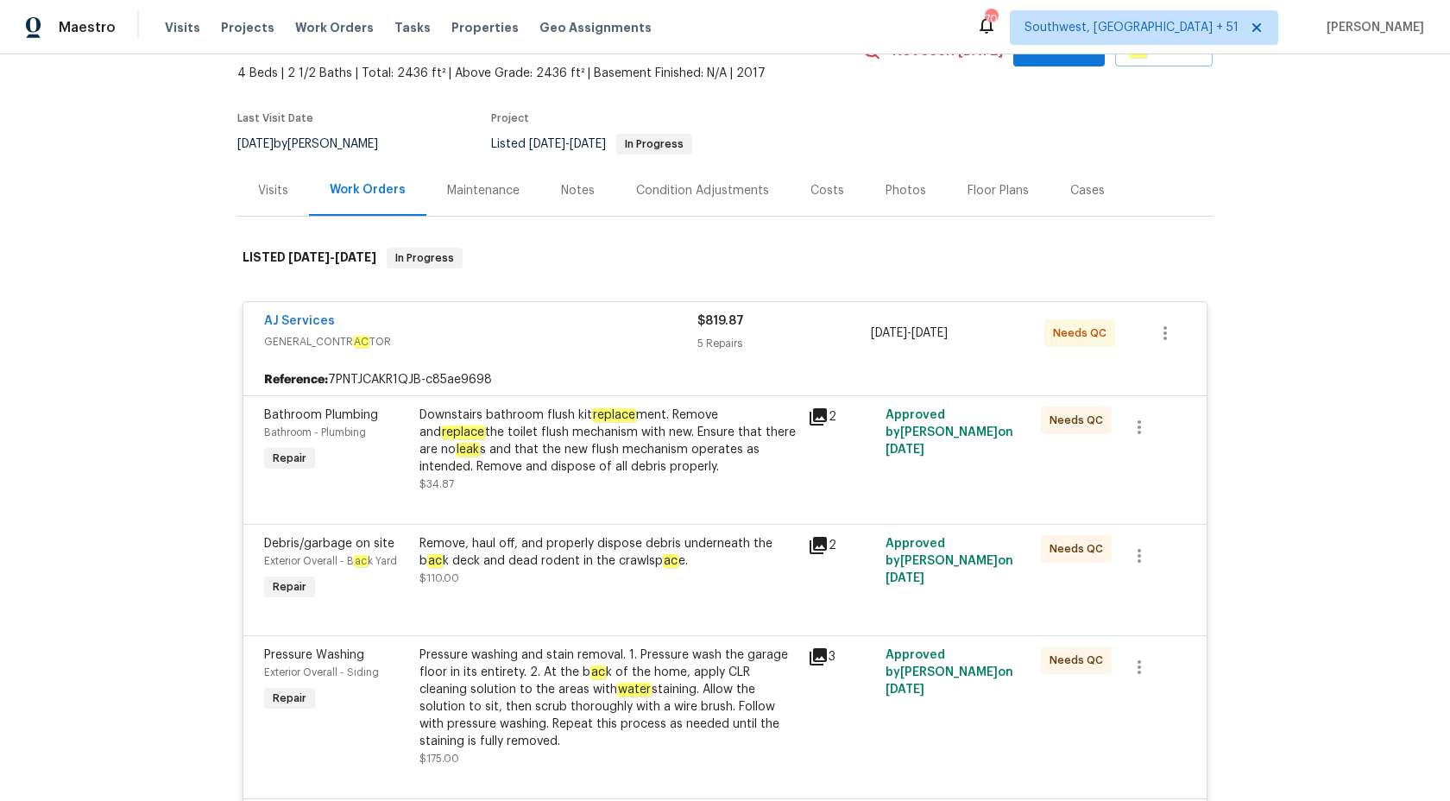
click at [586, 427] on div "Downstairs bathroom flush kit replace ment. Remove and replace the toilet flush…" at bounding box center [608, 440] width 378 height 69
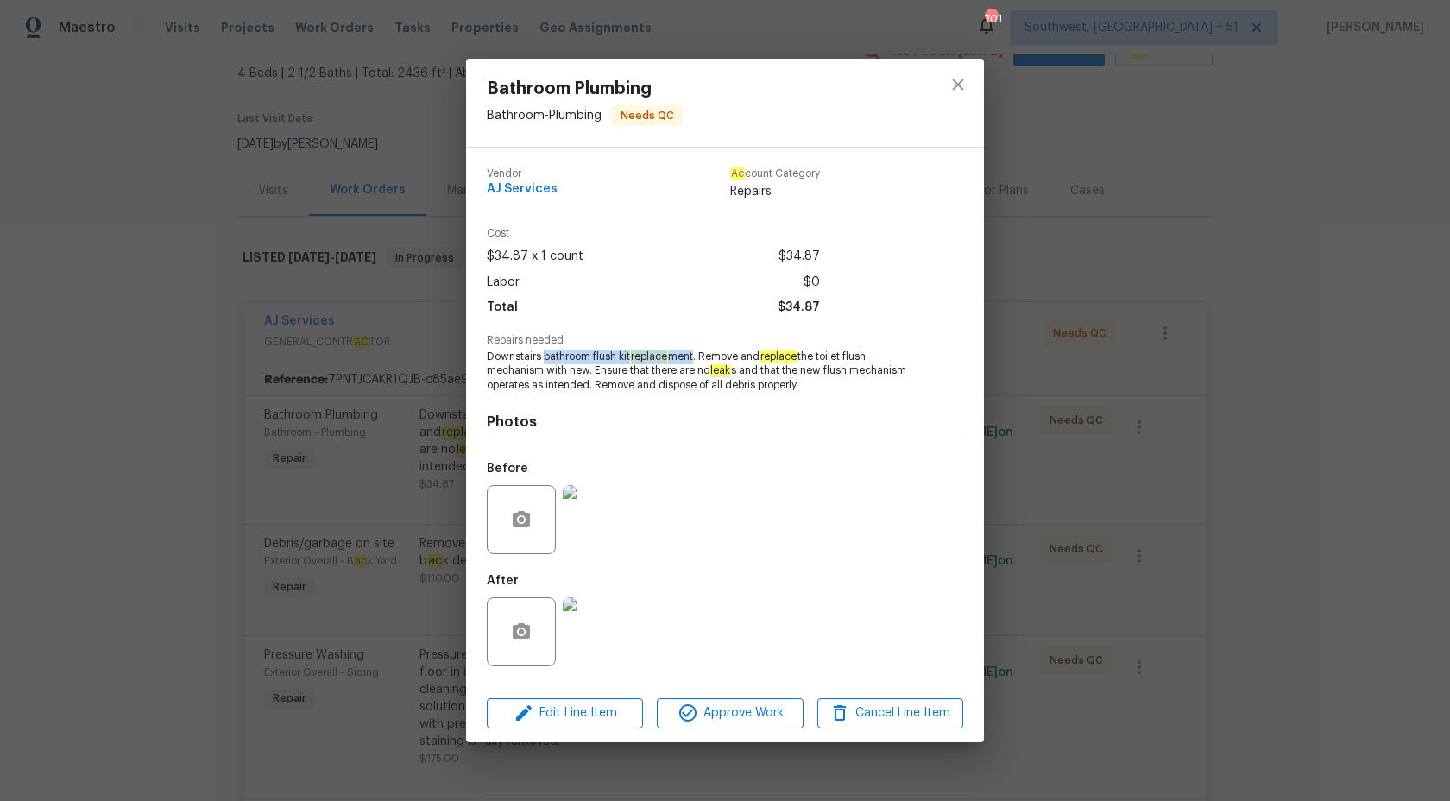
copy span "bathroom flush kit replace ment"
drag, startPoint x: 542, startPoint y: 357, endPoint x: 695, endPoint y: 349, distance: 153.0
click at [695, 349] on span "Downstairs bathroom flush kit replace ment. Remove and replace the toilet flush…" at bounding box center [701, 370] width 429 height 43
click at [1404, 371] on div "Bathroom Plumbing Bathroom - Plumbing Needs QC Vendor AJ Services Ac count Cate…" at bounding box center [725, 400] width 1450 height 801
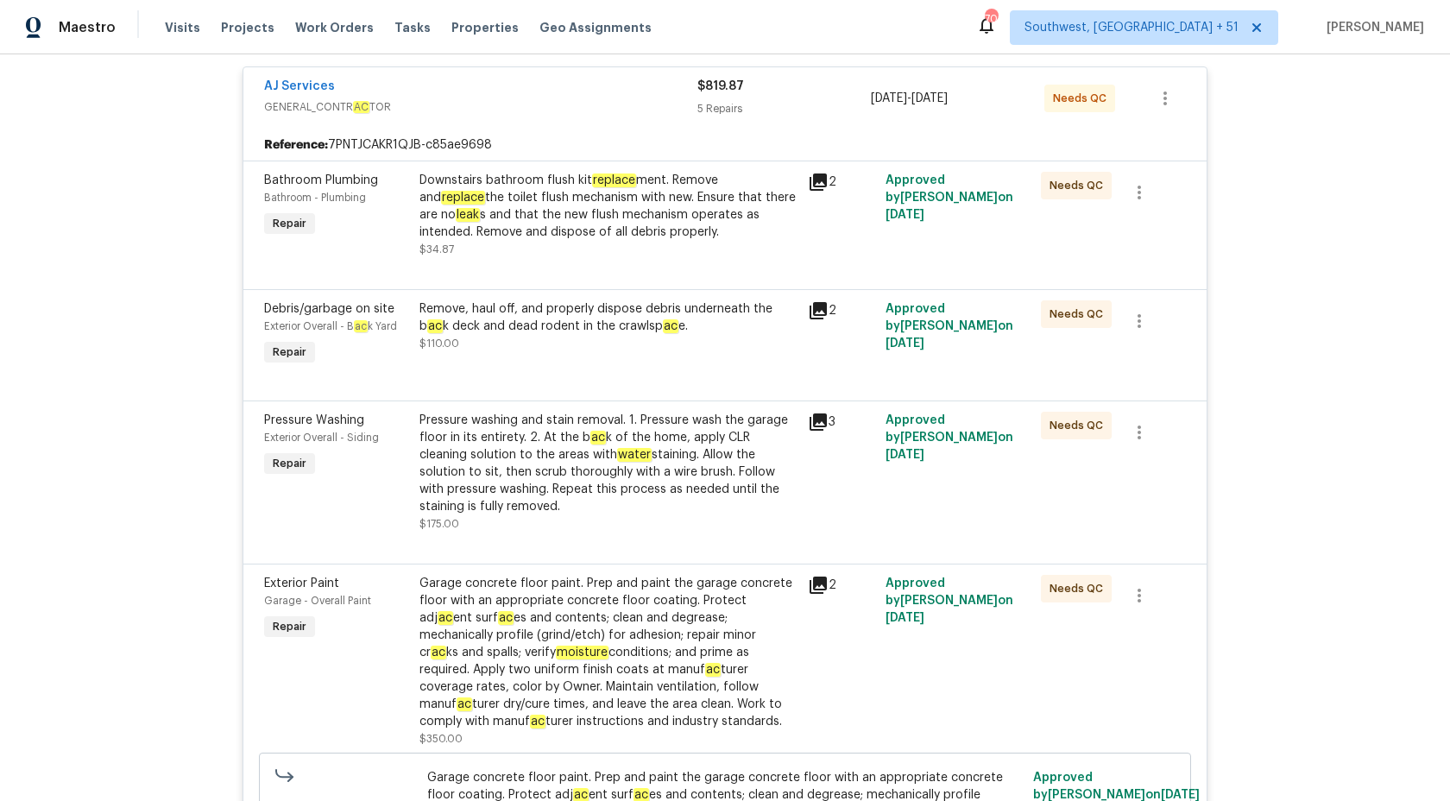
scroll to position [264, 0]
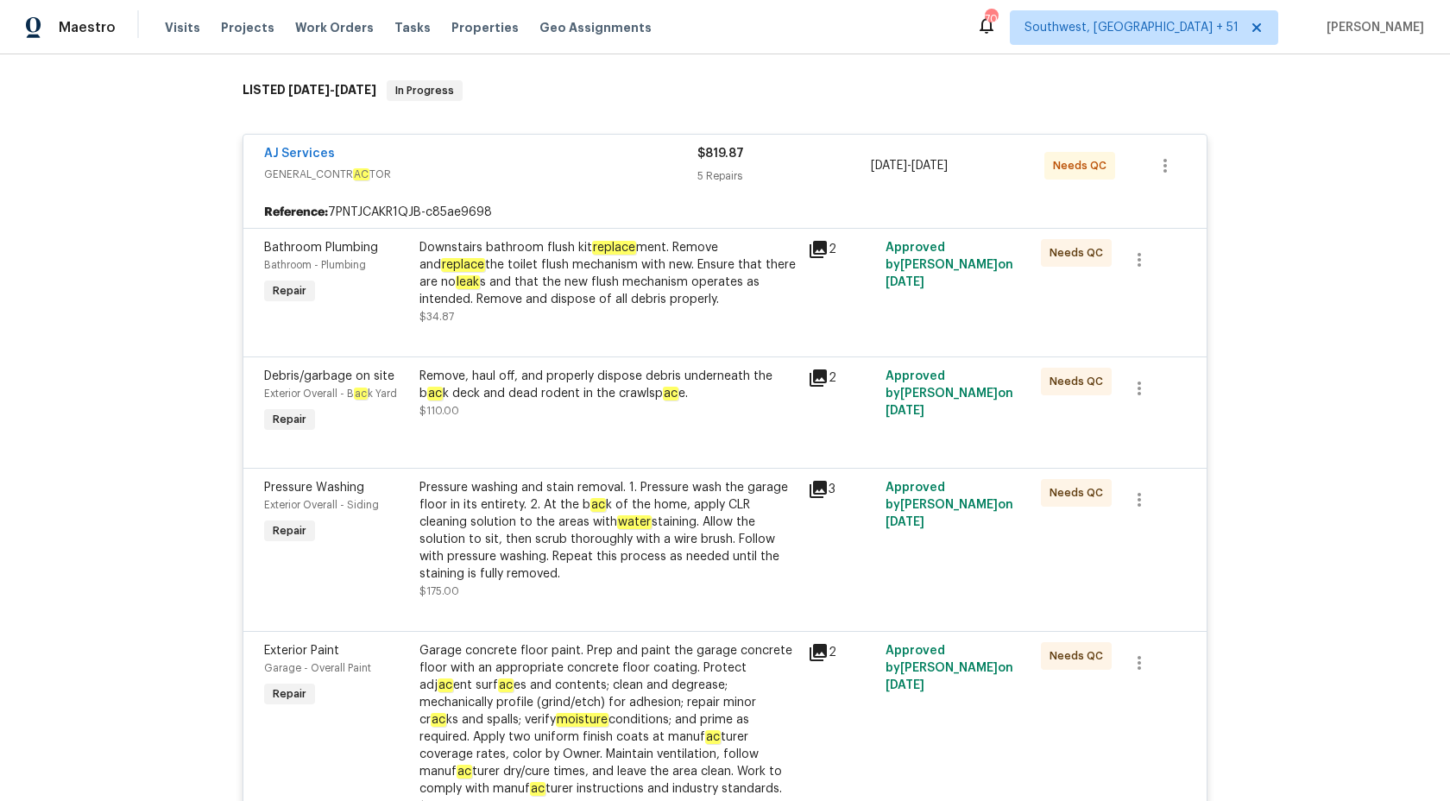
click at [746, 142] on div "AJ Services GENERAL_CONTR AC TOR $819.87 5 Repairs 9/24/2025 - 9/29/2025 Needs …" at bounding box center [724, 166] width 963 height 62
click at [741, 168] on div "5 Repairs" at bounding box center [783, 175] width 173 height 17
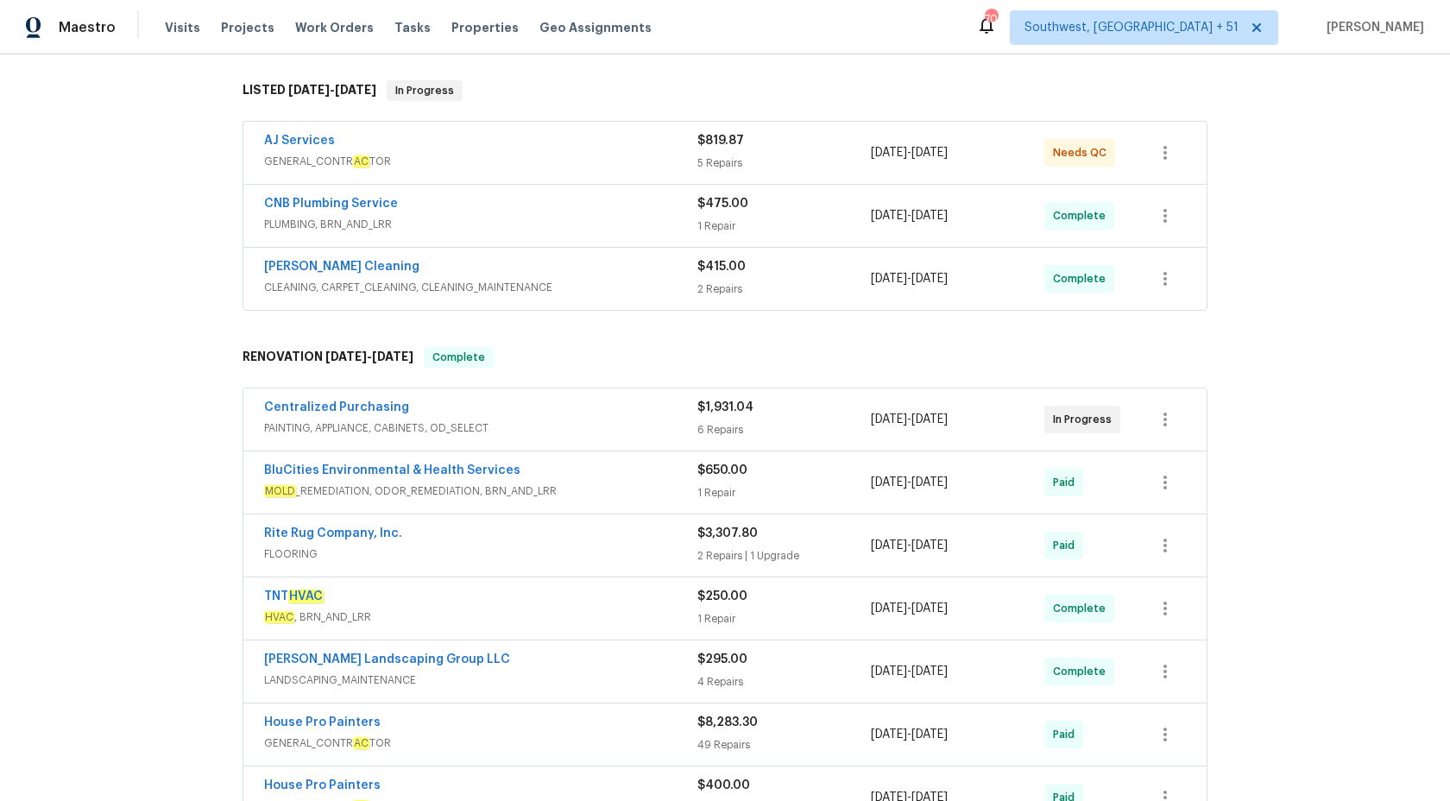
click at [638, 223] on span "PLUMBING, BRN_AND_LRR" at bounding box center [480, 224] width 433 height 17
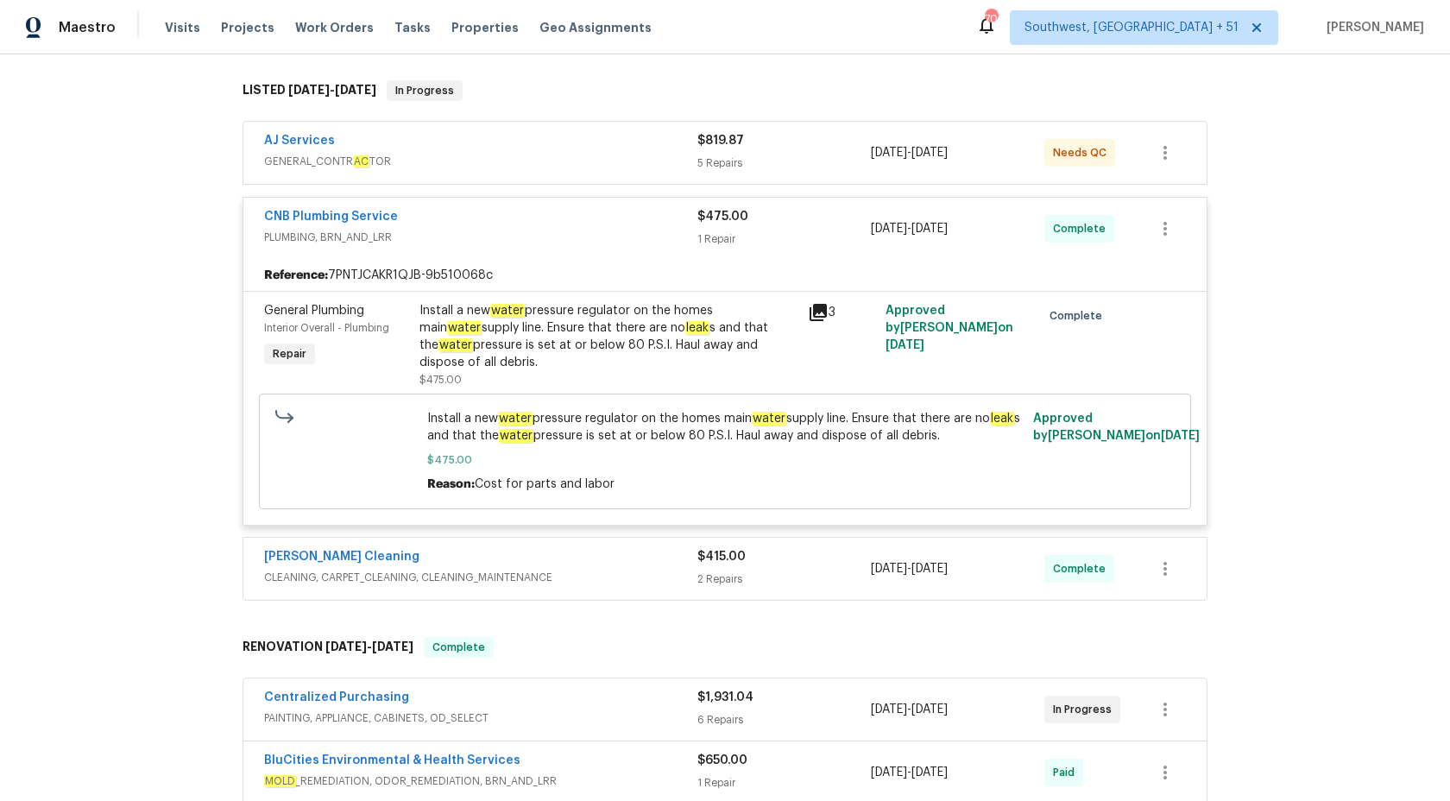
scroll to position [0, 0]
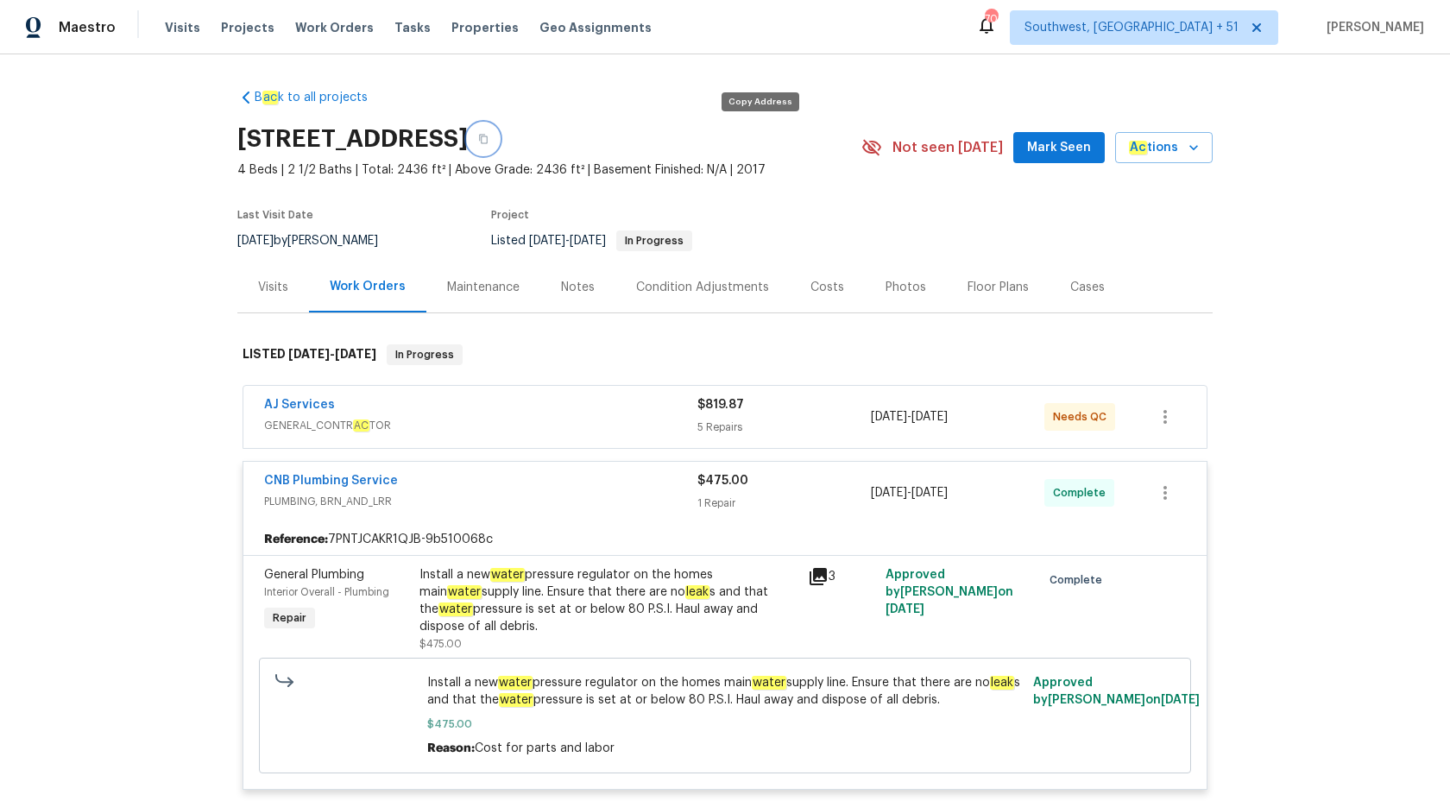
click at [499, 148] on button "button" at bounding box center [483, 138] width 31 height 31
click at [104, 34] on span "Maestro" at bounding box center [87, 27] width 57 height 17
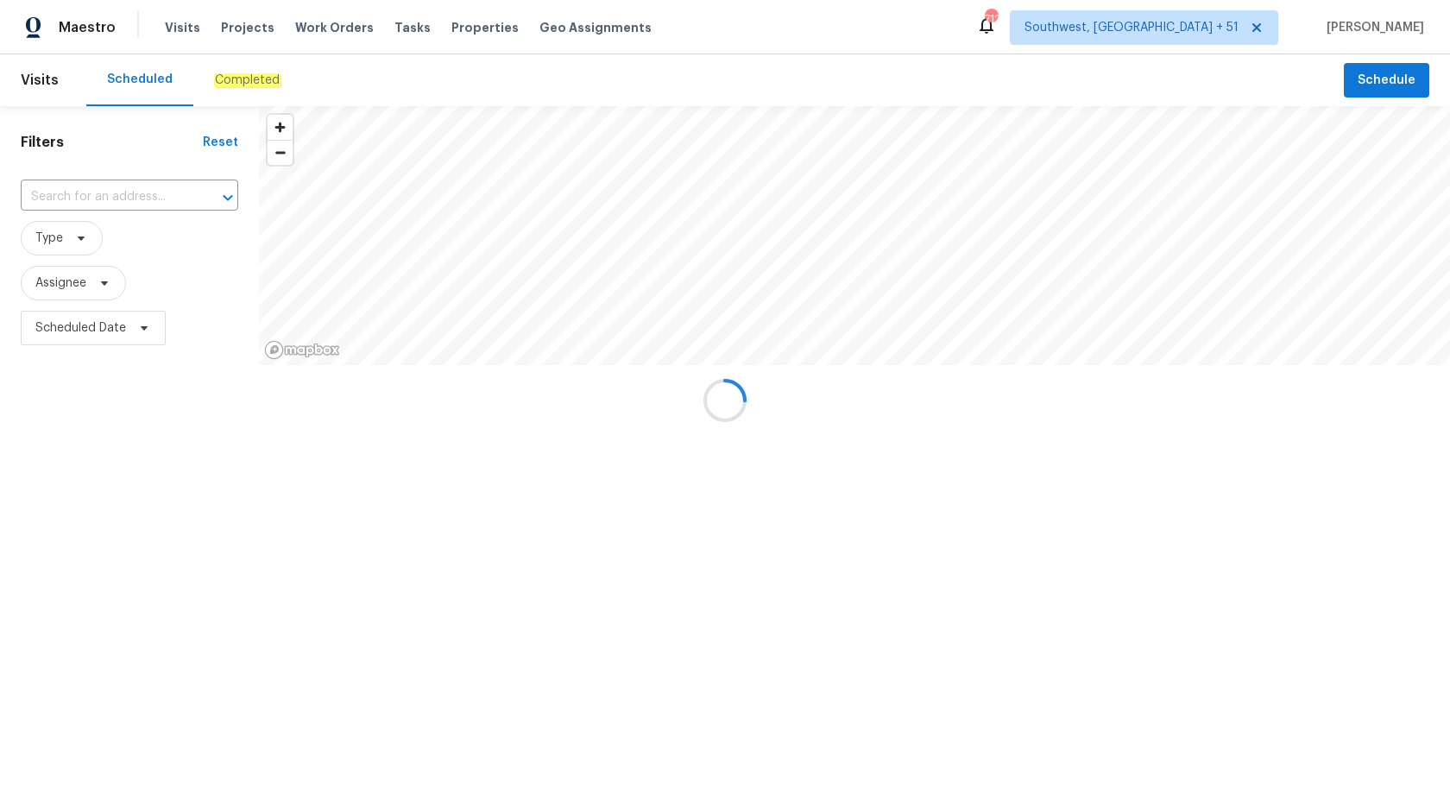
click at [238, 88] on div at bounding box center [725, 400] width 1450 height 801
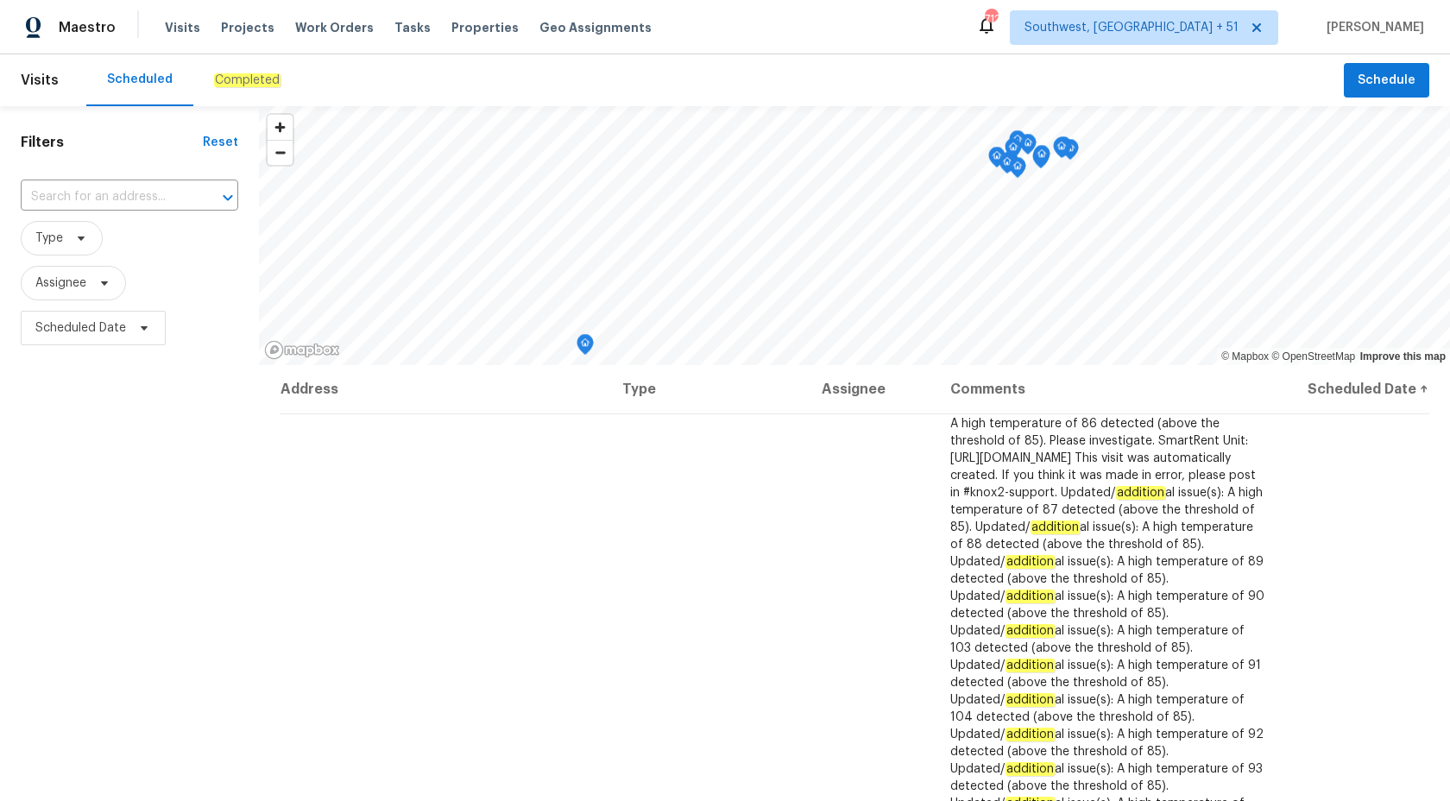
click at [238, 88] on div "Completed" at bounding box center [247, 80] width 66 height 17
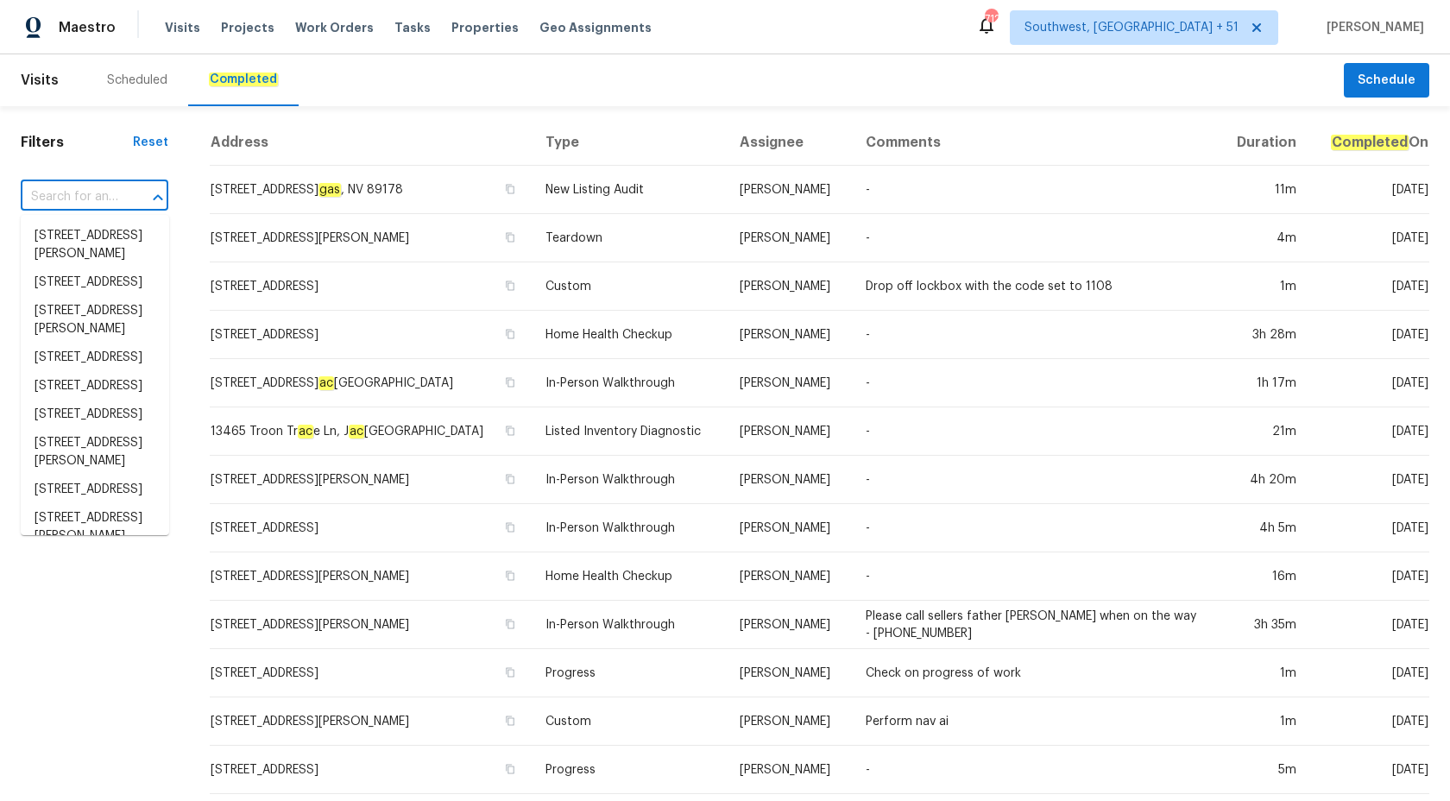
click at [70, 207] on input "text" at bounding box center [70, 197] width 99 height 27
paste input "[STREET_ADDRESS][PERSON_NAME]"
type input "[STREET_ADDRESS][PERSON_NAME]"
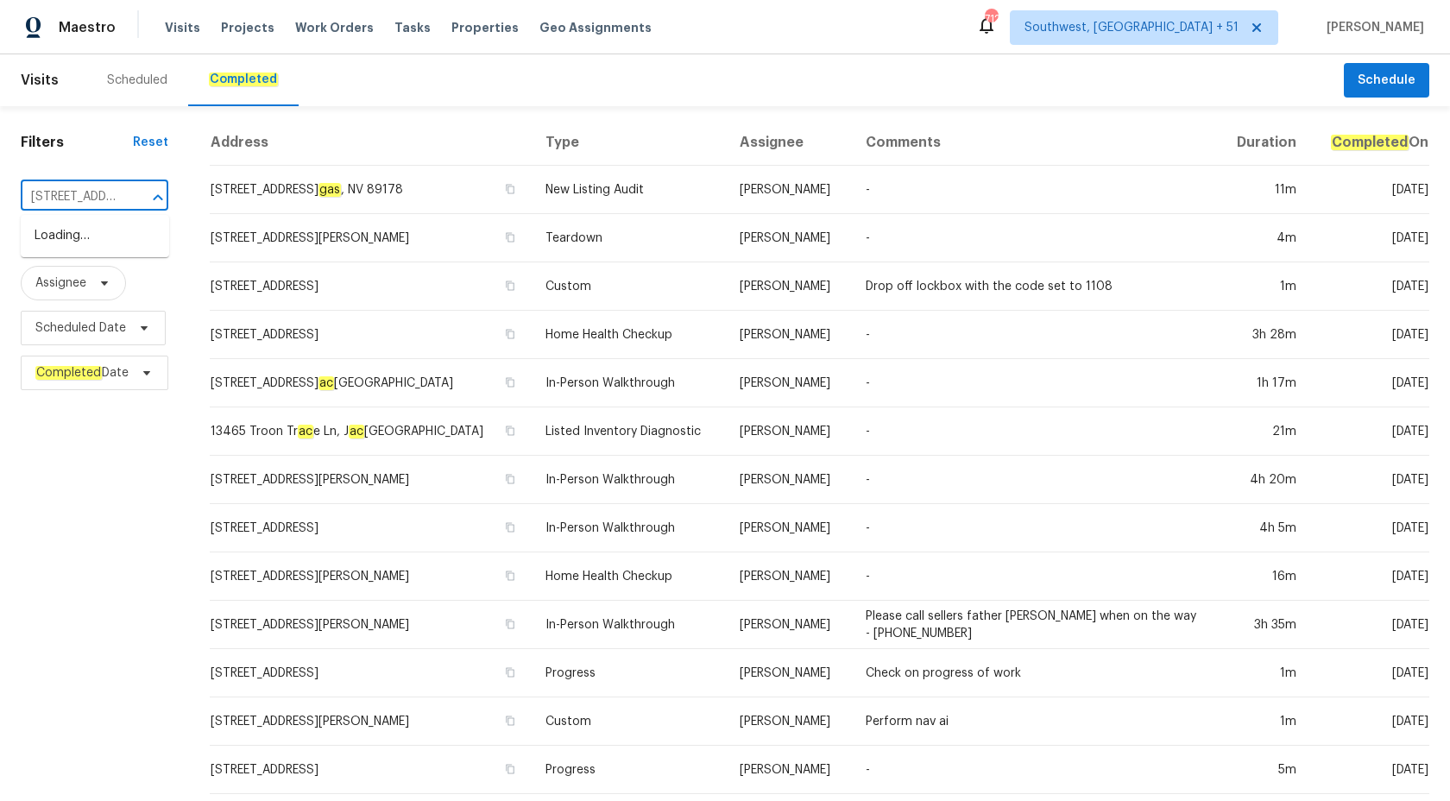
scroll to position [0, 167]
click at [72, 259] on li "[STREET_ADDRESS][PERSON_NAME]" at bounding box center [95, 245] width 148 height 47
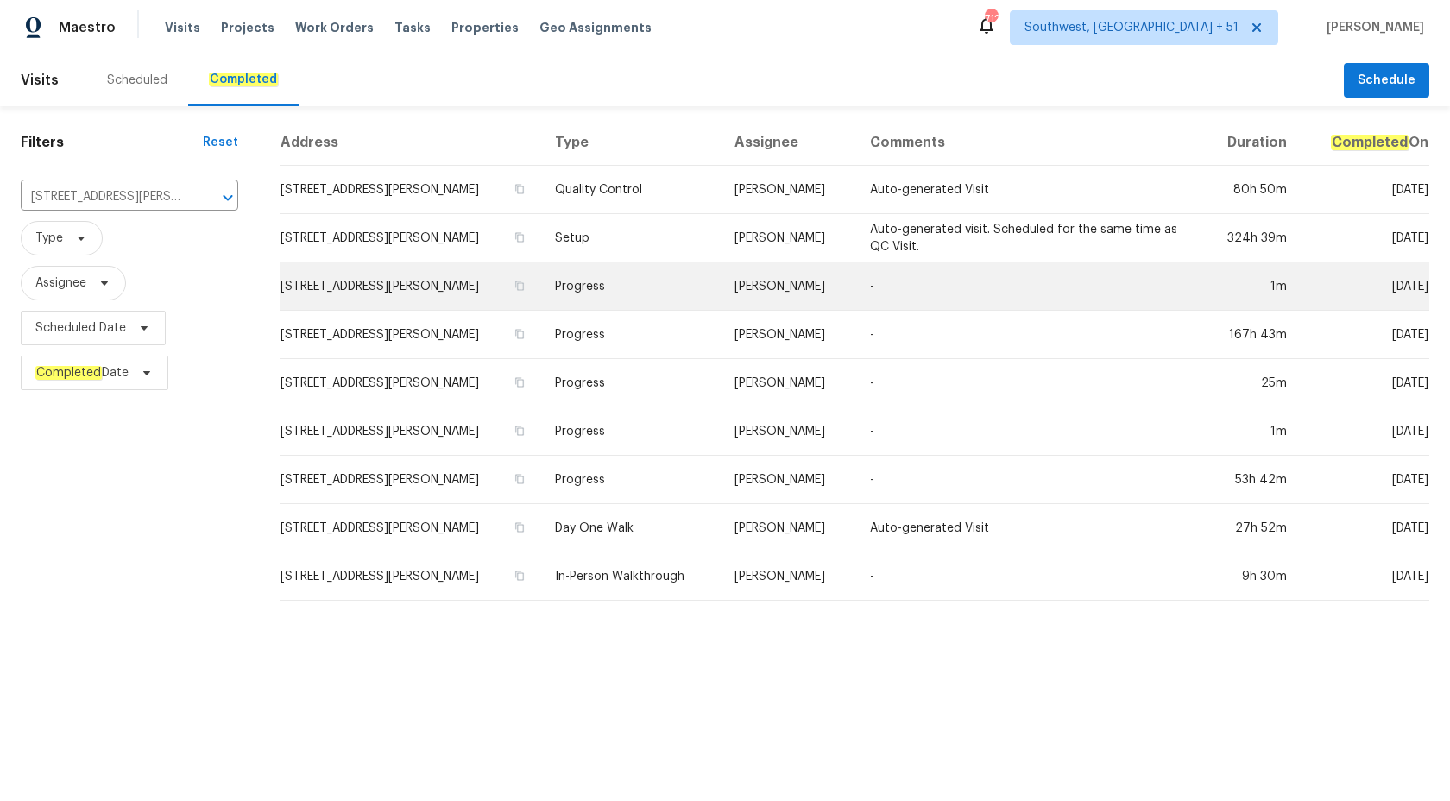
click at [676, 308] on td "Progress" at bounding box center [630, 286] width 179 height 48
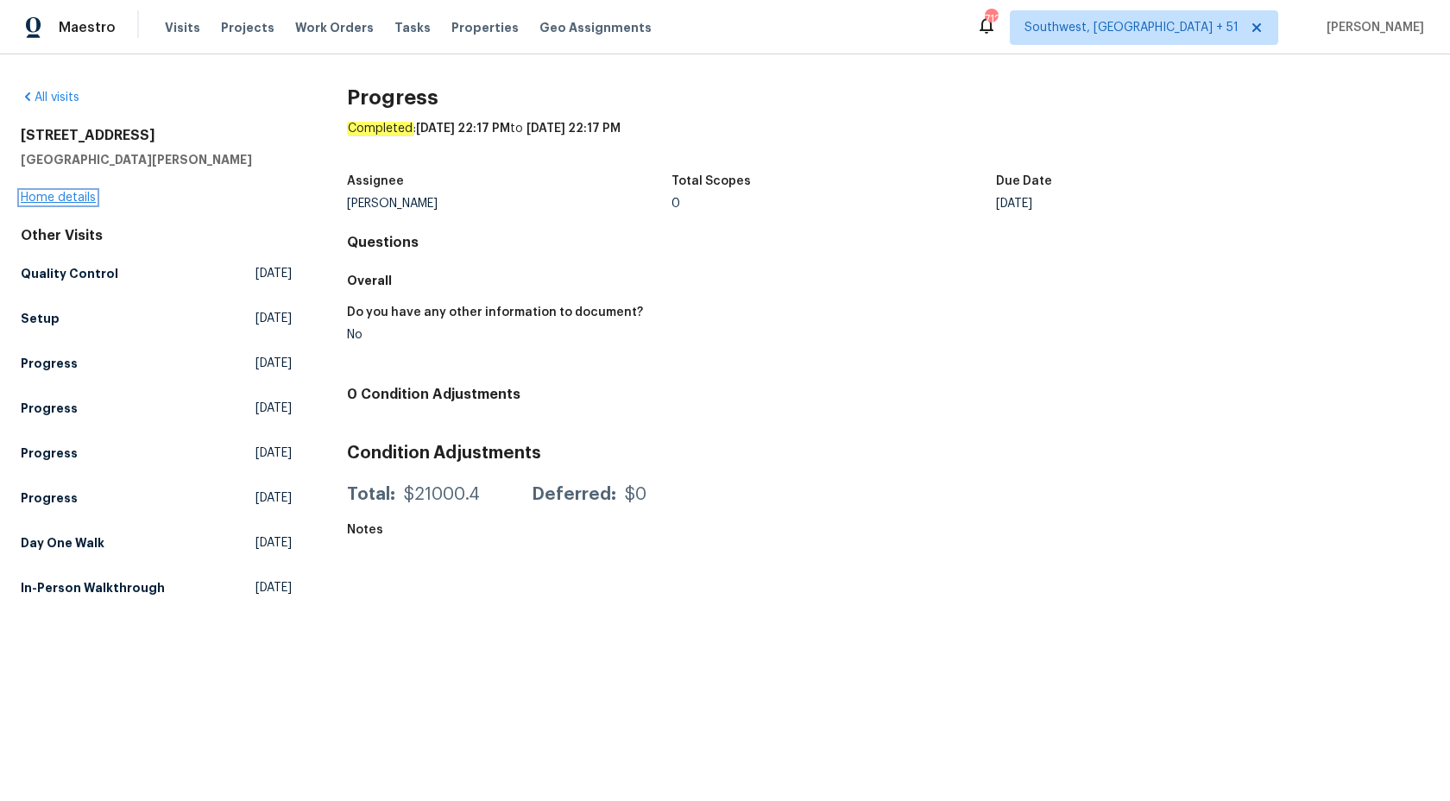
click at [71, 198] on link "Home details" at bounding box center [58, 198] width 75 height 12
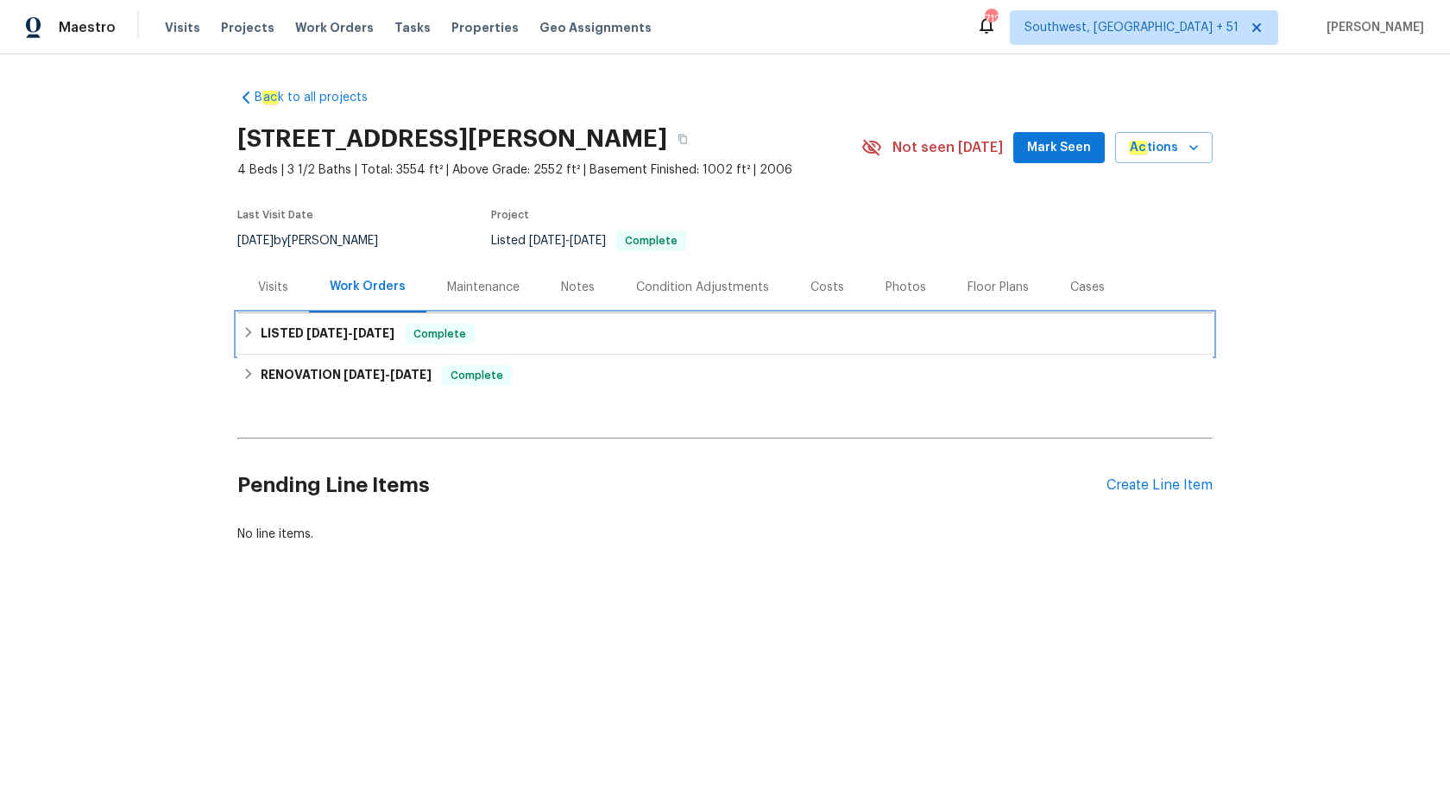
click at [417, 346] on div "LISTED [DATE] - [DATE] Complete" at bounding box center [724, 333] width 975 height 41
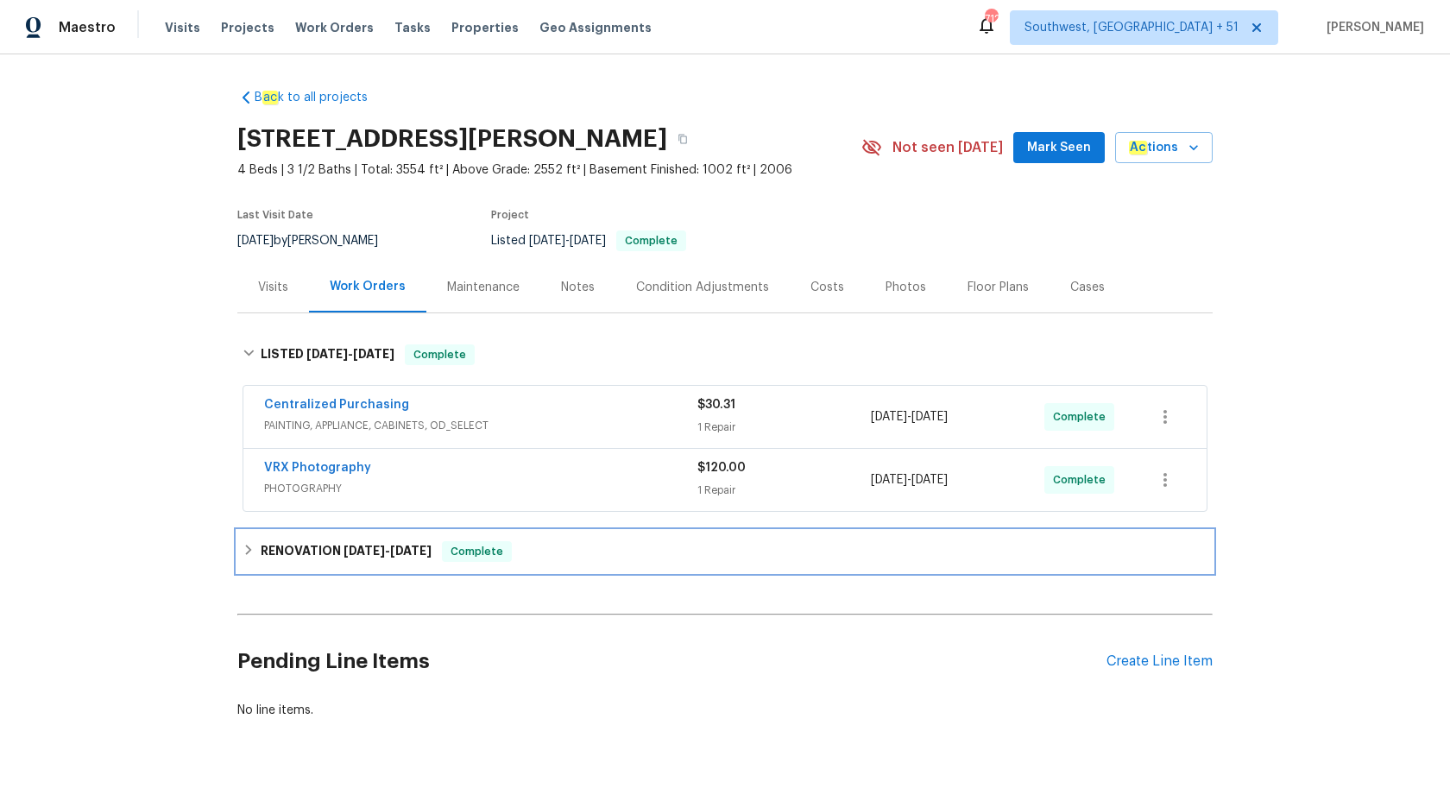
click at [500, 541] on div "Complete" at bounding box center [477, 551] width 70 height 21
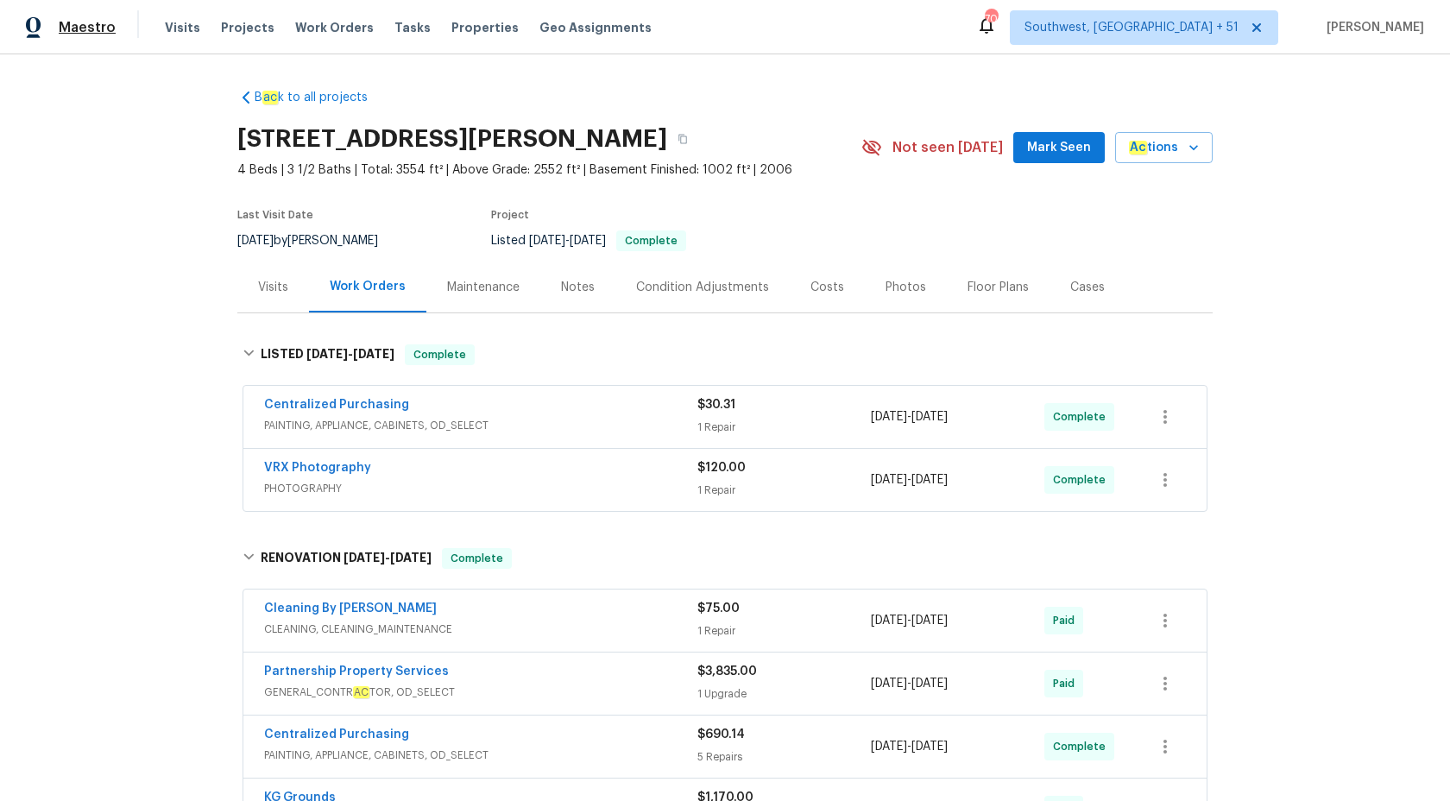
click at [79, 22] on span "Maestro" at bounding box center [87, 27] width 57 height 17
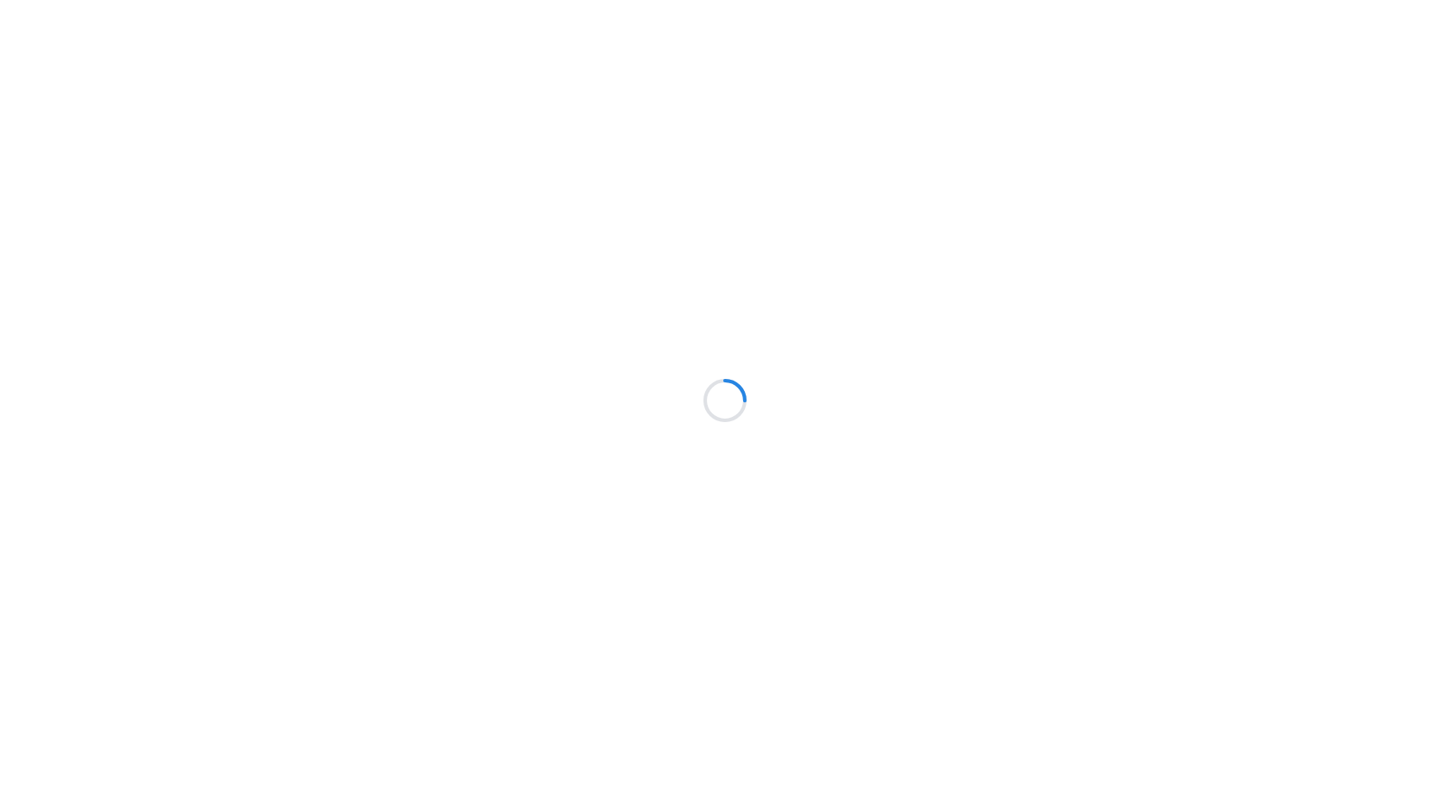
click at [250, 81] on div at bounding box center [725, 400] width 1450 height 801
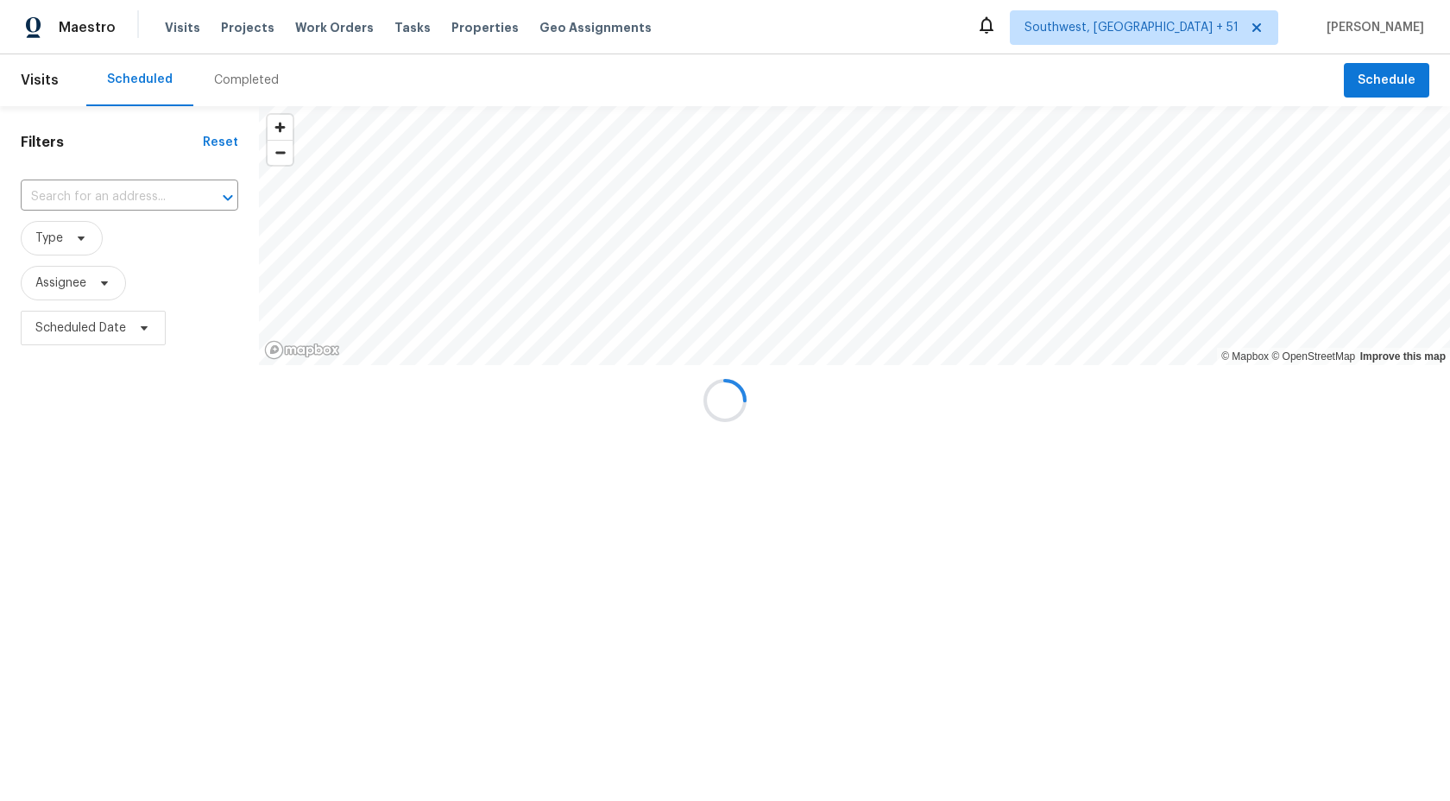
click at [250, 72] on div at bounding box center [725, 400] width 1450 height 801
click at [250, 84] on div at bounding box center [725, 400] width 1450 height 801
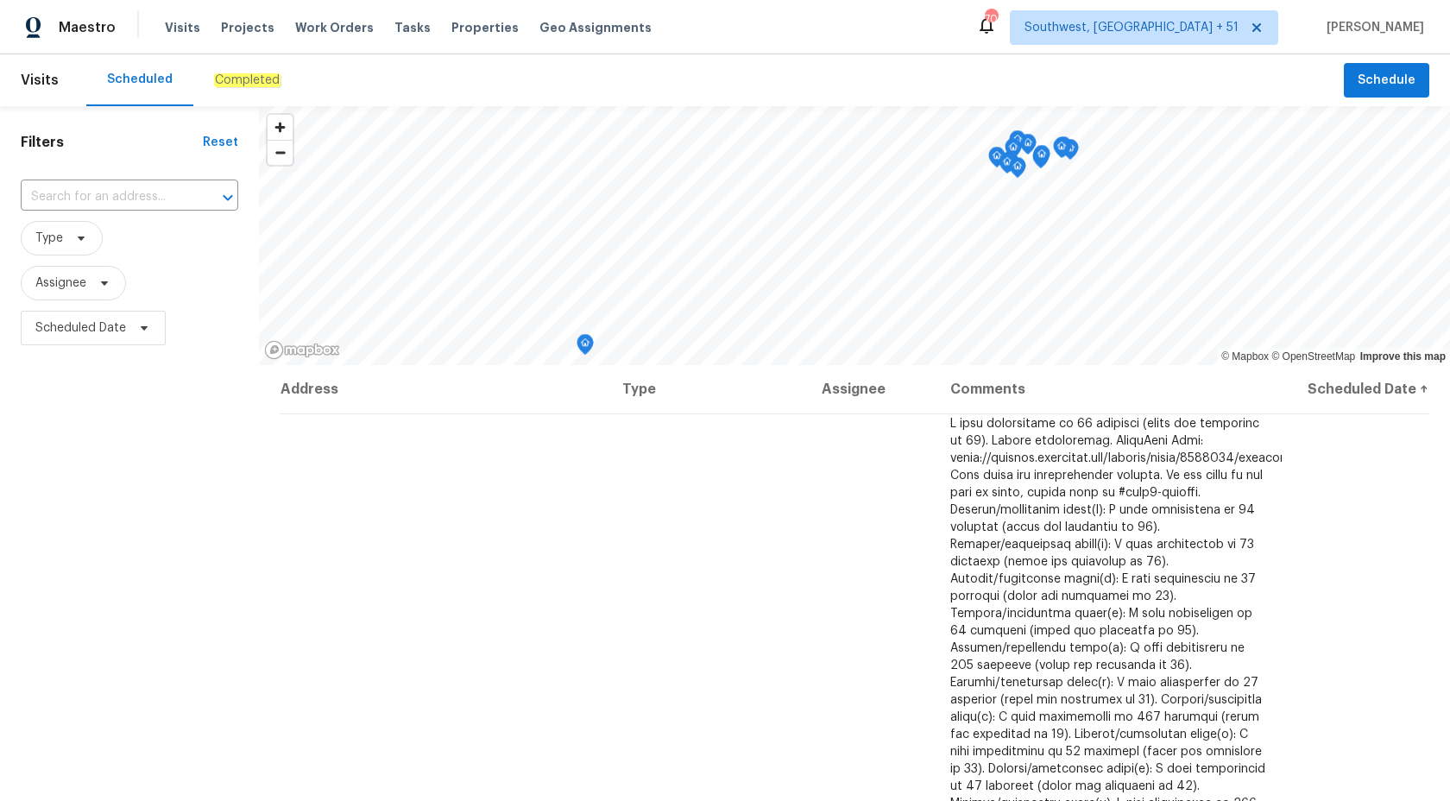
click at [250, 84] on em "Completed" at bounding box center [247, 80] width 66 height 14
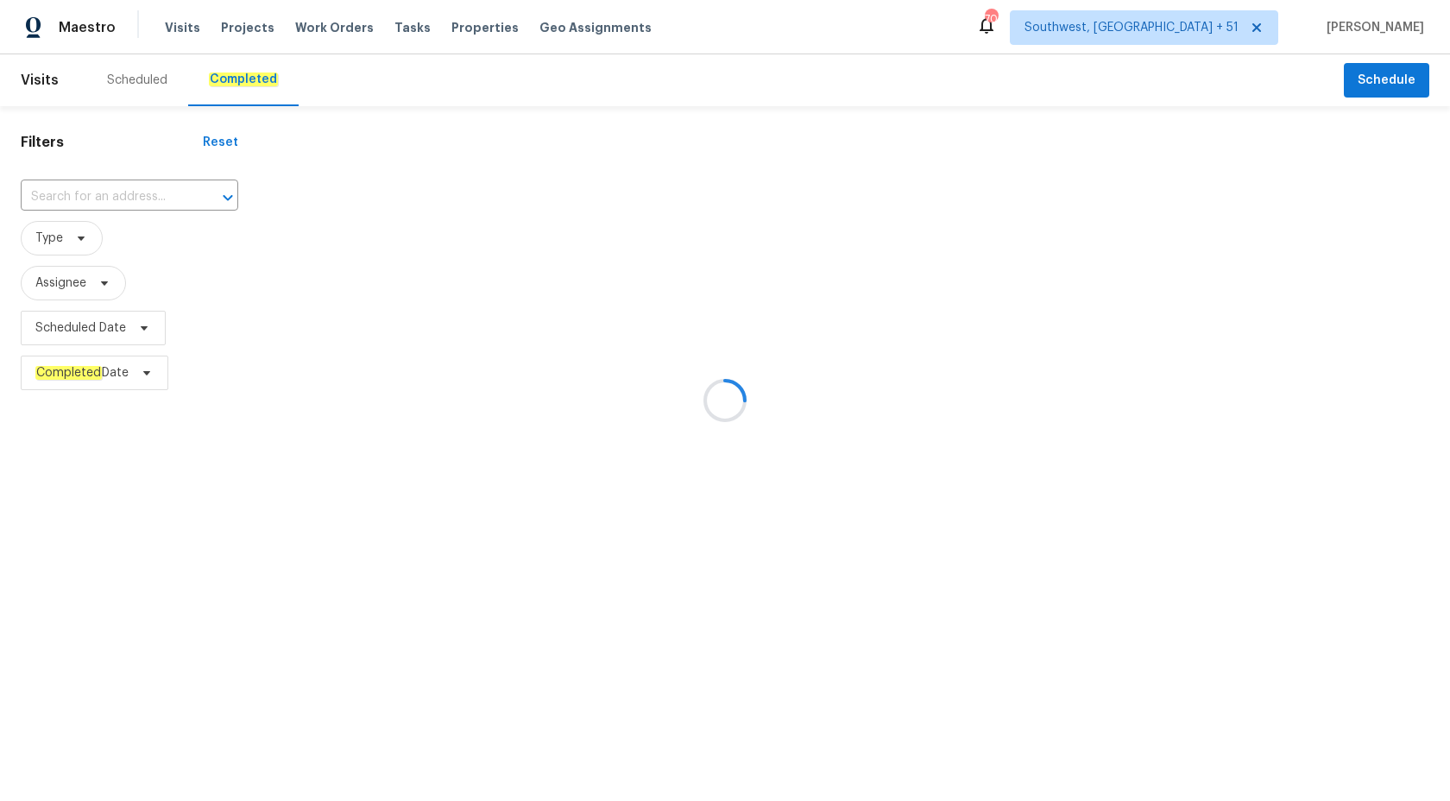
click at [60, 198] on div at bounding box center [725, 400] width 1450 height 801
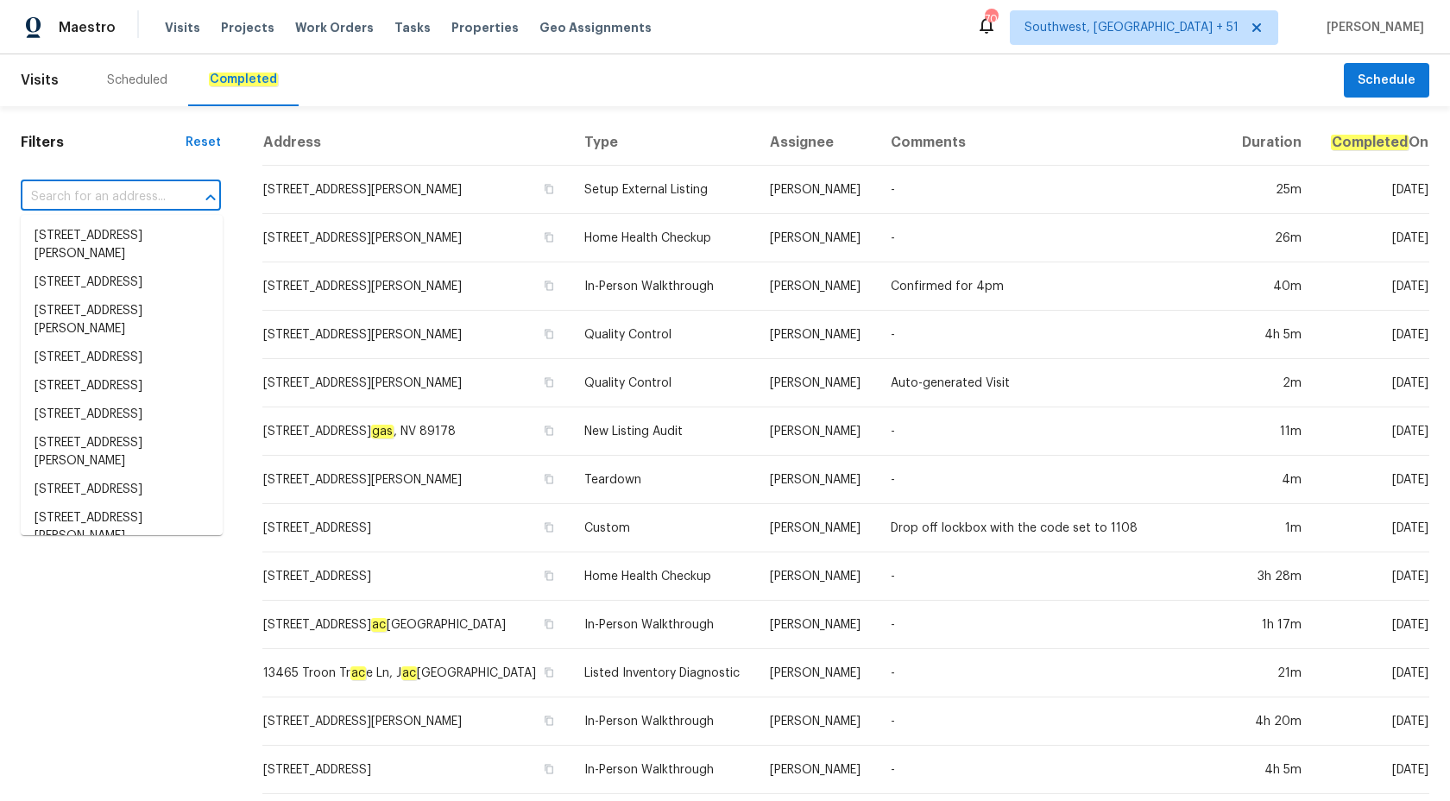
click at [61, 198] on input "text" at bounding box center [97, 197] width 152 height 27
paste input "[STREET_ADDRESS]"
type input "[STREET_ADDRESS]"
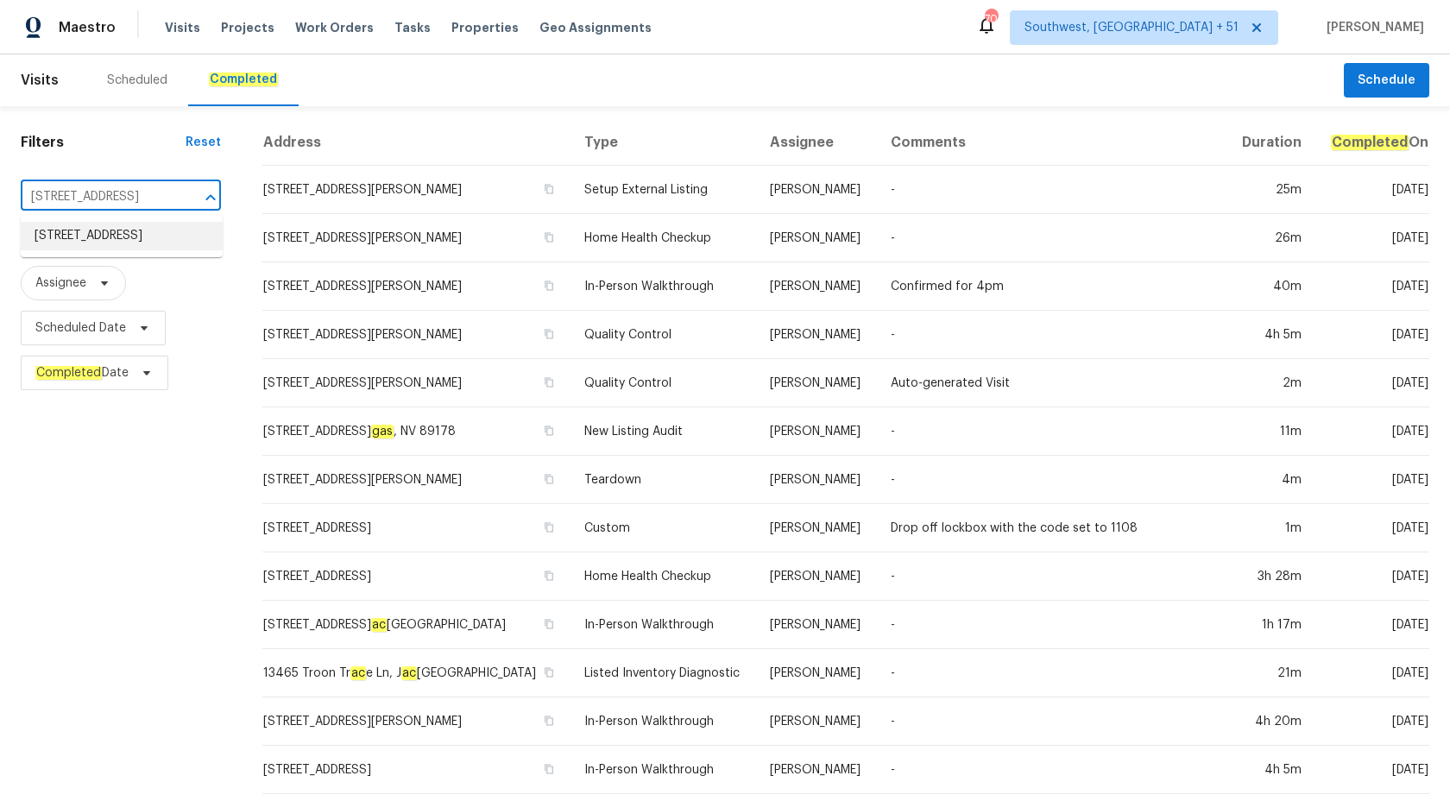
click at [72, 234] on li "[STREET_ADDRESS]" at bounding box center [122, 236] width 202 height 28
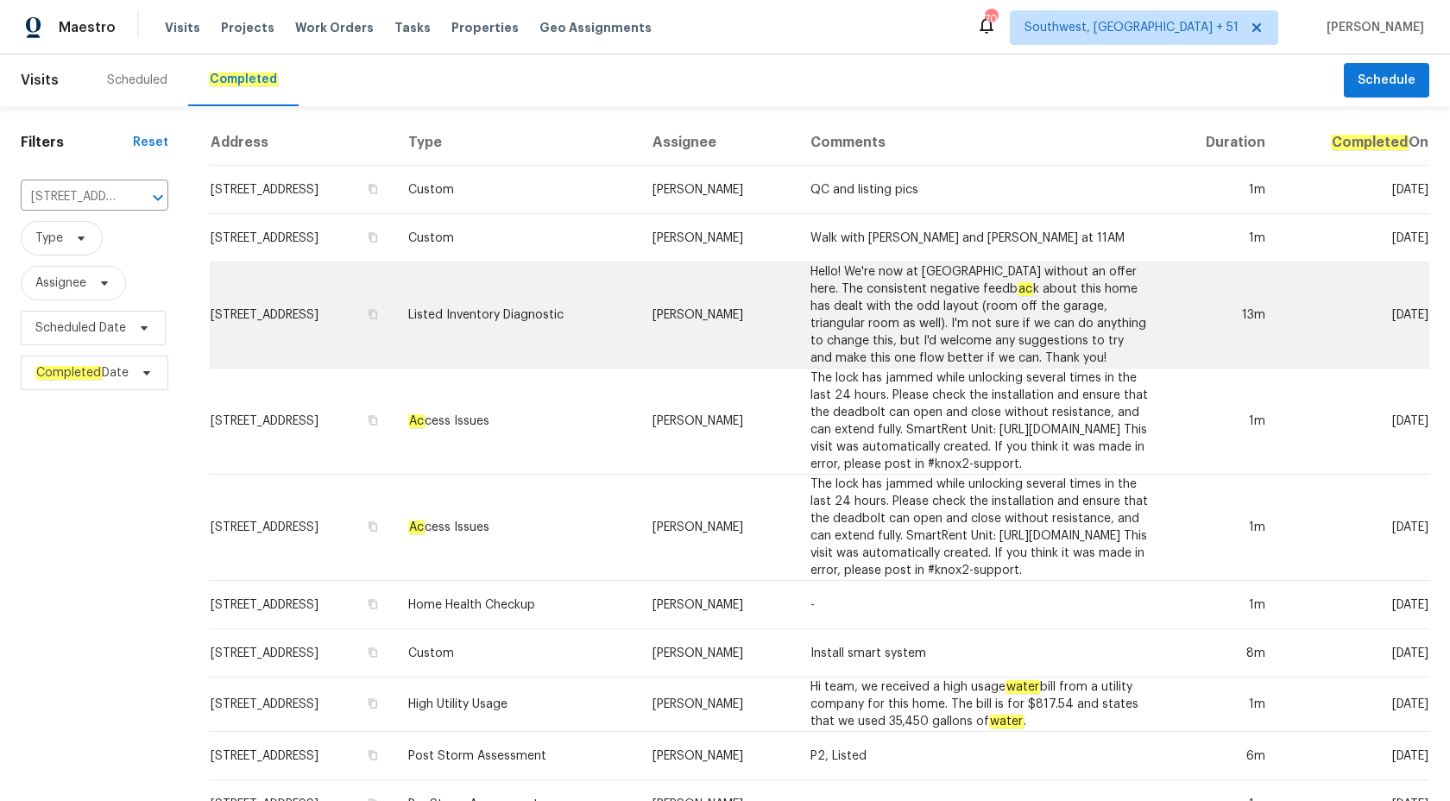
click at [707, 266] on td "Naomi Ferreira" at bounding box center [717, 315] width 158 height 106
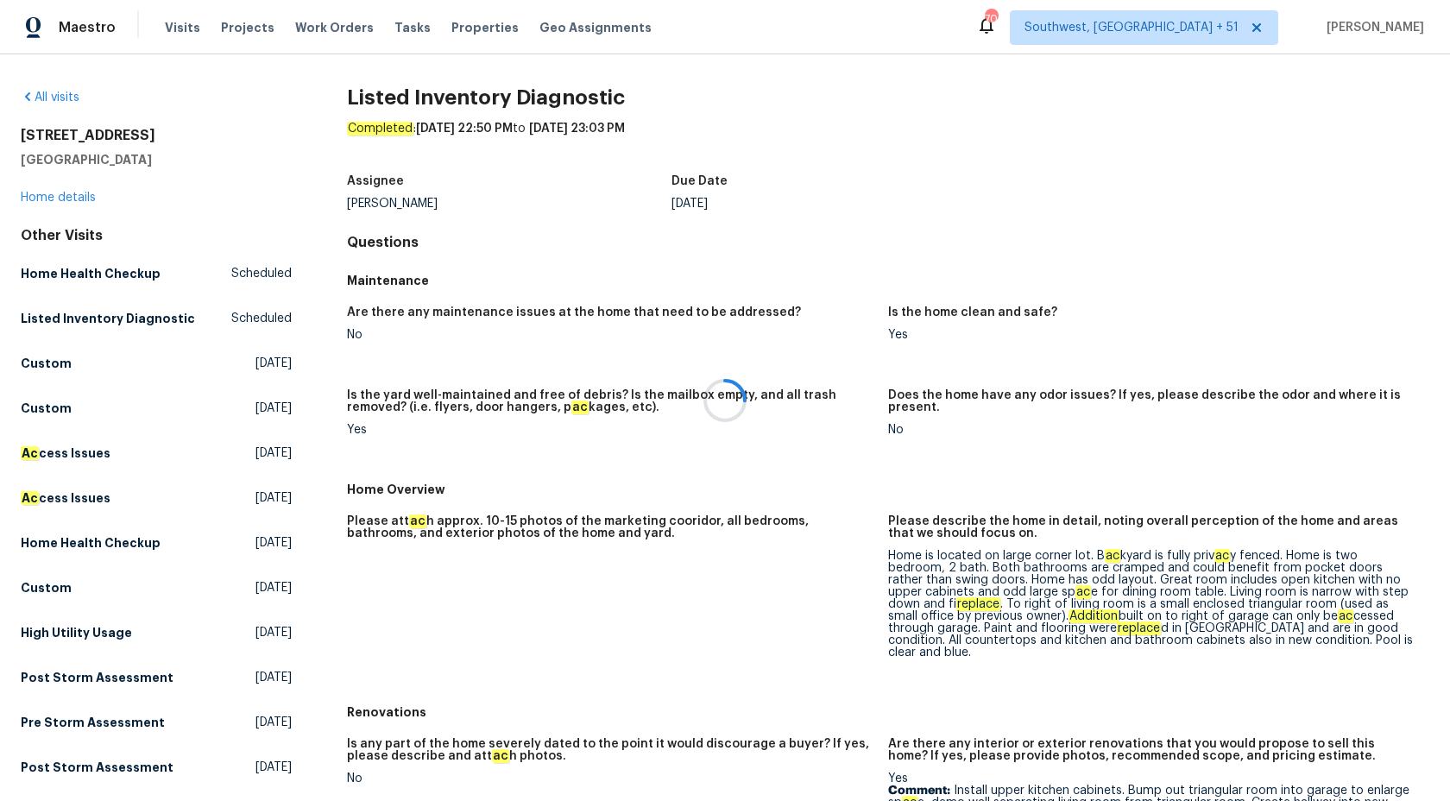
click at [47, 203] on div at bounding box center [725, 400] width 1450 height 801
click at [41, 198] on div at bounding box center [725, 400] width 1450 height 801
click at [40, 206] on div "All visits 1427 E Gate Dr Venice, FL 34285 Home details Other Visits Home Healt…" at bounding box center [156, 682] width 271 height 1187
click at [40, 204] on div "1427 E Gate Dr Venice, FL 34285 Home details" at bounding box center [156, 166] width 271 height 79
click at [40, 199] on link "Home details" at bounding box center [58, 198] width 75 height 12
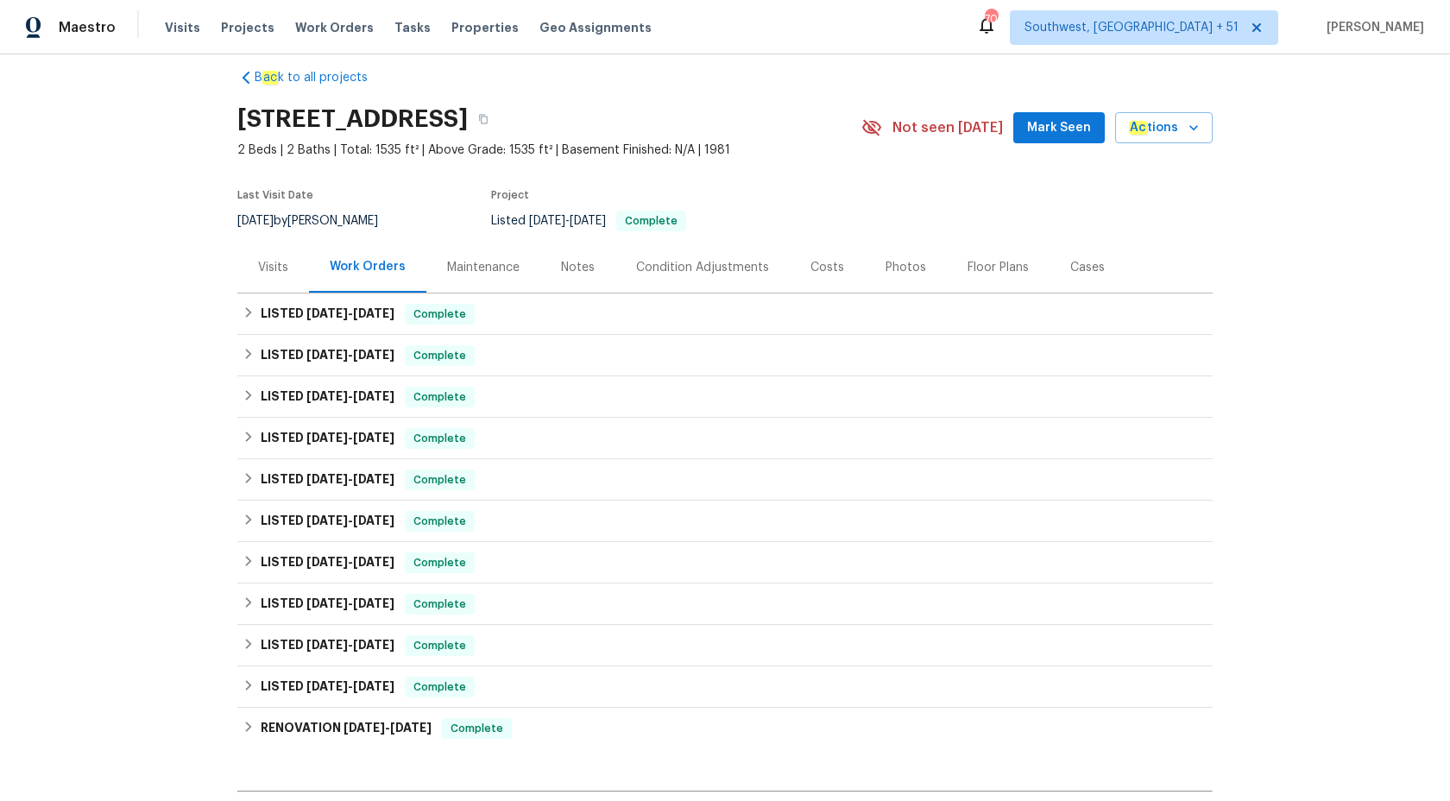
scroll to position [21, 0]
click at [437, 319] on span "Complete" at bounding box center [439, 313] width 66 height 17
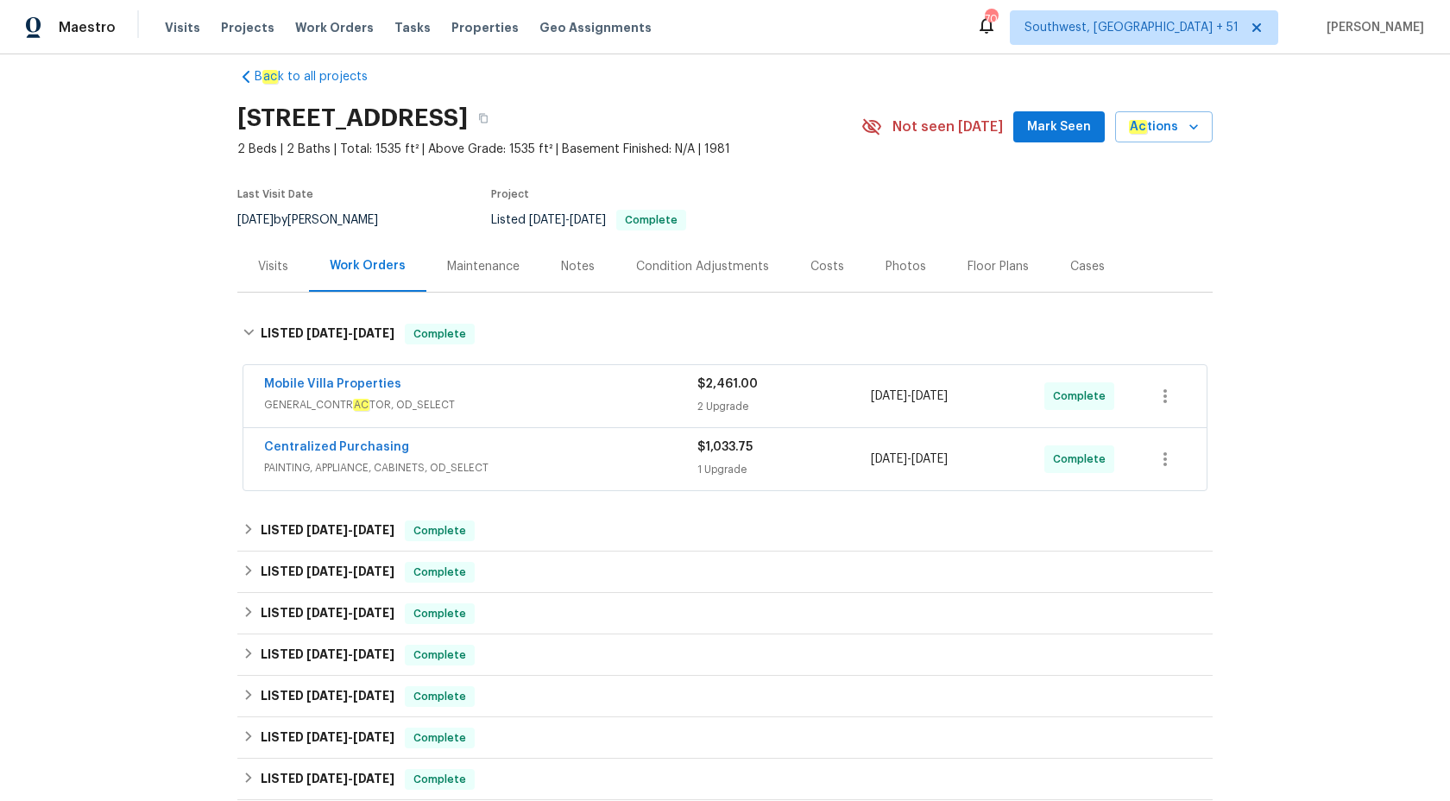
click at [677, 393] on div "Mobile Villa Properties" at bounding box center [480, 385] width 433 height 21
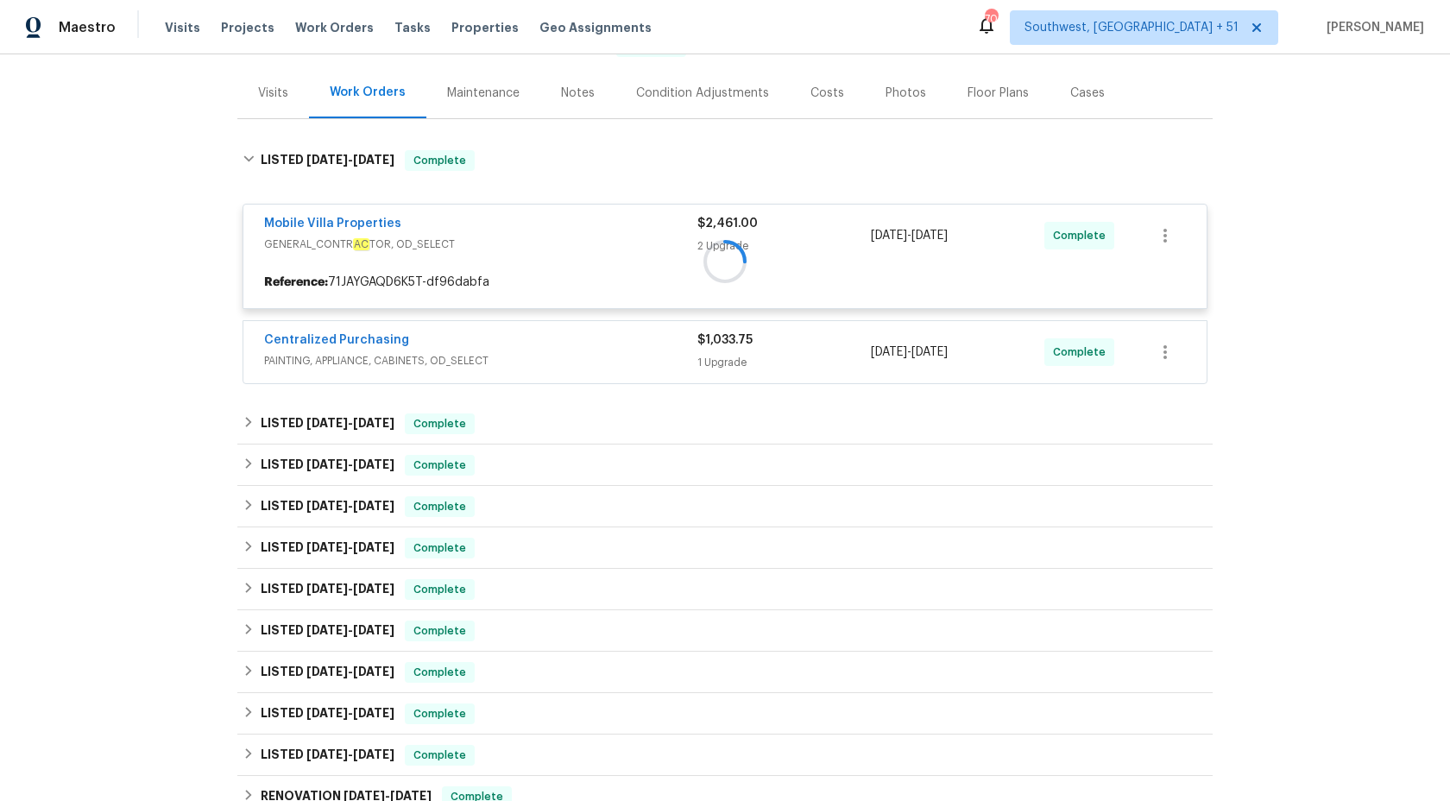
scroll to position [197, 0]
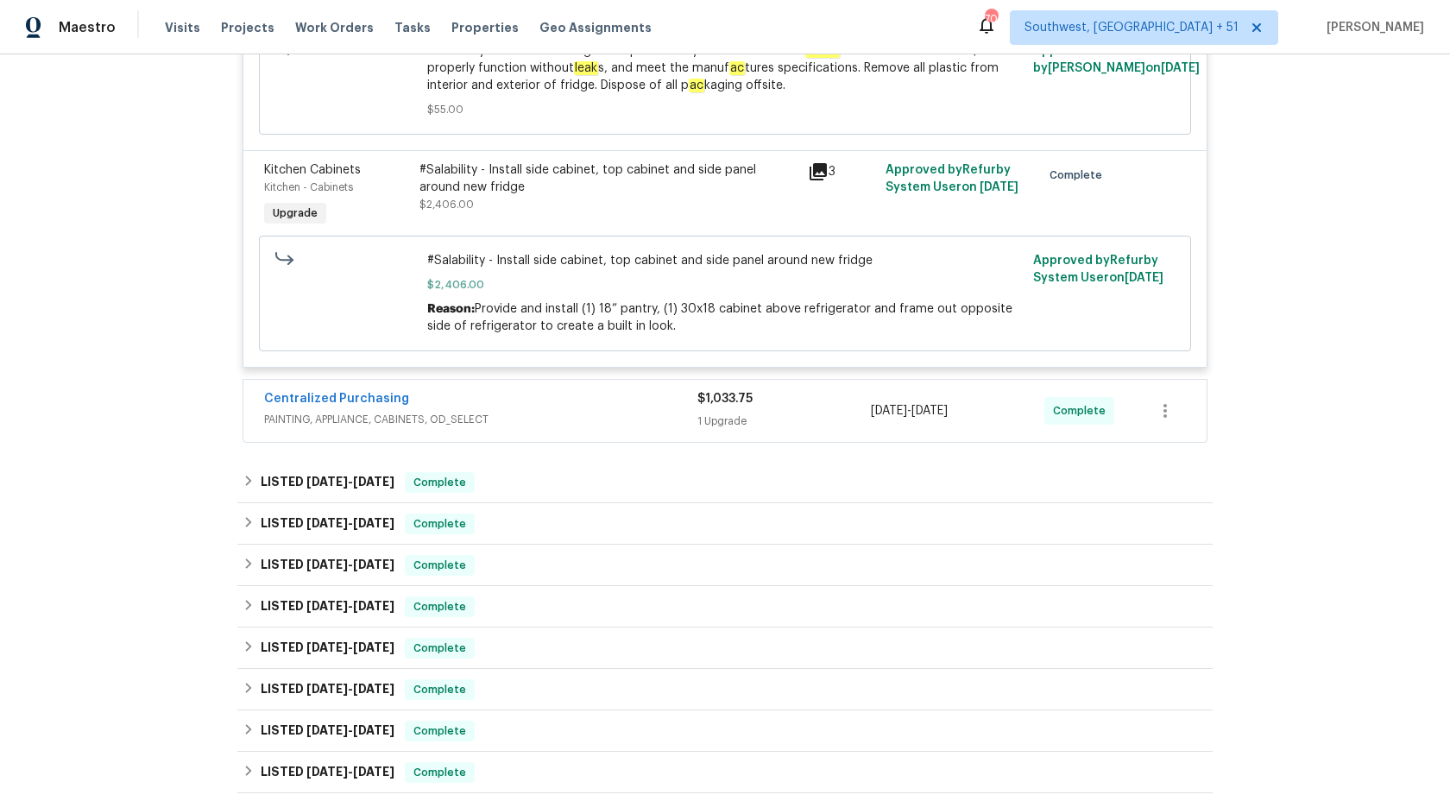
click at [654, 421] on span "PAINTING, APPLIANCE, CABINETS, OD_SELECT" at bounding box center [480, 419] width 433 height 17
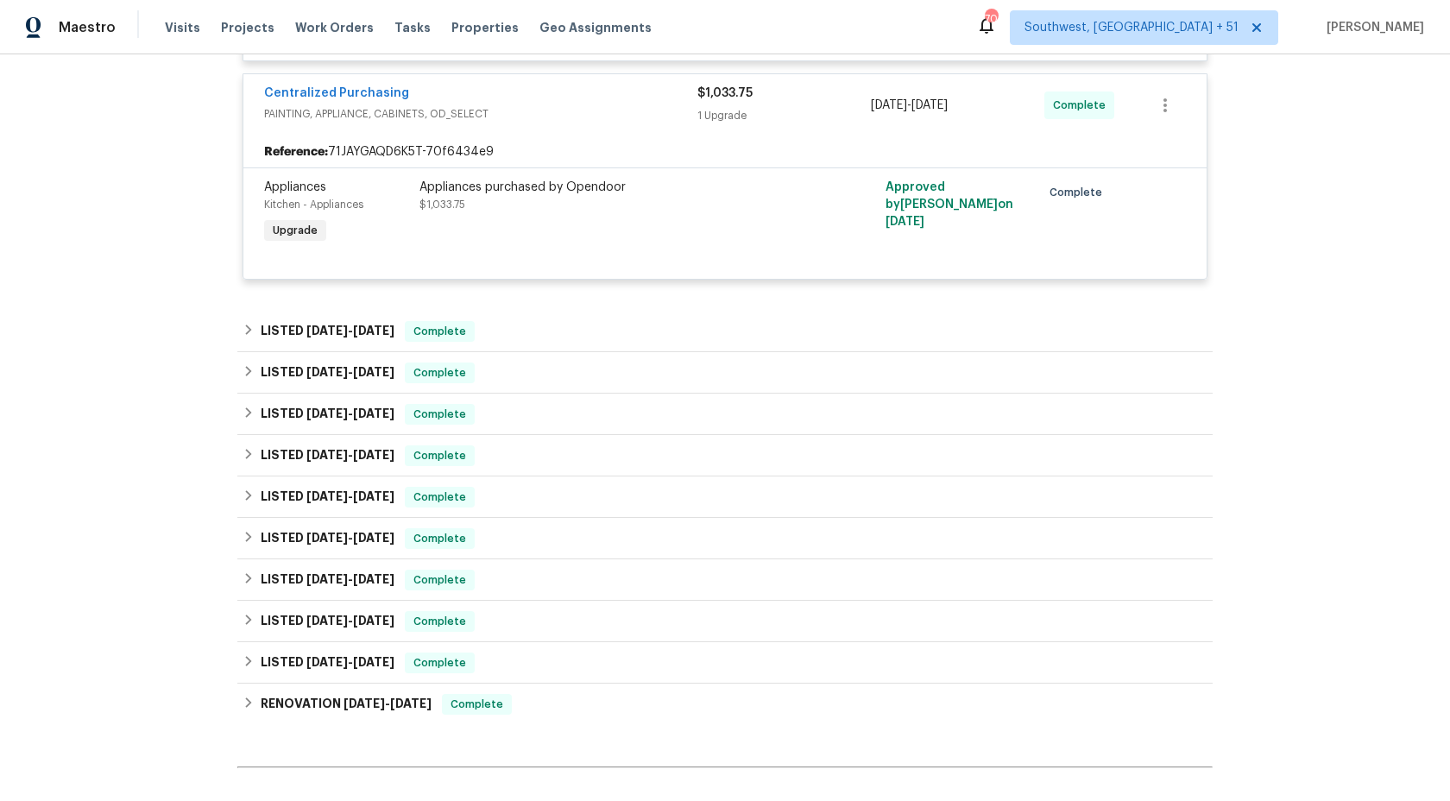
scroll to position [1013, 0]
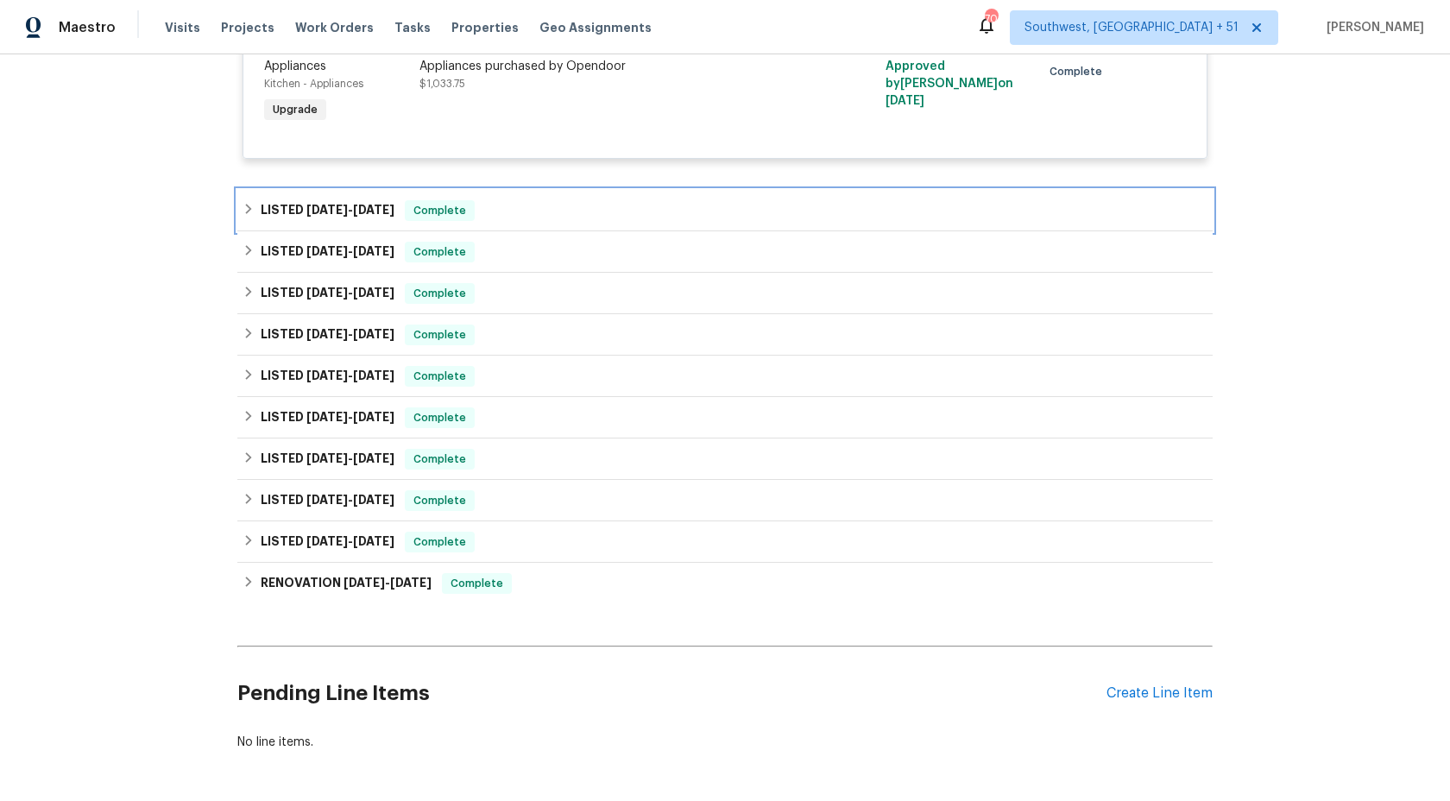
click at [489, 223] on div "LISTED 9/4/25 - 9/13/25 Complete" at bounding box center [724, 210] width 975 height 41
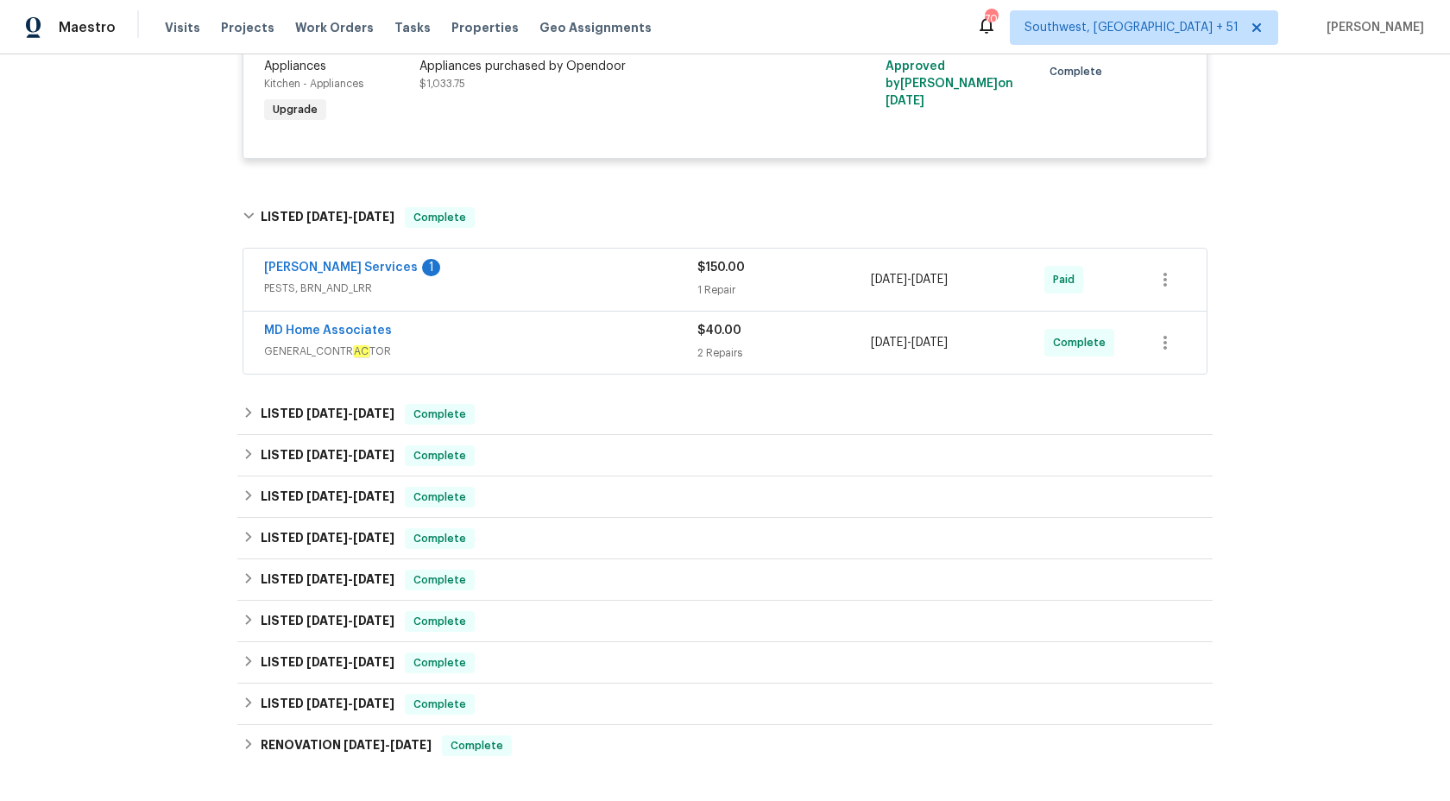
click at [664, 337] on div "MD Home Associates" at bounding box center [480, 332] width 433 height 21
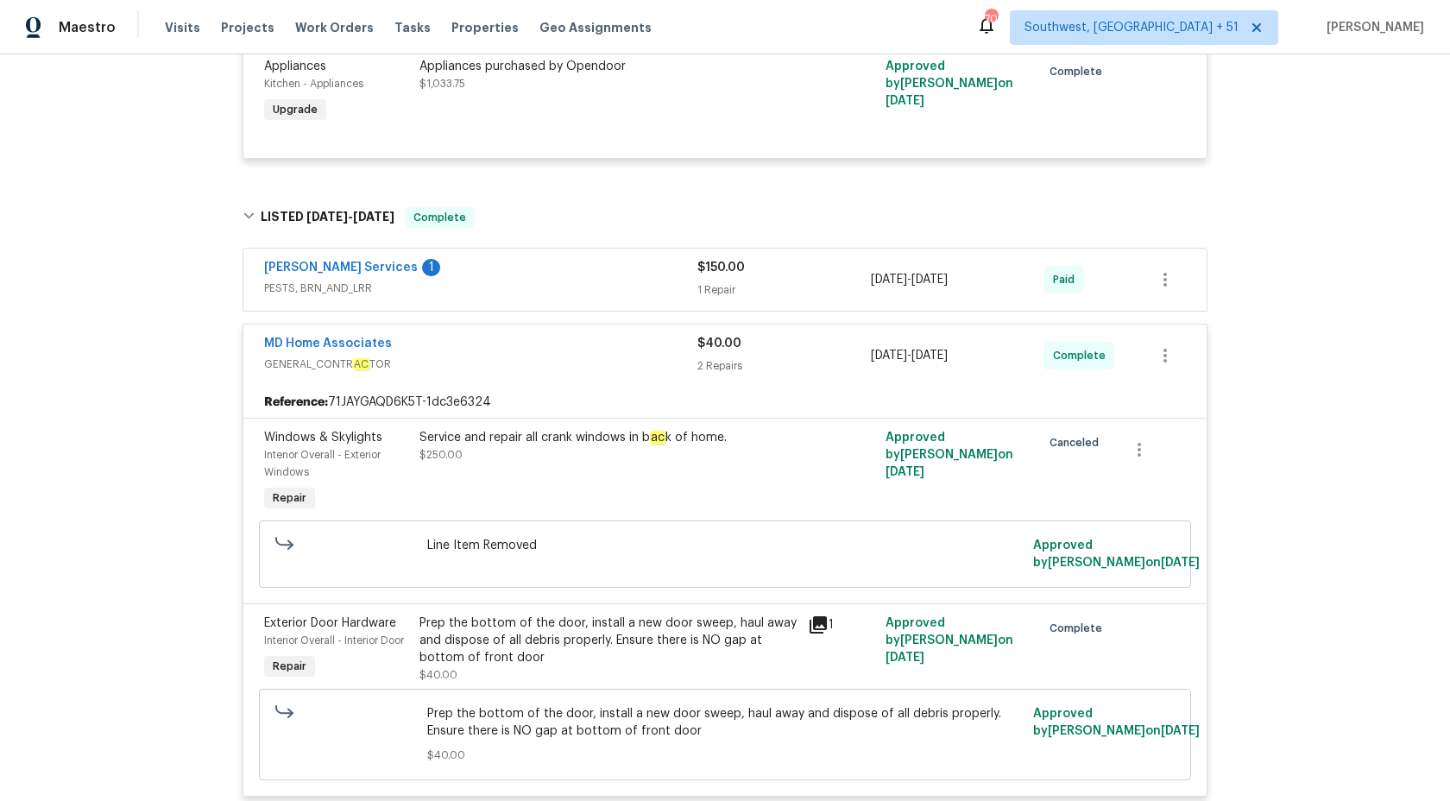
click at [664, 348] on div "MD Home Associates" at bounding box center [480, 345] width 433 height 21
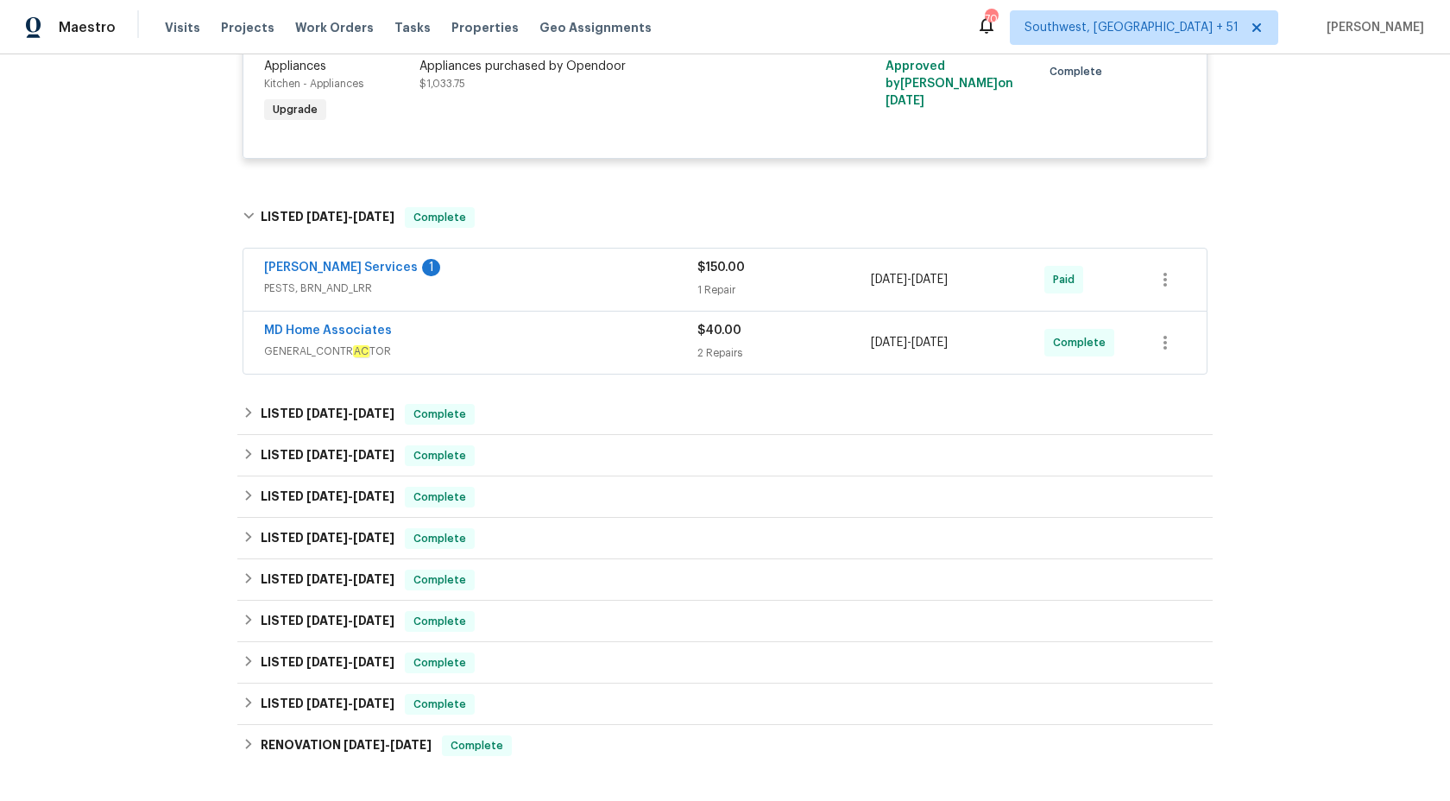
click at [639, 286] on span "PESTS, BRN_AND_LRR" at bounding box center [480, 288] width 433 height 17
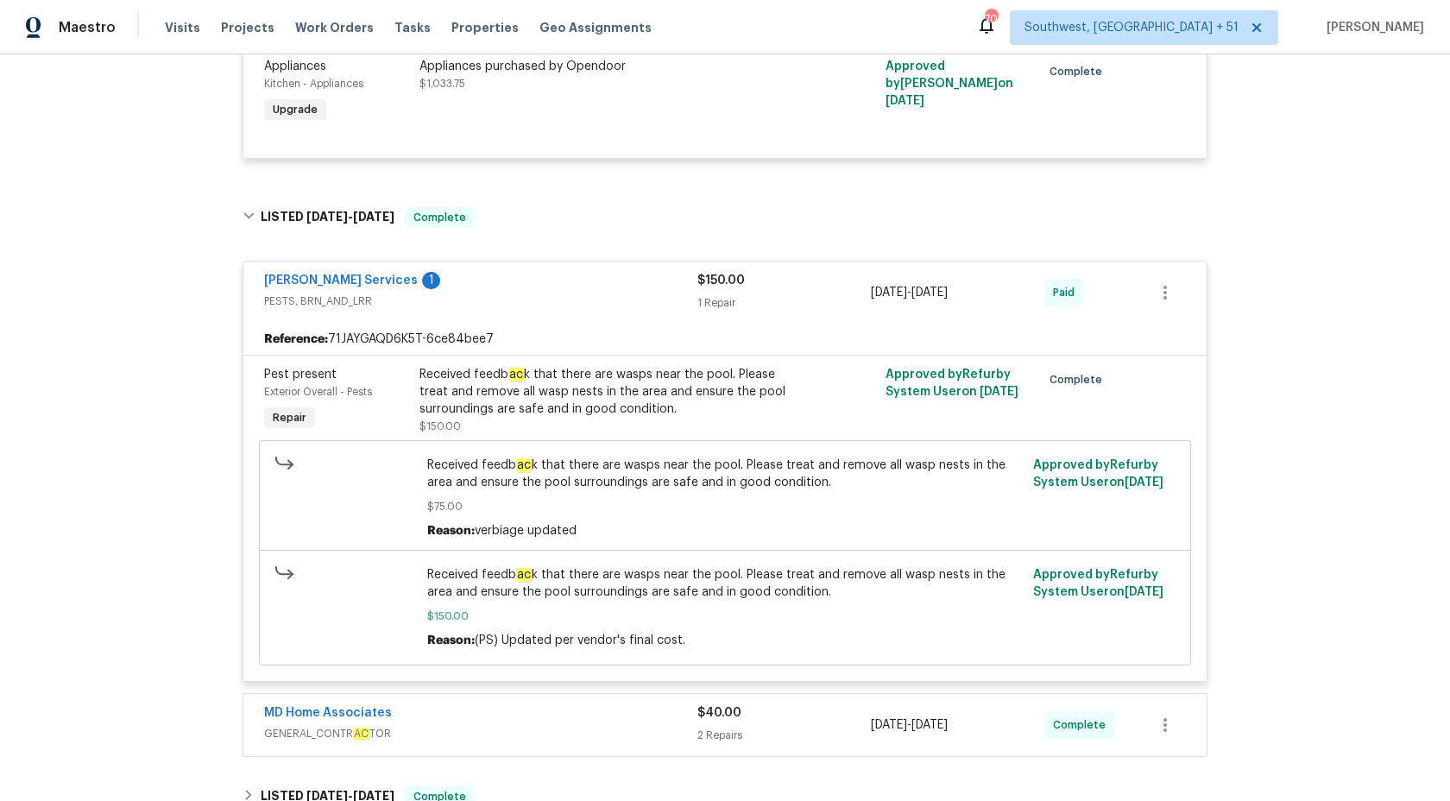
click at [641, 287] on div "Massey Services 1" at bounding box center [480, 282] width 433 height 21
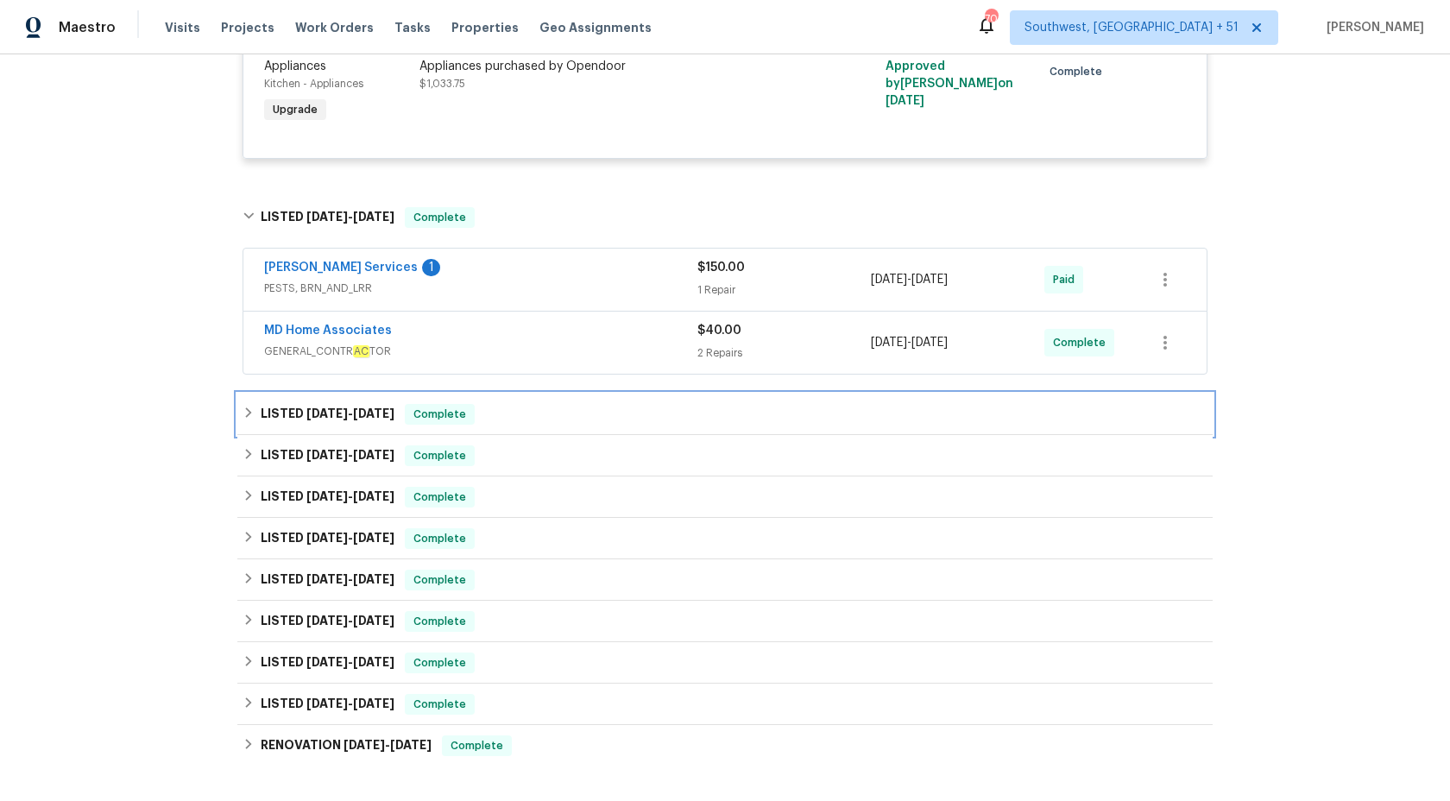
click at [546, 410] on div "LISTED 8/27/25 - 8/29/25 Complete" at bounding box center [724, 414] width 965 height 21
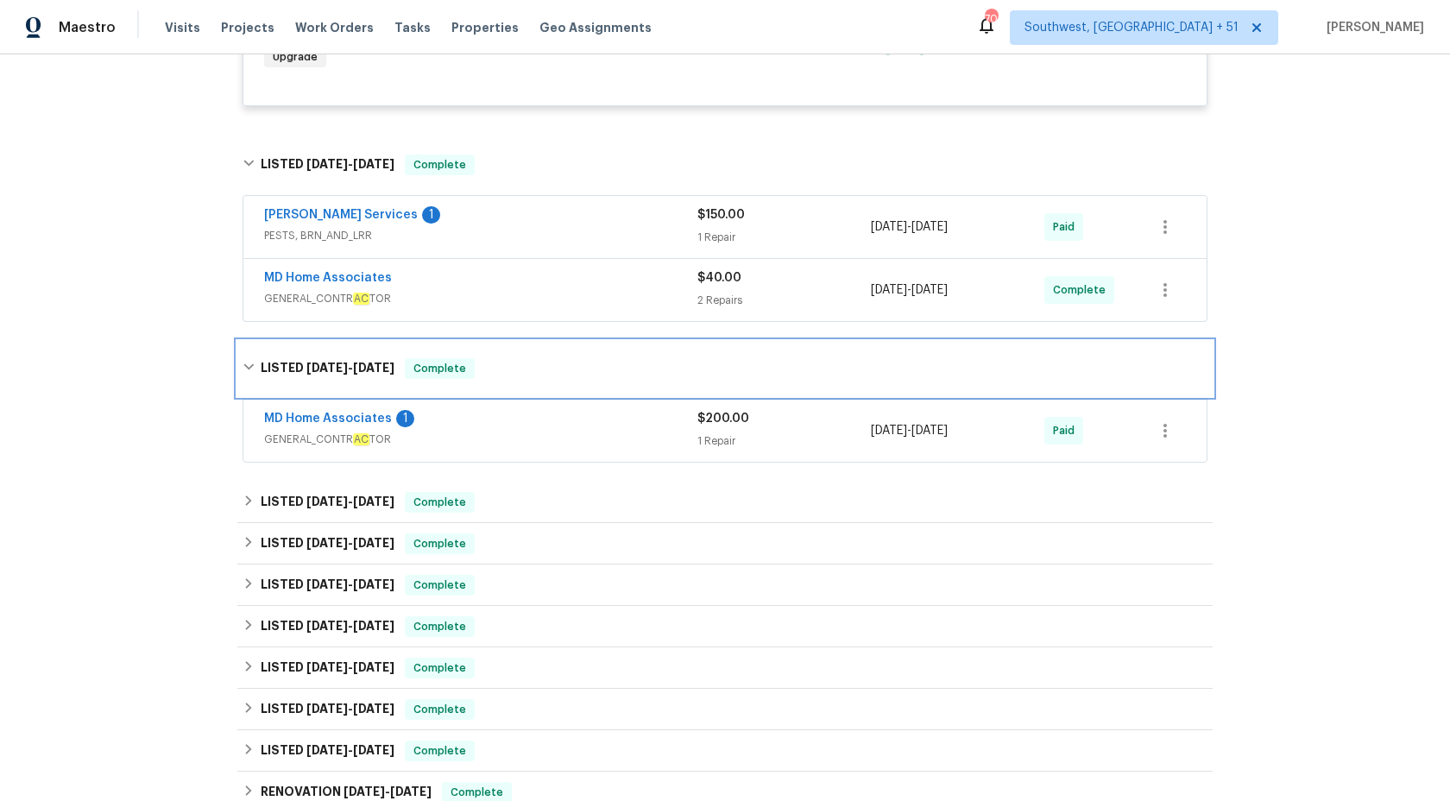
scroll to position [1086, 0]
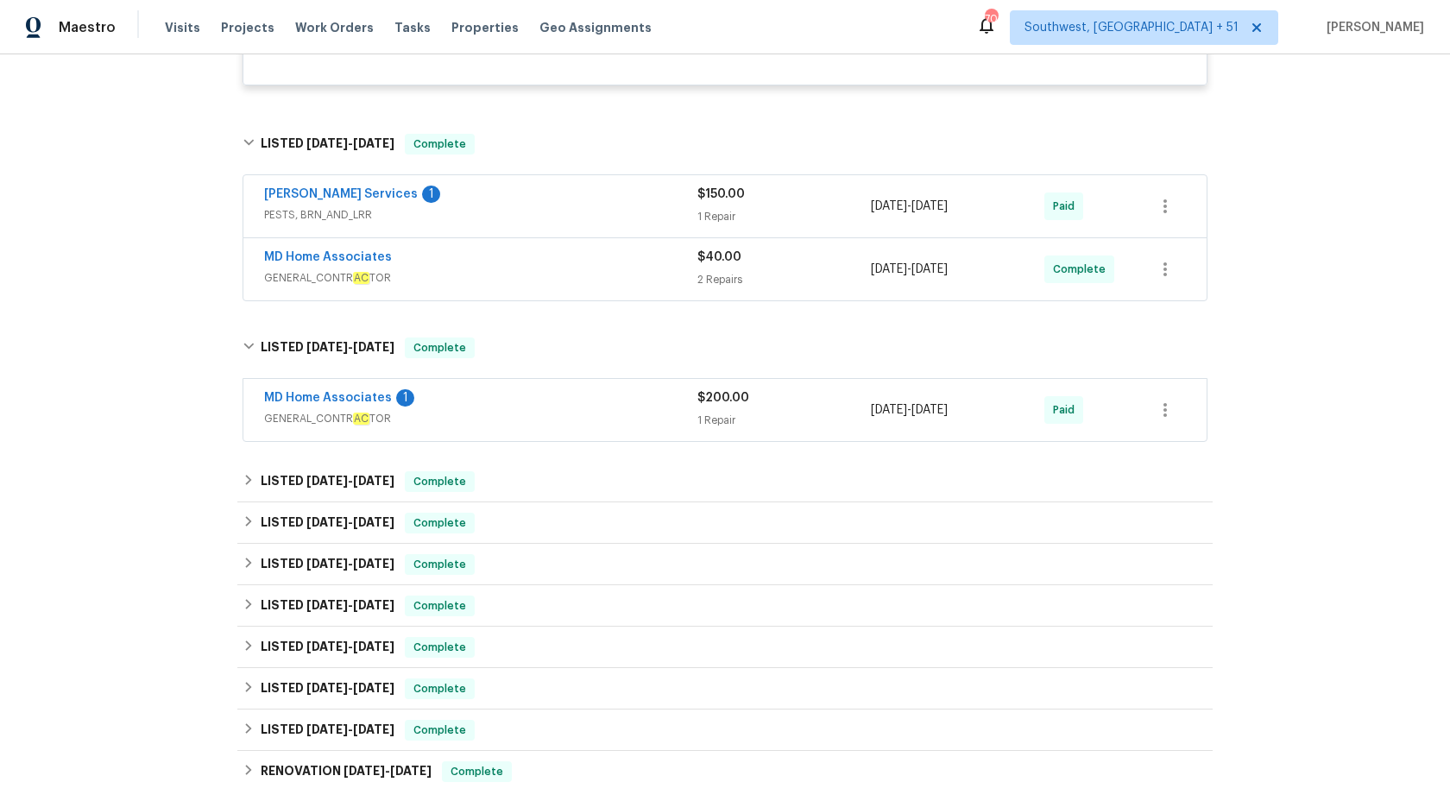
click at [598, 415] on span "GENERAL_CONTR AC TOR" at bounding box center [480, 418] width 433 height 17
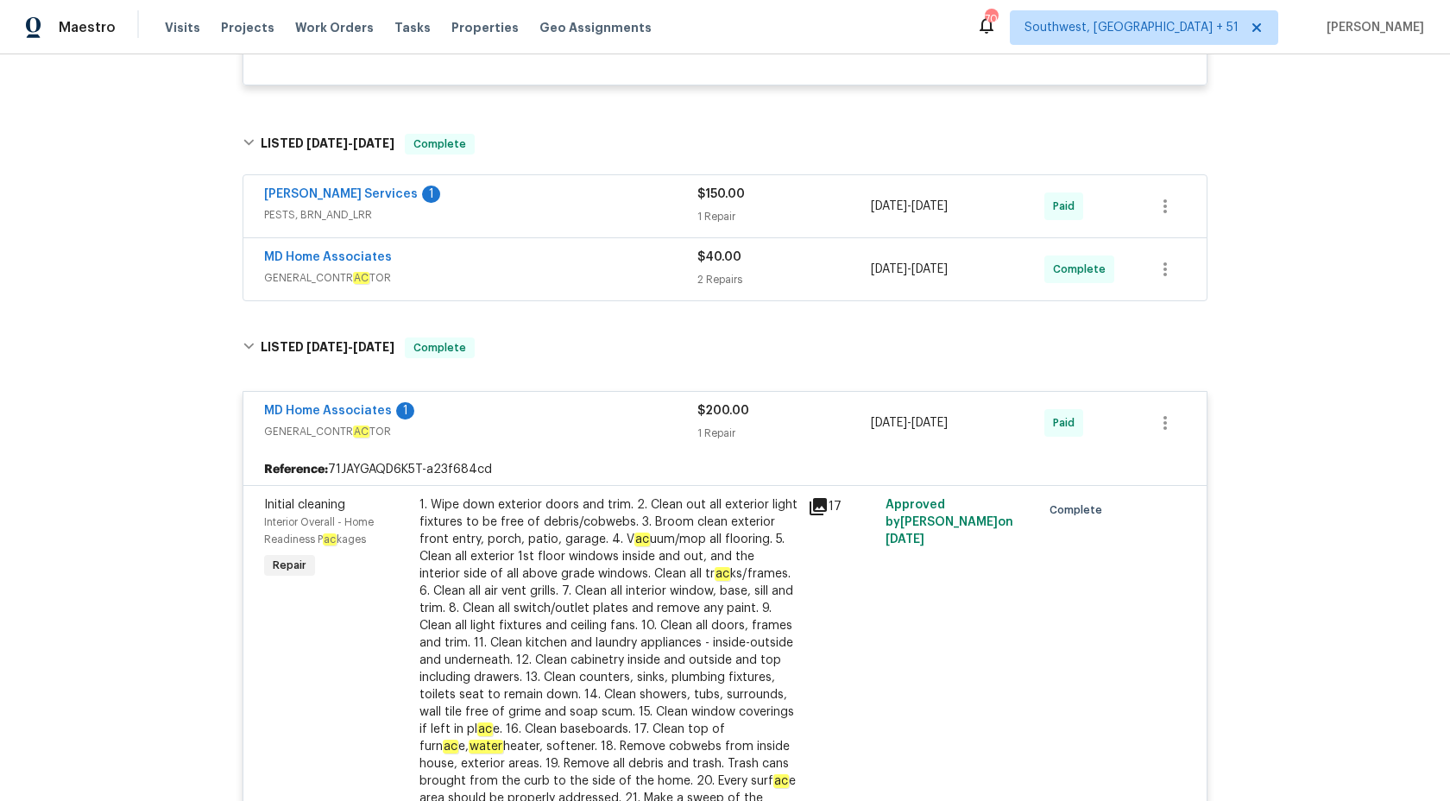
scroll to position [1181, 0]
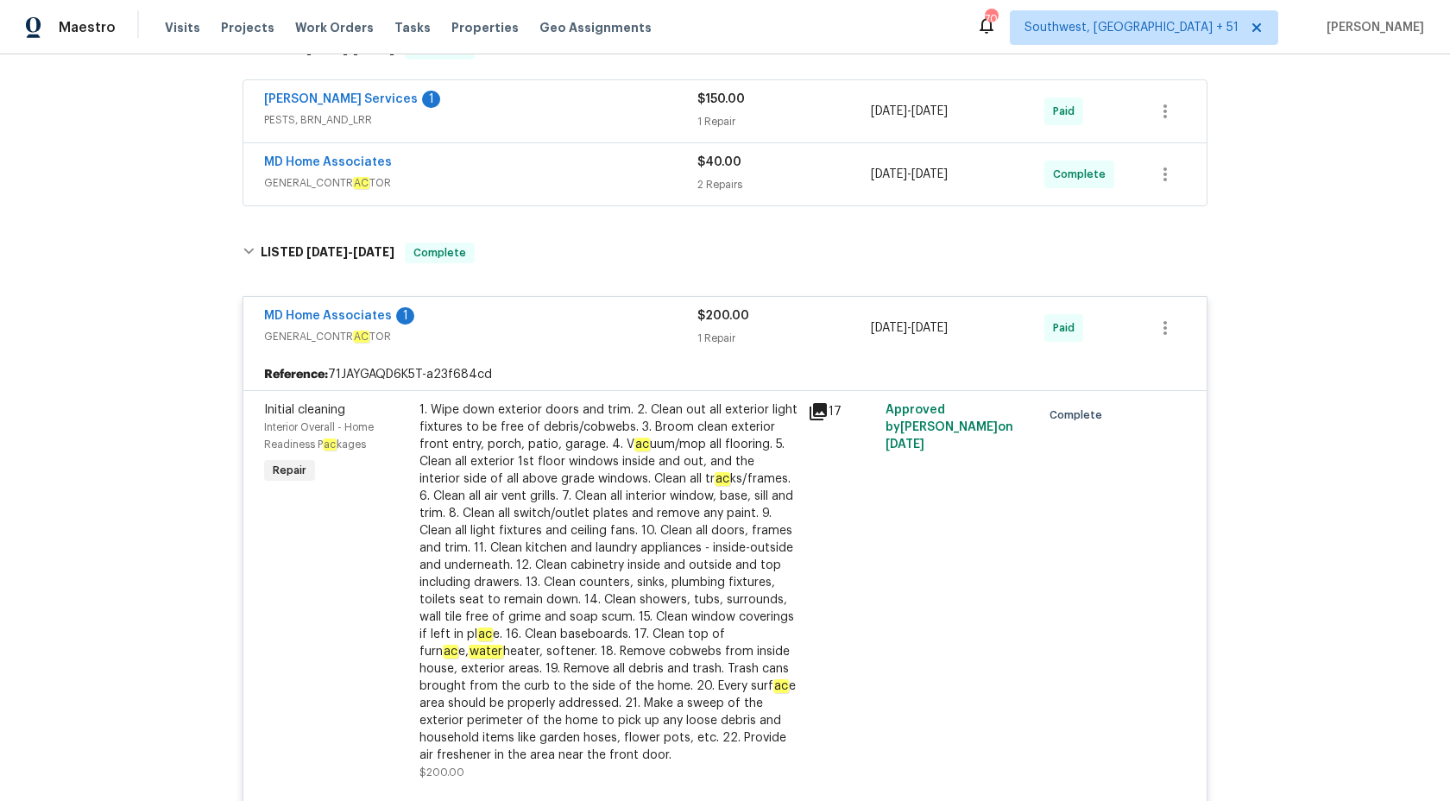
click at [700, 339] on div "1 Repair" at bounding box center [783, 338] width 173 height 17
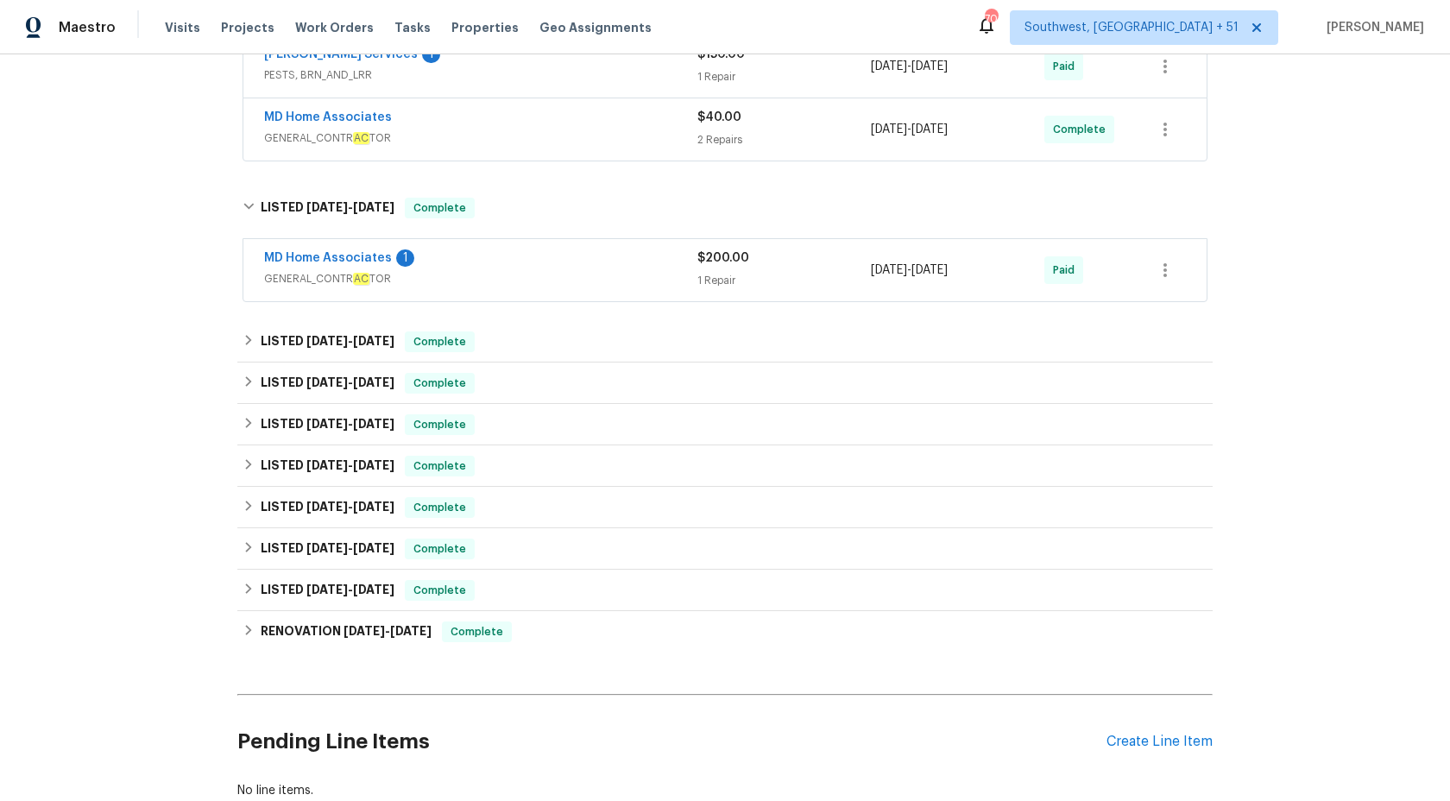
scroll to position [1255, 0]
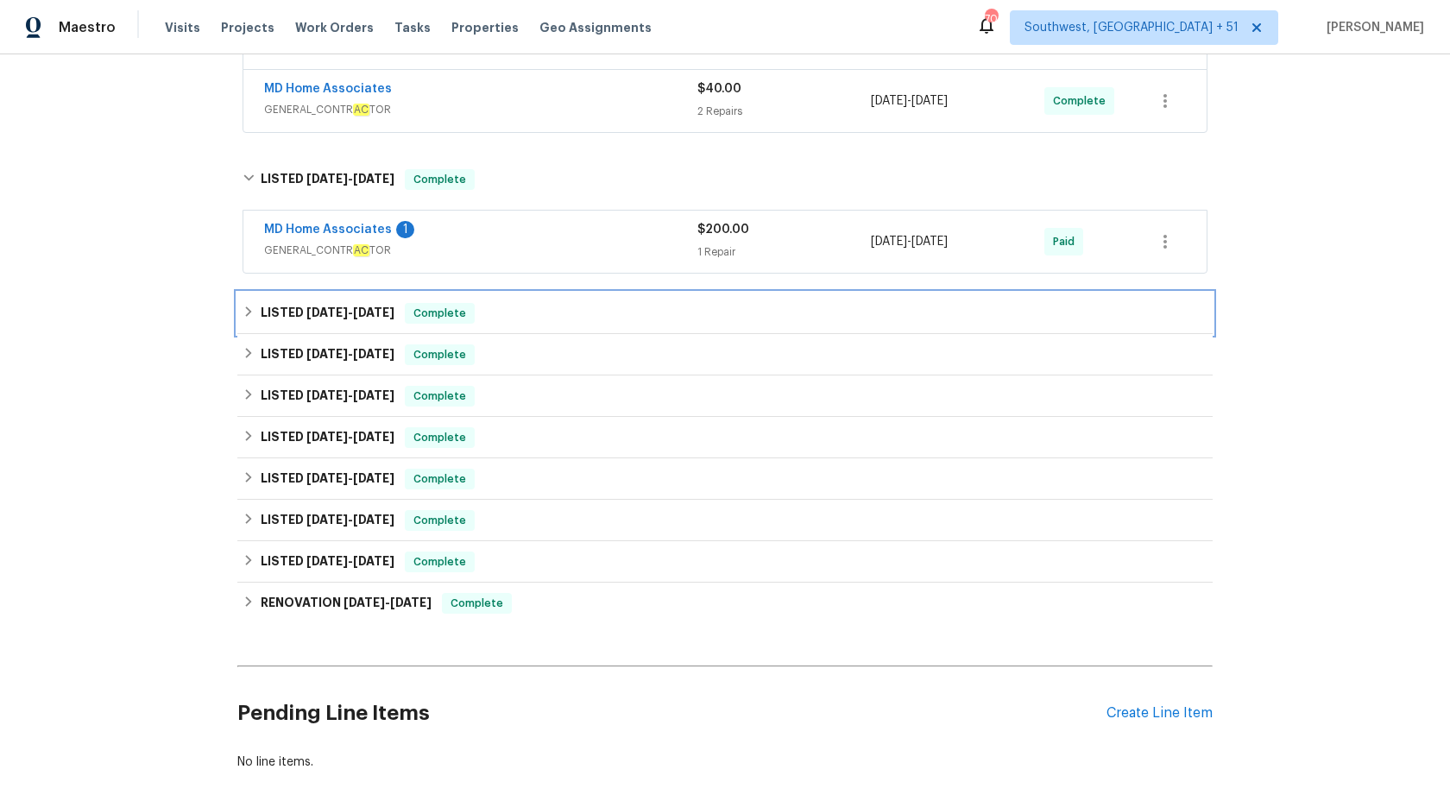
click at [528, 319] on div "LISTED 7/30/25 - 8/8/25 Complete" at bounding box center [724, 313] width 965 height 21
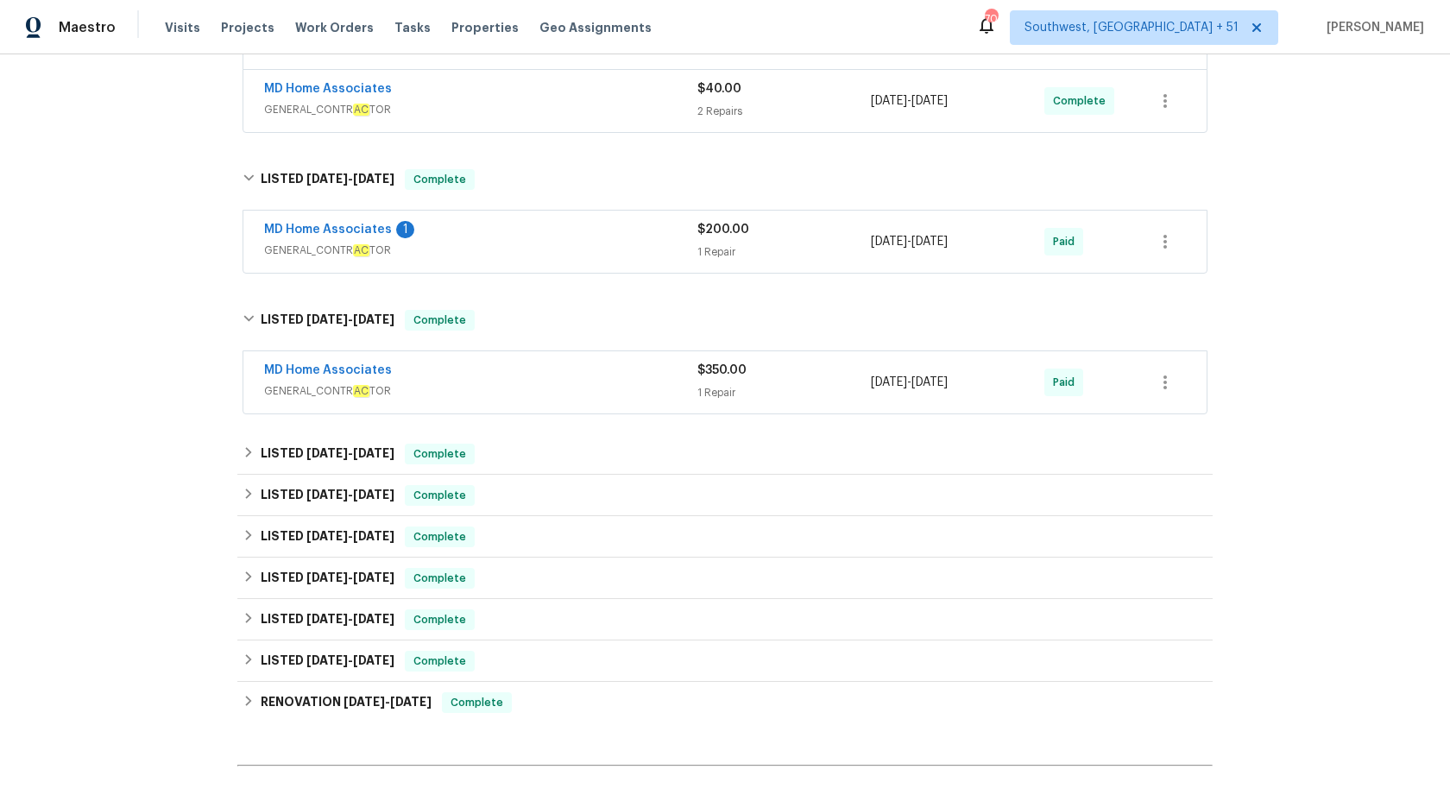
click at [538, 382] on div "MD Home Associates" at bounding box center [480, 372] width 433 height 21
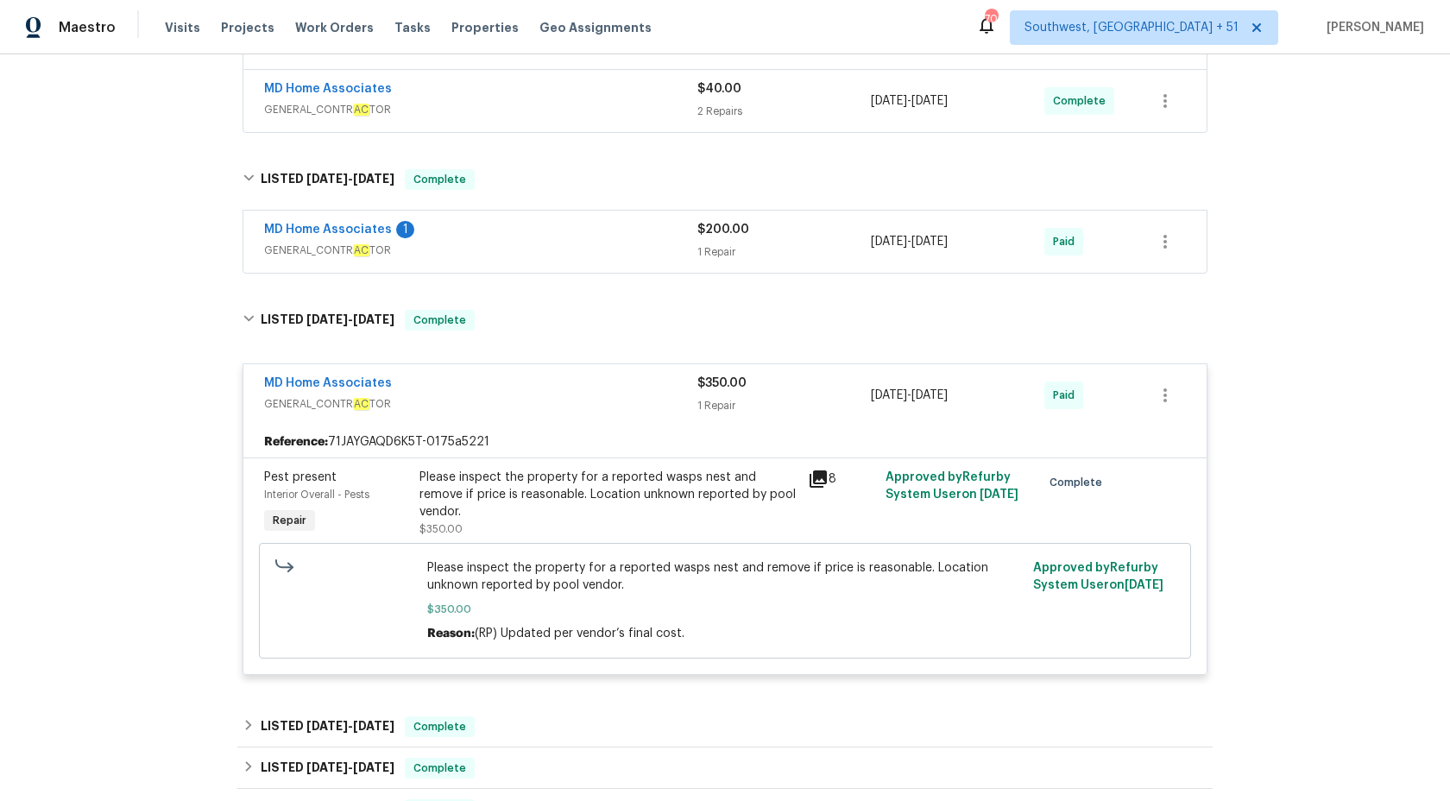
click at [543, 393] on div "MD Home Associates" at bounding box center [480, 384] width 433 height 21
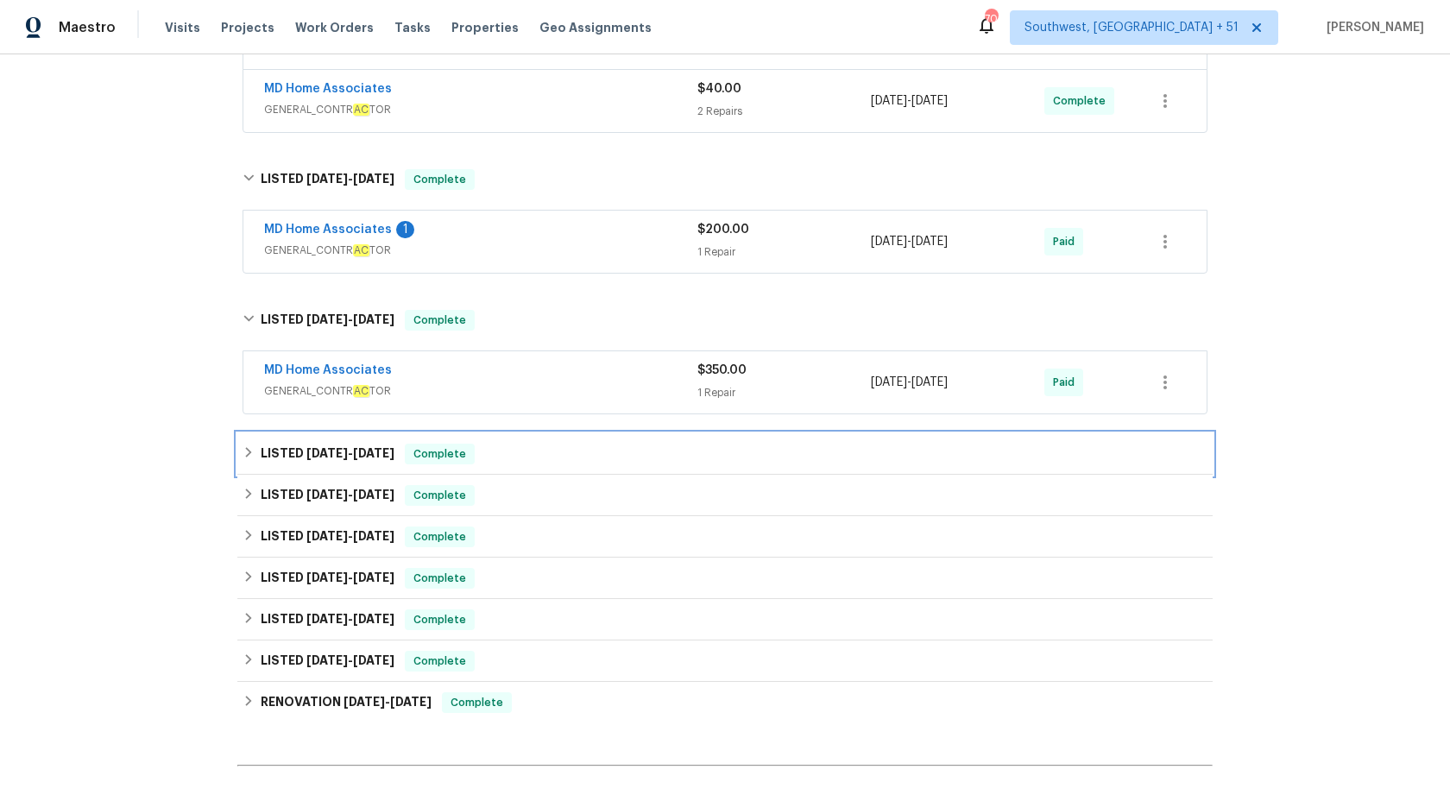
click at [482, 462] on div "LISTED 5/12/25 - 6/18/25 Complete" at bounding box center [724, 453] width 965 height 21
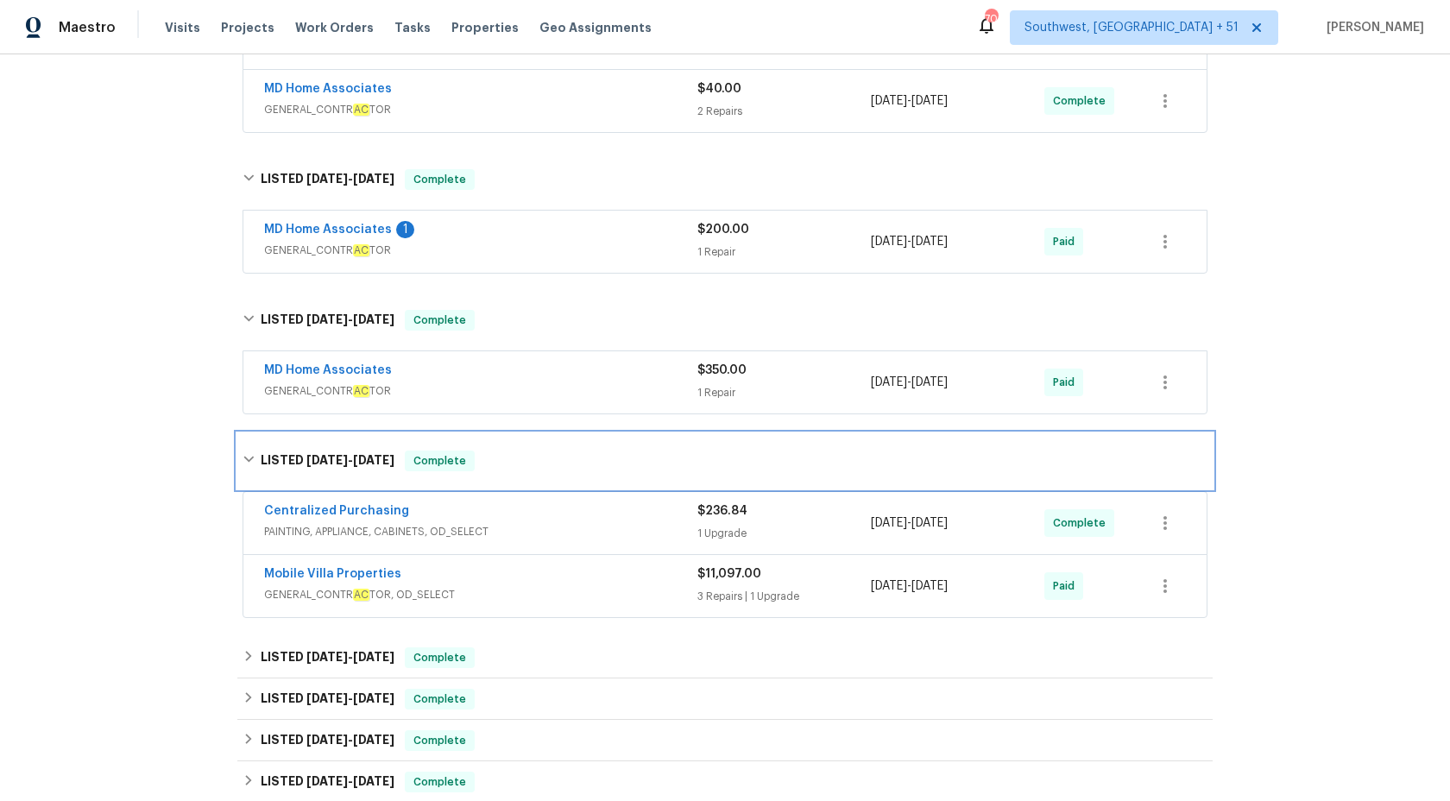
scroll to position [1457, 0]
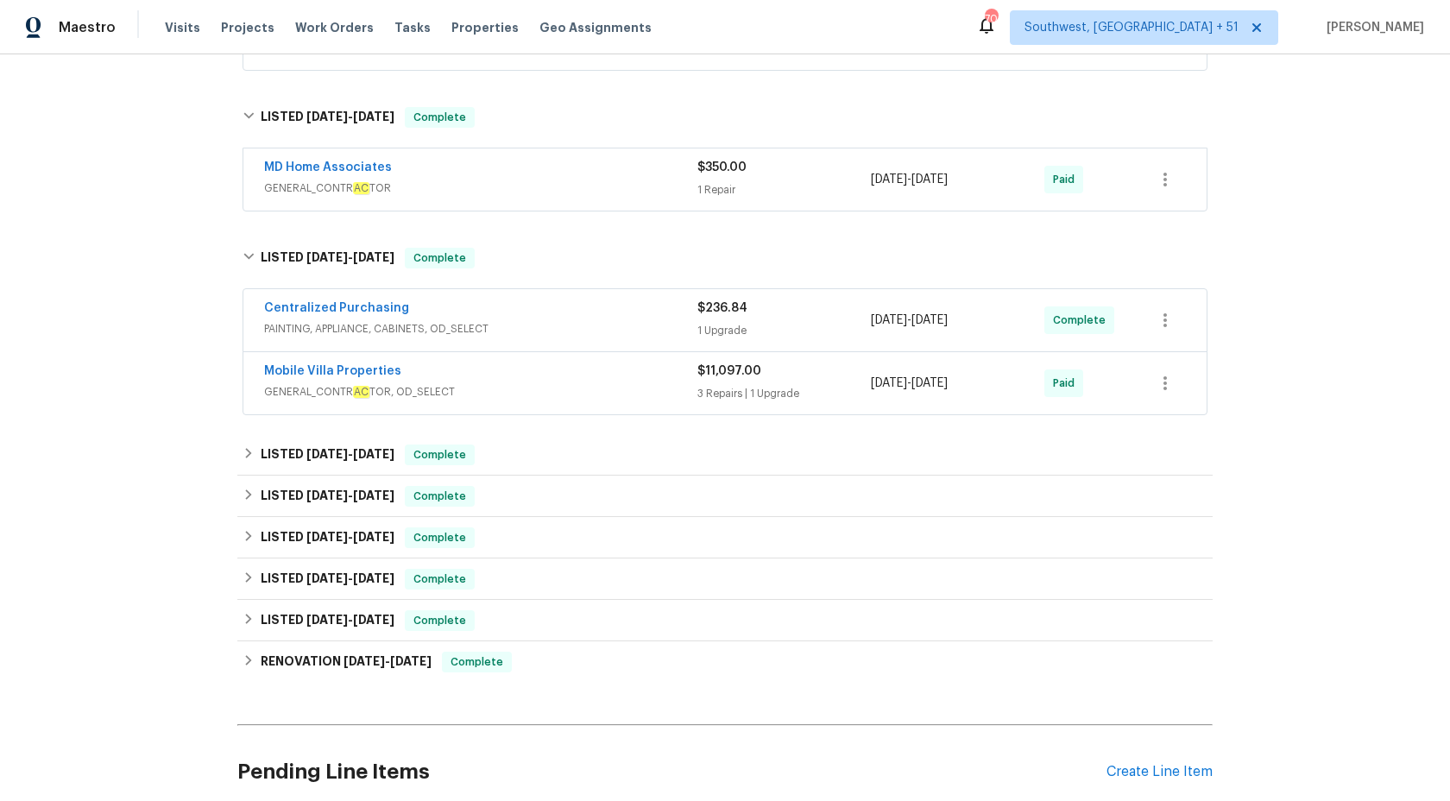
click at [637, 390] on span "GENERAL_CONTR AC TOR, OD_SELECT" at bounding box center [480, 391] width 433 height 17
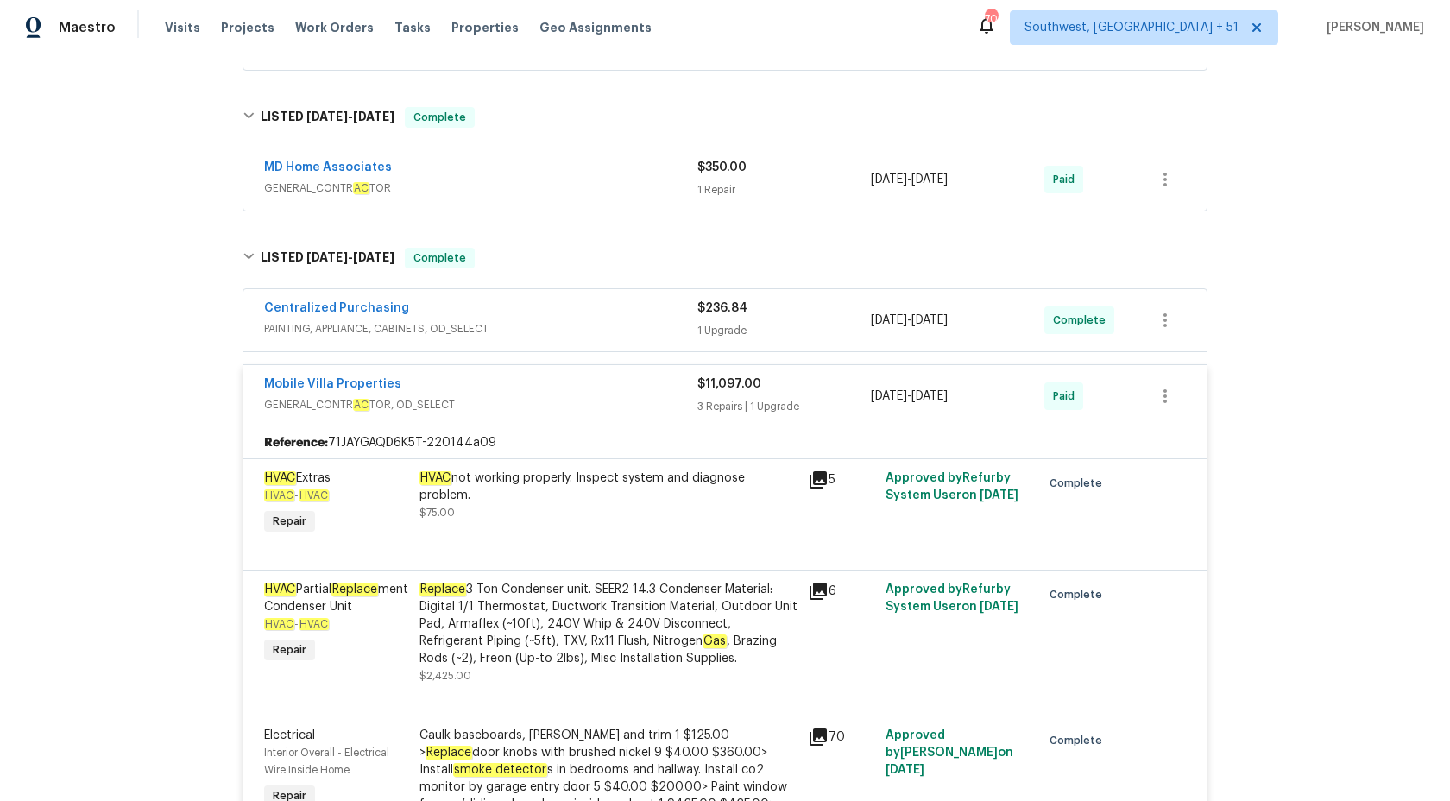
scroll to position [1738, 0]
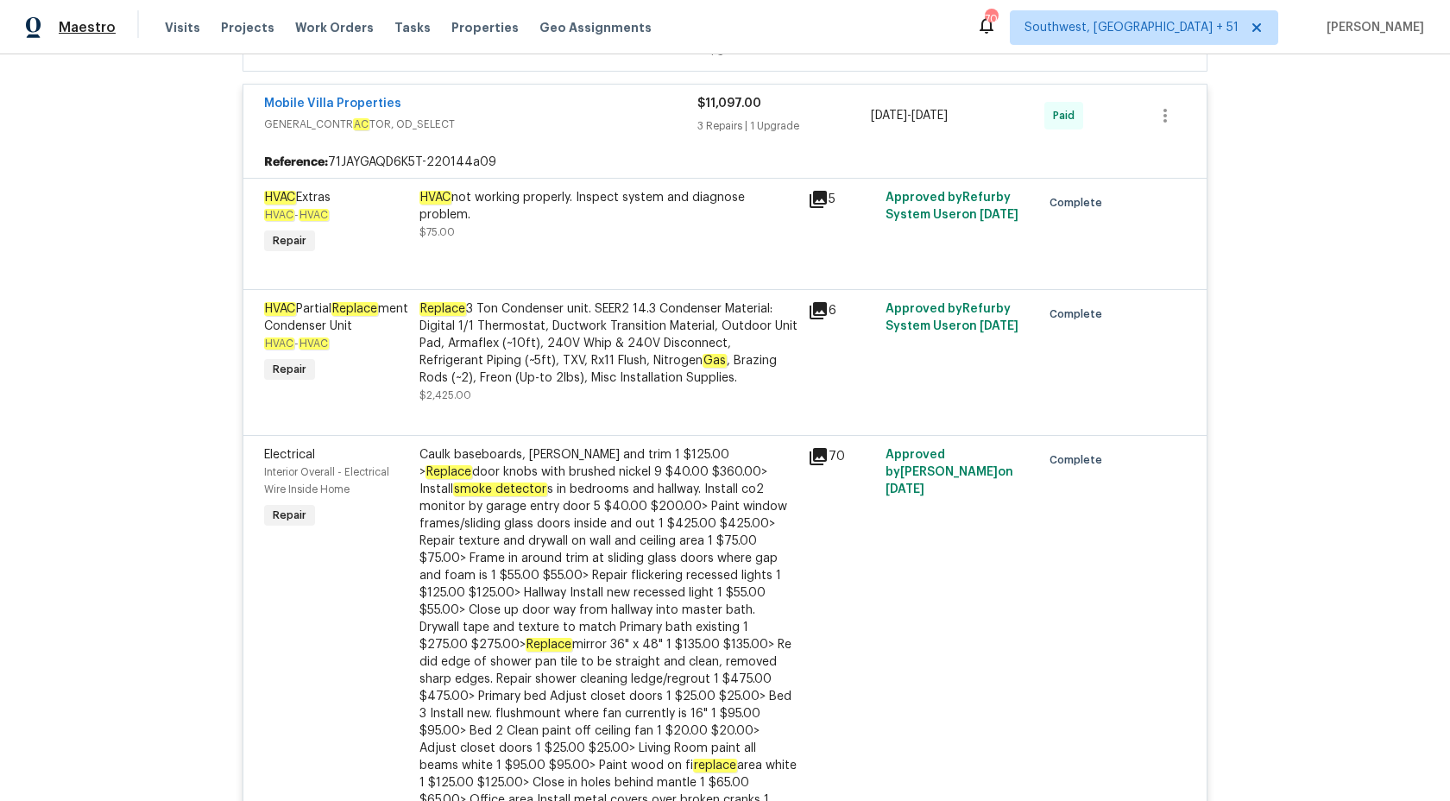
click at [81, 31] on span "Maestro" at bounding box center [87, 27] width 57 height 17
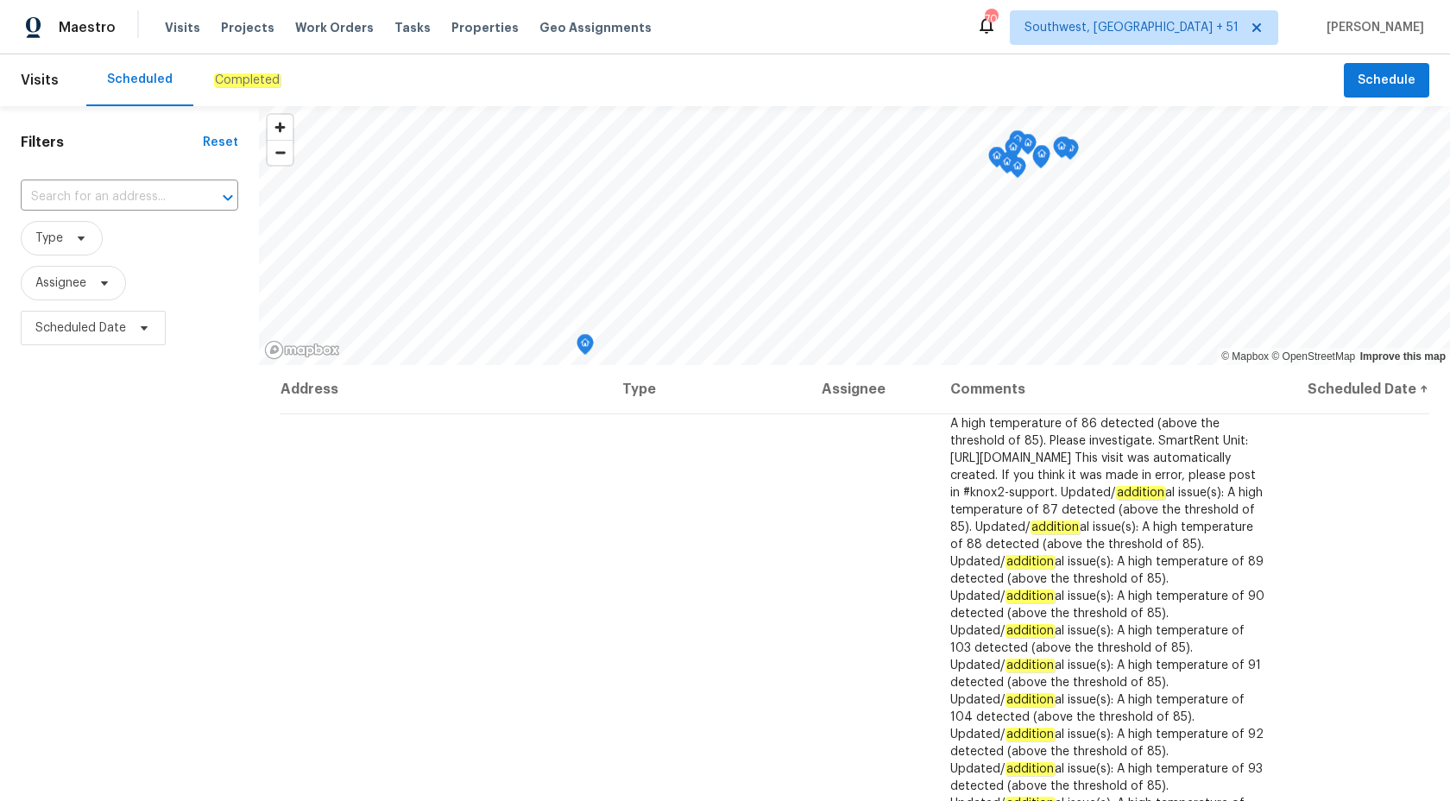
click at [239, 91] on div "Completed" at bounding box center [247, 80] width 108 height 52
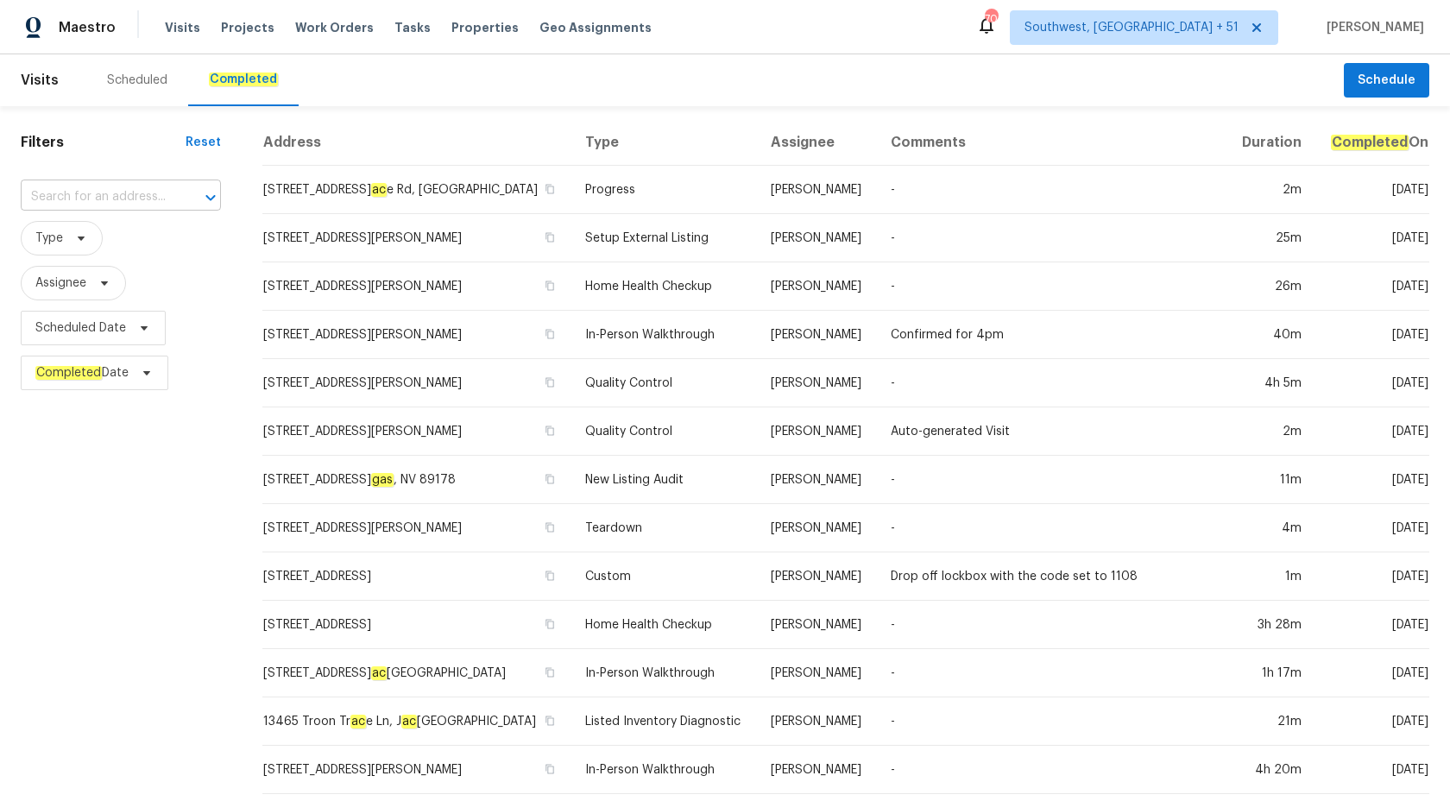
click at [110, 194] on input "text" at bounding box center [97, 197] width 152 height 27
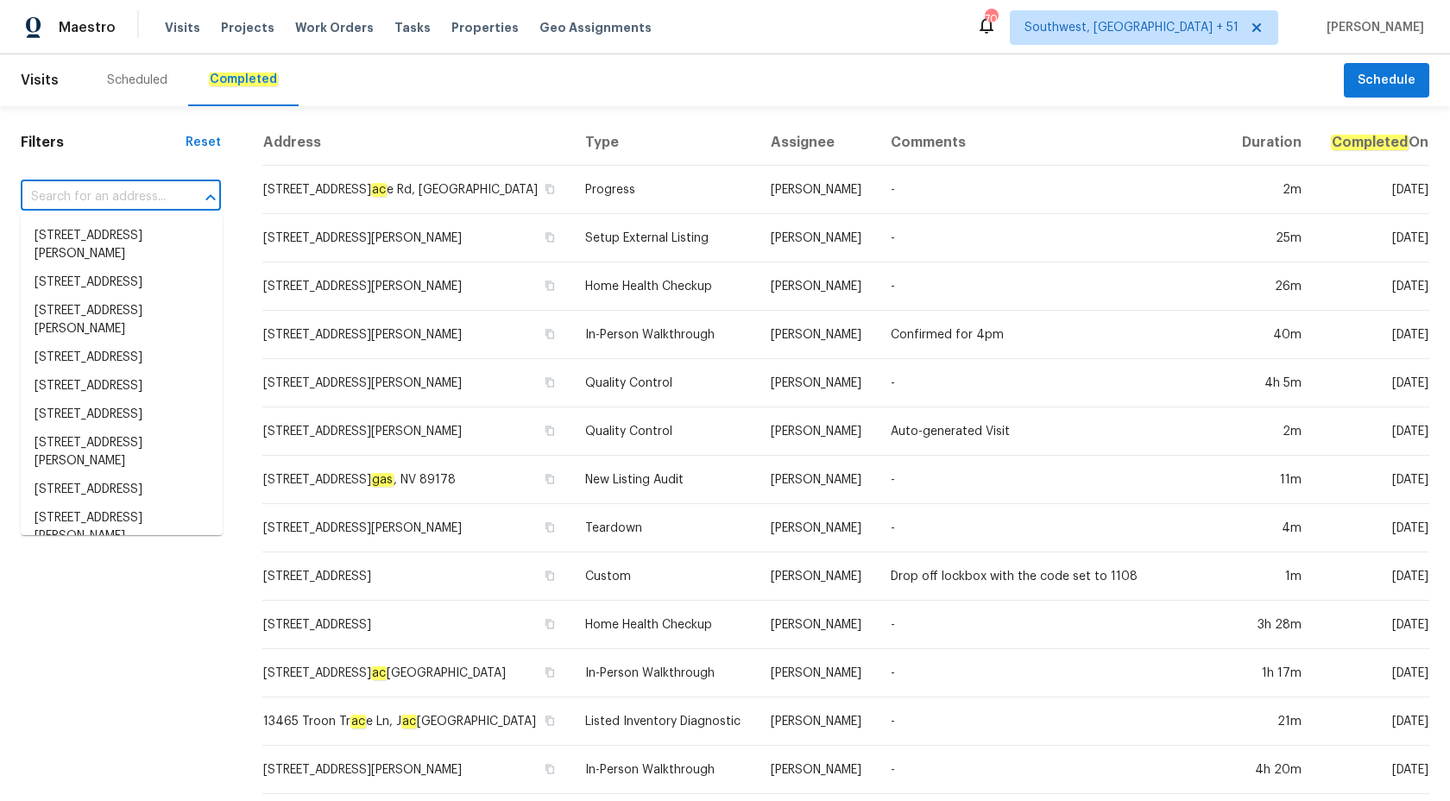
paste input "102 Courageous Ct N, Jacksonville, FL 32233"
type input "102 Courageous Ct N, Jacksonville, FL 32233"
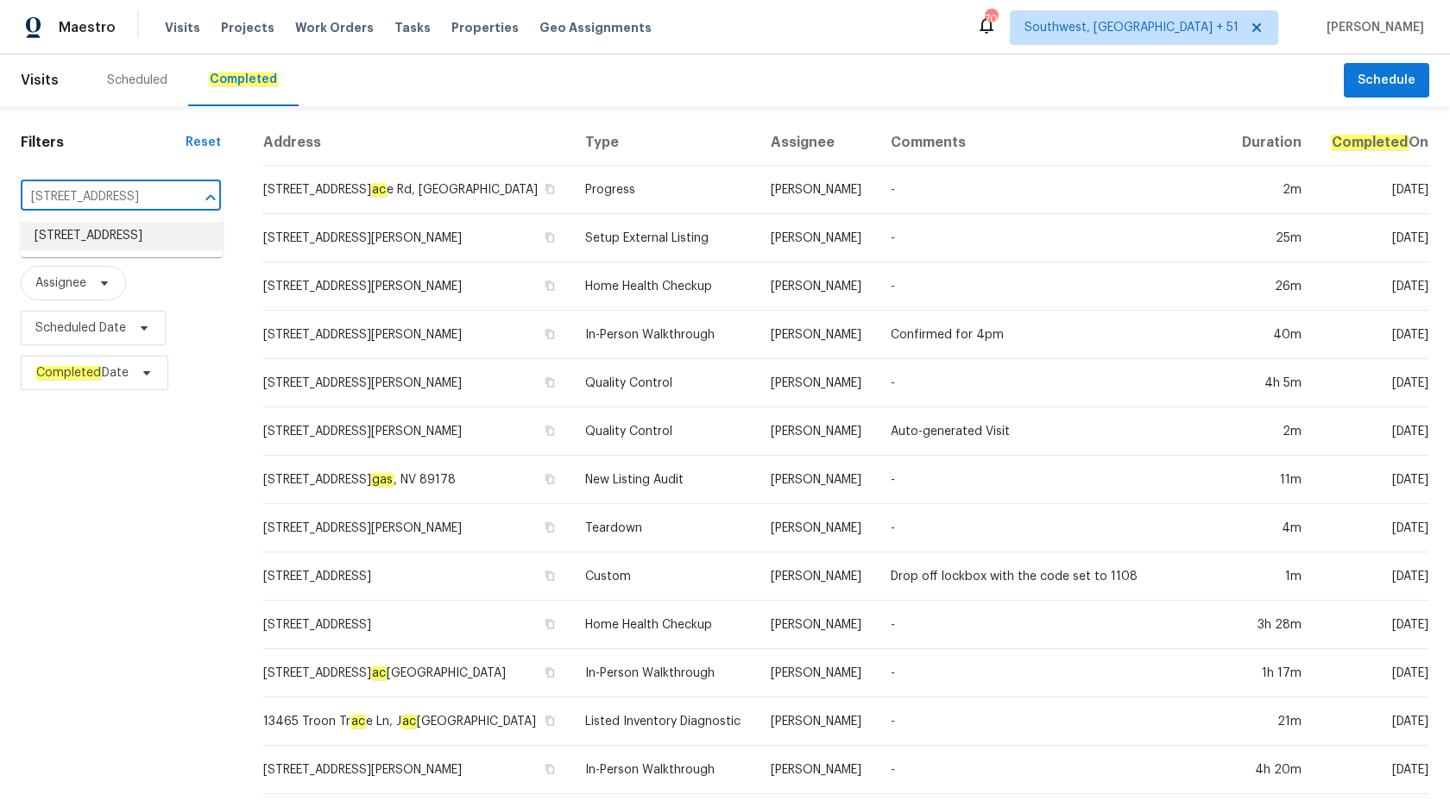
click at [105, 246] on li "102 Courageous Ct N # 102, Jacksonville, FL 32233" at bounding box center [122, 236] width 202 height 28
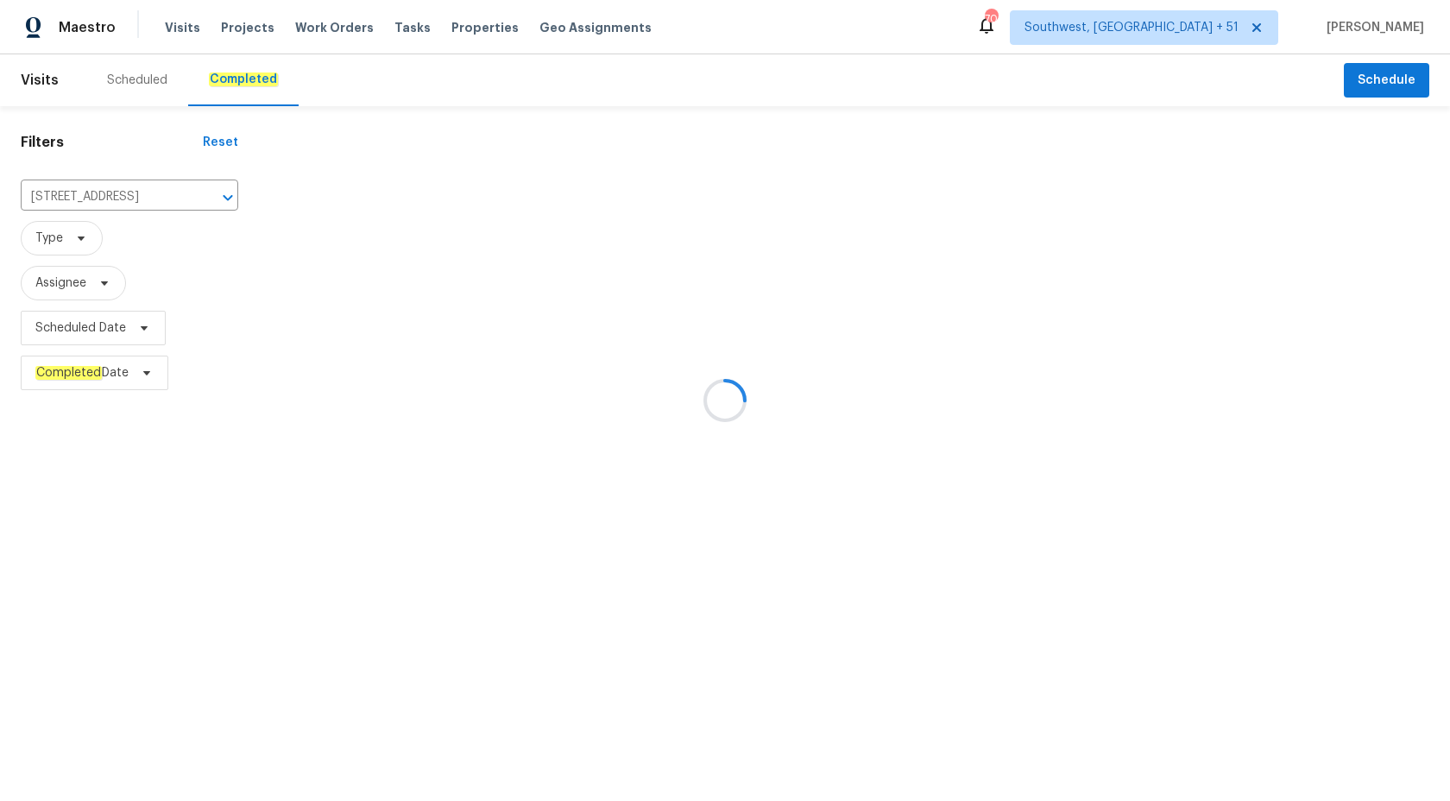
click at [716, 343] on div at bounding box center [725, 400] width 1450 height 801
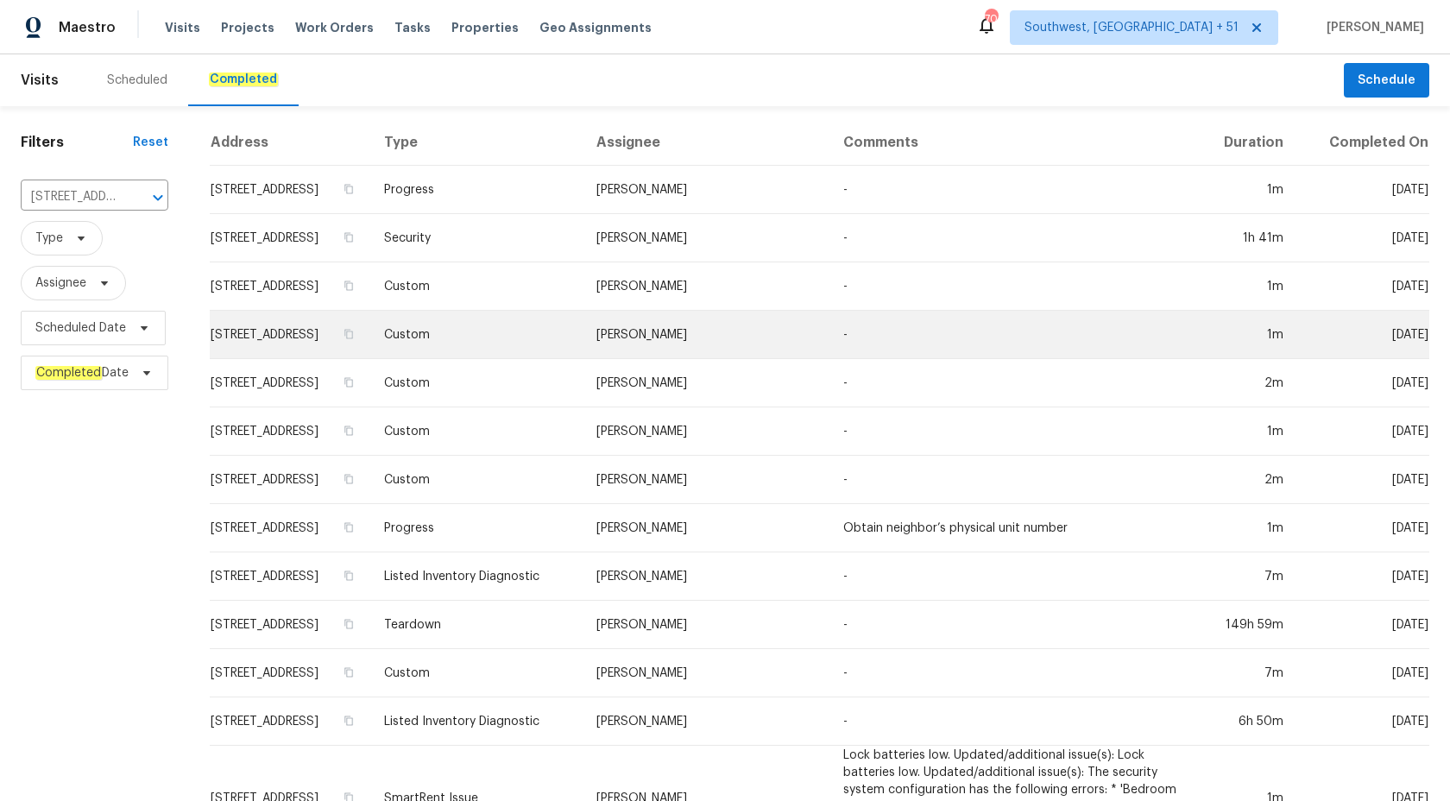
click at [716, 343] on td "[PERSON_NAME]" at bounding box center [705, 335] width 247 height 48
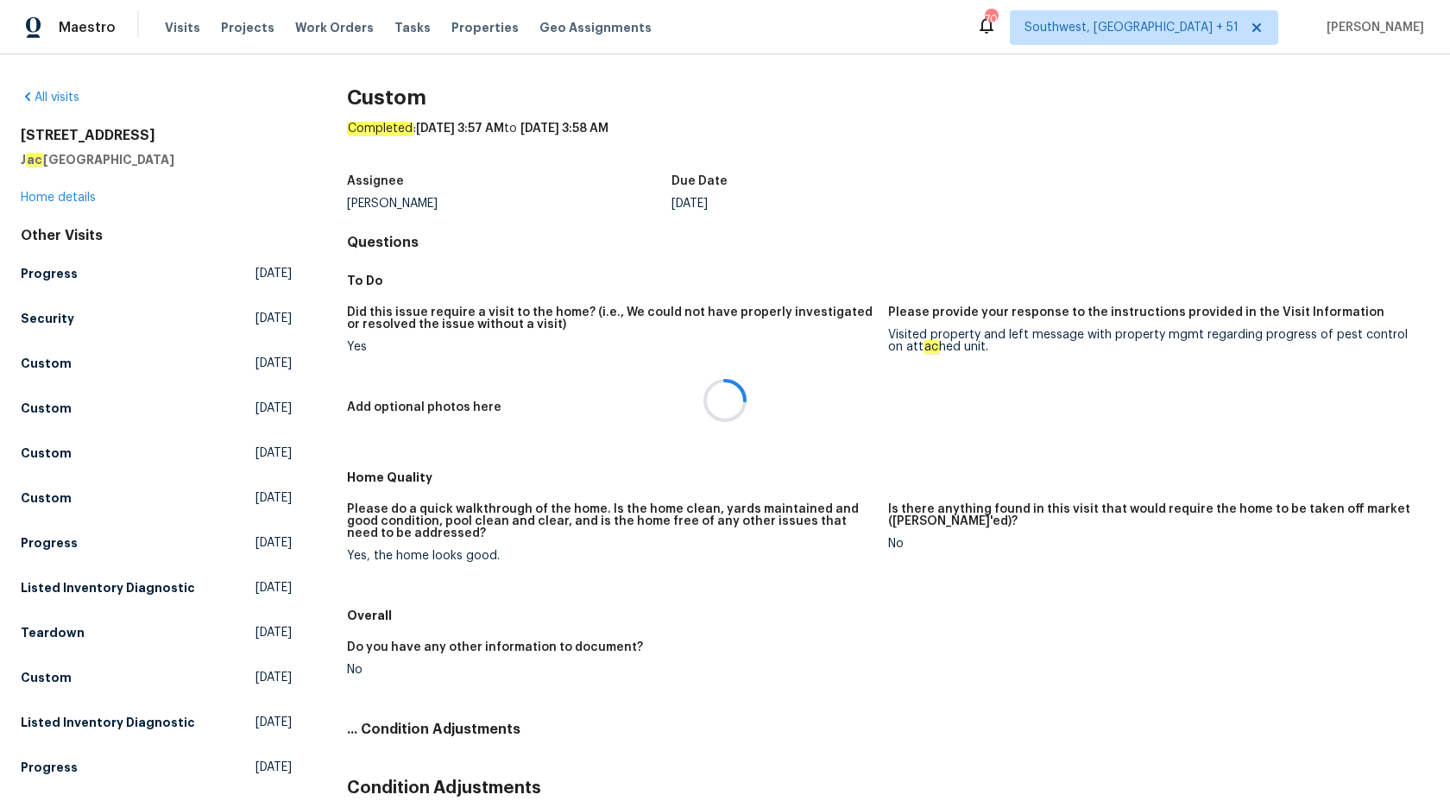
click at [54, 194] on div at bounding box center [725, 400] width 1450 height 801
click at [53, 198] on div at bounding box center [725, 400] width 1450 height 801
click at [53, 198] on link "Home details" at bounding box center [58, 198] width 75 height 12
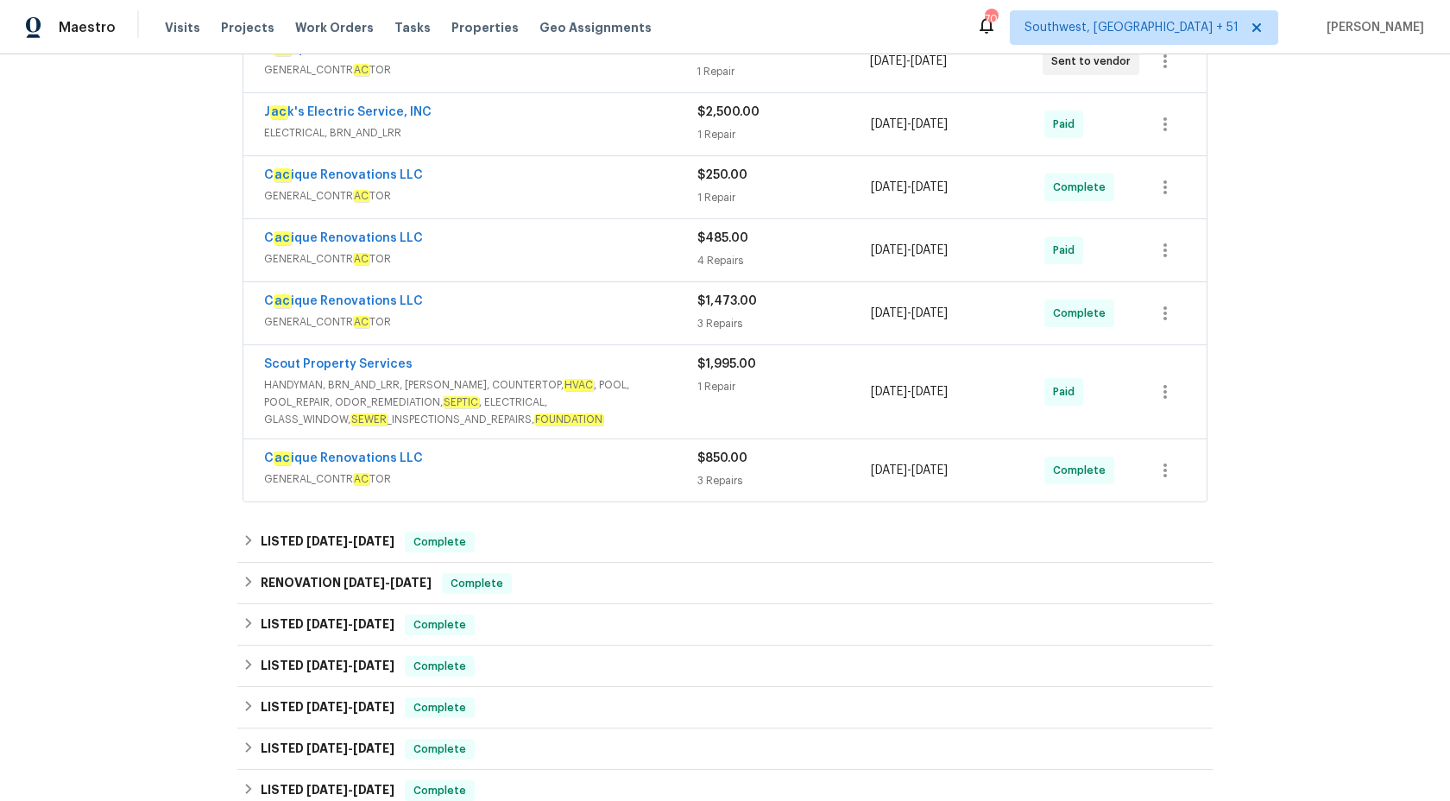
scroll to position [555, 0]
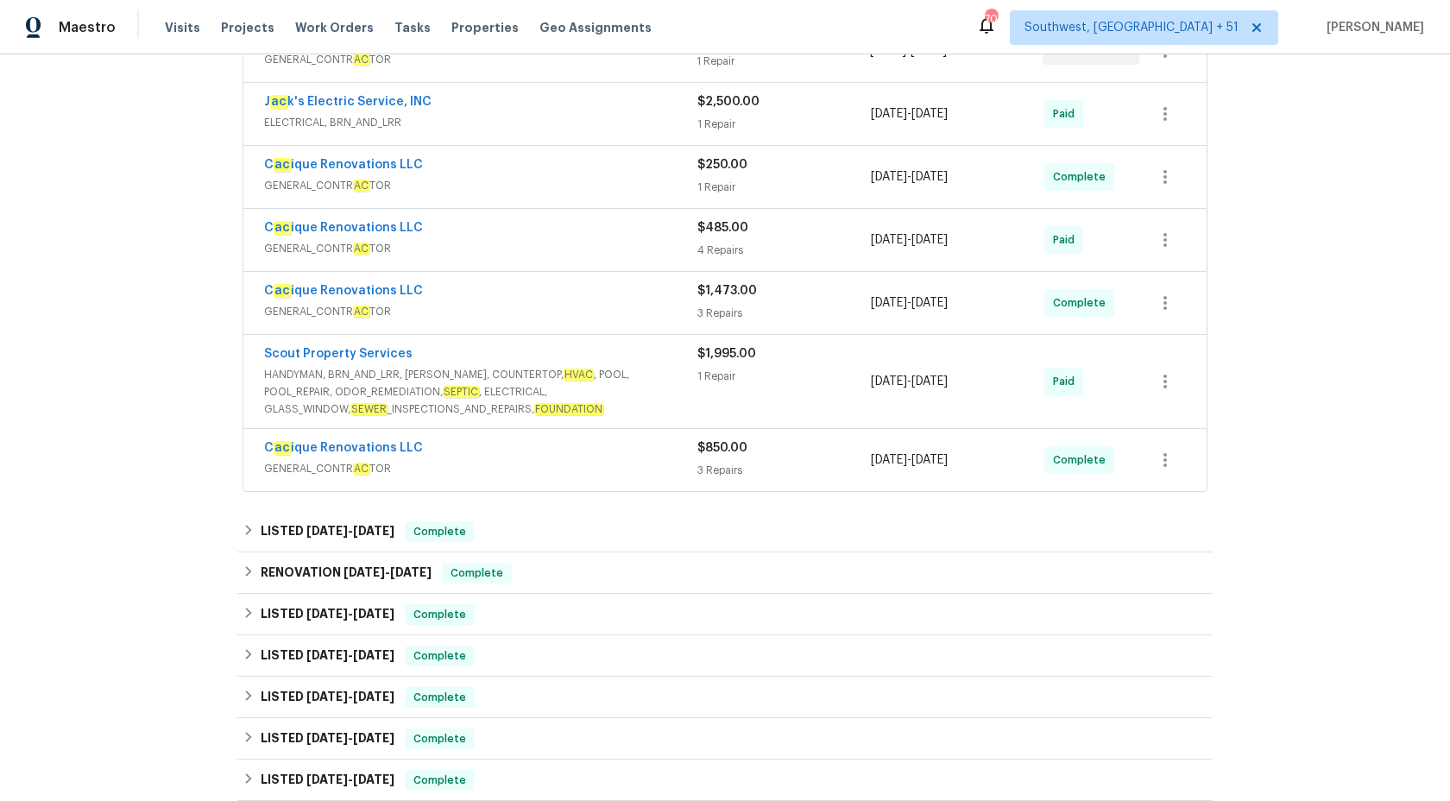
click at [581, 467] on span "GENERAL_CONTR AC TOR" at bounding box center [480, 468] width 433 height 17
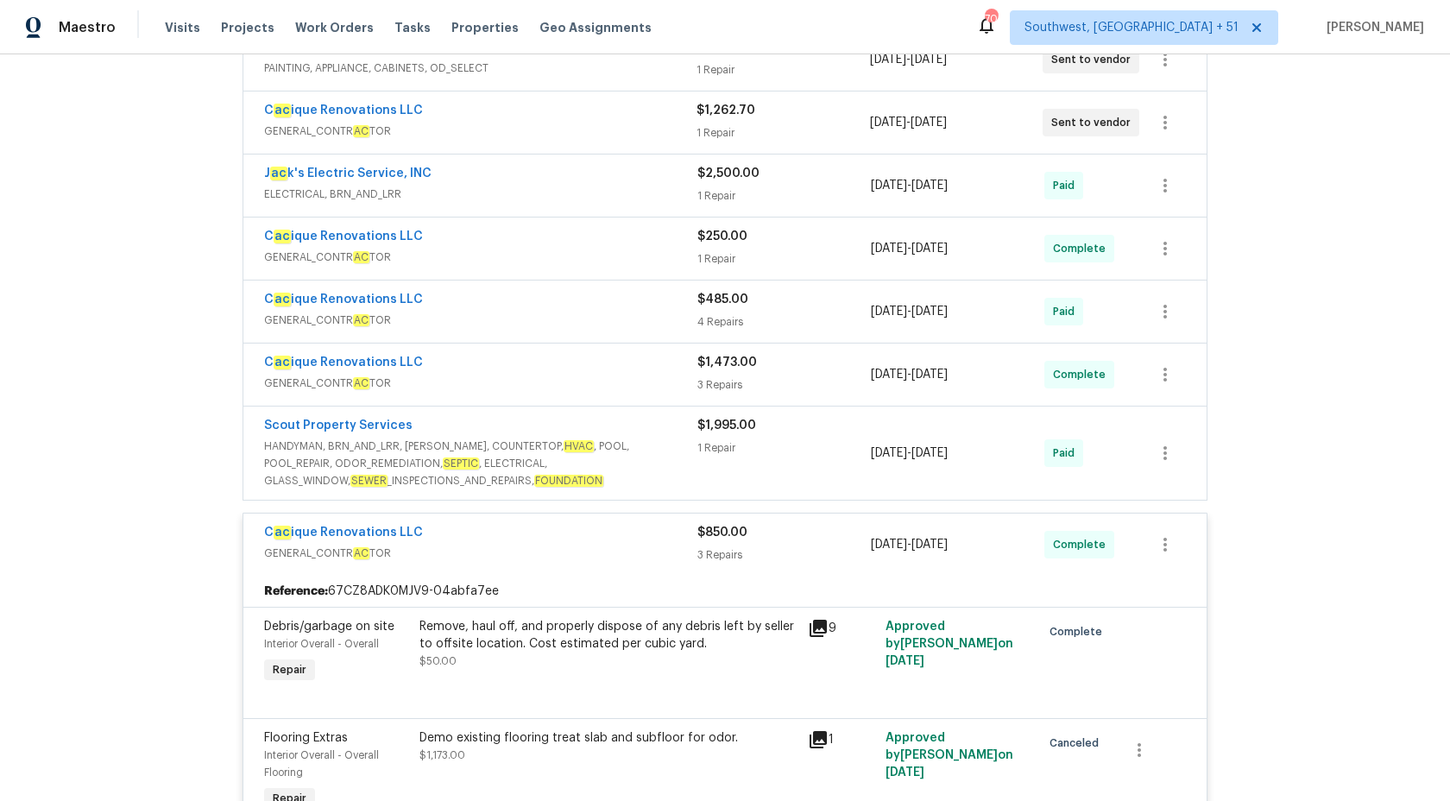
scroll to position [434, 0]
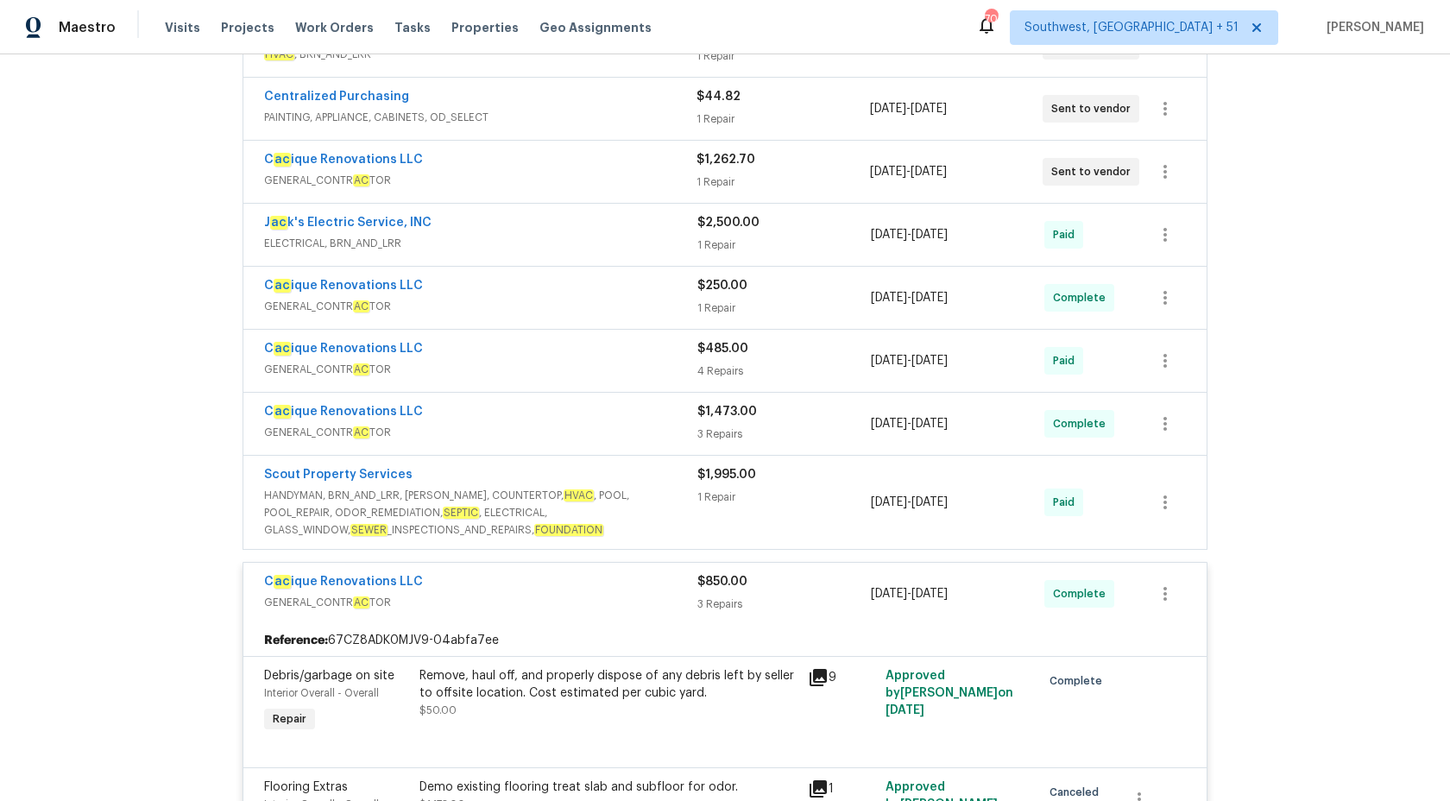
click at [666, 582] on div "C ac ique Renovations LLC" at bounding box center [480, 583] width 433 height 21
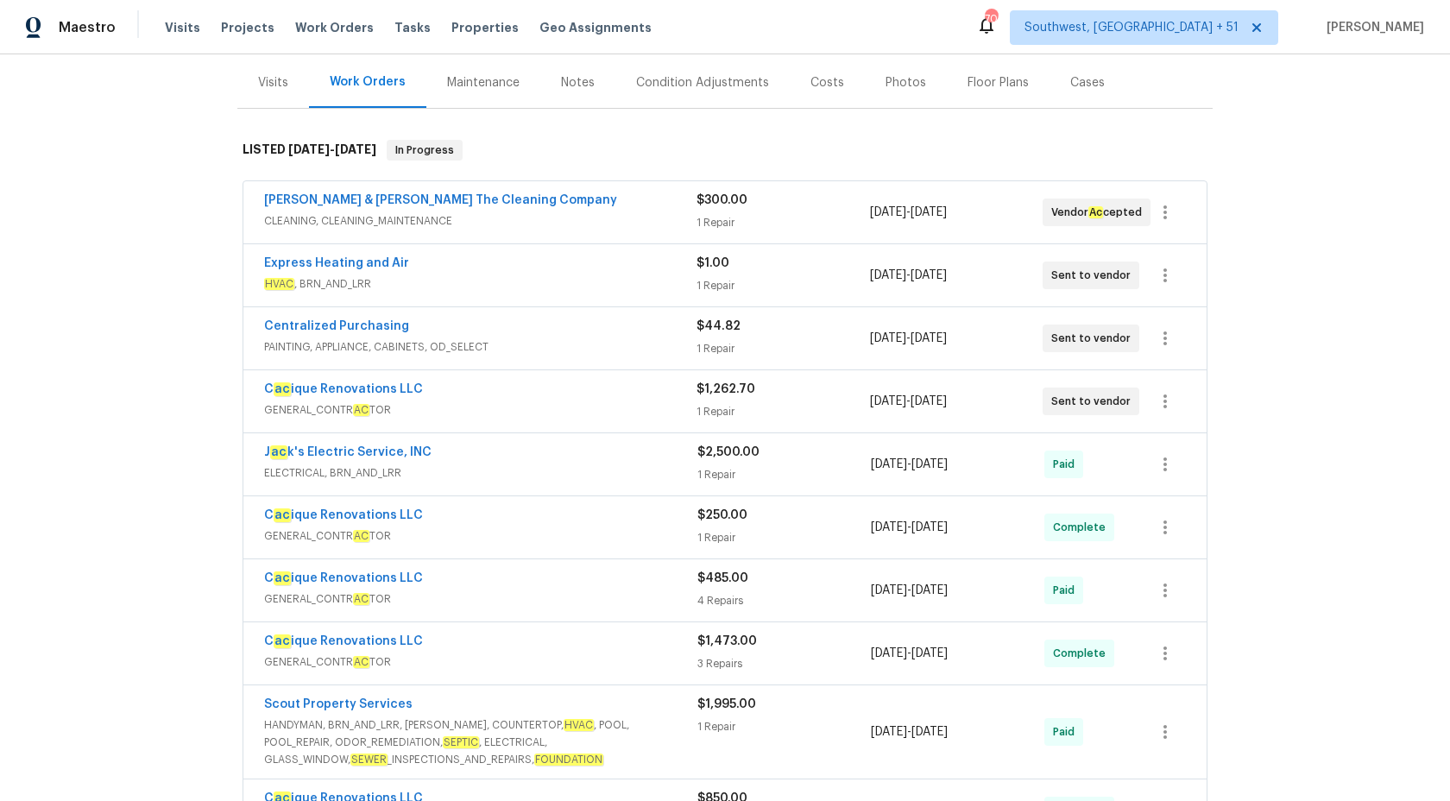
scroll to position [186, 0]
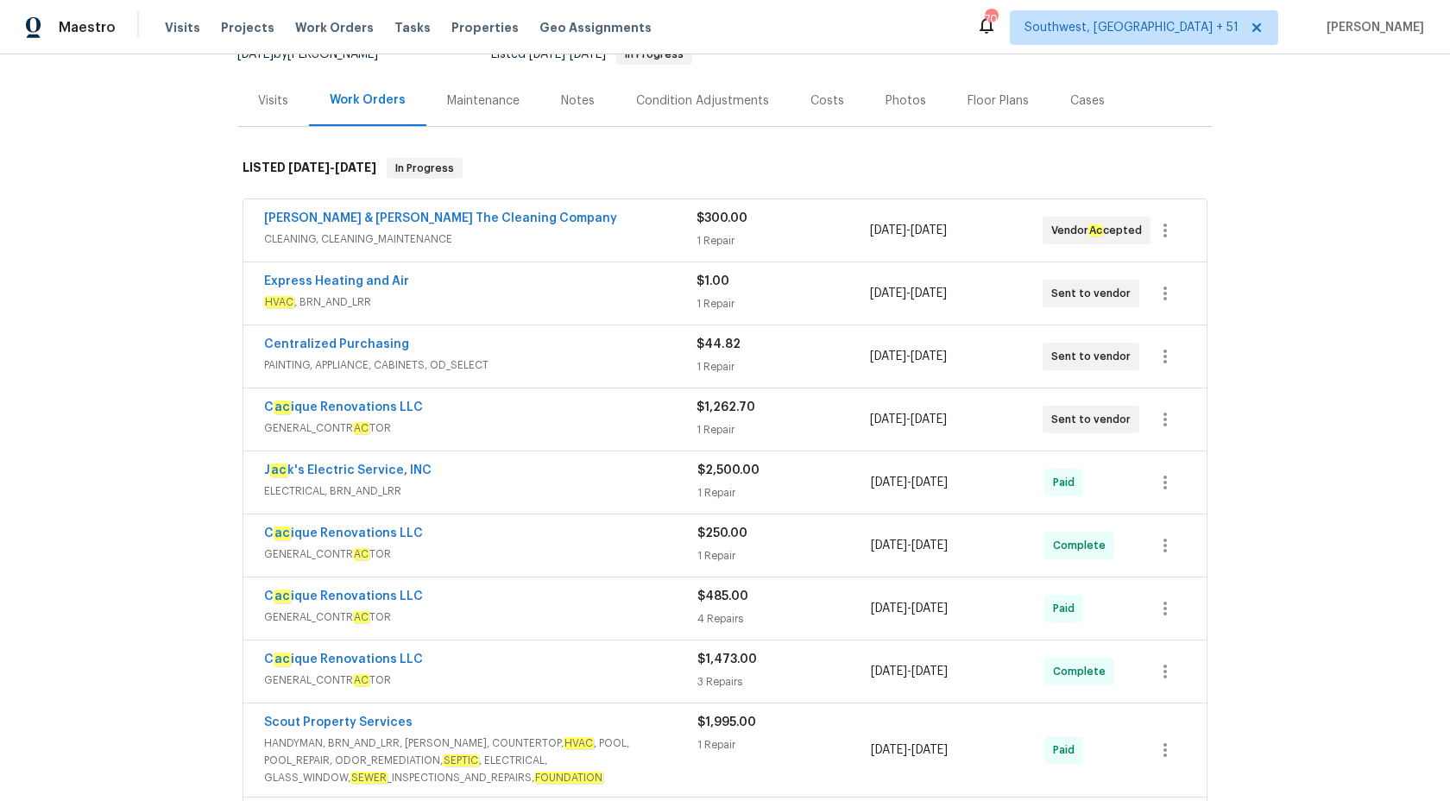
click at [588, 408] on div "C ac ique Renovations LLC" at bounding box center [480, 409] width 432 height 21
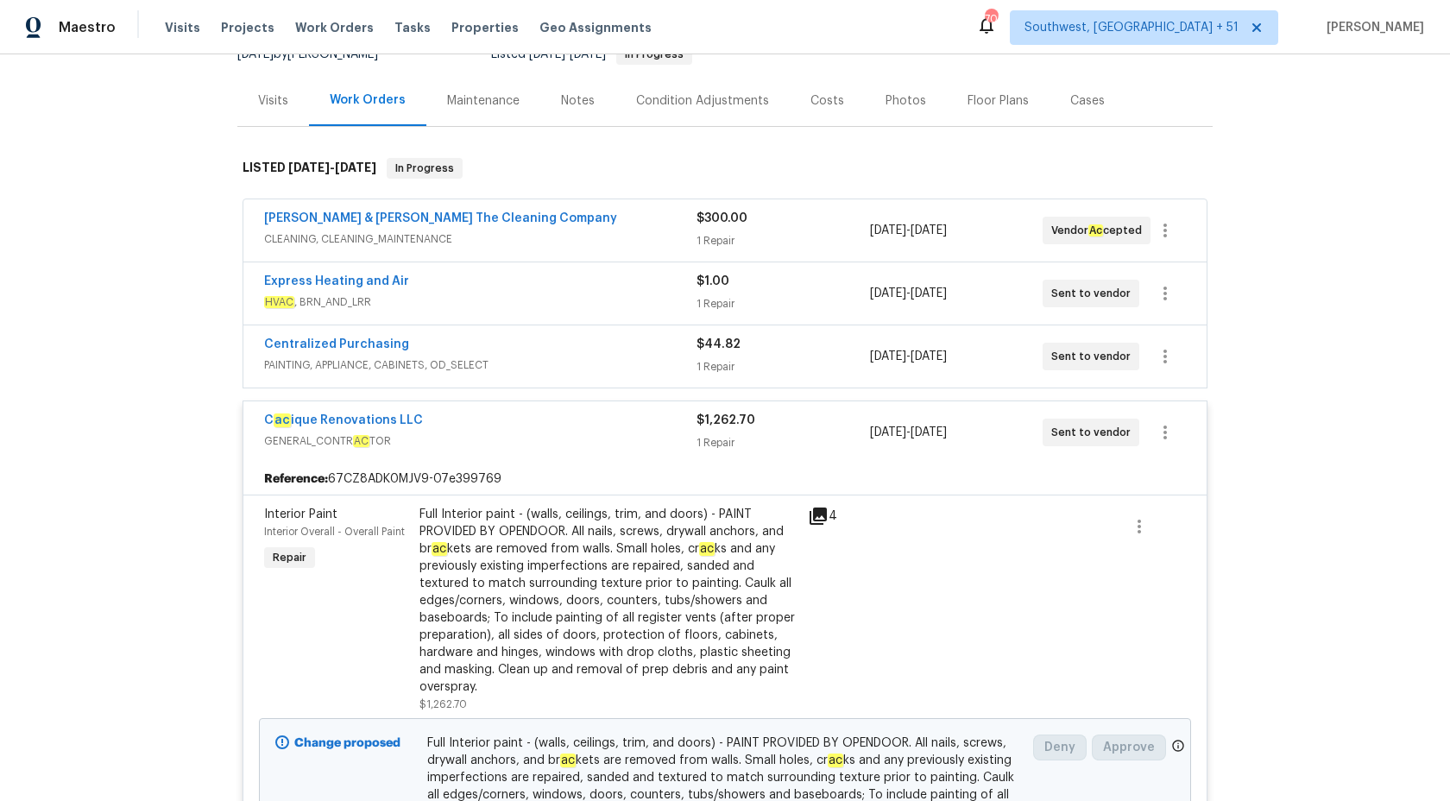
click at [587, 428] on div "C ac ique Renovations LLC" at bounding box center [480, 422] width 432 height 21
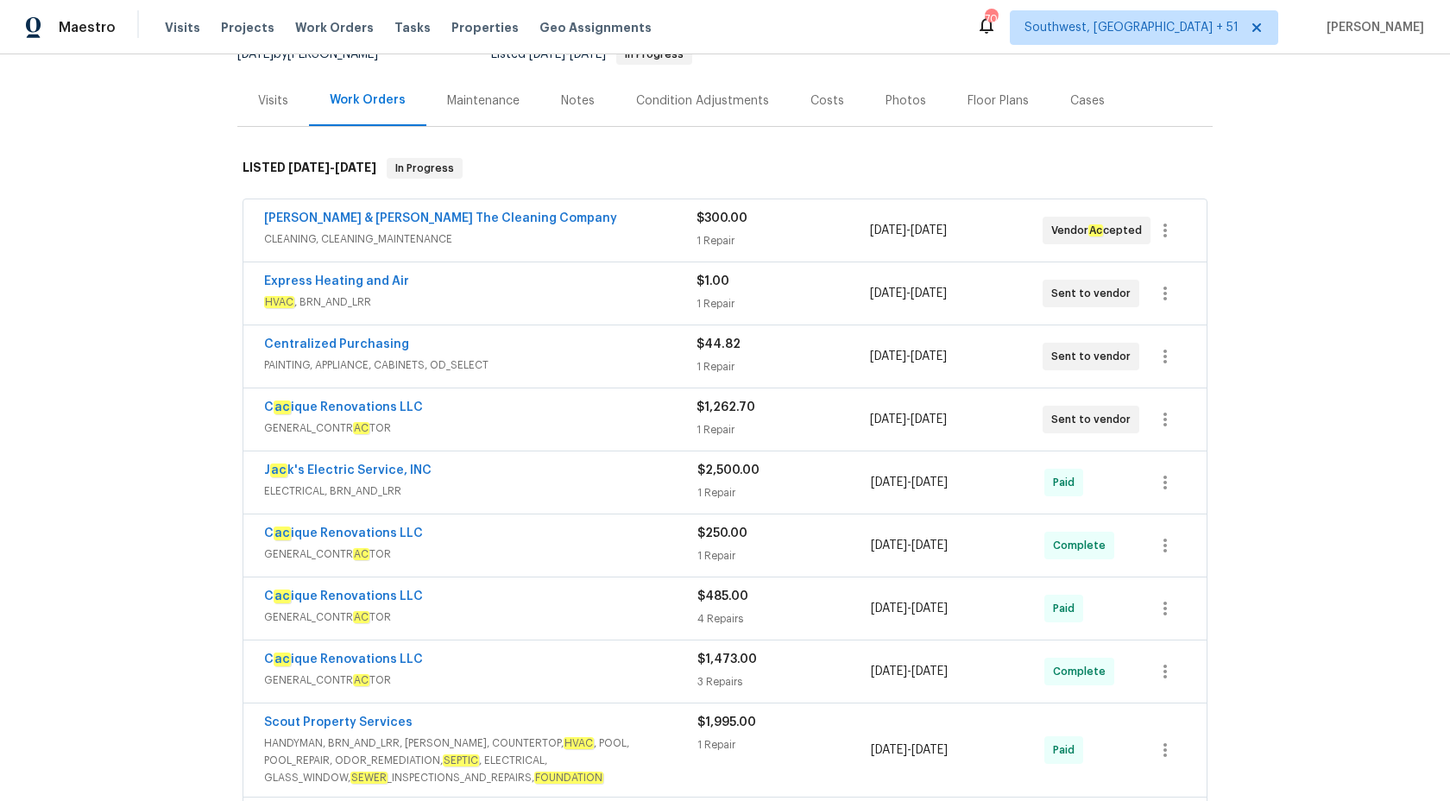
scroll to position [319, 0]
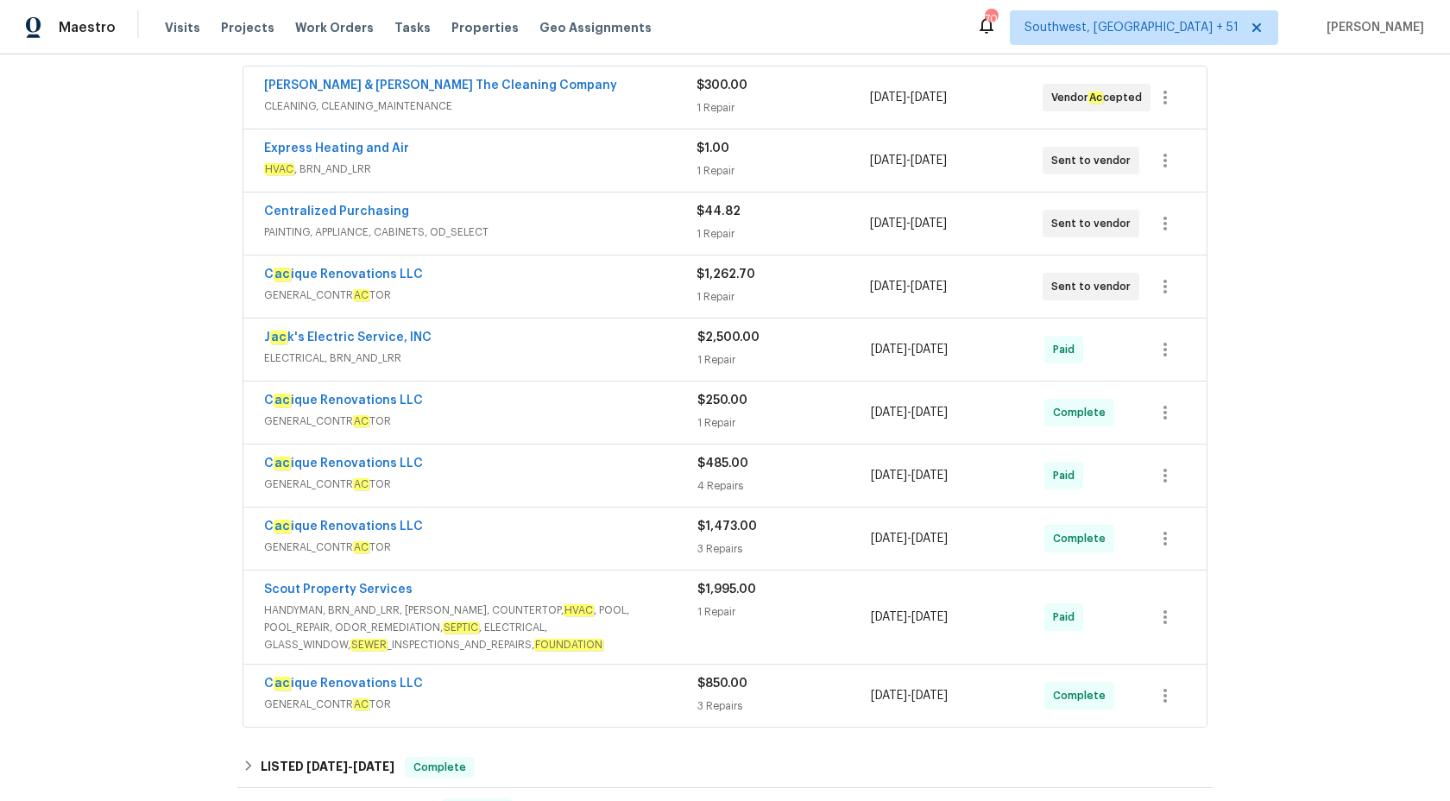
click at [601, 403] on div "C ac ique Renovations LLC" at bounding box center [480, 402] width 433 height 21
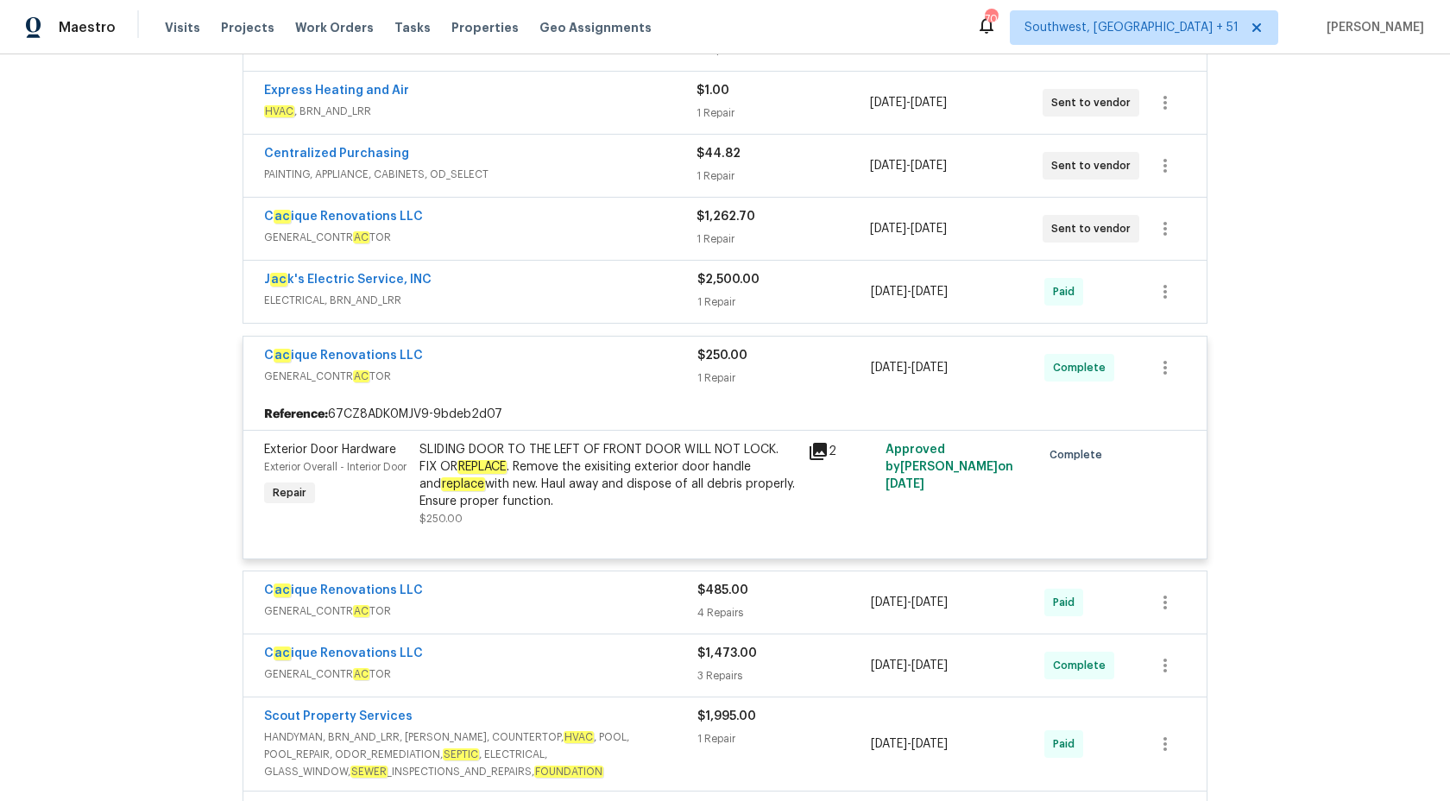
scroll to position [386, 0]
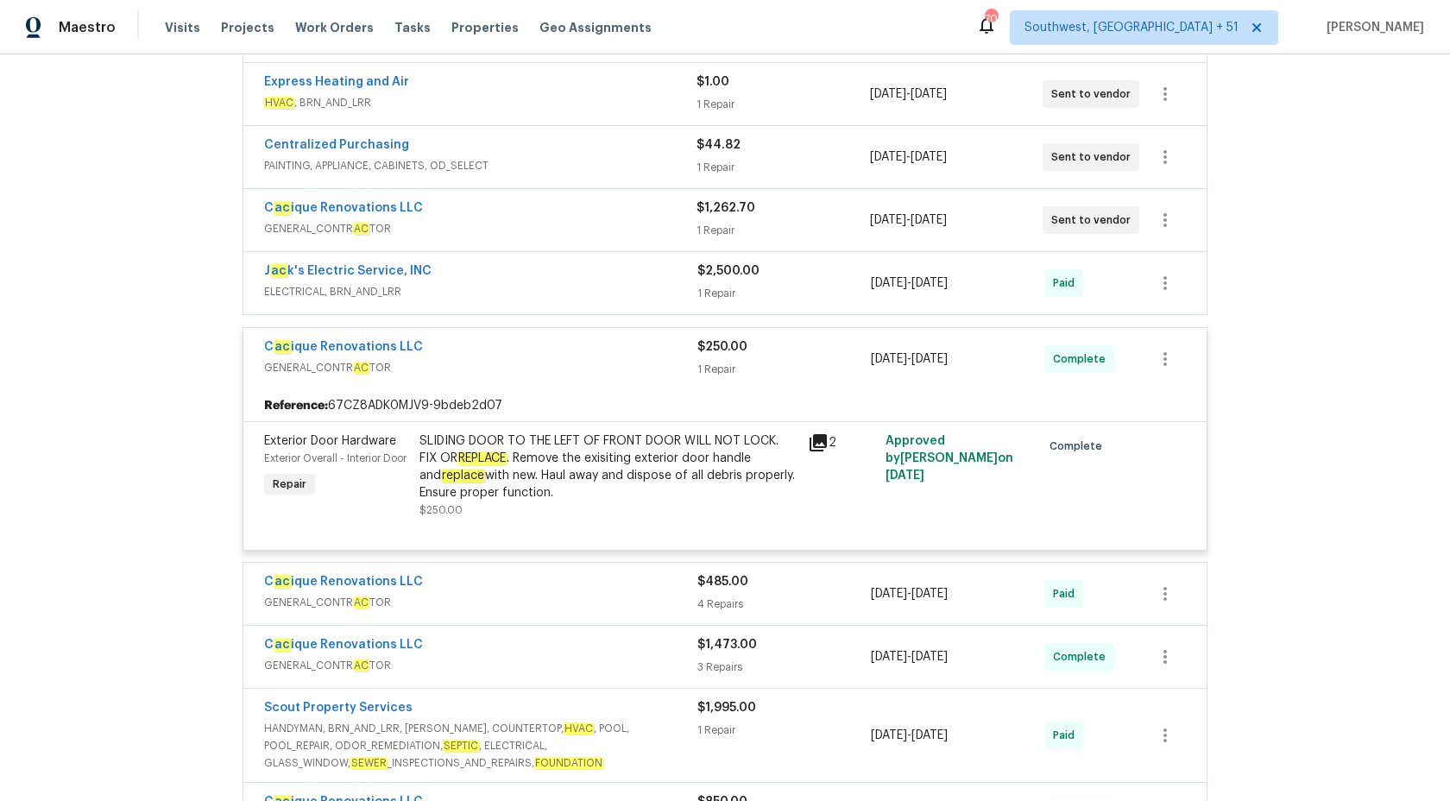
click at [663, 350] on div "C ac ique Renovations LLC" at bounding box center [480, 348] width 433 height 21
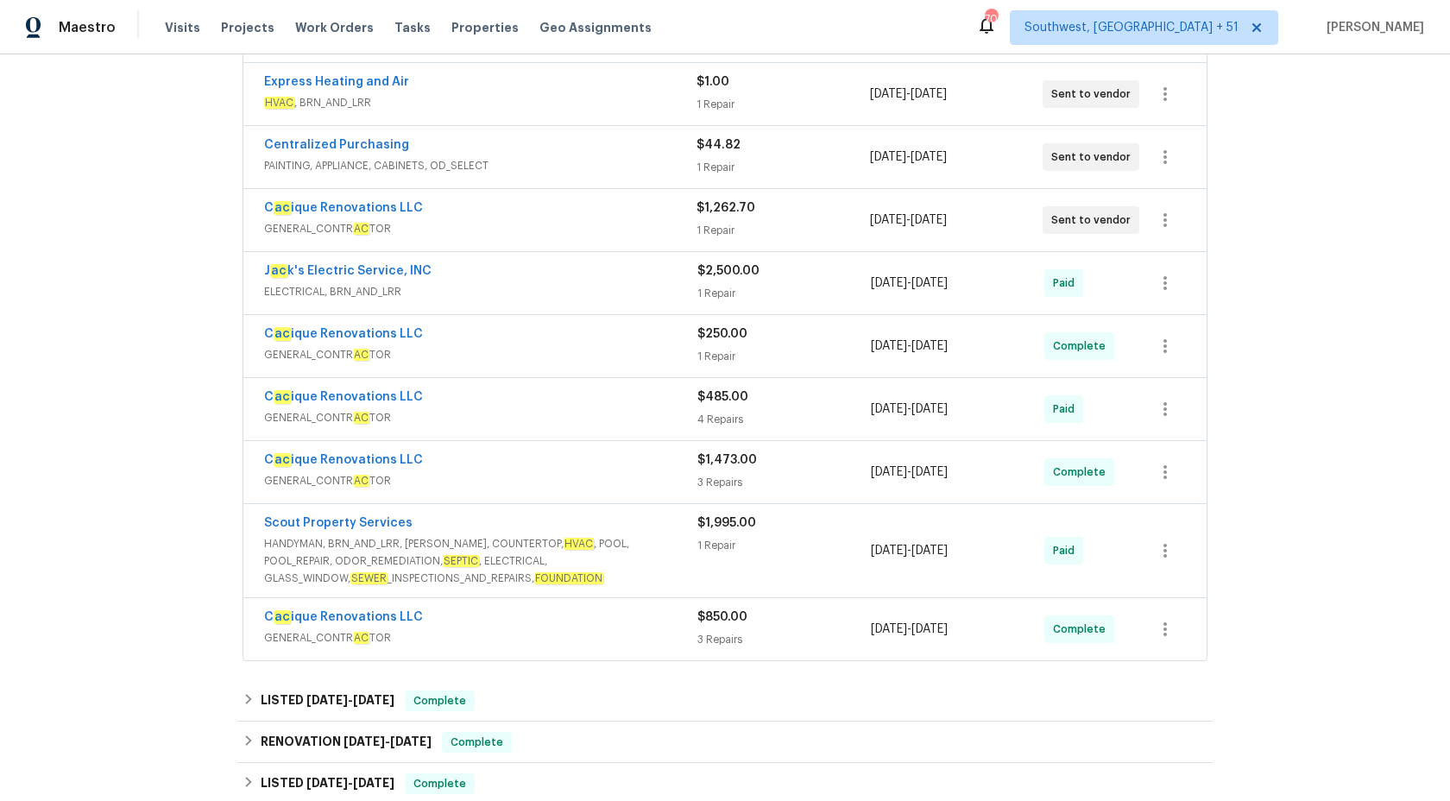
click at [650, 400] on div "C ac ique Renovations LLC" at bounding box center [480, 398] width 433 height 21
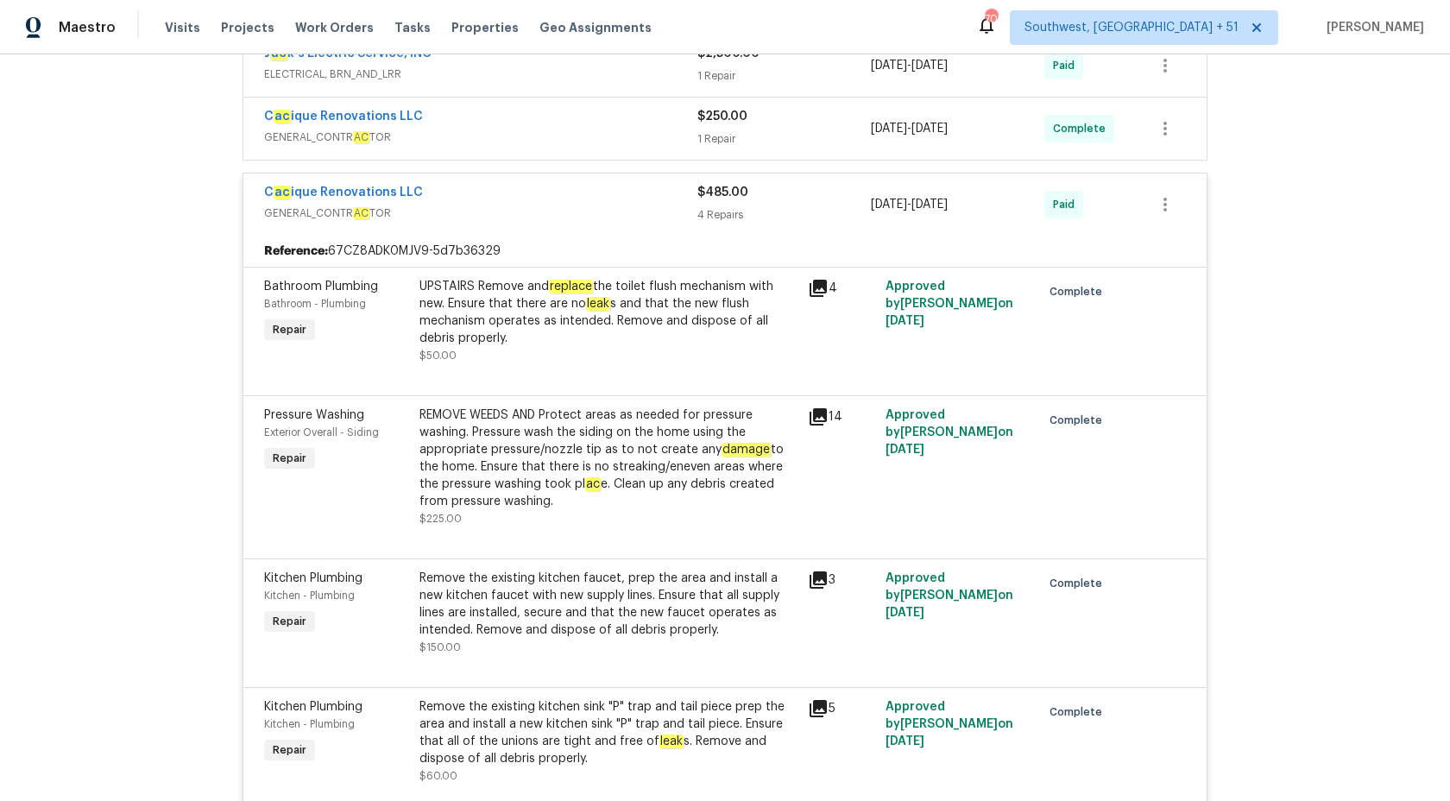
scroll to position [544, 0]
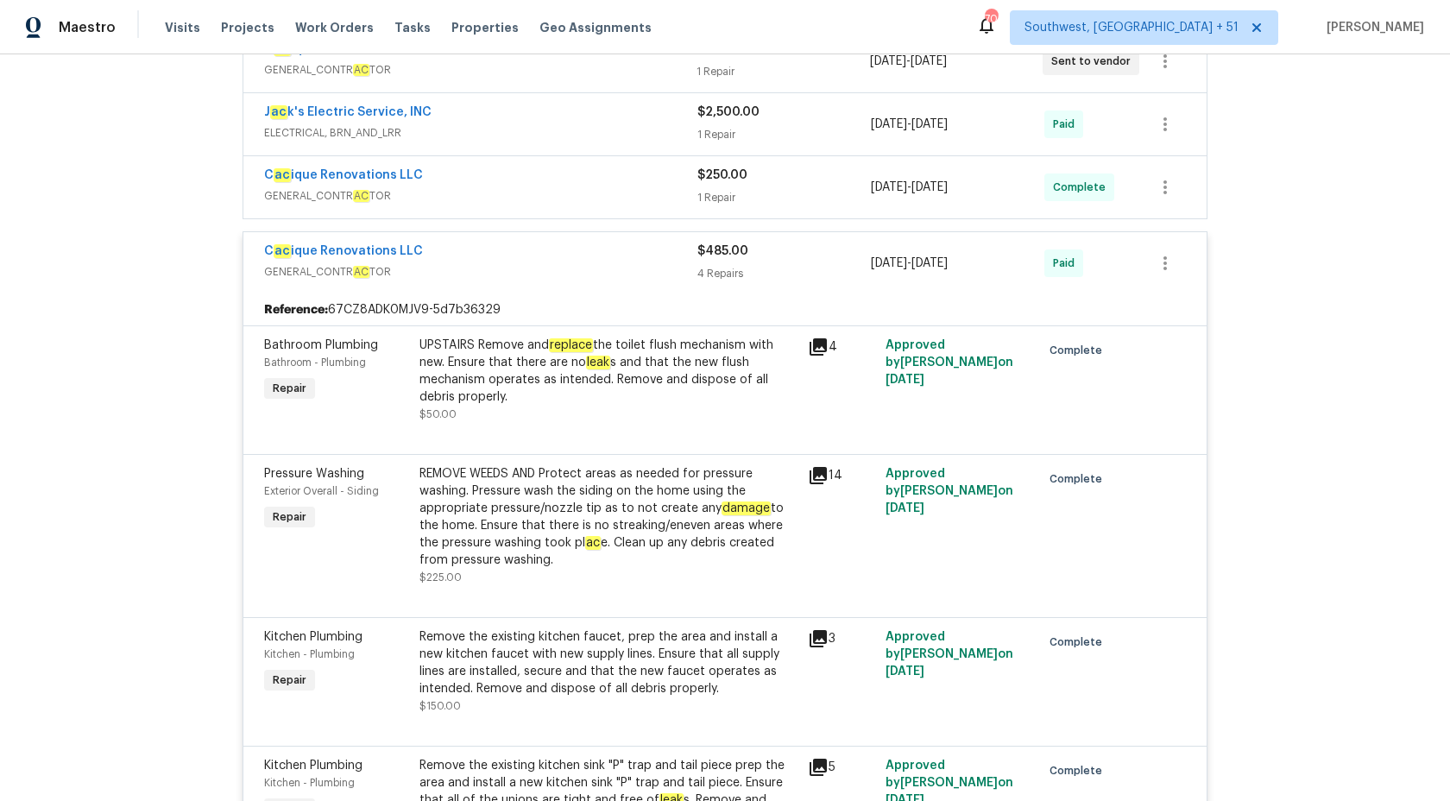
click at [710, 280] on div "4 Repairs" at bounding box center [783, 273] width 173 height 17
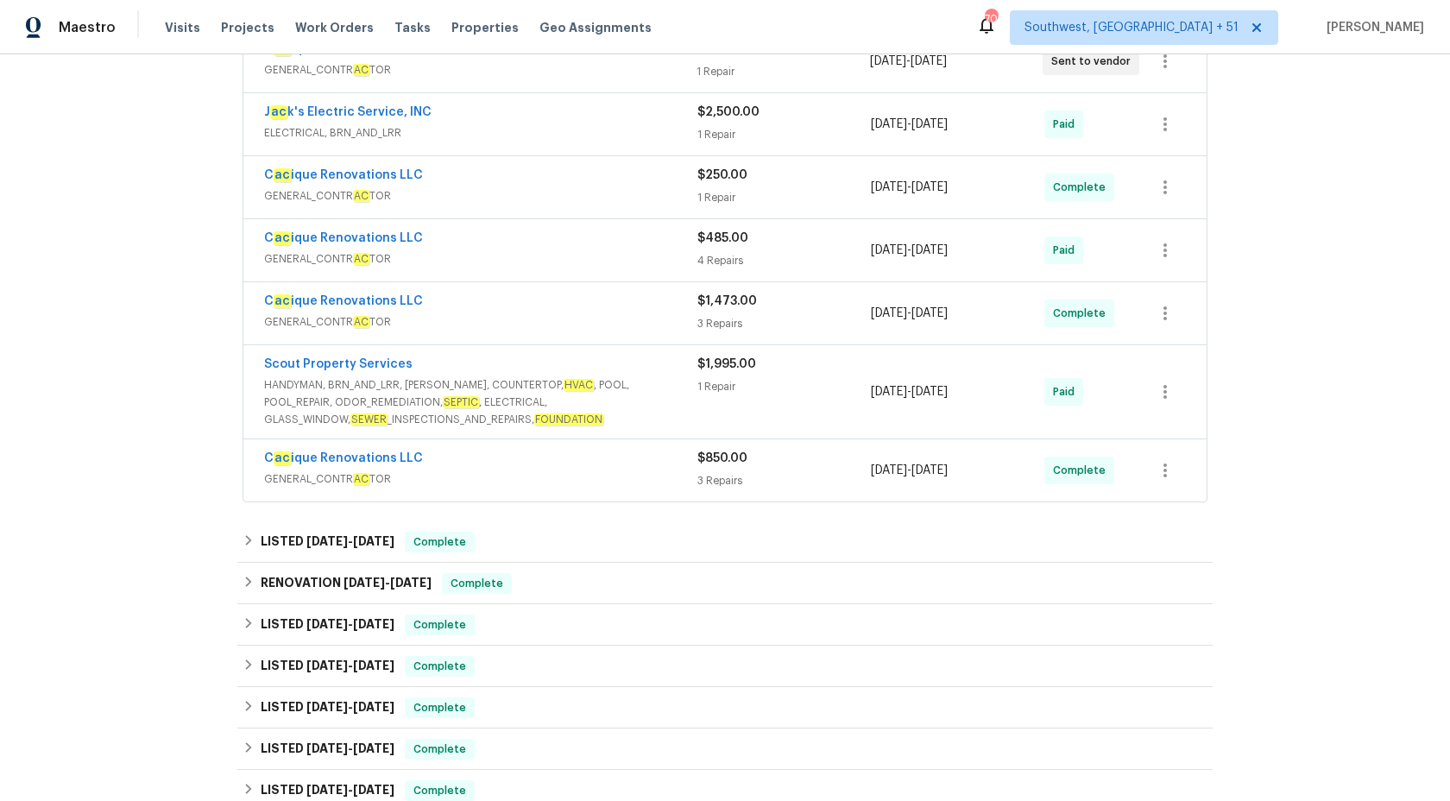
click at [670, 324] on span "GENERAL_CONTR AC TOR" at bounding box center [480, 321] width 433 height 17
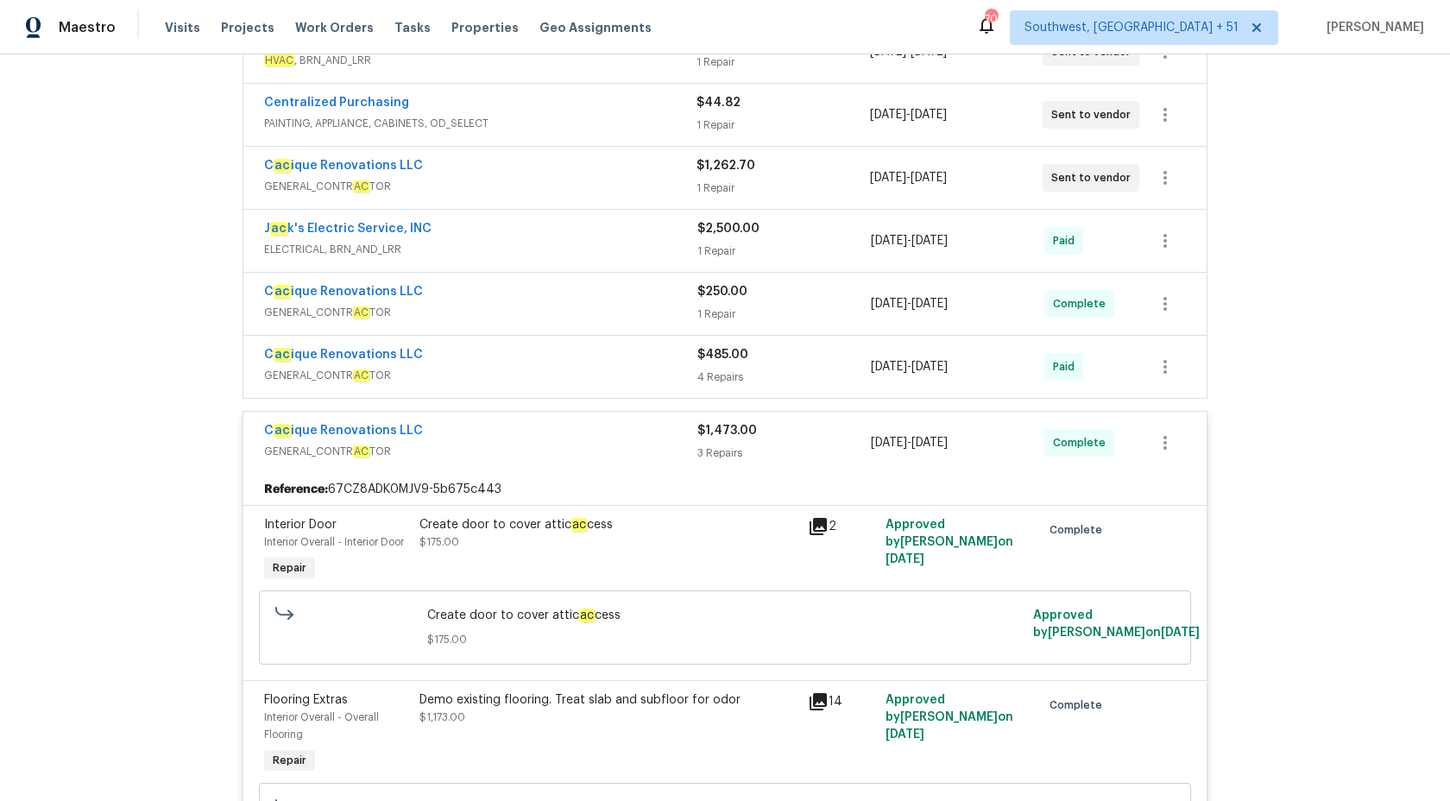
click at [724, 438] on div "$1,473.00" at bounding box center [783, 430] width 173 height 17
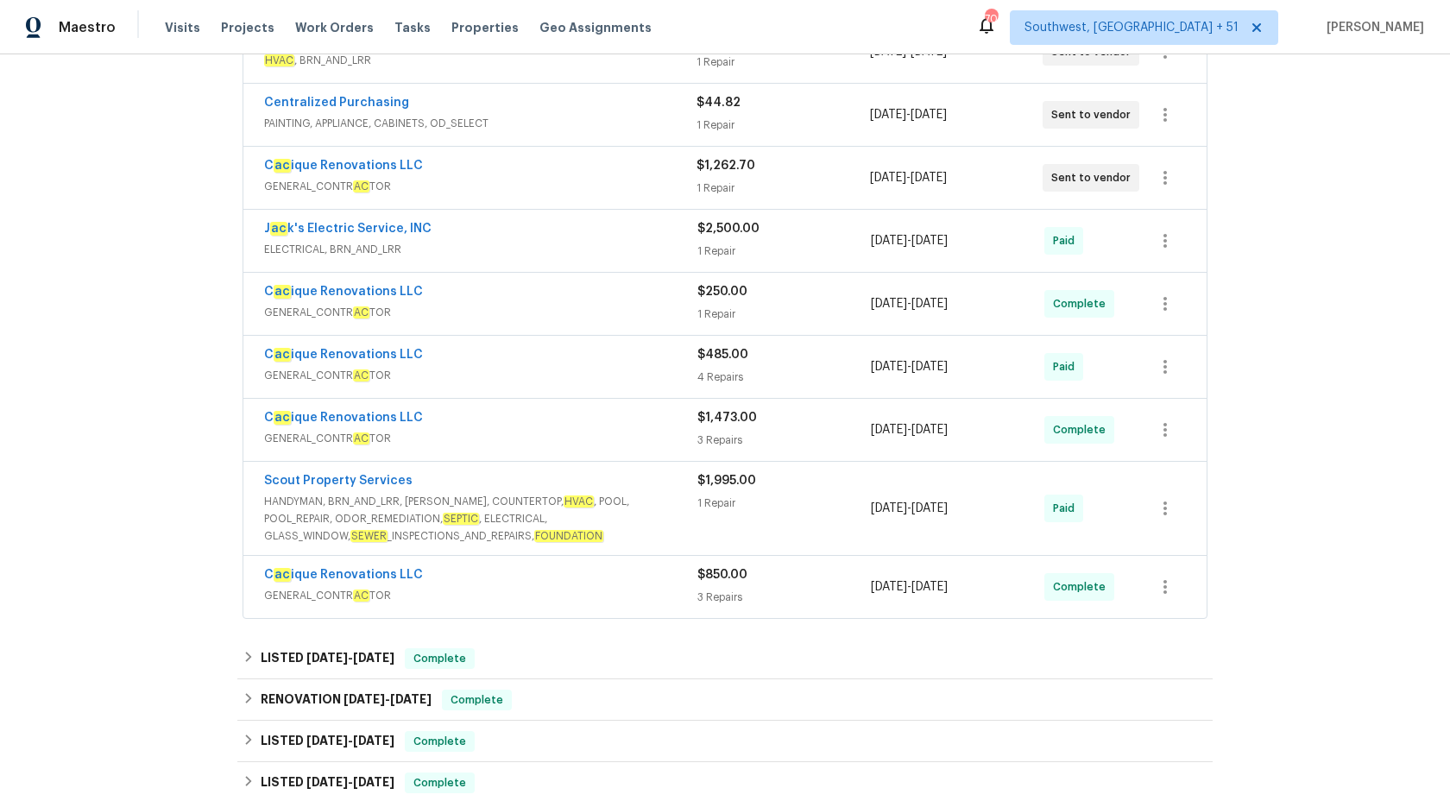
scroll to position [485, 0]
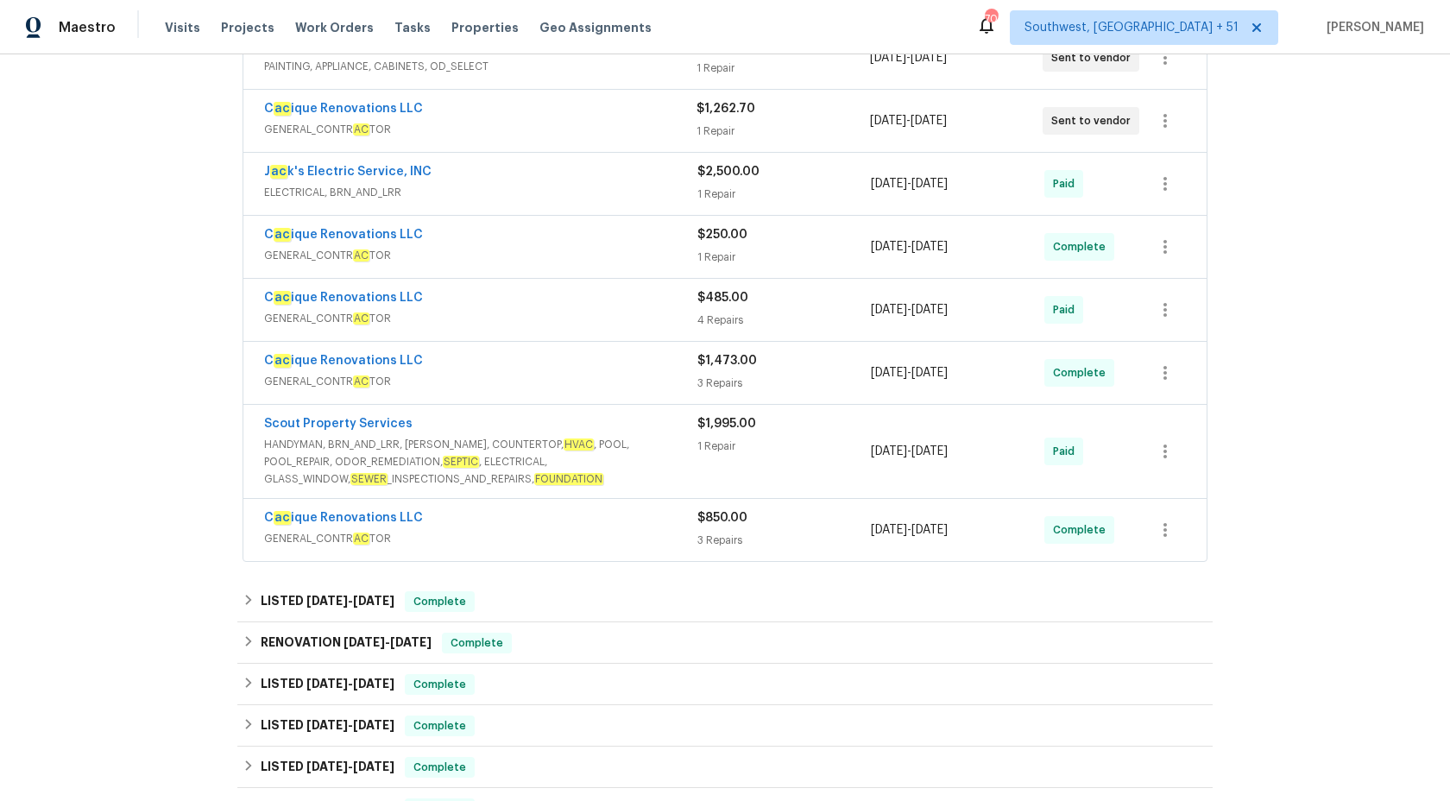
click at [671, 434] on div "Scout Property Services" at bounding box center [480, 425] width 433 height 21
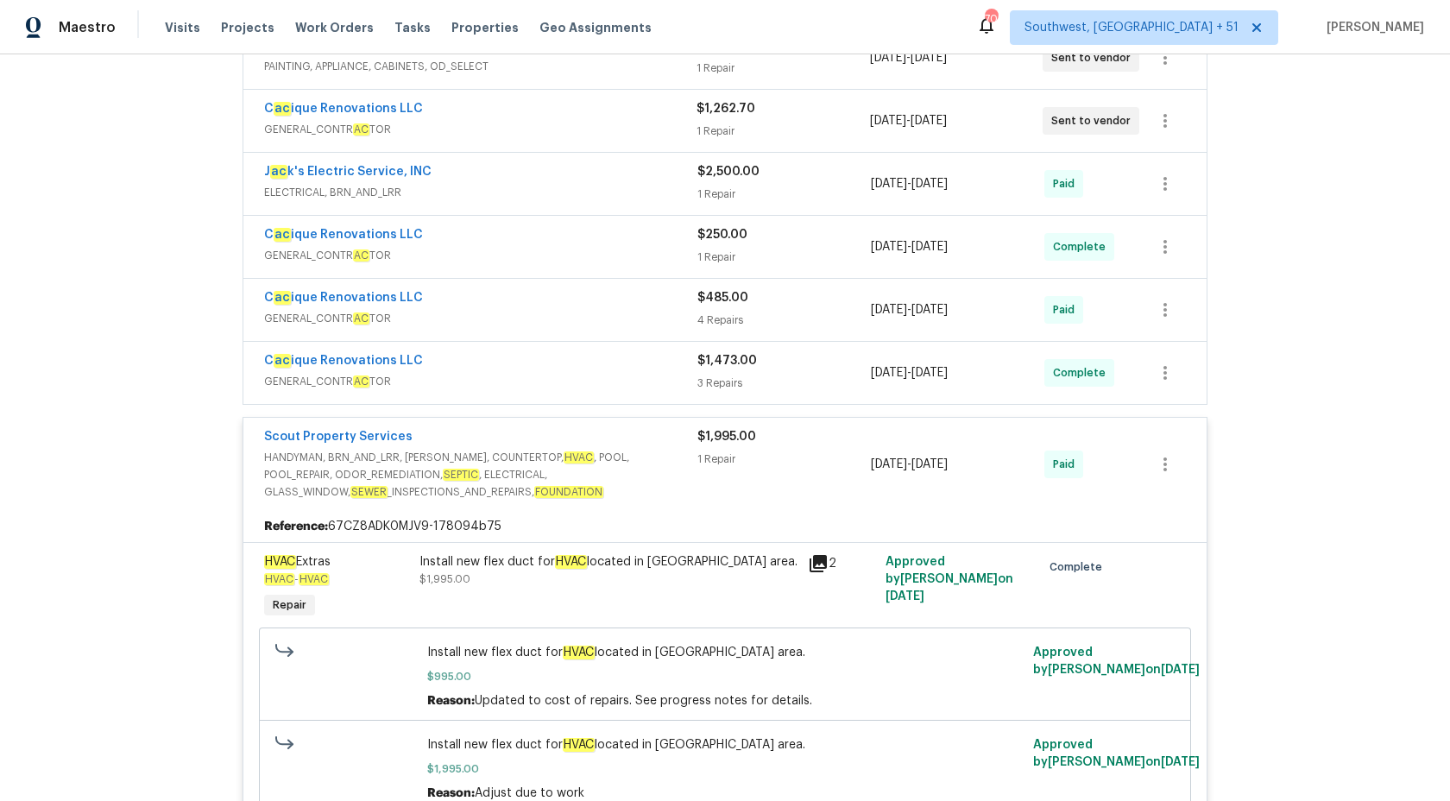
scroll to position [582, 0]
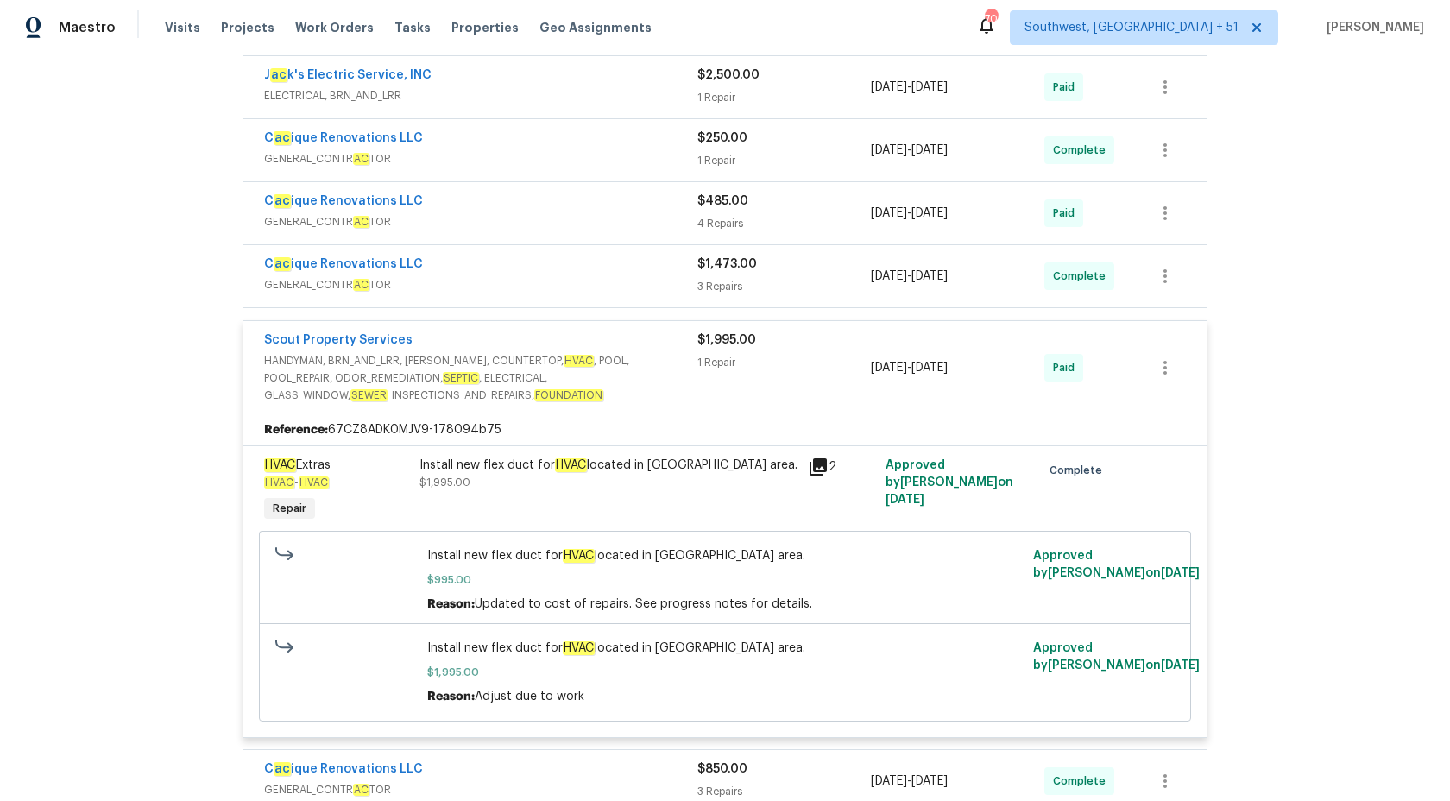
click at [670, 367] on span "HANDYMAN, BRN_AND_LRR, WELLS, COUNTERTOP, HVAC , POOL, POOL_REPAIR, ODOR_REMEDI…" at bounding box center [480, 378] width 433 height 52
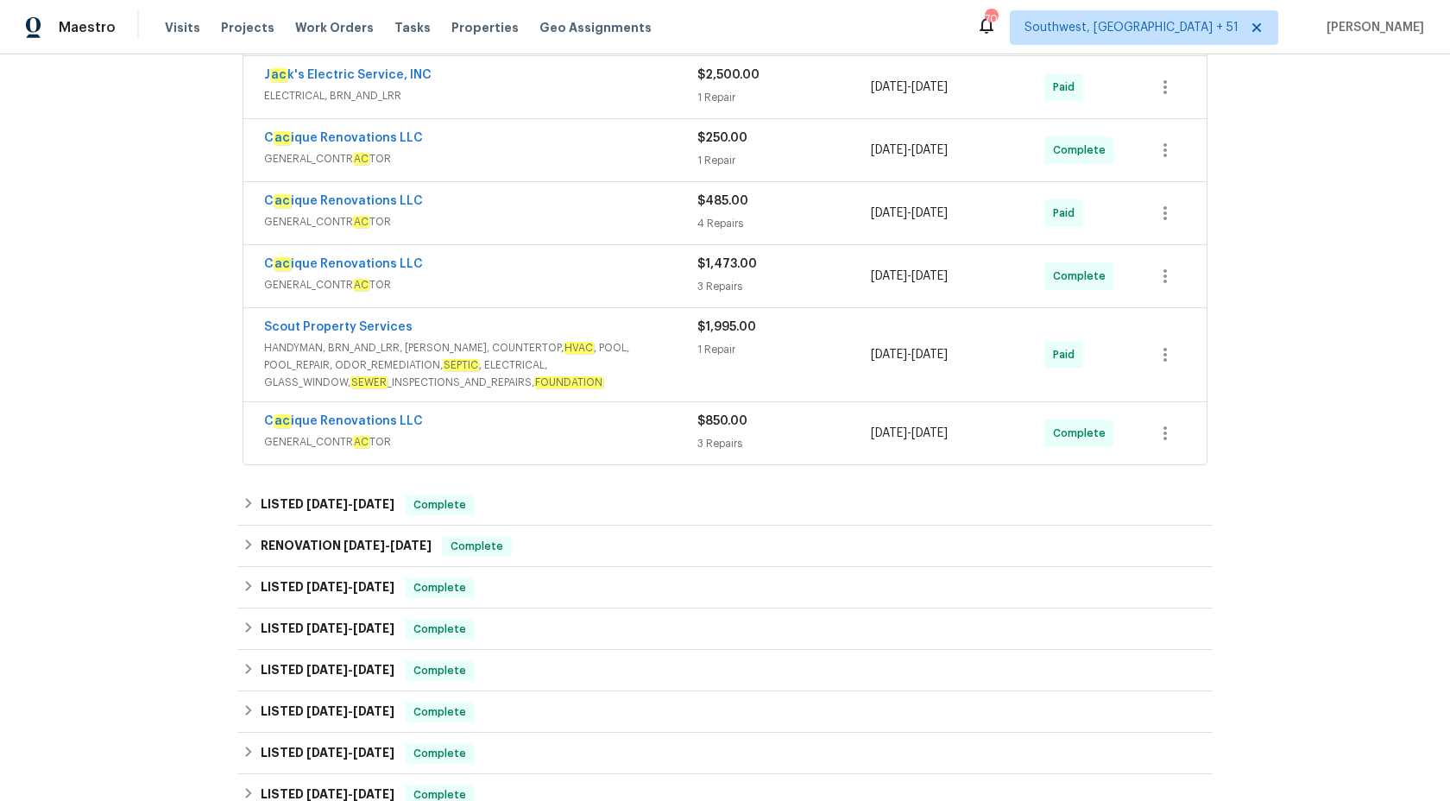
scroll to position [592, 0]
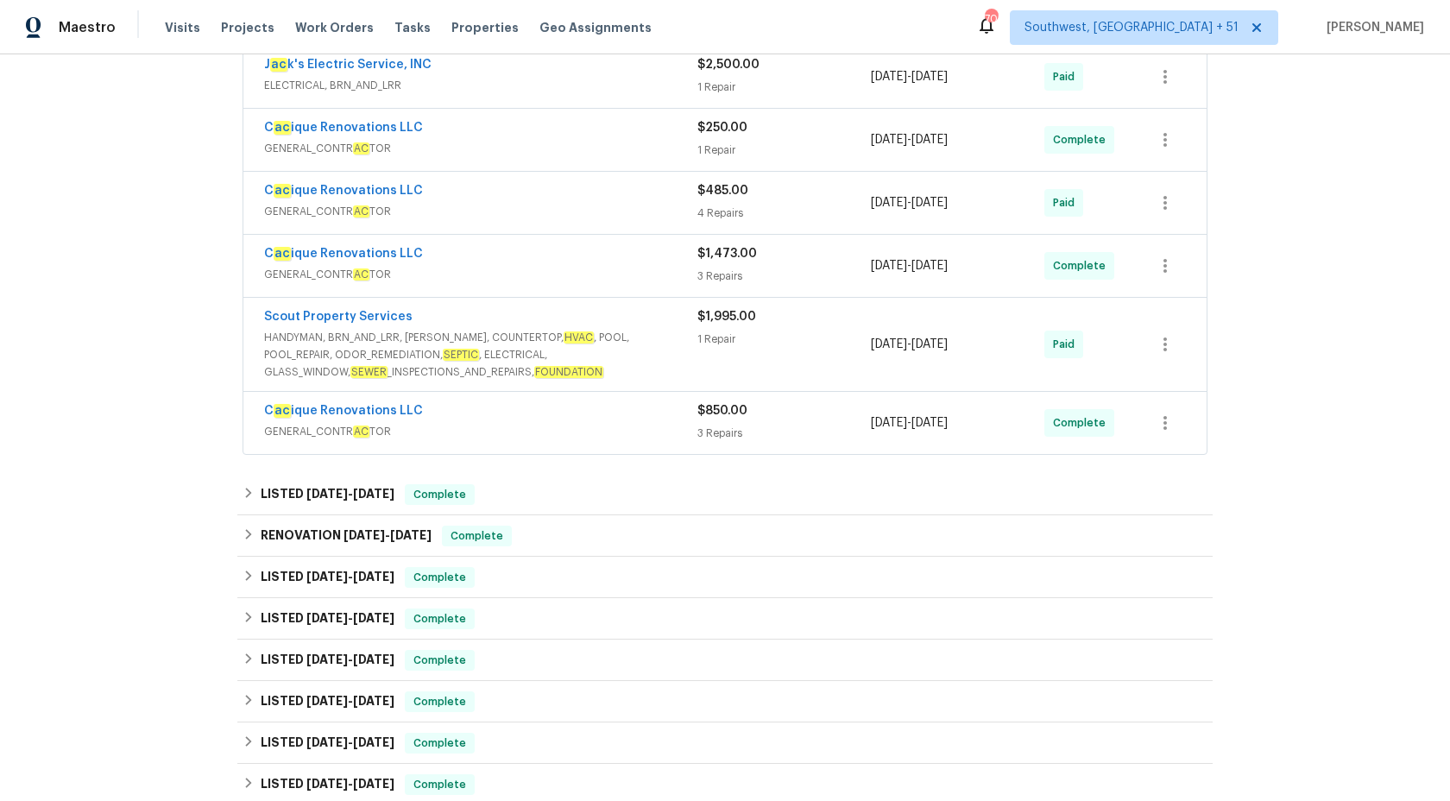
click at [625, 399] on div "C ac ique Renovations LLC GENERAL_CONTR AC TOR $850.00 3 Repairs 9/25/2025 - 9/…" at bounding box center [724, 423] width 963 height 62
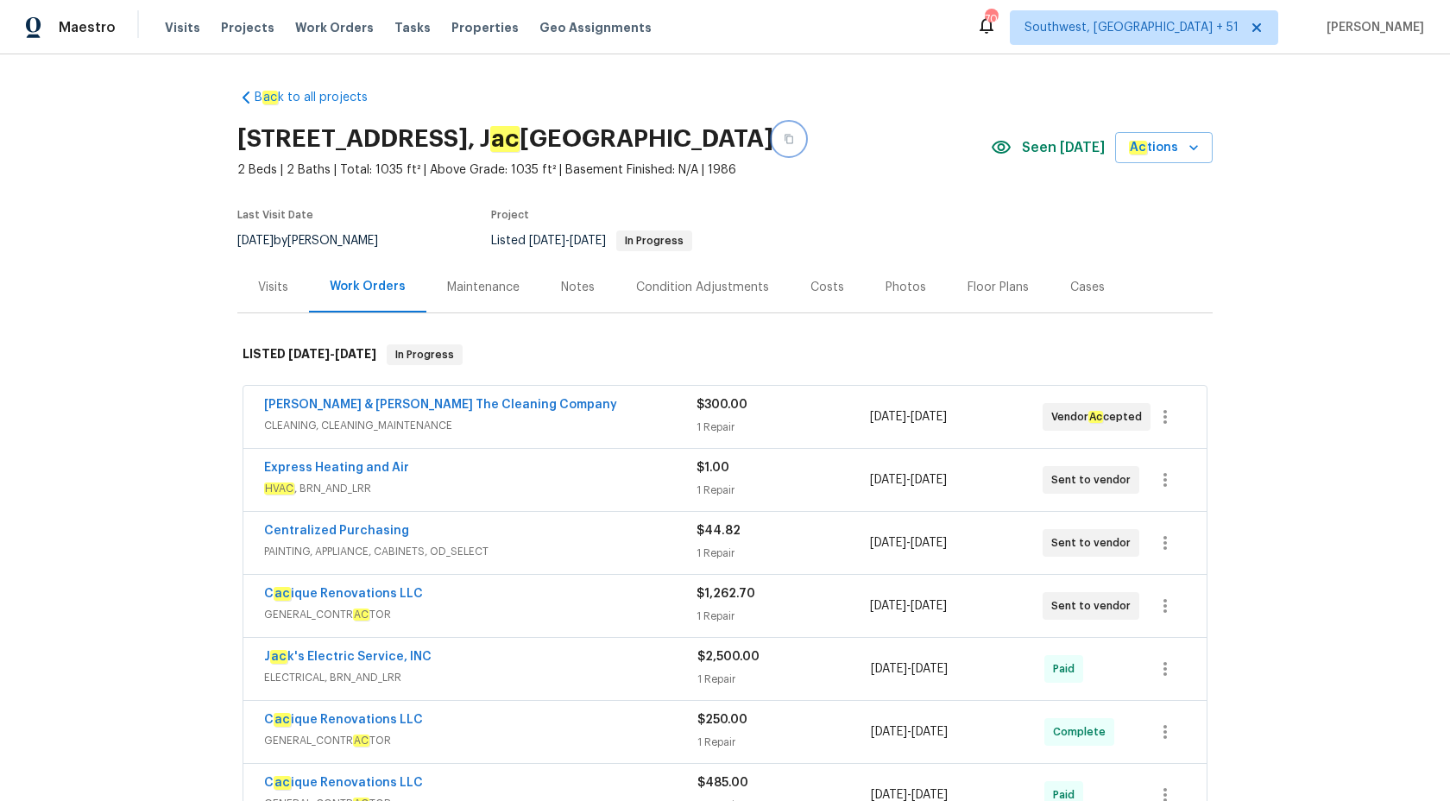
click at [804, 140] on button "button" at bounding box center [788, 138] width 31 height 31
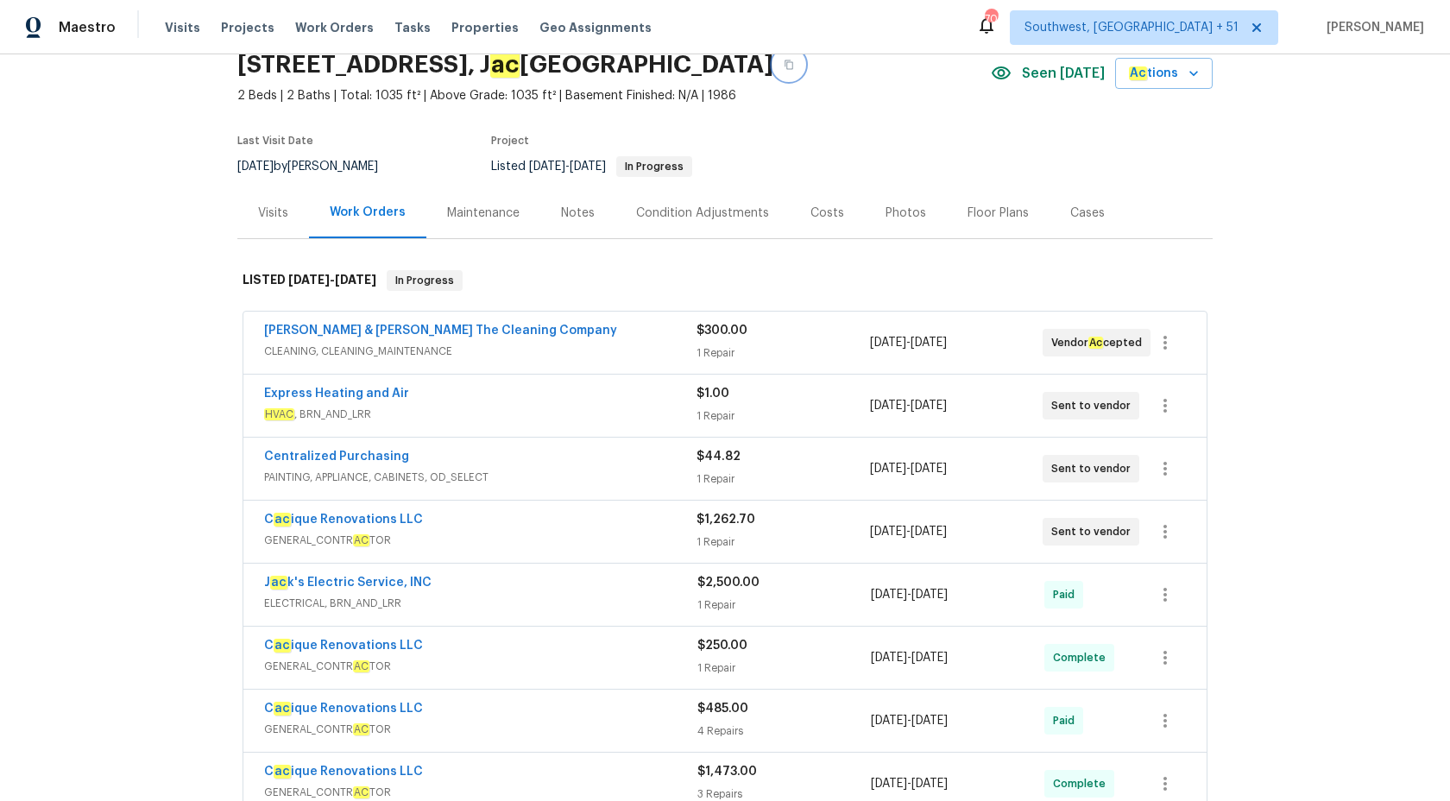
scroll to position [77, 0]
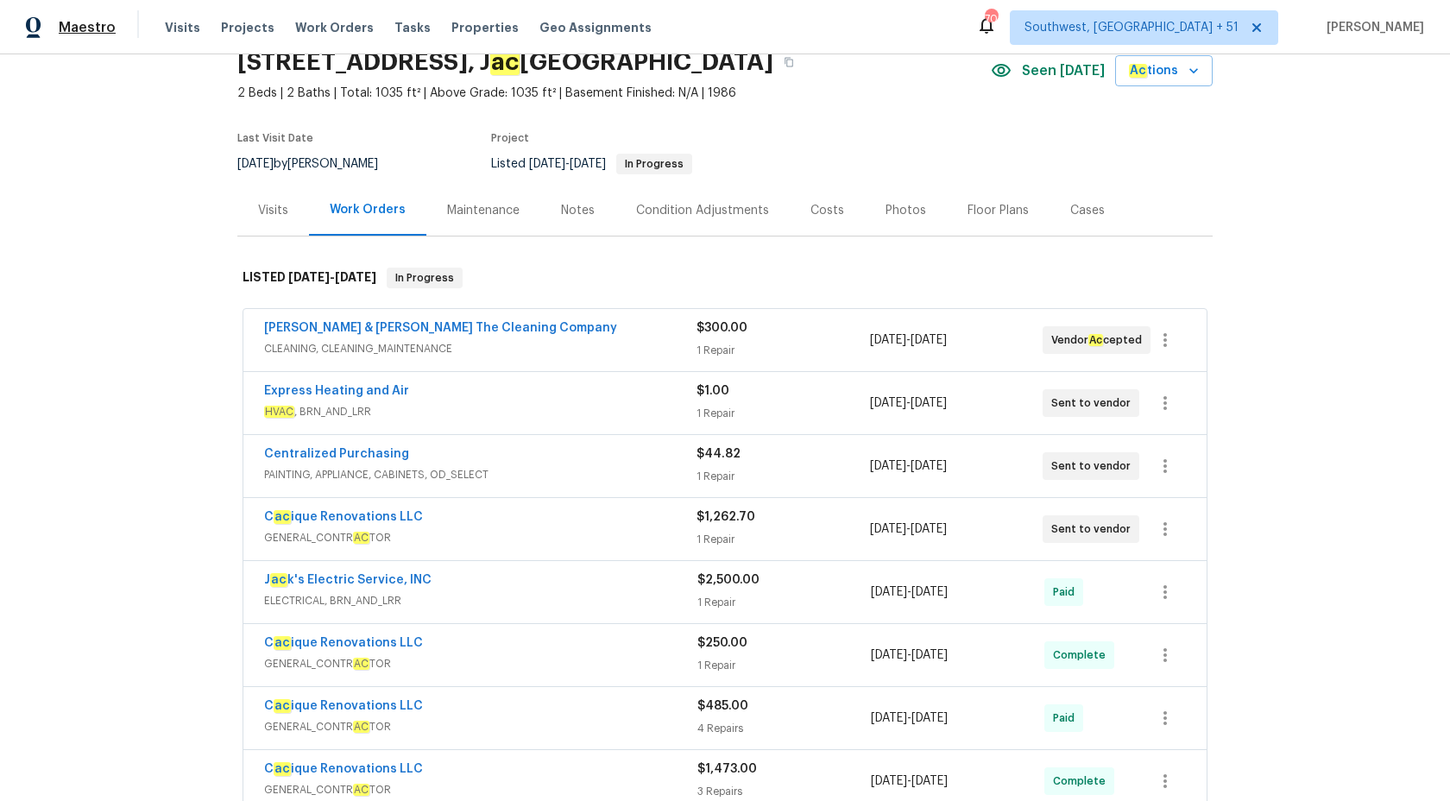
click at [60, 33] on span "Maestro" at bounding box center [87, 27] width 57 height 17
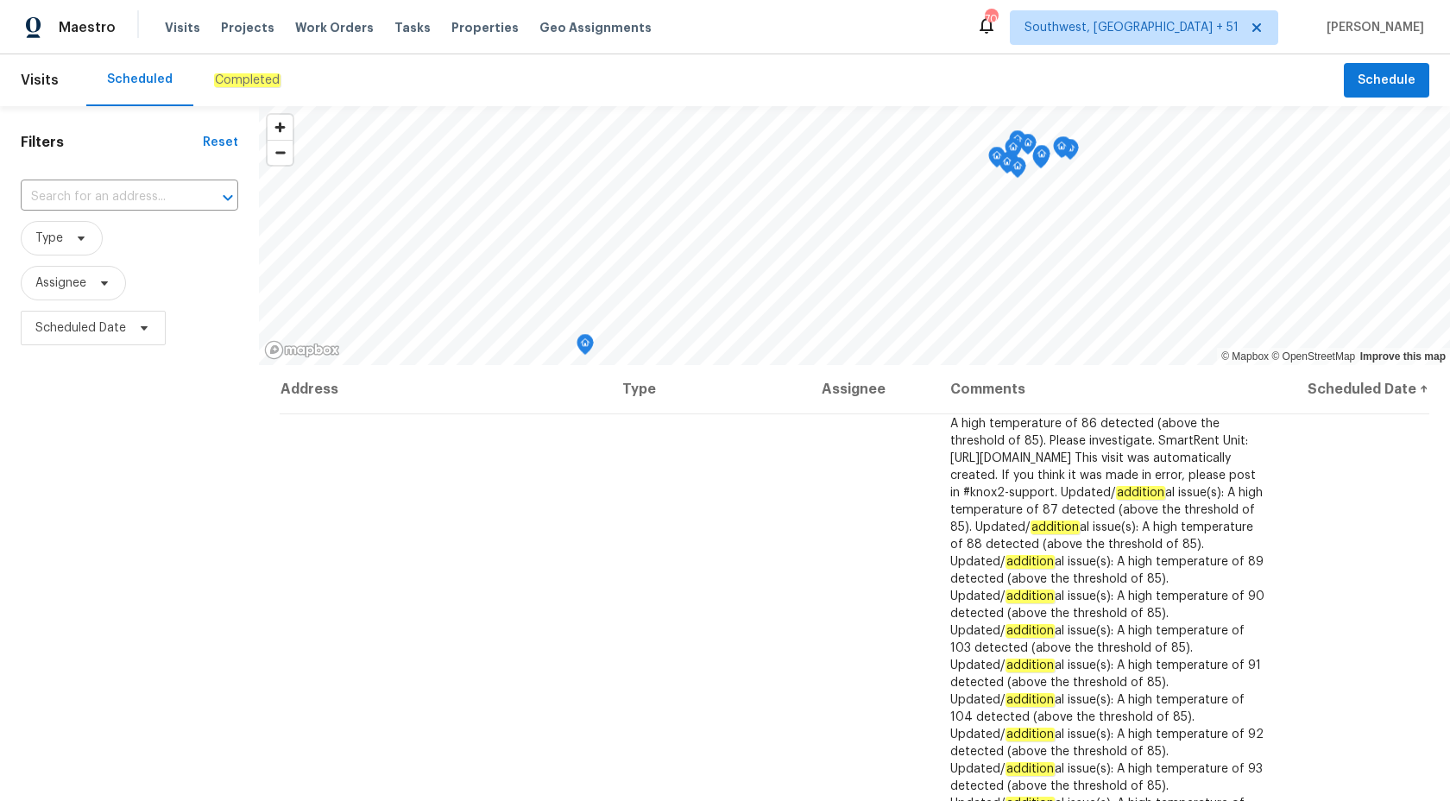
click at [226, 87] on div "Completed" at bounding box center [247, 80] width 66 height 17
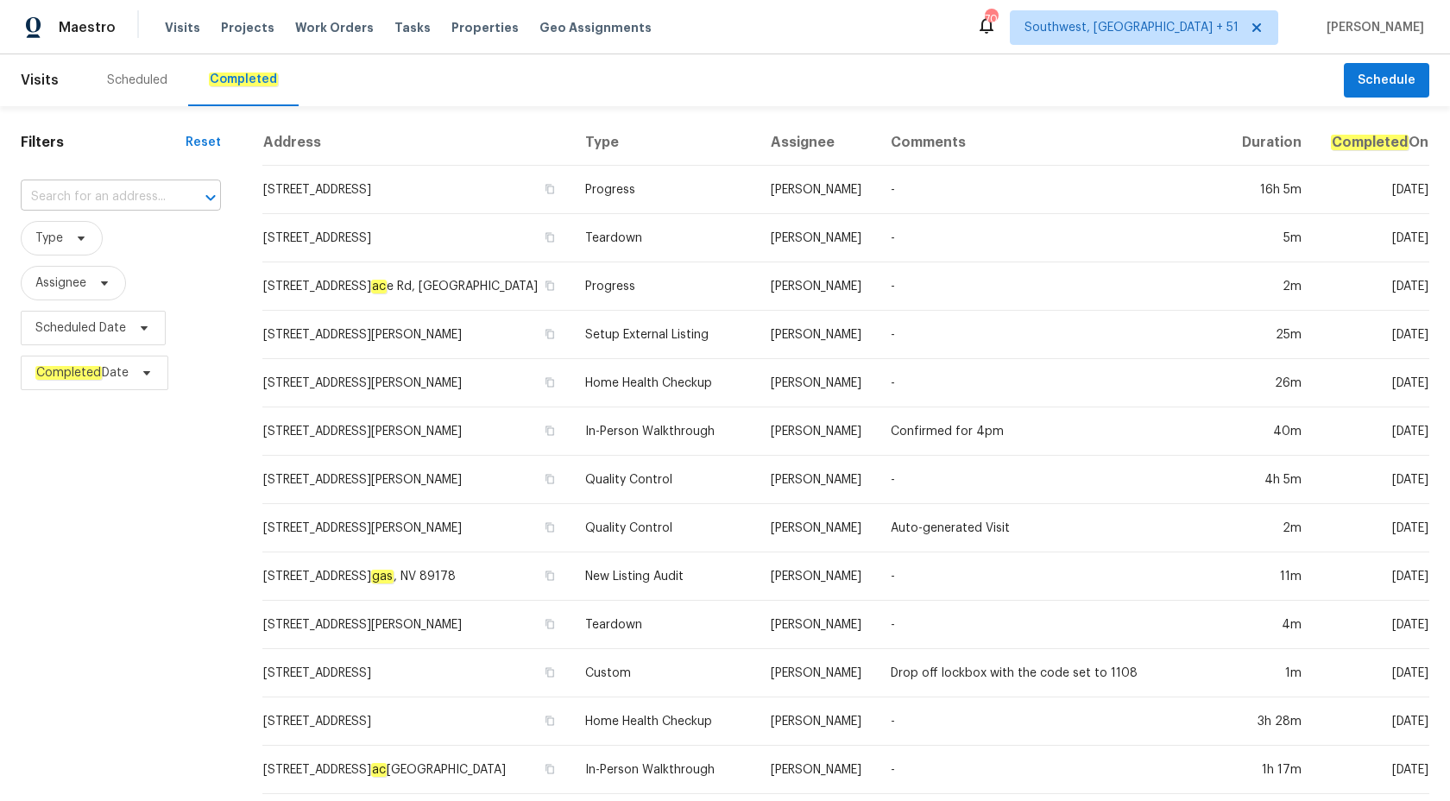
click at [111, 202] on input "text" at bounding box center [97, 197] width 152 height 27
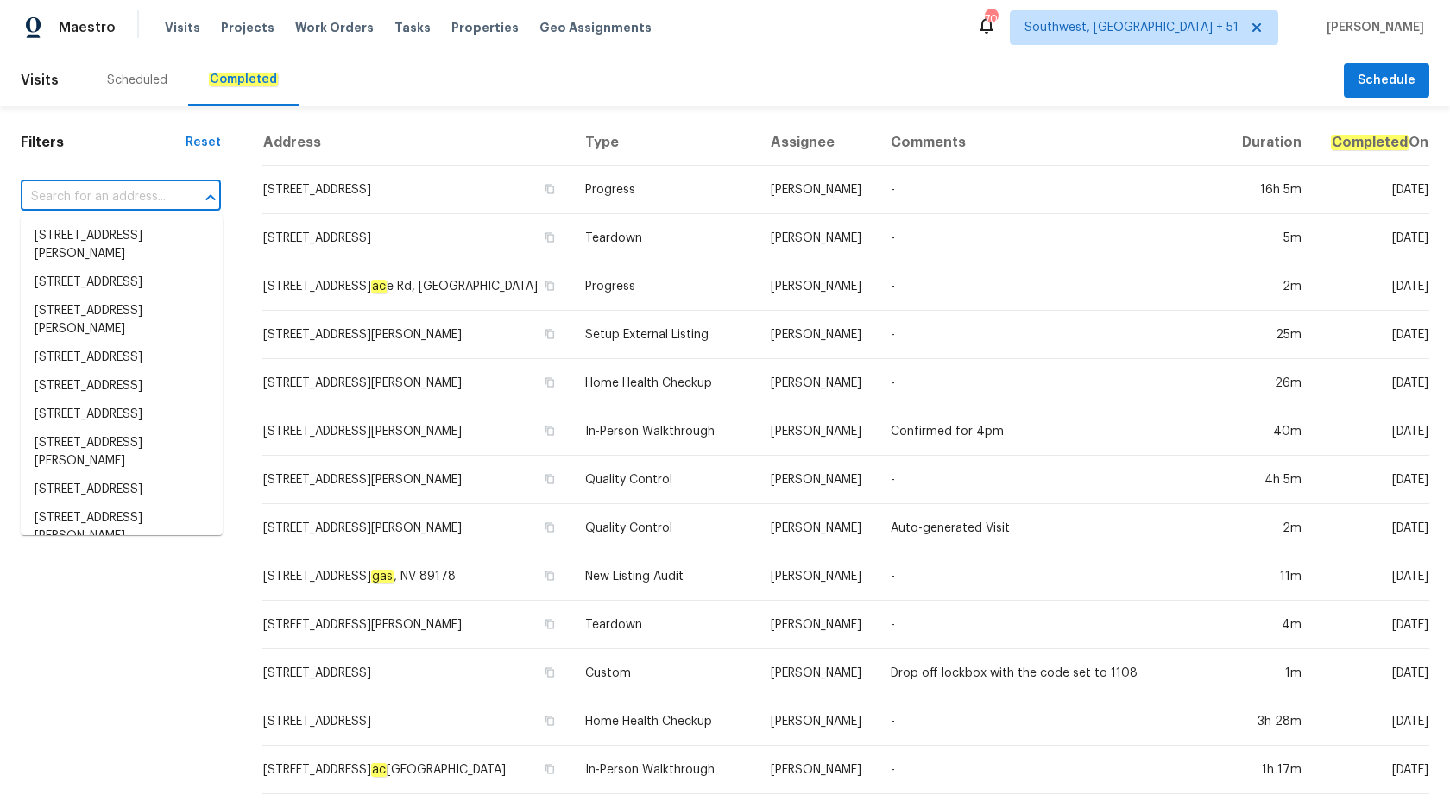
paste input "[STREET_ADDRESS][PERSON_NAME]"
type input "[STREET_ADDRESS][PERSON_NAME]"
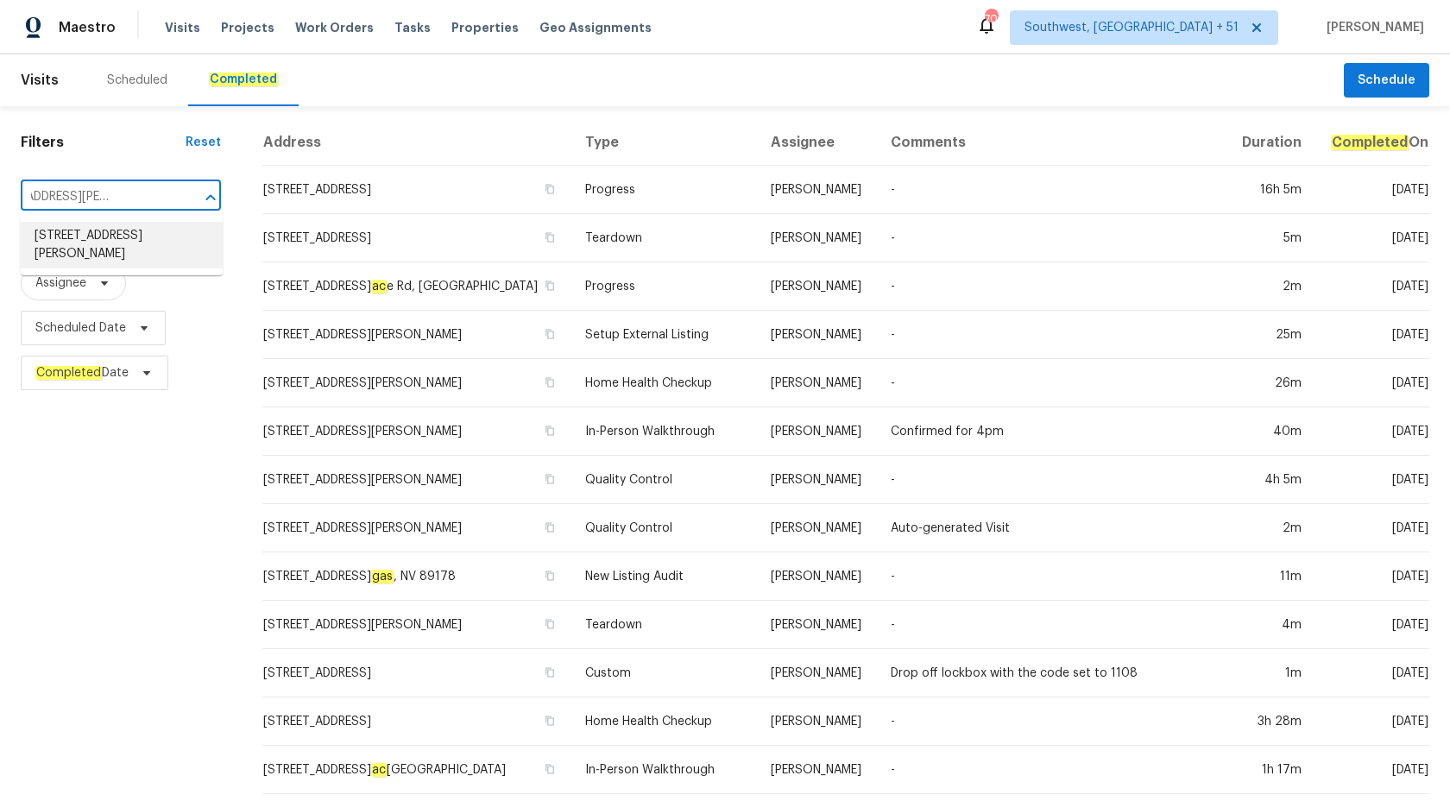
click at [132, 249] on li "[STREET_ADDRESS][PERSON_NAME]" at bounding box center [122, 245] width 202 height 47
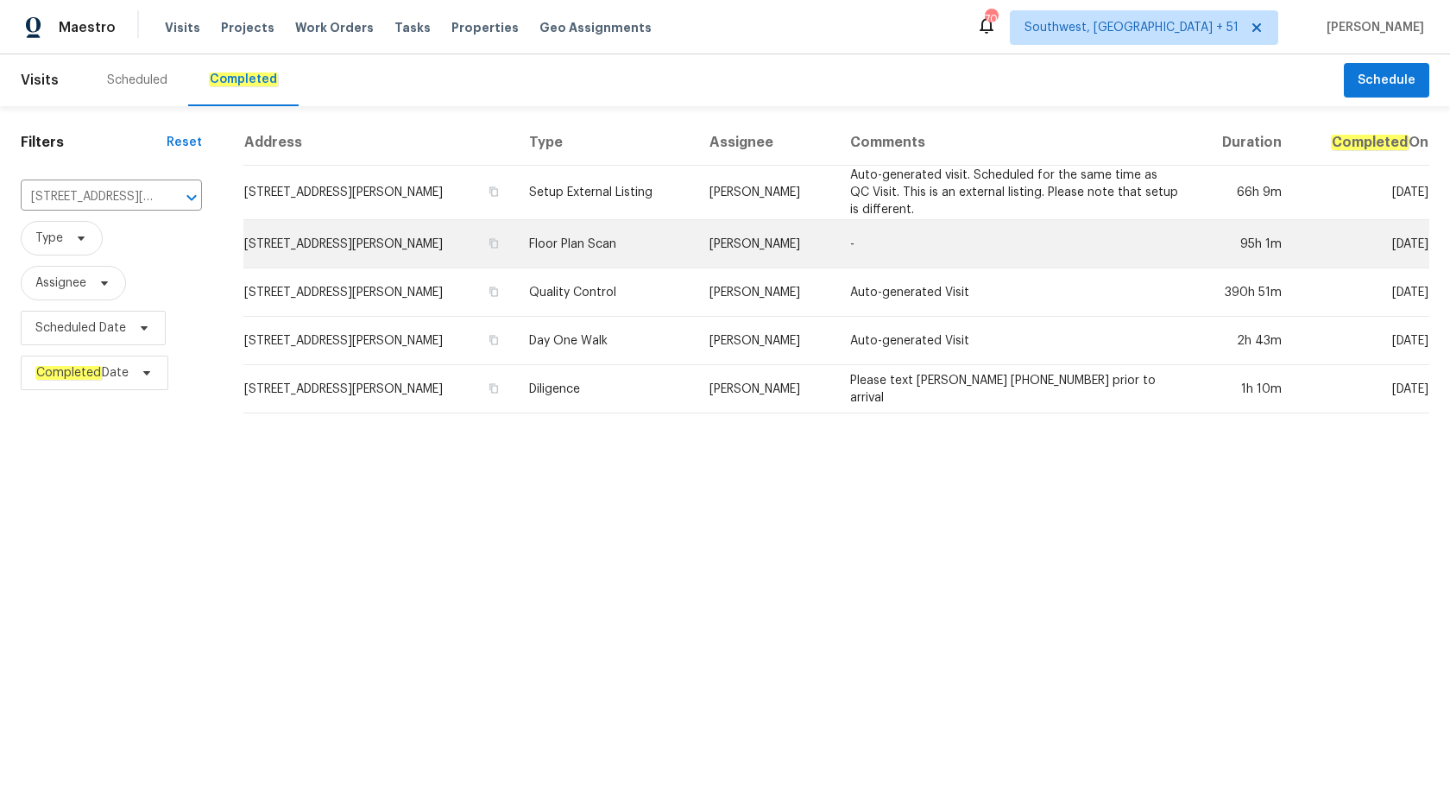
click at [684, 243] on td "Floor Plan Scan" at bounding box center [604, 244] width 179 height 48
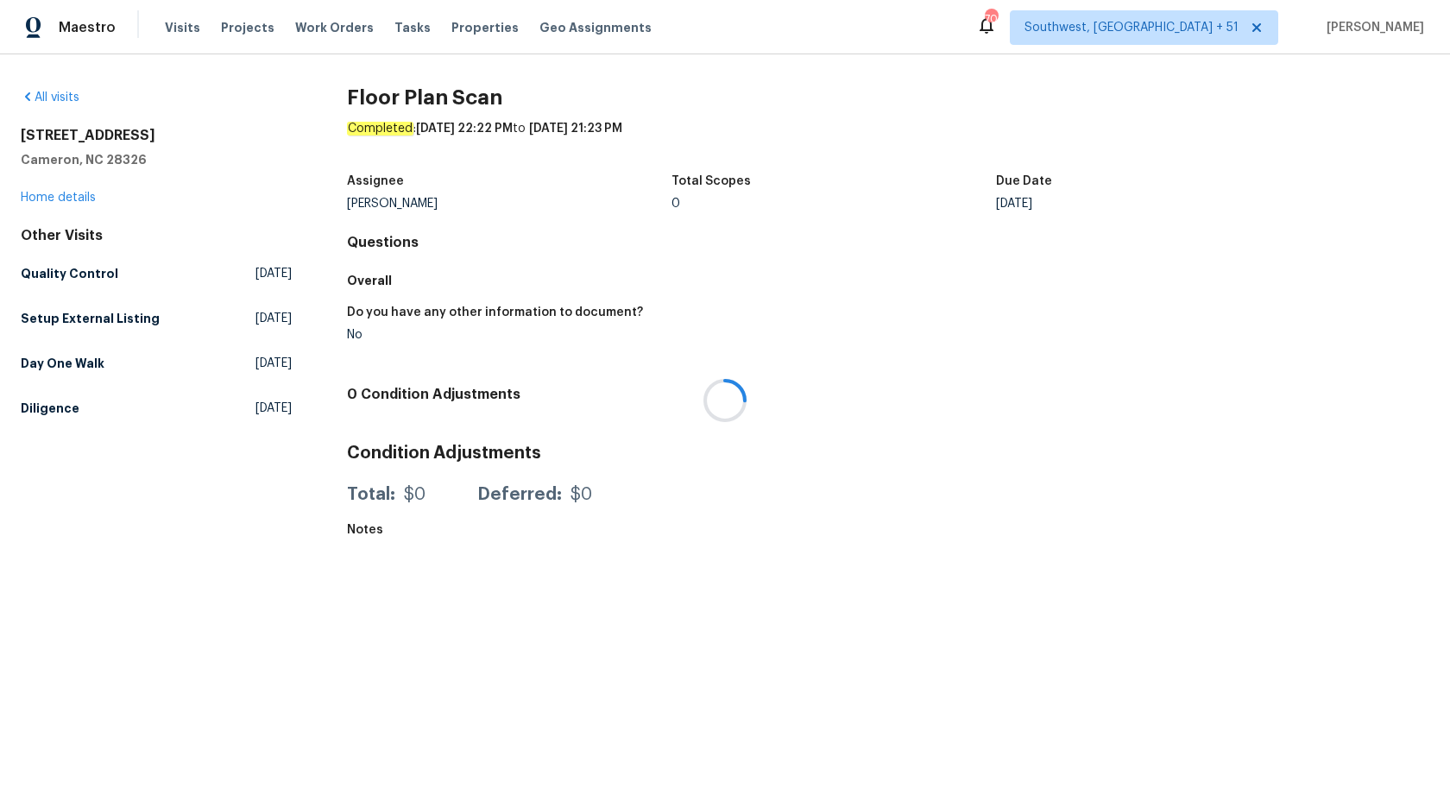
click at [50, 198] on div at bounding box center [725, 400] width 1450 height 801
click at [45, 199] on link "Home details" at bounding box center [58, 198] width 75 height 12
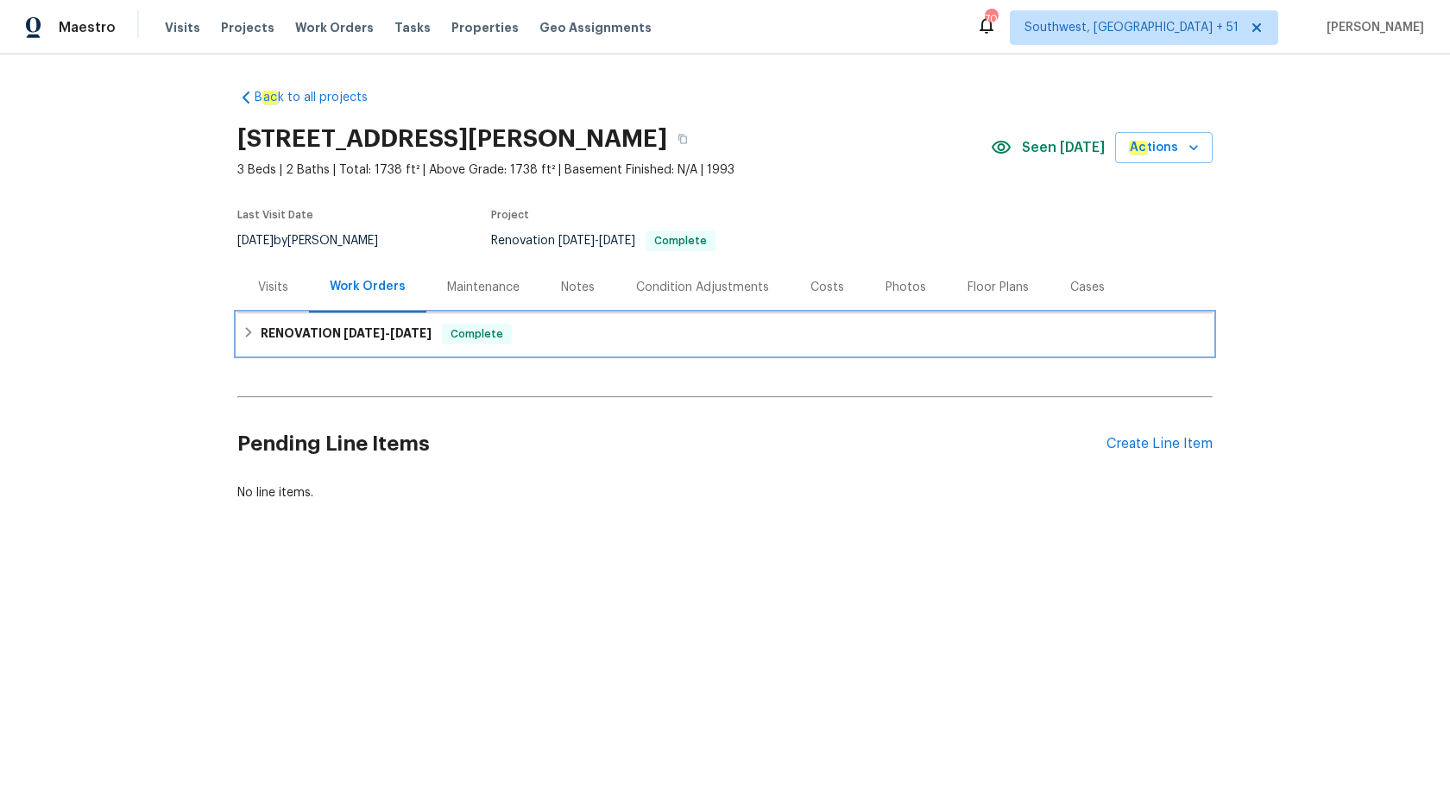
click at [379, 339] on h6 "RENOVATION [DATE] - [DATE]" at bounding box center [346, 334] width 171 height 21
